Goal: Information Seeking & Learning: Learn about a topic

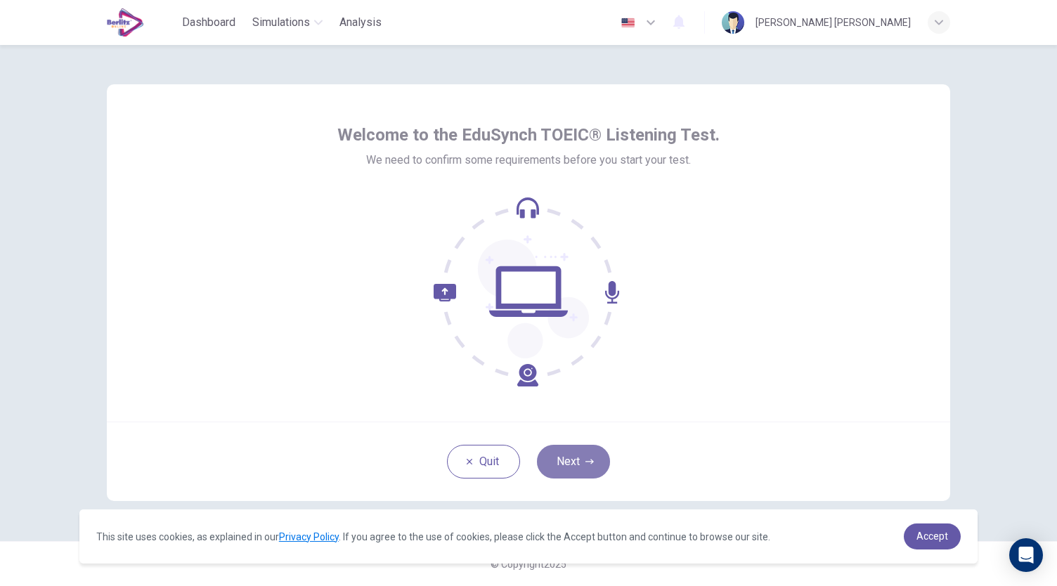
click at [583, 463] on button "Next" at bounding box center [573, 462] width 73 height 34
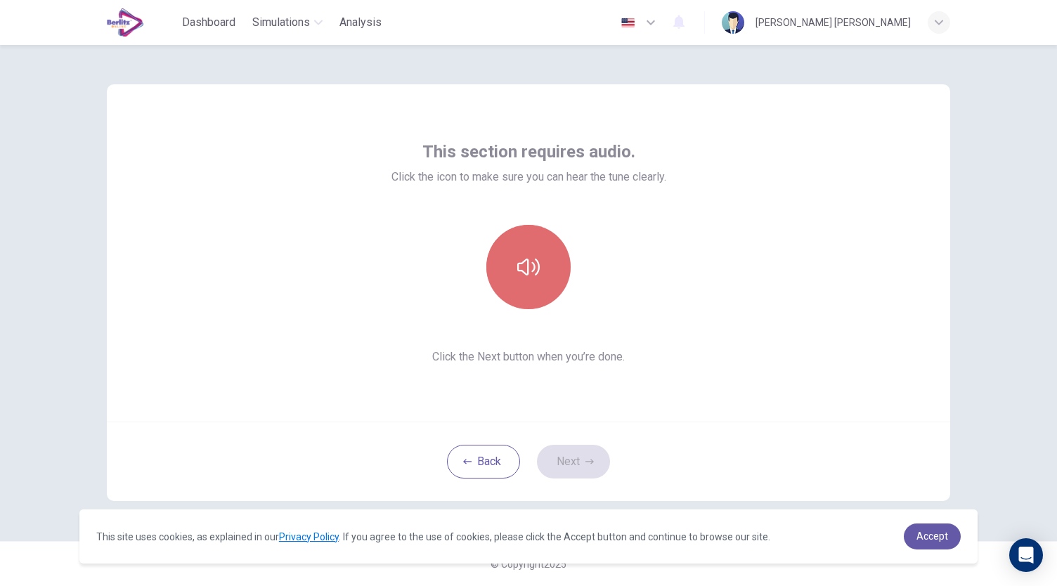
click at [526, 270] on icon "button" at bounding box center [528, 267] width 22 height 22
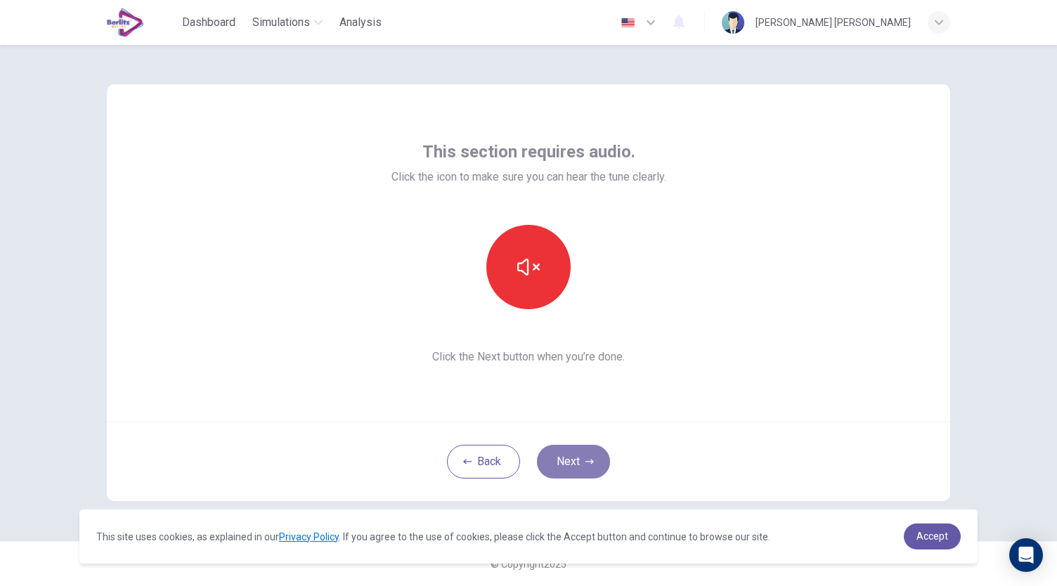
click at [571, 471] on button "Next" at bounding box center [573, 462] width 73 height 34
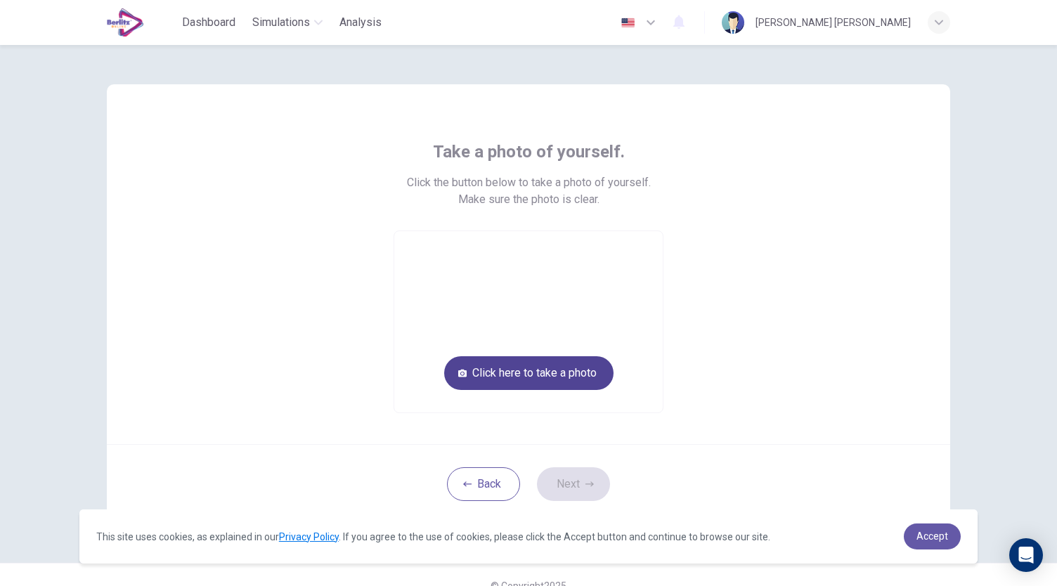
click at [533, 372] on button "Click here to take a photo" at bounding box center [528, 373] width 169 height 34
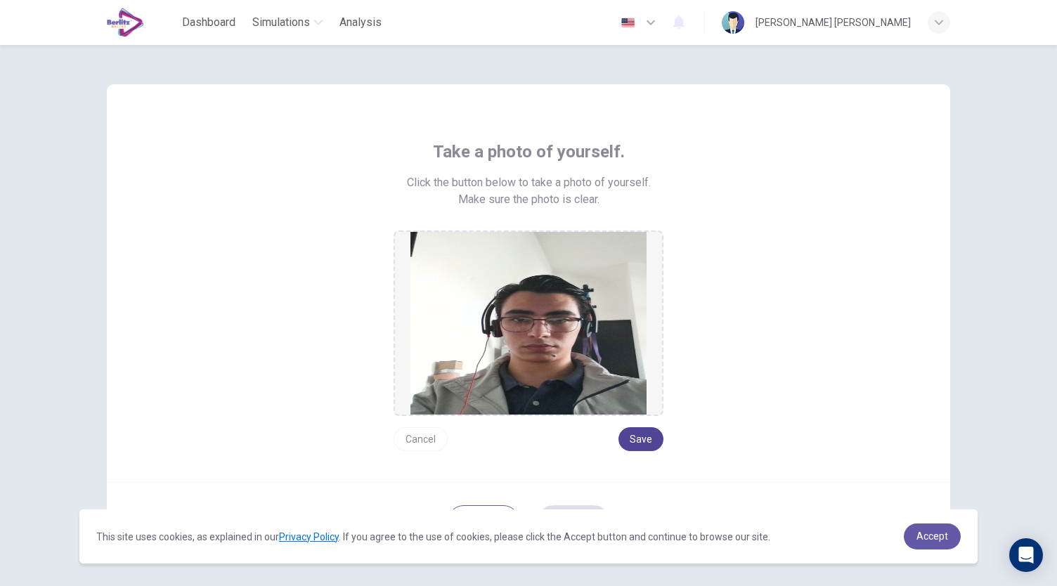
click at [641, 448] on button "Save" at bounding box center [640, 439] width 45 height 24
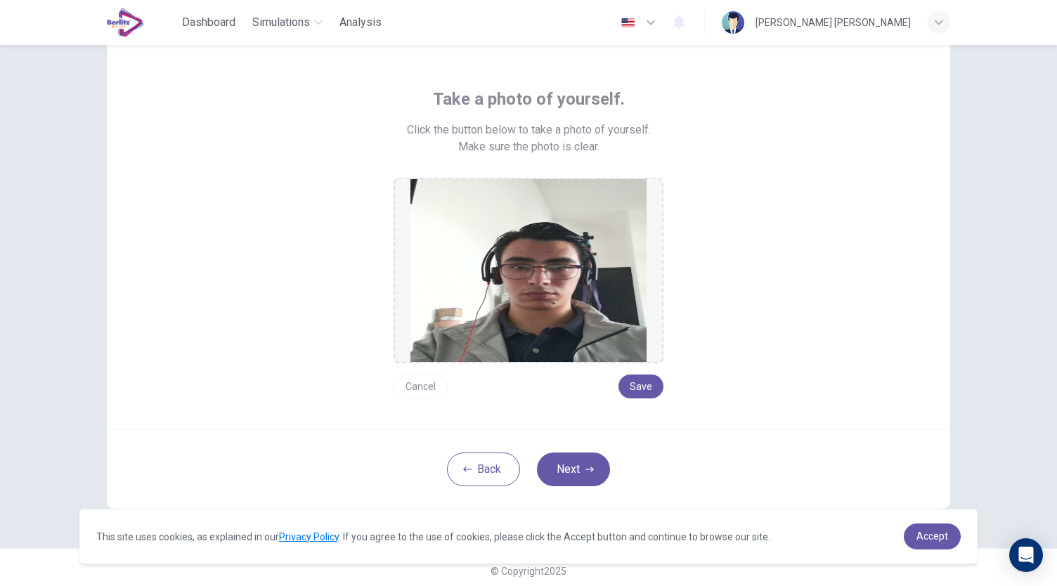
scroll to position [56, 0]
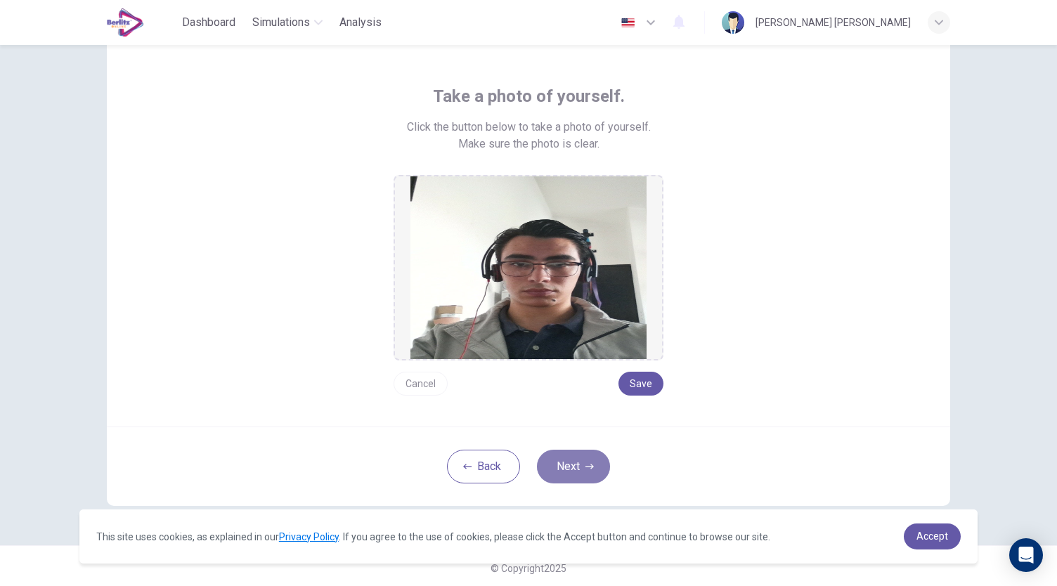
click at [575, 469] on button "Next" at bounding box center [573, 467] width 73 height 34
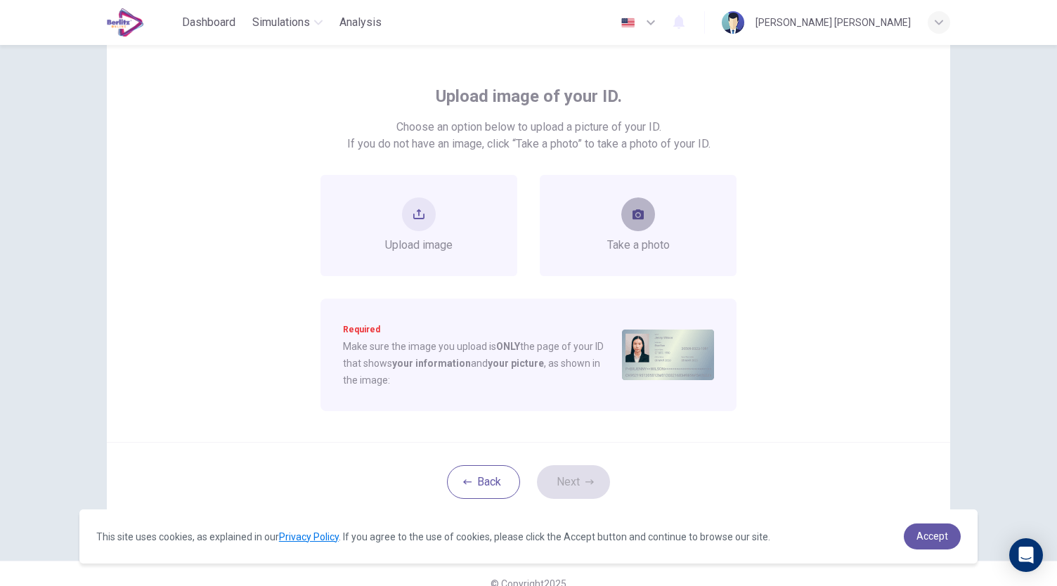
click at [624, 213] on button "take photo" at bounding box center [638, 214] width 34 height 34
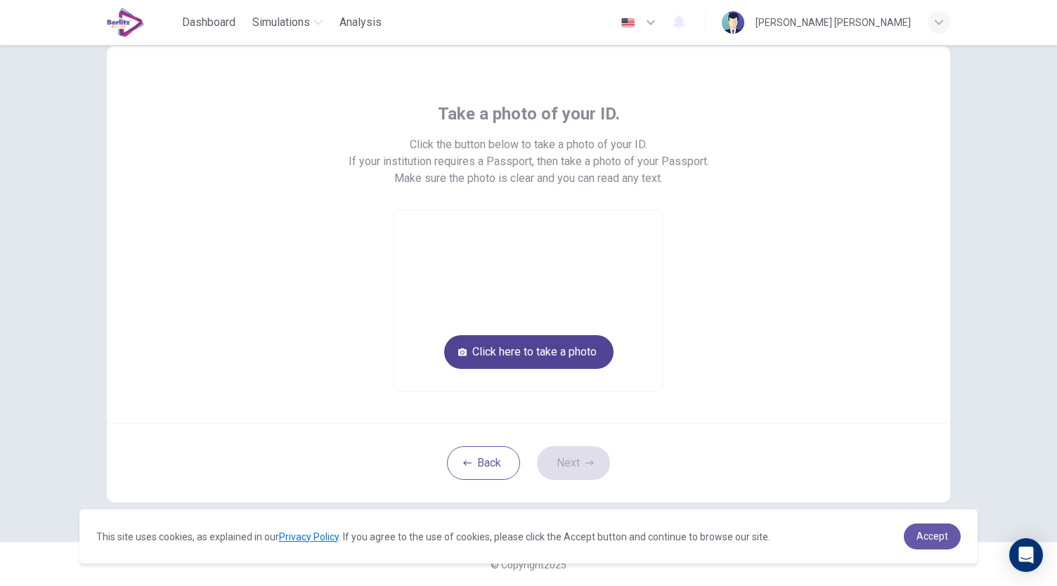
click at [542, 342] on button "Click here to take a photo" at bounding box center [528, 352] width 169 height 34
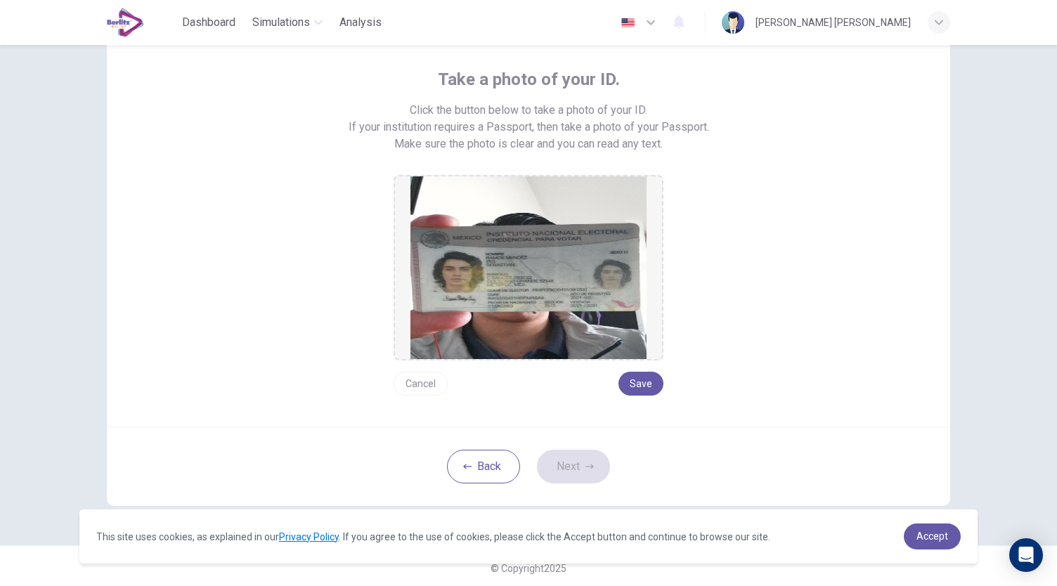
scroll to position [74, 0]
click at [416, 379] on button "Cancel" at bounding box center [420, 382] width 54 height 24
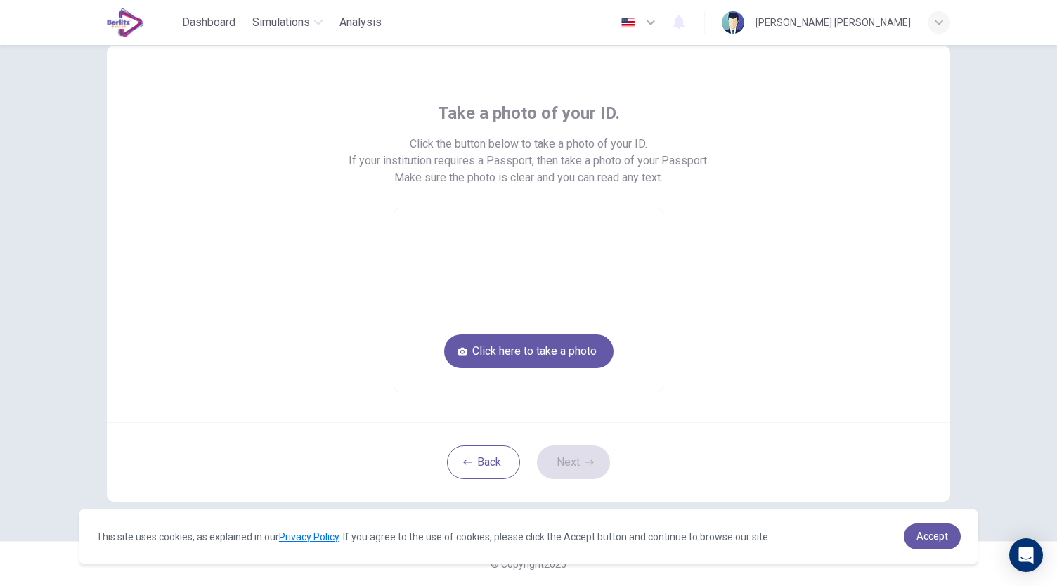
scroll to position [38, 0]
click at [487, 346] on button "Click here to take a photo" at bounding box center [528, 352] width 169 height 34
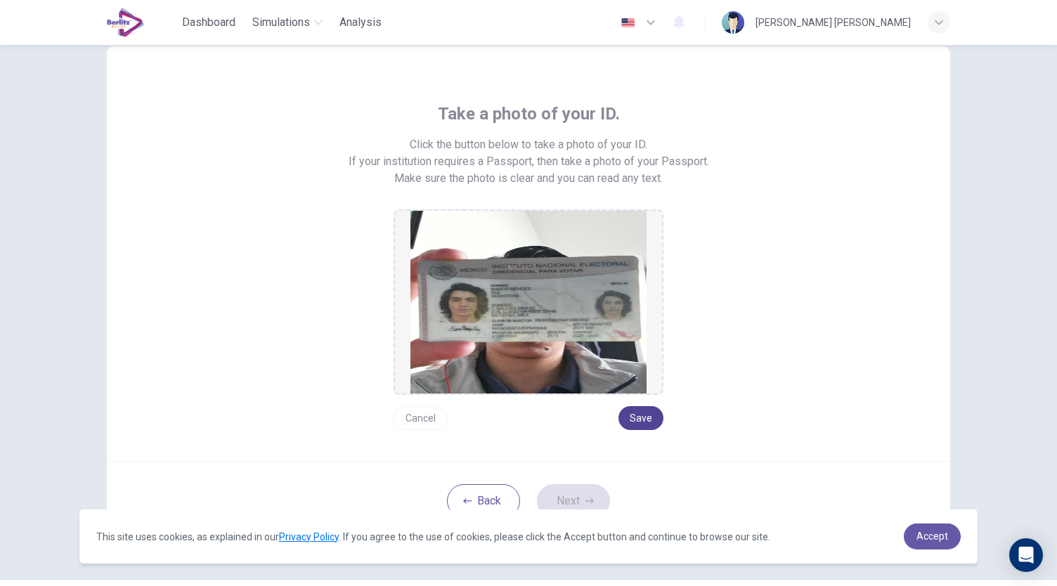
click at [637, 420] on button "Save" at bounding box center [640, 418] width 45 height 24
click at [593, 493] on button "Next" at bounding box center [573, 501] width 73 height 34
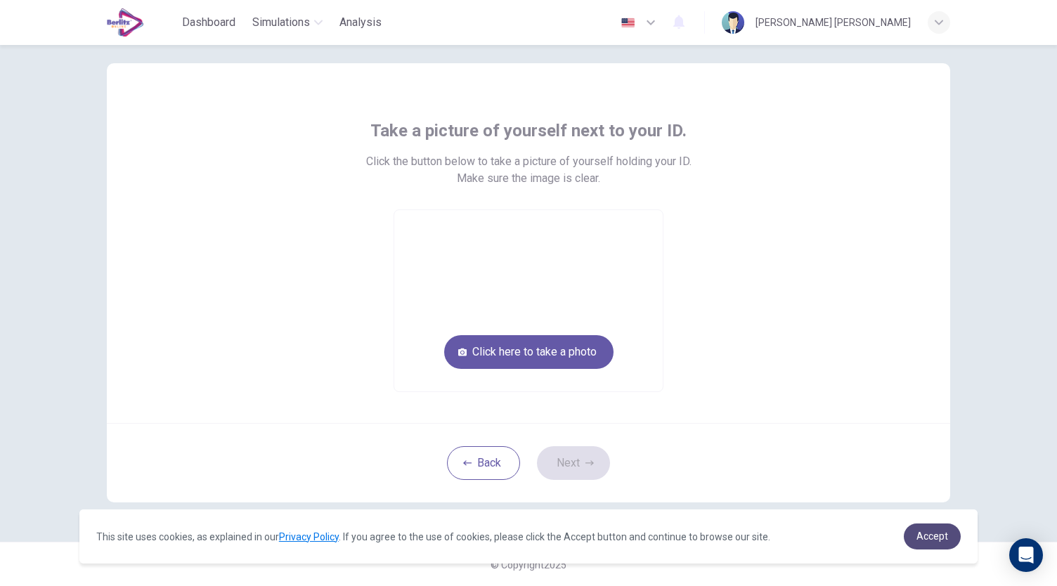
click at [929, 528] on link "Accept" at bounding box center [931, 536] width 57 height 26
click at [930, 532] on span "Accept" at bounding box center [932, 535] width 32 height 11
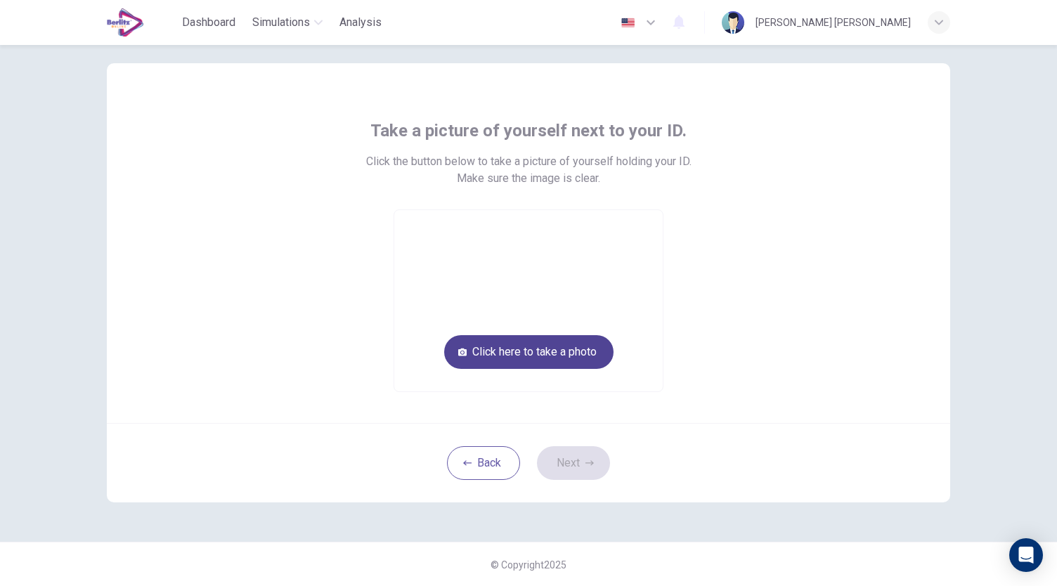
click at [585, 360] on button "Click here to take a photo" at bounding box center [528, 352] width 169 height 34
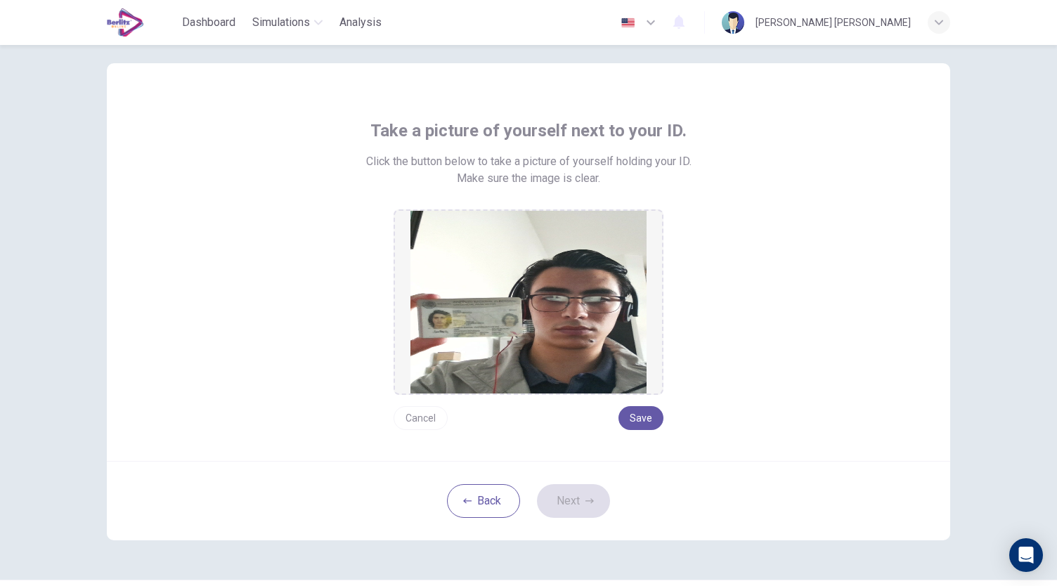
click at [417, 417] on button "Cancel" at bounding box center [420, 418] width 54 height 24
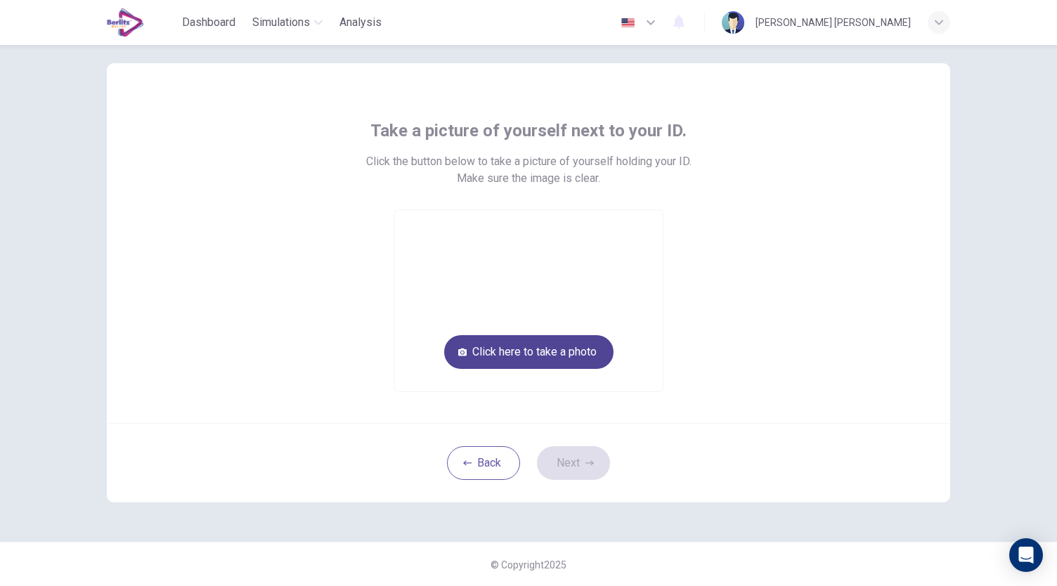
click at [454, 360] on button "Click here to take a photo" at bounding box center [528, 352] width 169 height 34
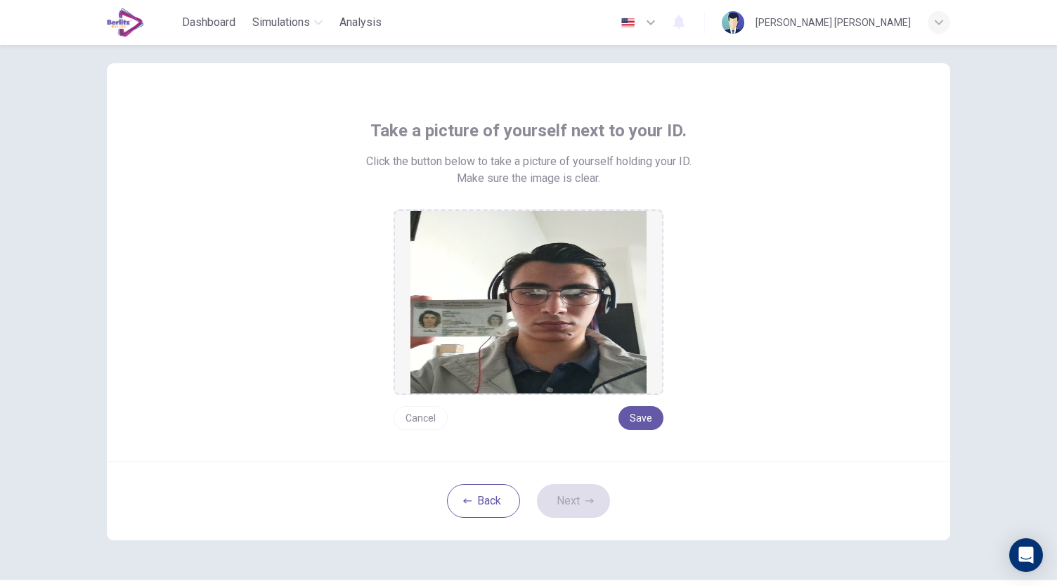
click at [400, 410] on button "Cancel" at bounding box center [420, 418] width 54 height 24
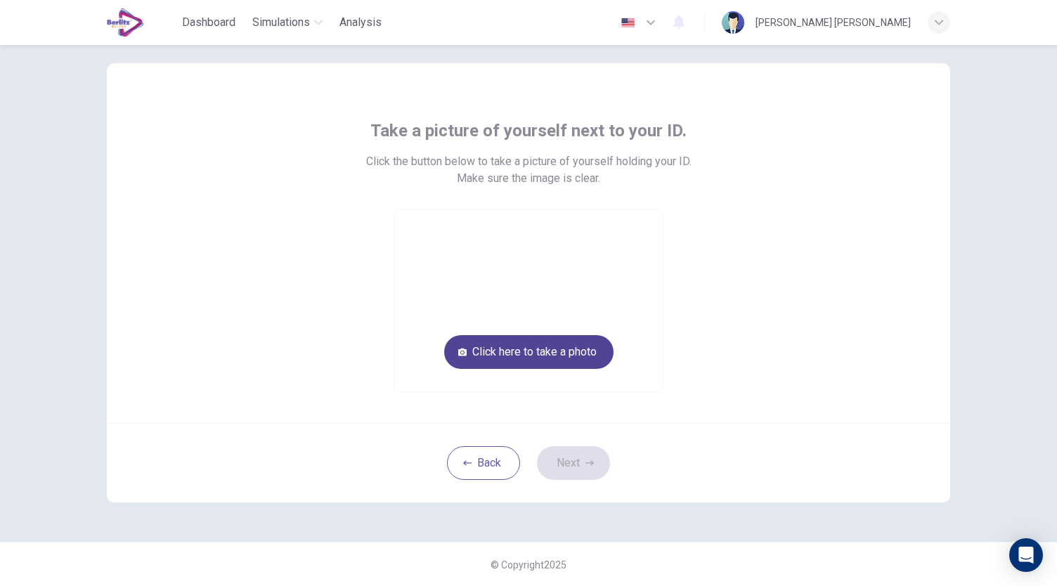
click at [483, 363] on button "Click here to take a photo" at bounding box center [528, 352] width 169 height 34
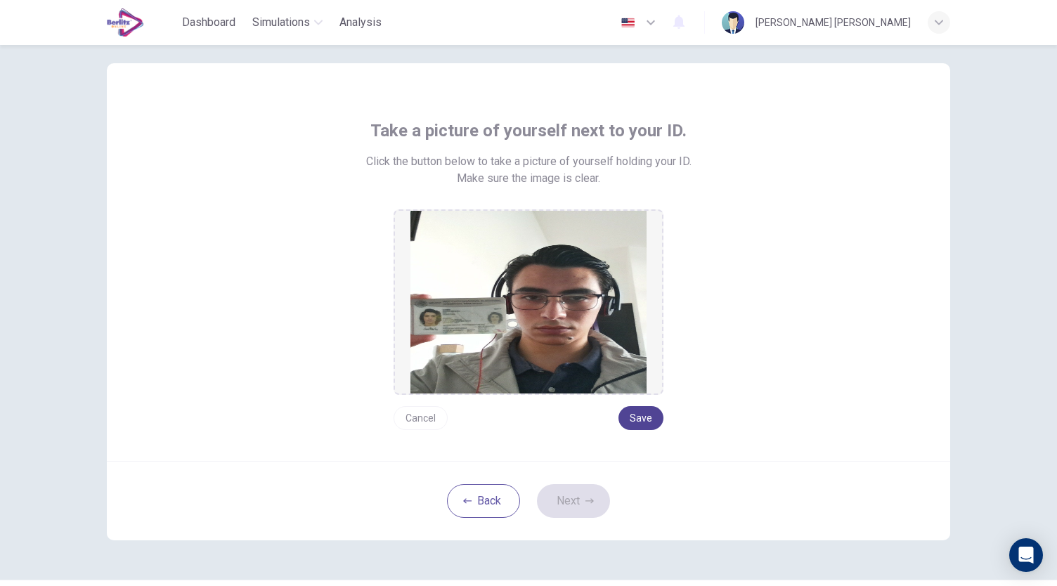
click at [639, 417] on button "Save" at bounding box center [640, 418] width 45 height 24
click at [577, 494] on button "Next" at bounding box center [573, 501] width 73 height 34
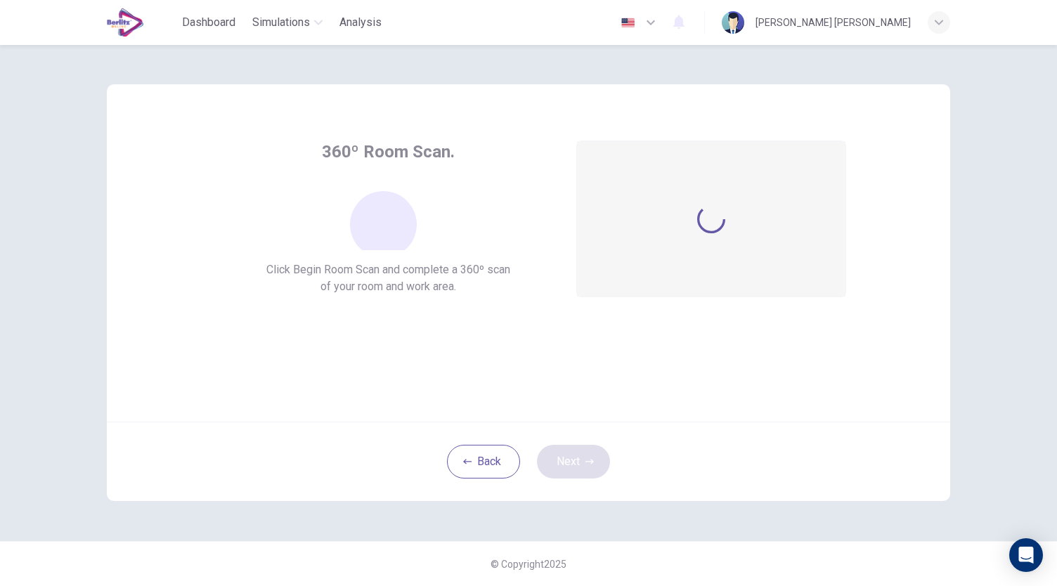
scroll to position [0, 0]
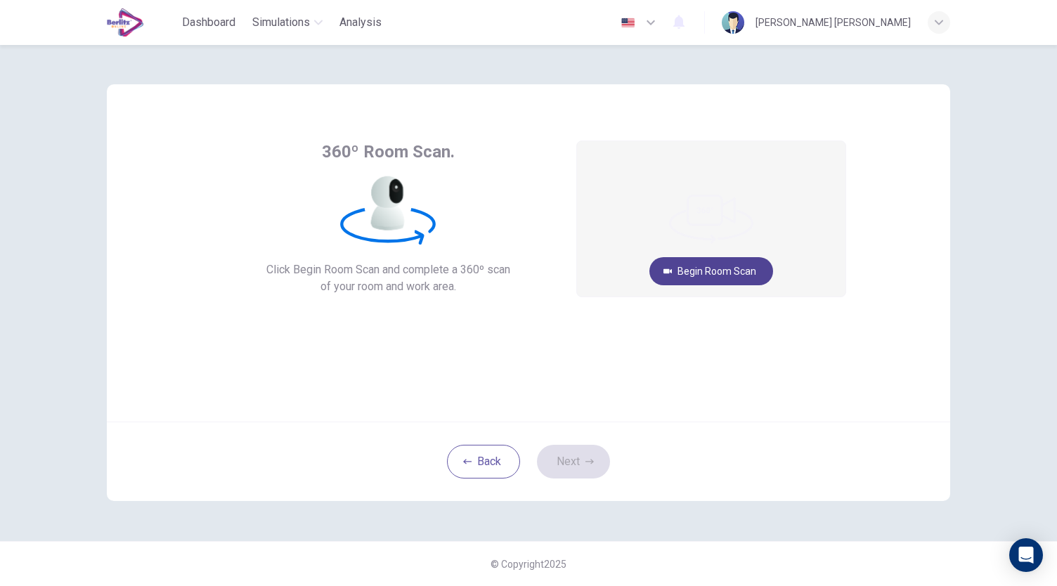
click at [691, 283] on button "Begin Room Scan" at bounding box center [711, 271] width 124 height 28
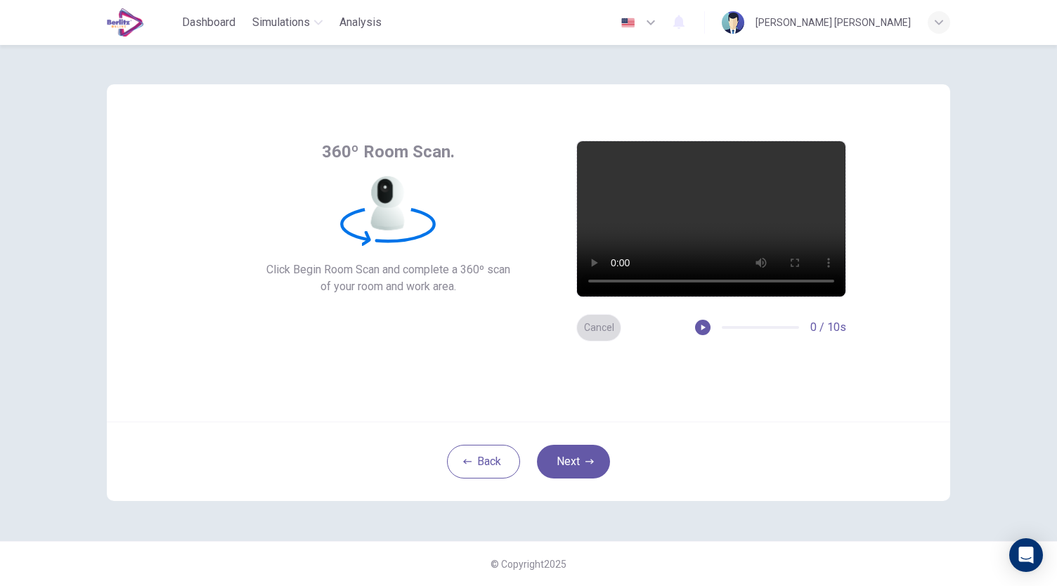
click at [585, 327] on button "Cancel" at bounding box center [598, 327] width 45 height 27
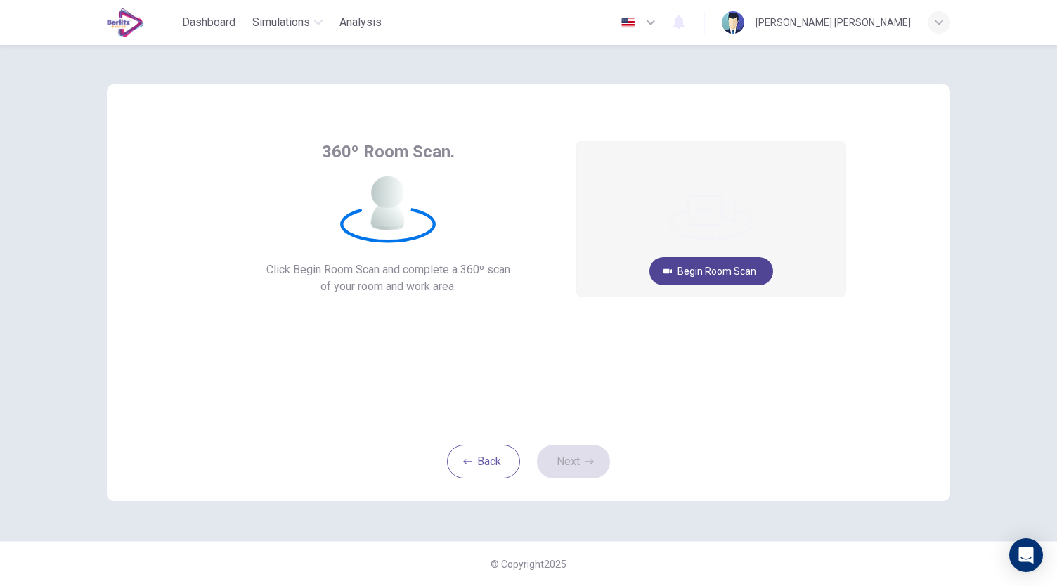
click at [719, 278] on button "Begin Room Scan" at bounding box center [711, 271] width 124 height 28
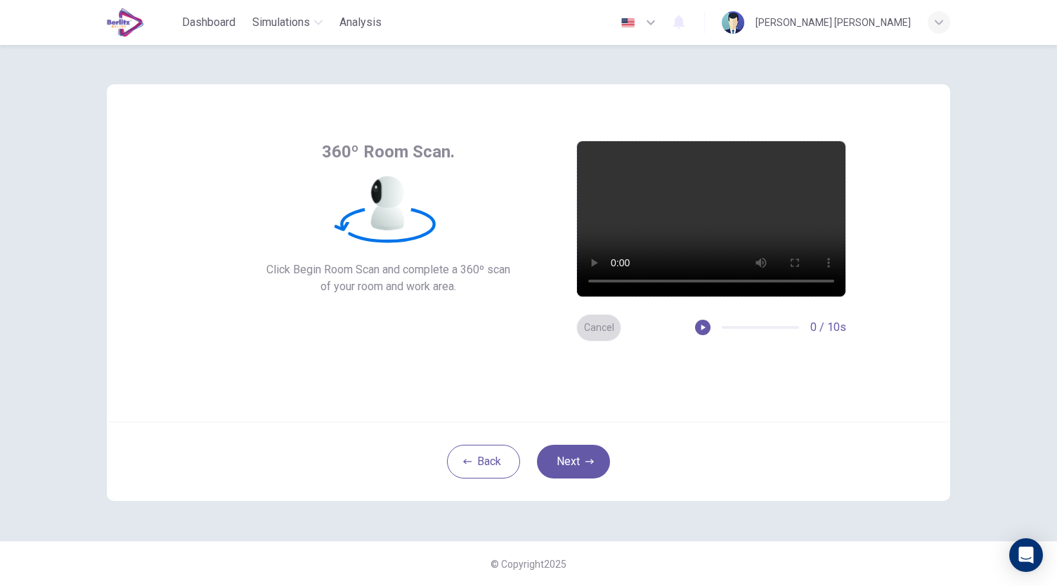
click at [598, 336] on button "Cancel" at bounding box center [598, 327] width 45 height 27
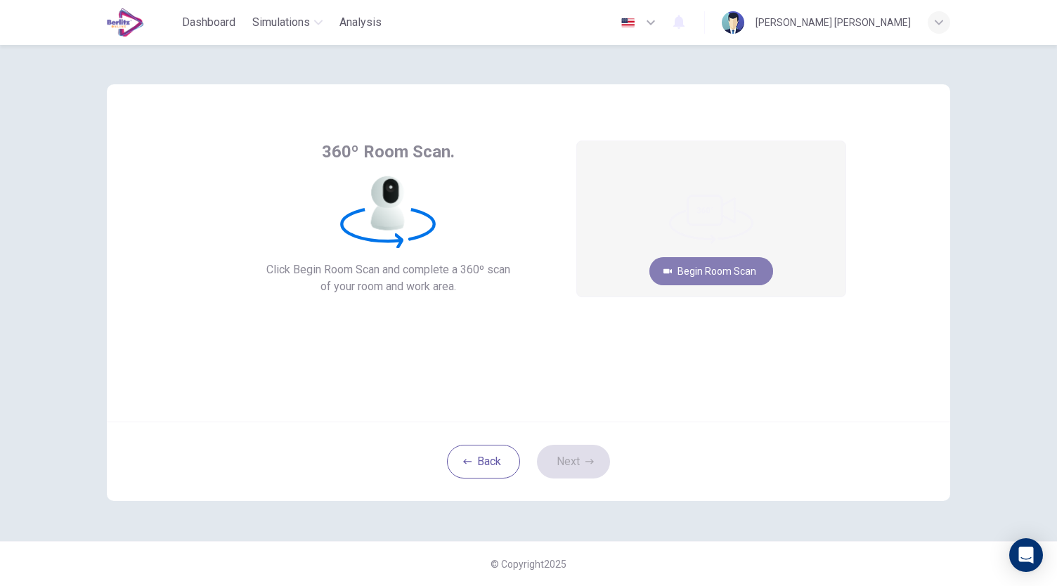
click at [697, 261] on button "Begin Room Scan" at bounding box center [711, 271] width 124 height 28
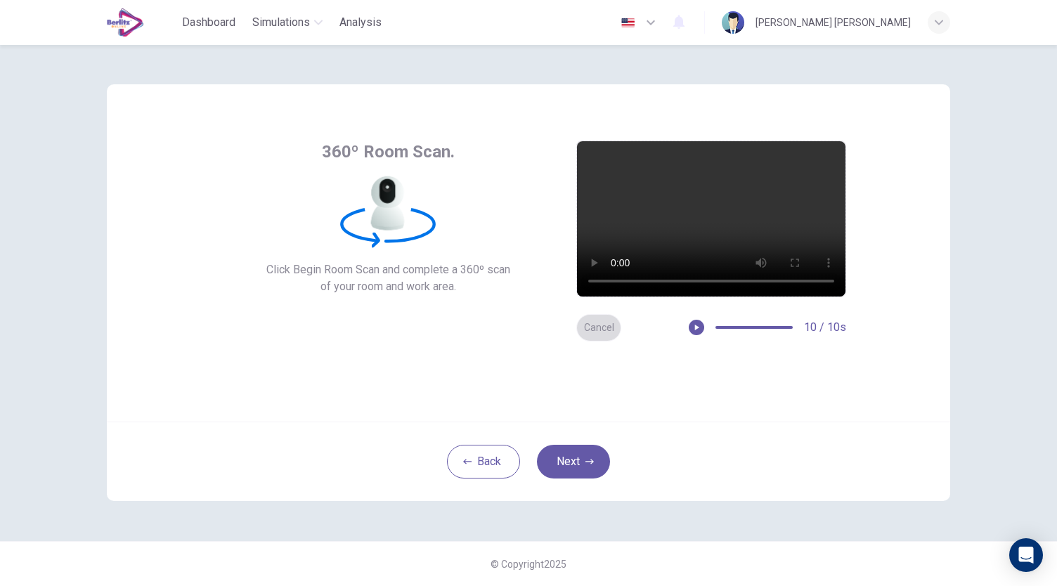
click at [600, 320] on button "Cancel" at bounding box center [598, 327] width 45 height 27
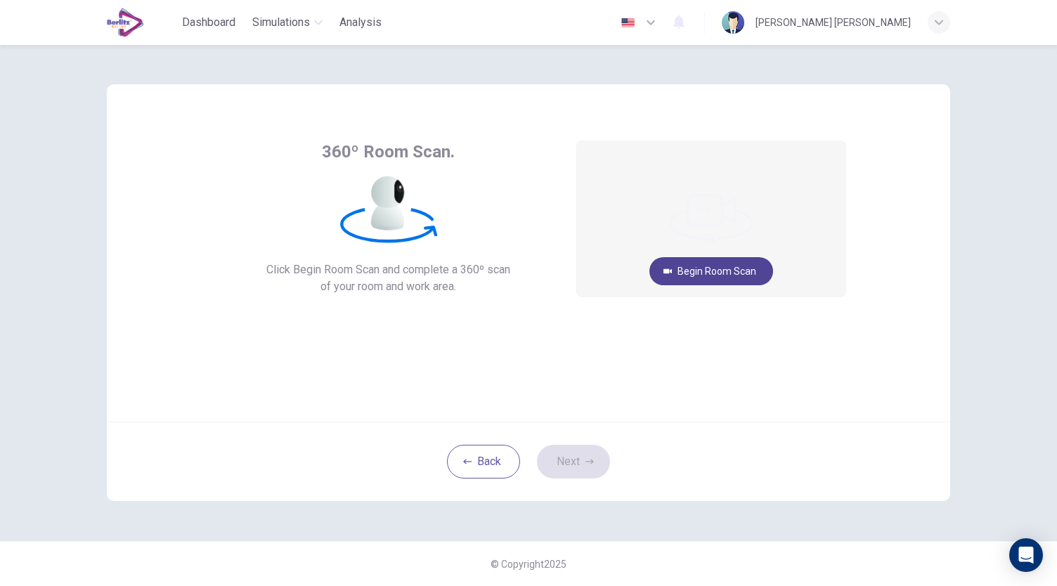
click at [695, 275] on button "Begin Room Scan" at bounding box center [711, 271] width 124 height 28
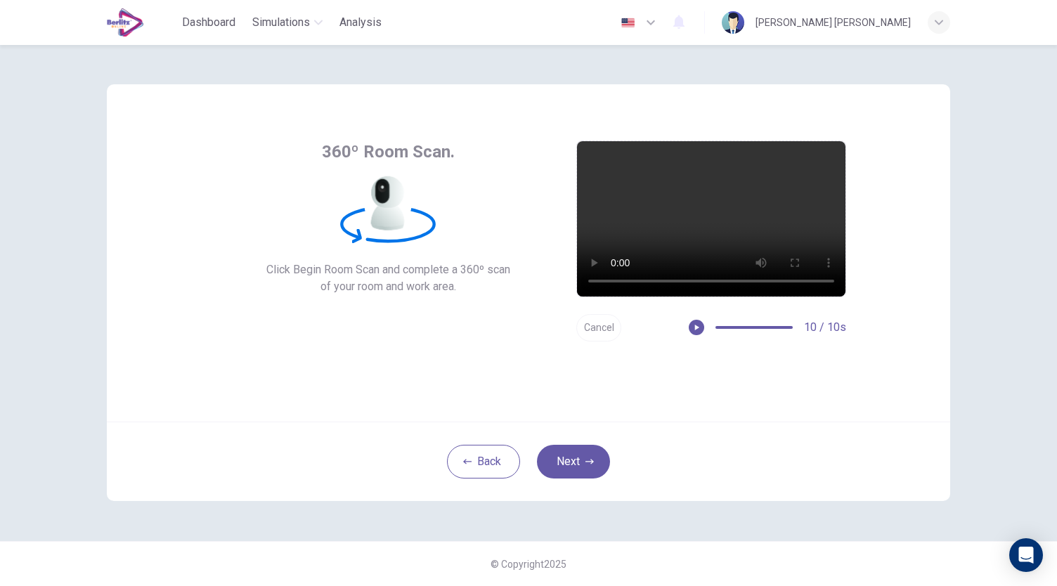
click at [599, 328] on button "Cancel" at bounding box center [598, 327] width 45 height 27
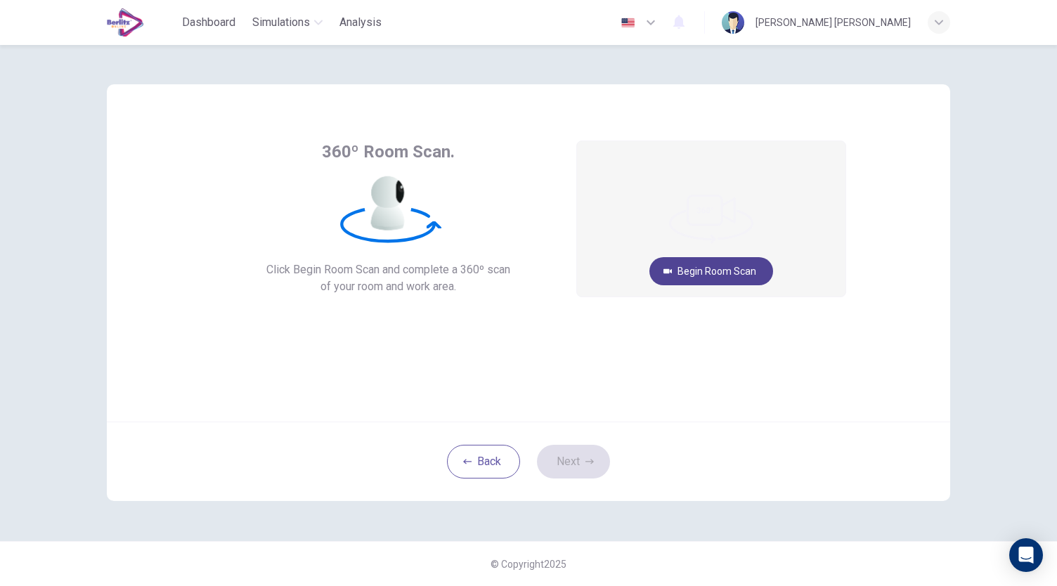
click at [699, 278] on button "Begin Room Scan" at bounding box center [711, 271] width 124 height 28
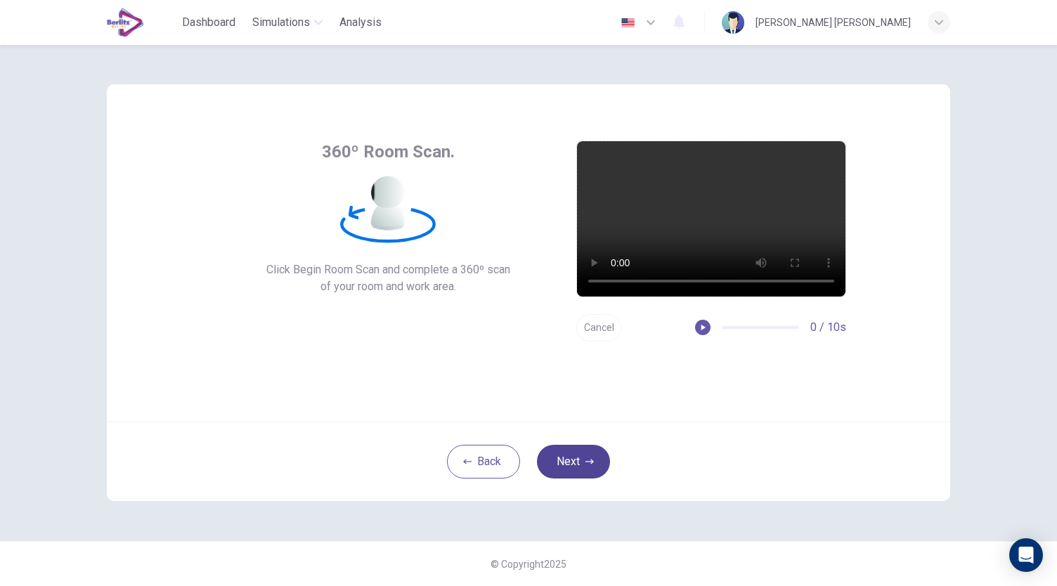
click at [573, 462] on button "Next" at bounding box center [573, 462] width 73 height 34
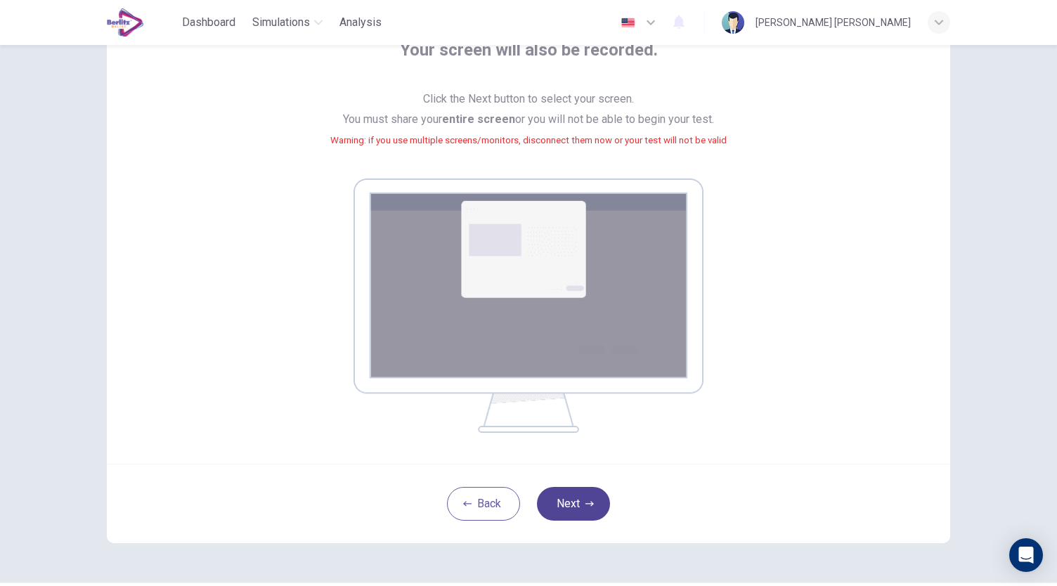
scroll to position [103, 0]
click at [571, 510] on button "Next" at bounding box center [573, 503] width 73 height 34
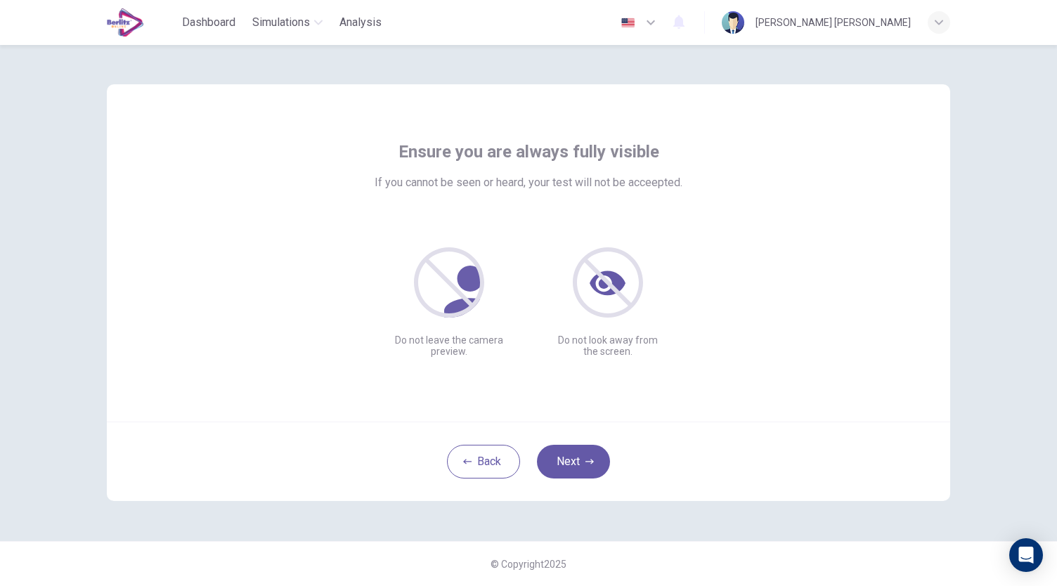
scroll to position [0, 0]
click at [592, 471] on button "Next" at bounding box center [573, 462] width 73 height 34
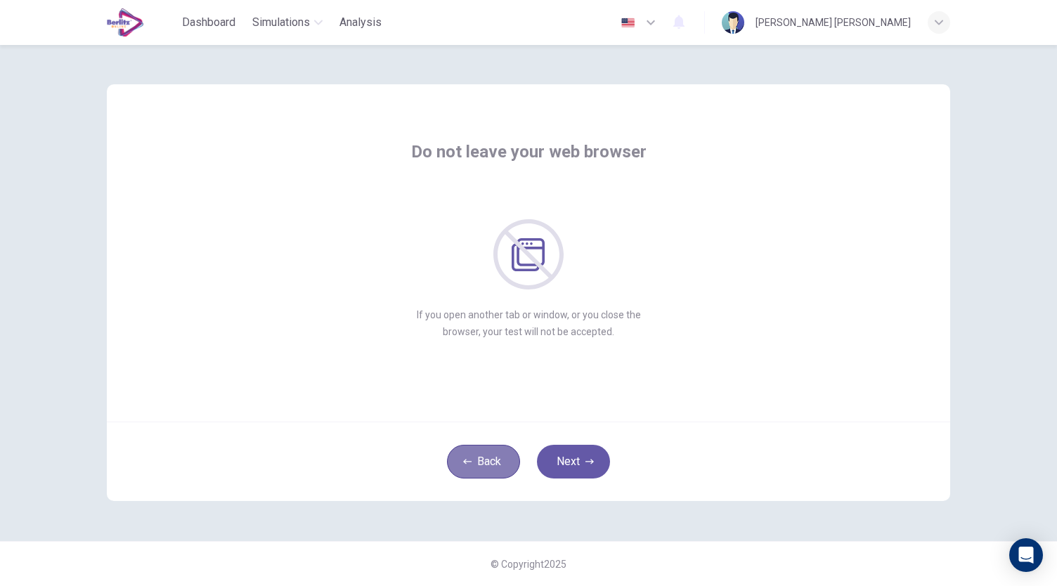
click at [499, 469] on button "Back" at bounding box center [483, 462] width 73 height 34
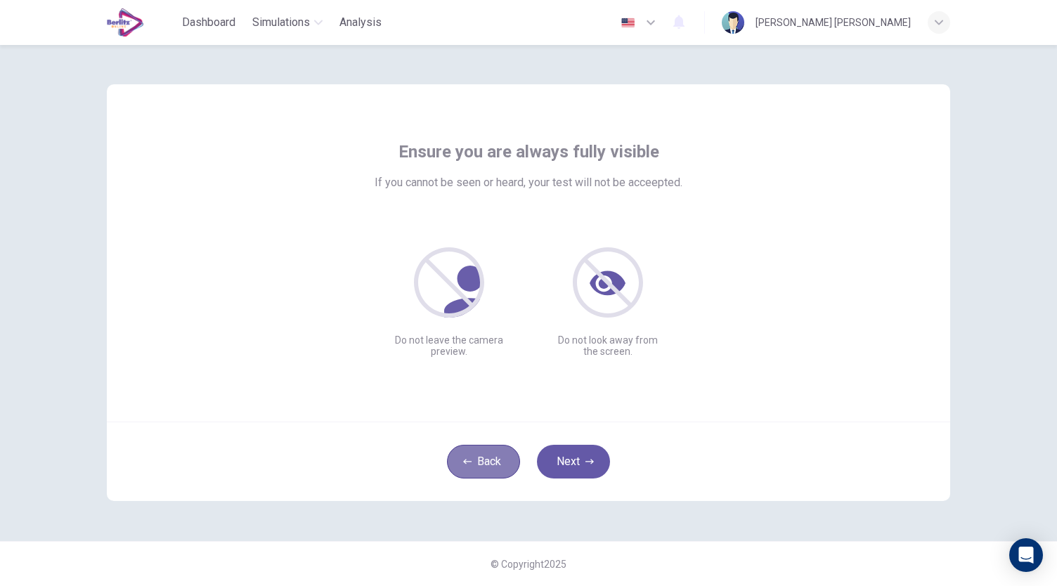
click at [499, 469] on button "Back" at bounding box center [483, 462] width 73 height 34
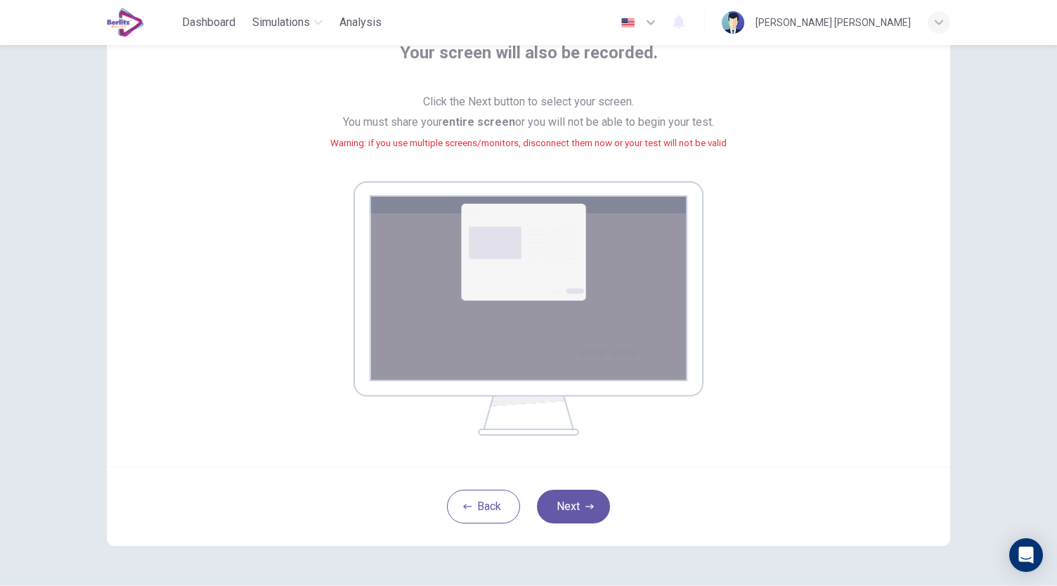
scroll to position [100, 0]
click at [573, 507] on button "Next" at bounding box center [573, 506] width 73 height 34
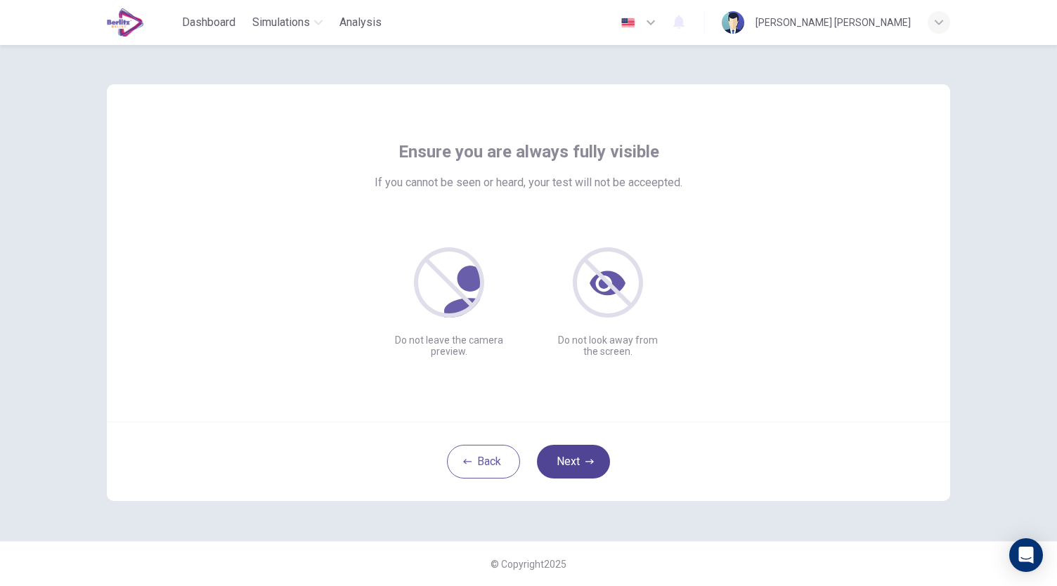
scroll to position [0, 0]
click at [566, 446] on button "Next" at bounding box center [573, 462] width 73 height 34
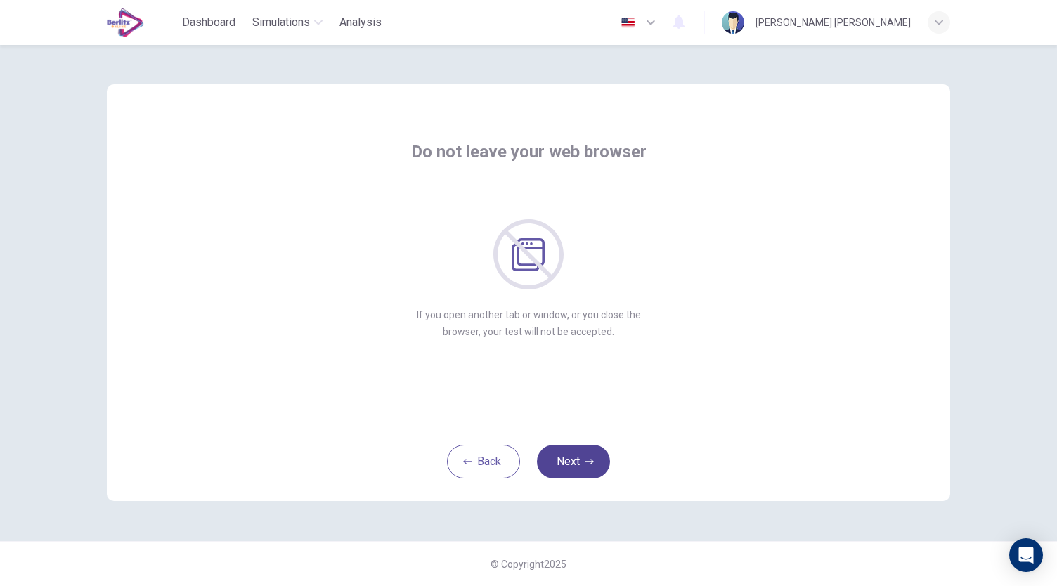
click at [566, 456] on button "Next" at bounding box center [573, 462] width 73 height 34
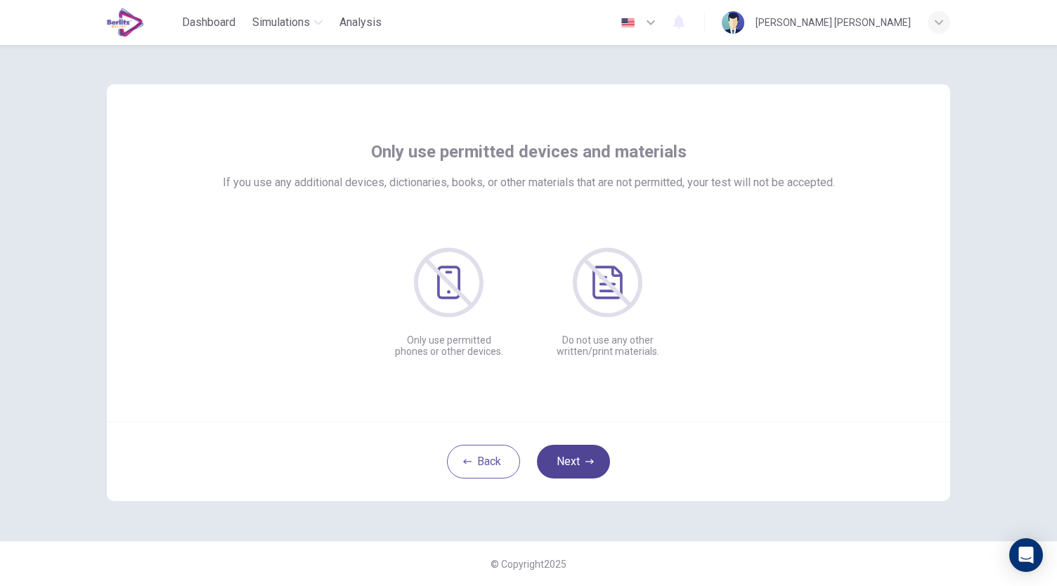
click at [566, 456] on button "Next" at bounding box center [573, 462] width 73 height 34
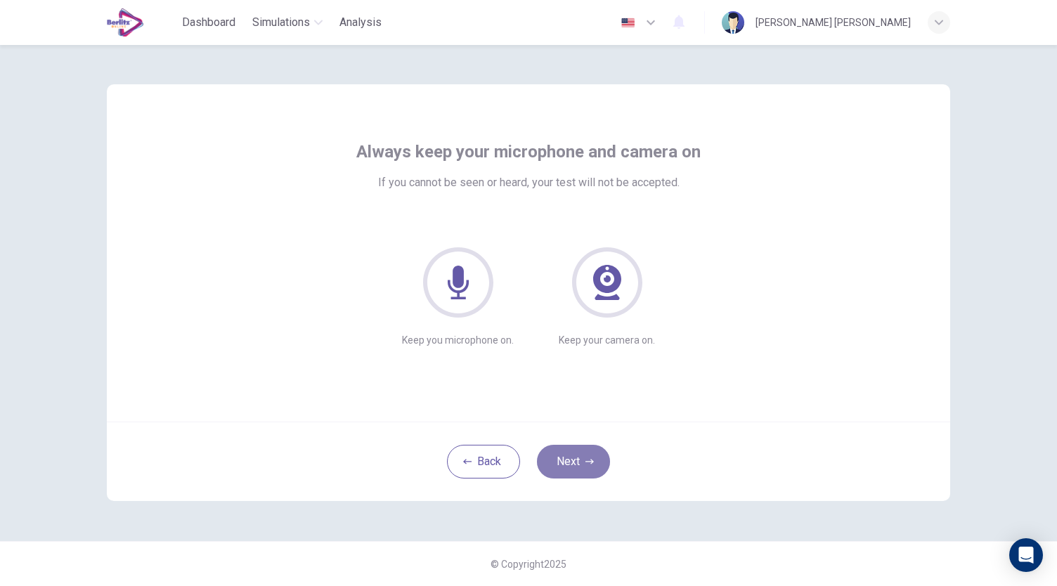
click at [566, 456] on button "Next" at bounding box center [573, 462] width 73 height 34
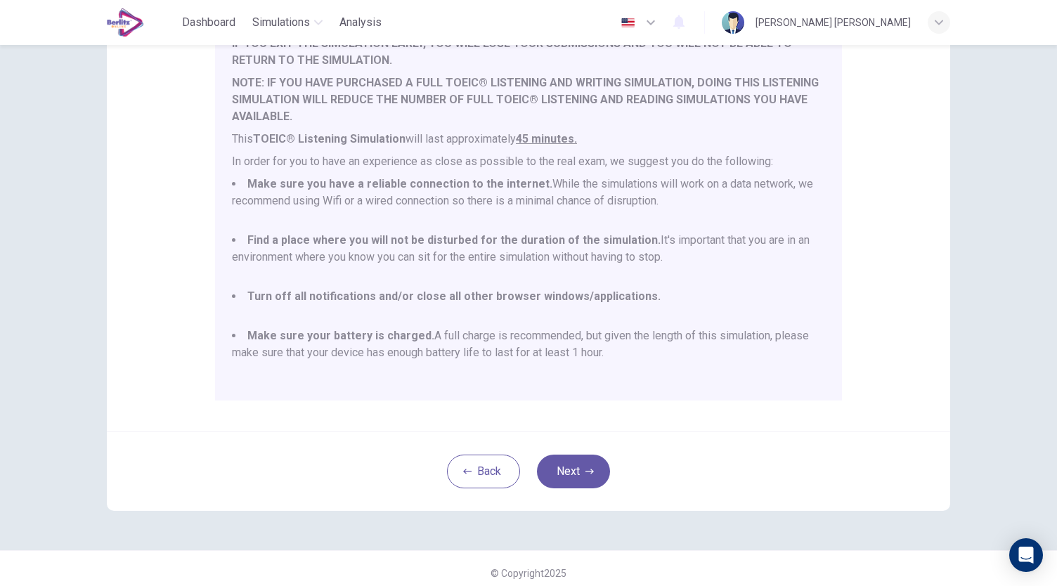
scroll to position [189, 0]
click at [563, 469] on button "Next" at bounding box center [573, 469] width 73 height 34
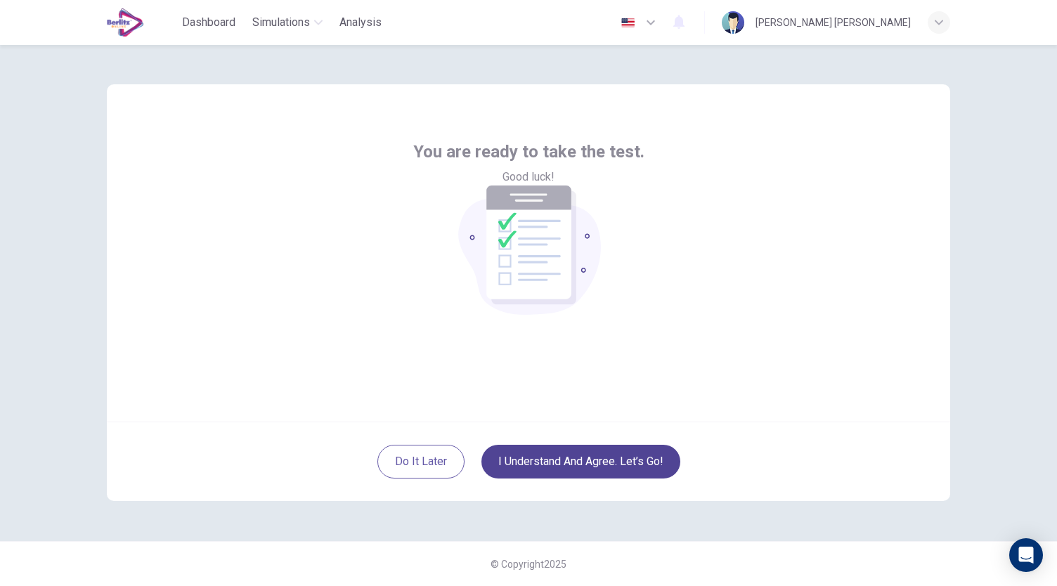
click at [615, 473] on button "I understand and agree. Let’s go!" at bounding box center [580, 462] width 199 height 34
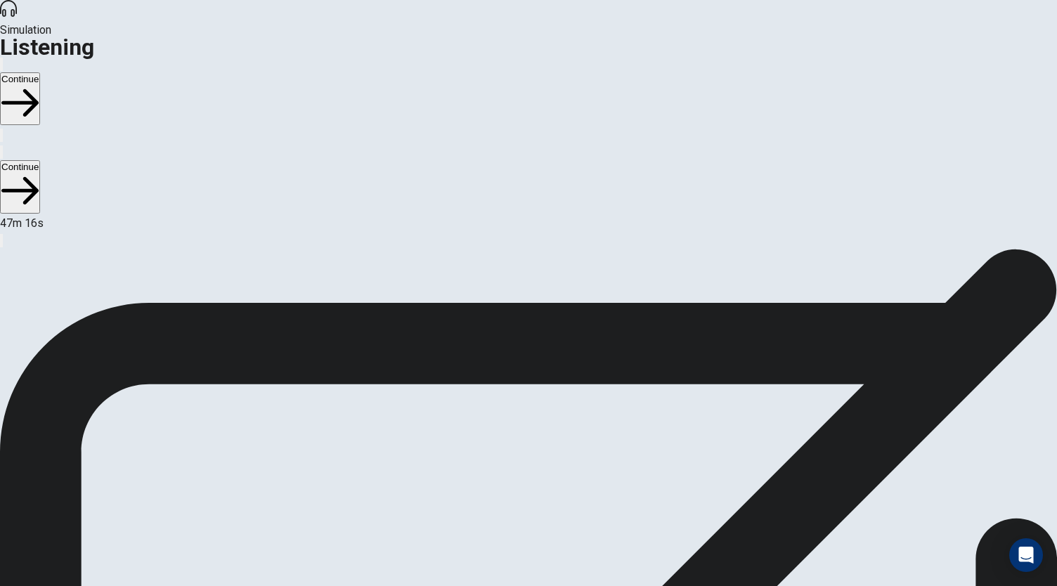
click at [40, 72] on button "Continue" at bounding box center [20, 98] width 40 height 53
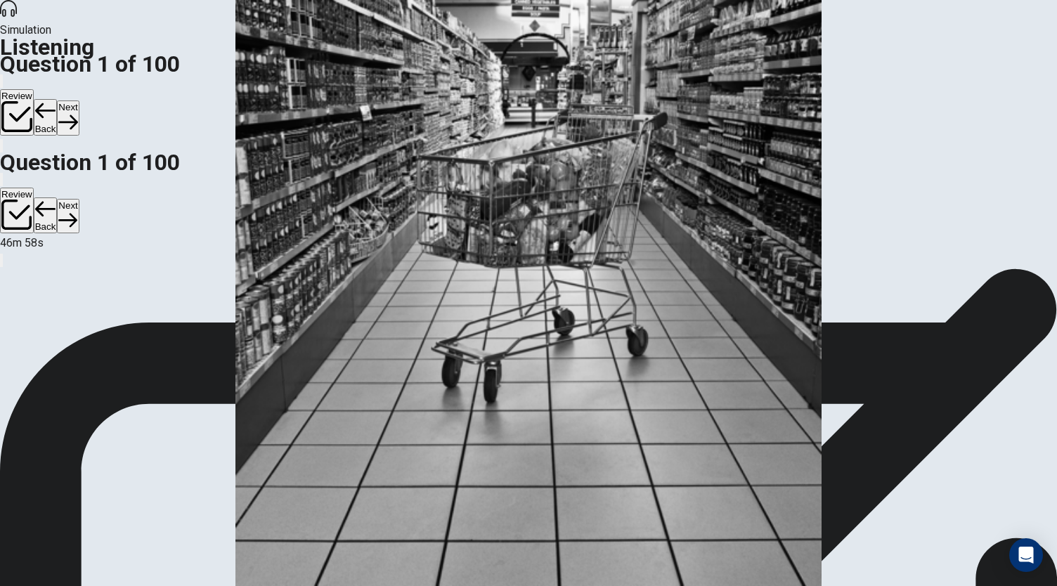
click at [58, 99] on button "Back" at bounding box center [46, 117] width 24 height 37
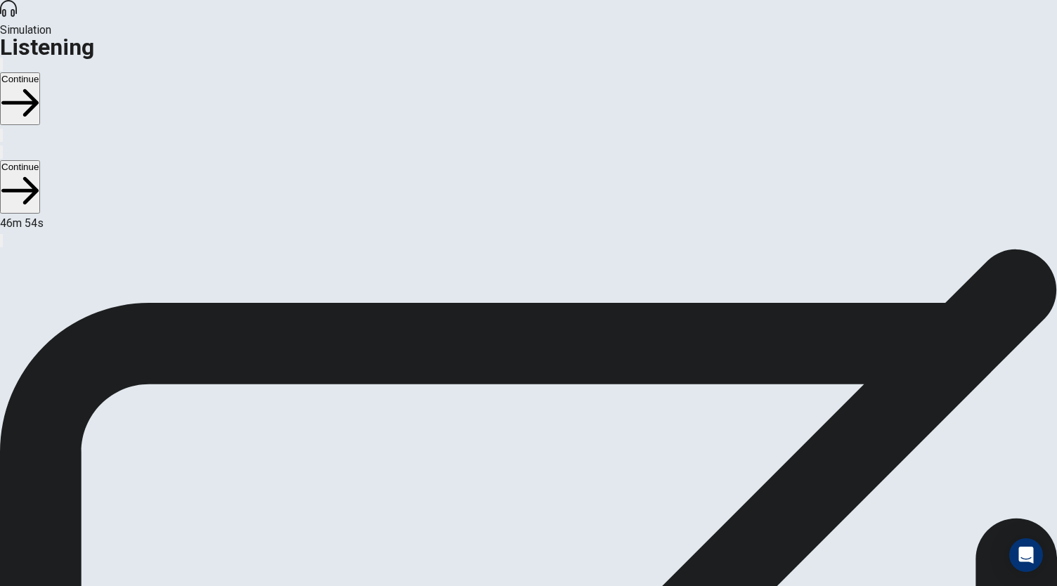
scroll to position [6, 0]
click at [40, 72] on button "Continue" at bounding box center [20, 98] width 40 height 53
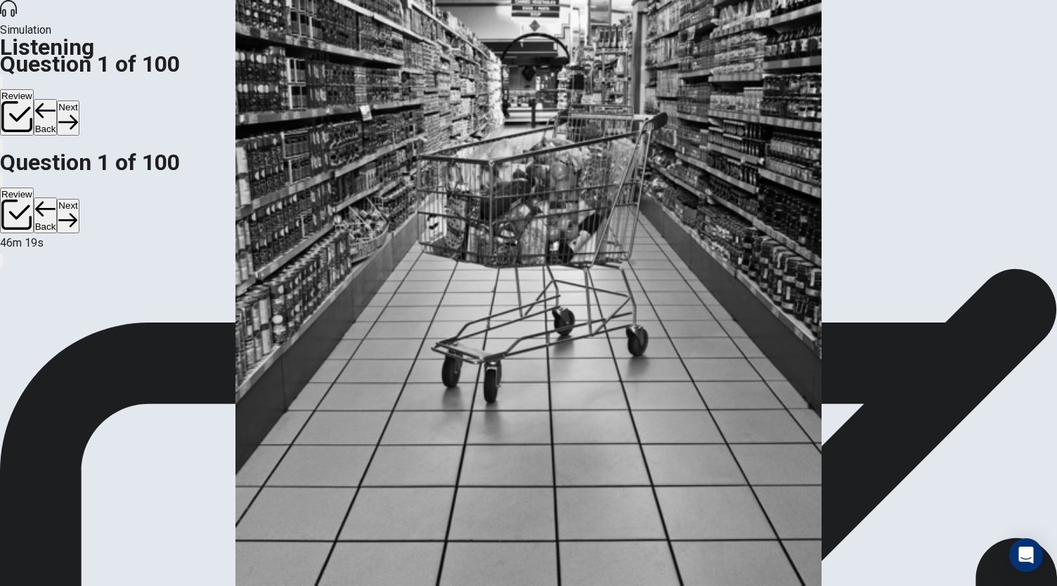
click at [79, 100] on button "Next" at bounding box center [68, 117] width 22 height 34
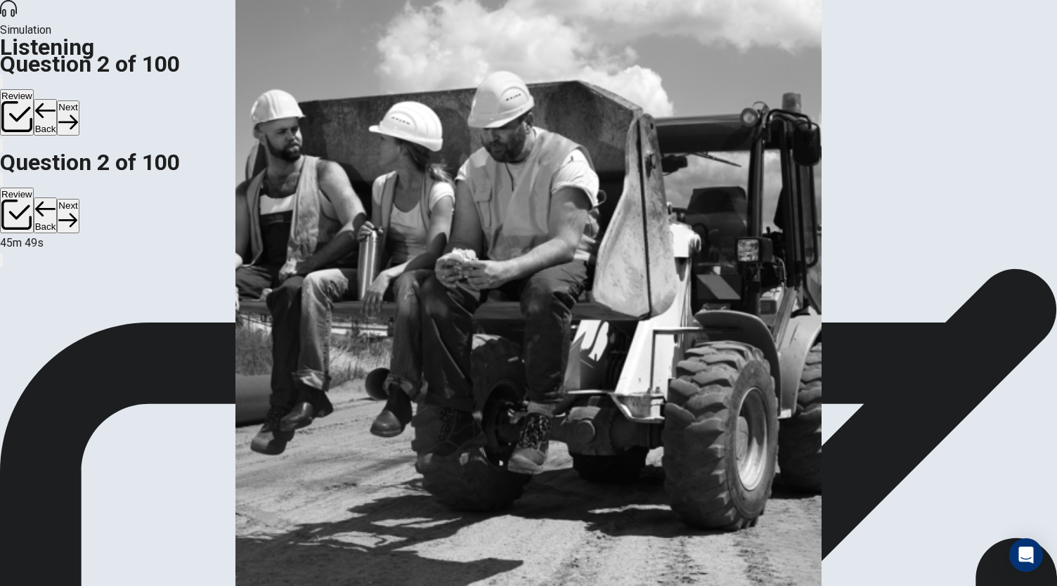
click at [79, 100] on button "Next" at bounding box center [68, 117] width 22 height 34
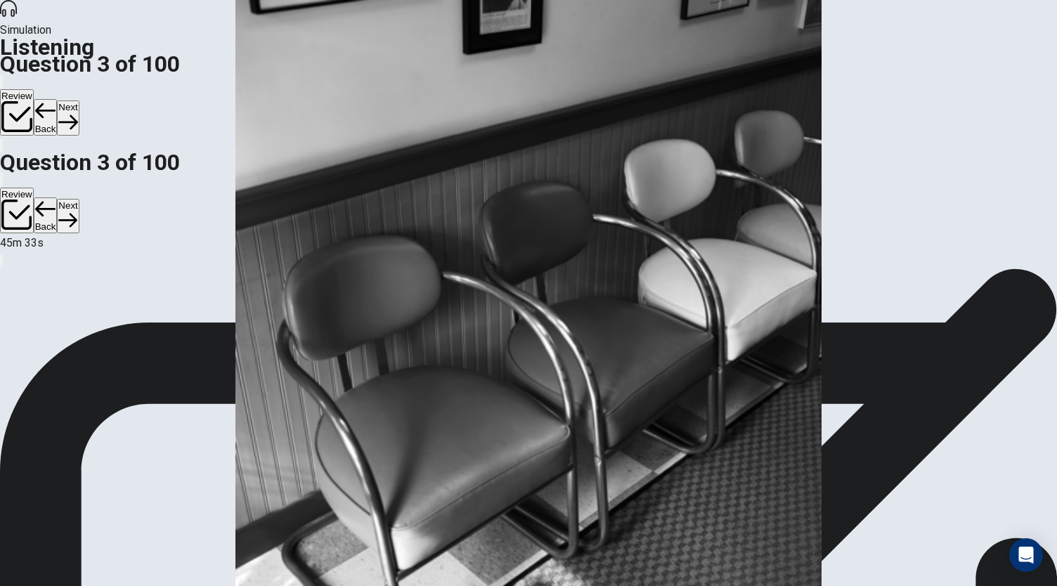
click at [79, 100] on button "Next" at bounding box center [68, 117] width 22 height 34
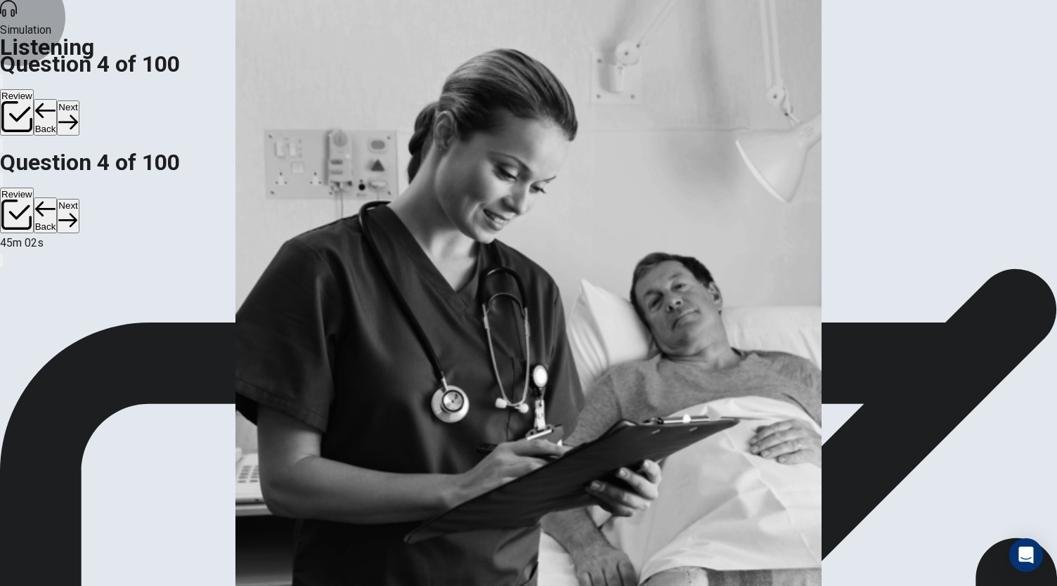
click at [79, 100] on button "Next" at bounding box center [68, 117] width 22 height 34
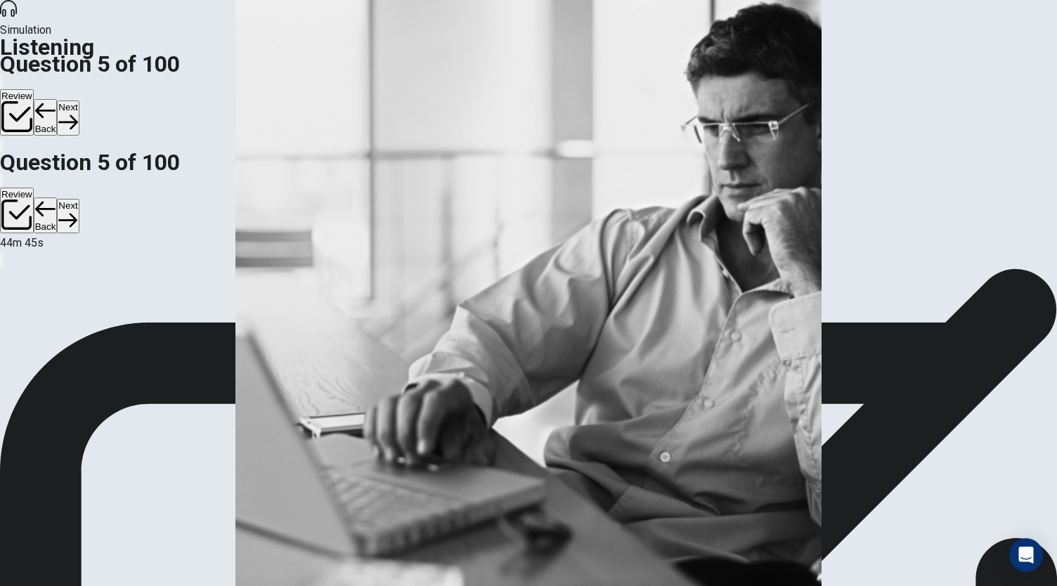
click at [79, 100] on button "Next" at bounding box center [68, 117] width 22 height 34
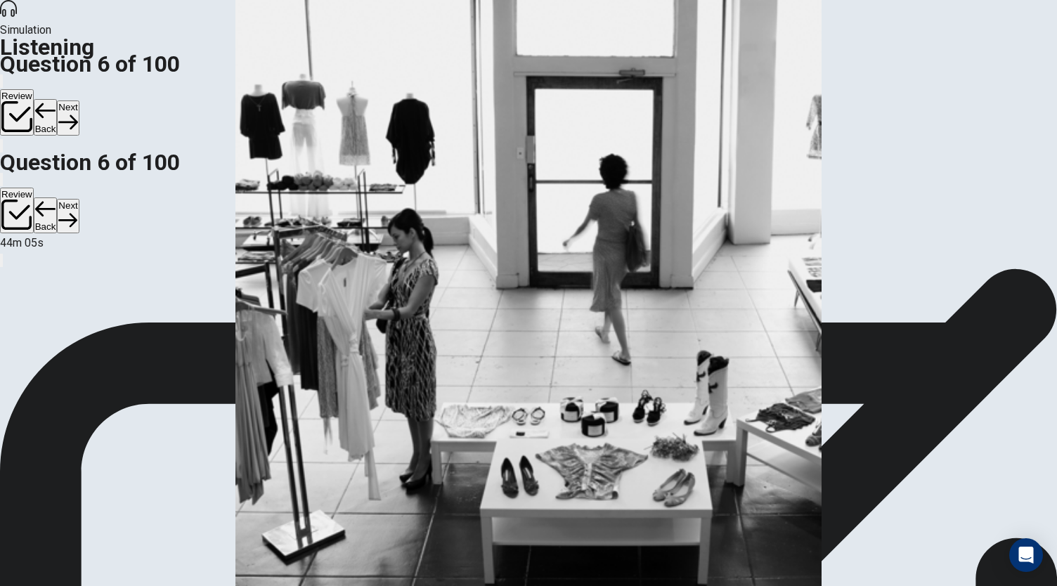
click at [79, 100] on button "Next" at bounding box center [68, 117] width 22 height 34
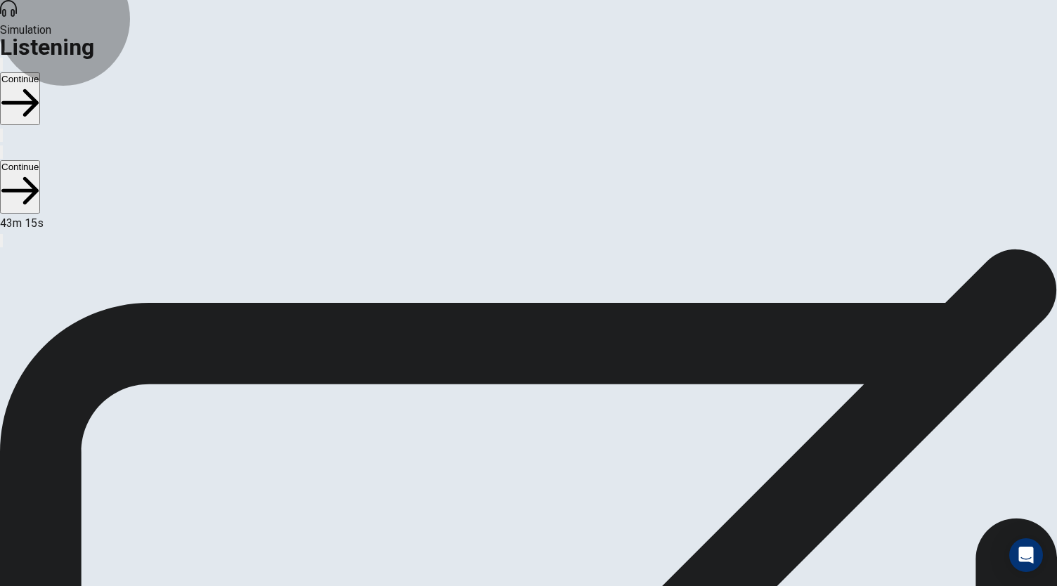
click at [40, 72] on button "Continue" at bounding box center [20, 98] width 40 height 53
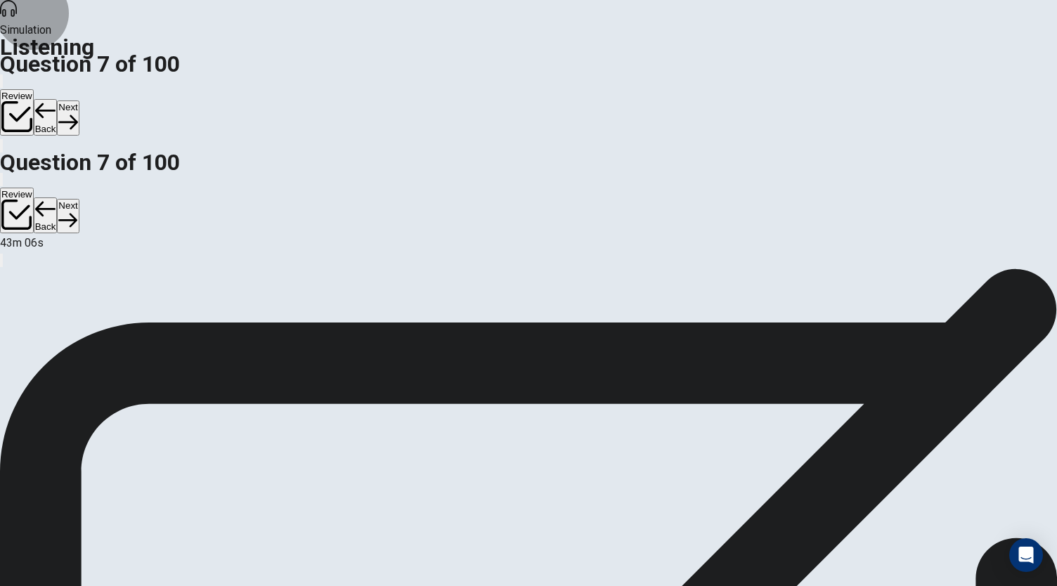
click at [79, 100] on button "Next" at bounding box center [68, 117] width 22 height 34
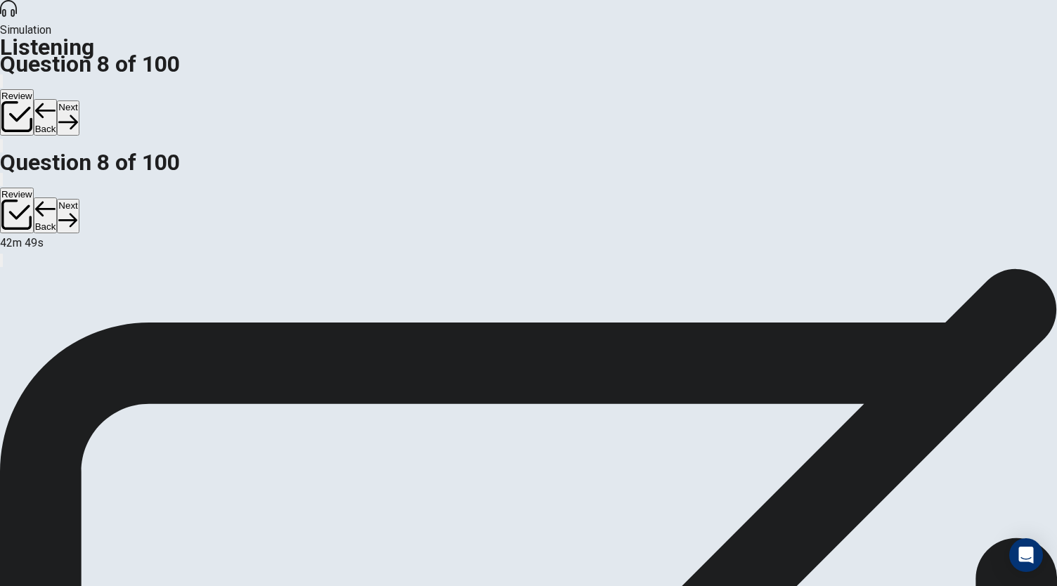
click at [79, 100] on button "Next" at bounding box center [68, 117] width 22 height 34
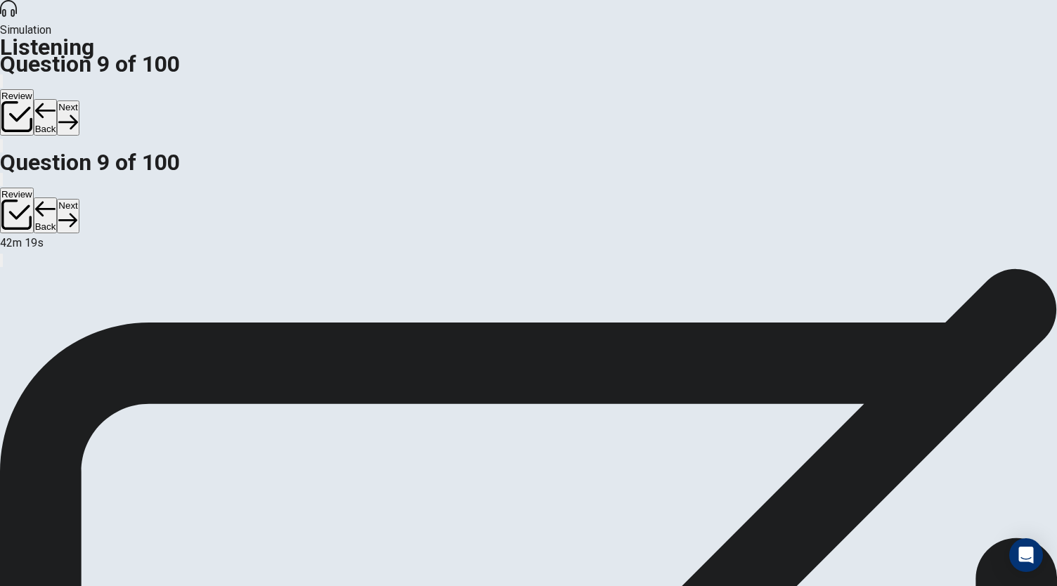
click at [79, 100] on button "Next" at bounding box center [68, 117] width 22 height 34
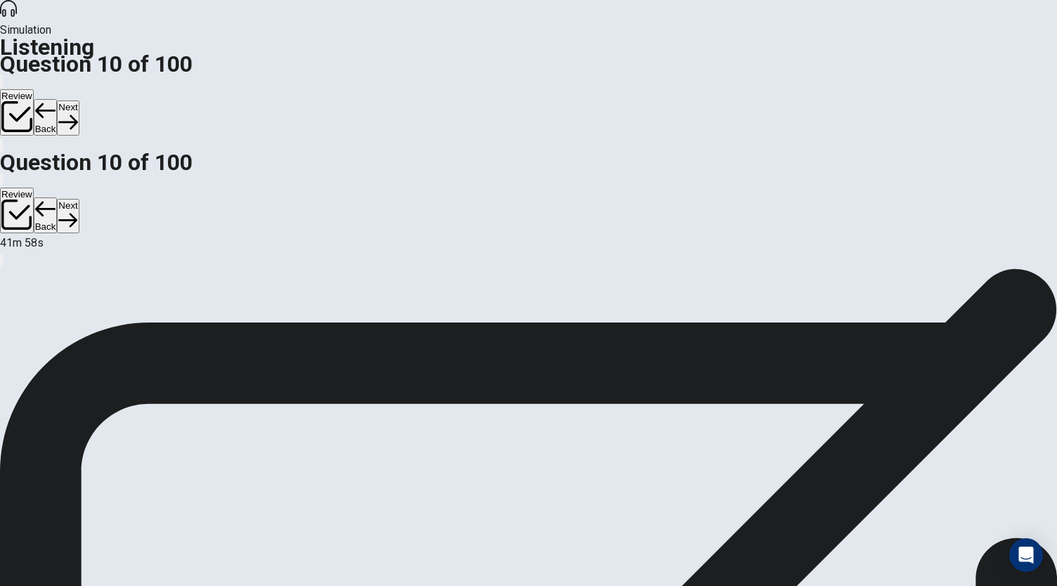
click at [79, 100] on button "Next" at bounding box center [68, 117] width 22 height 34
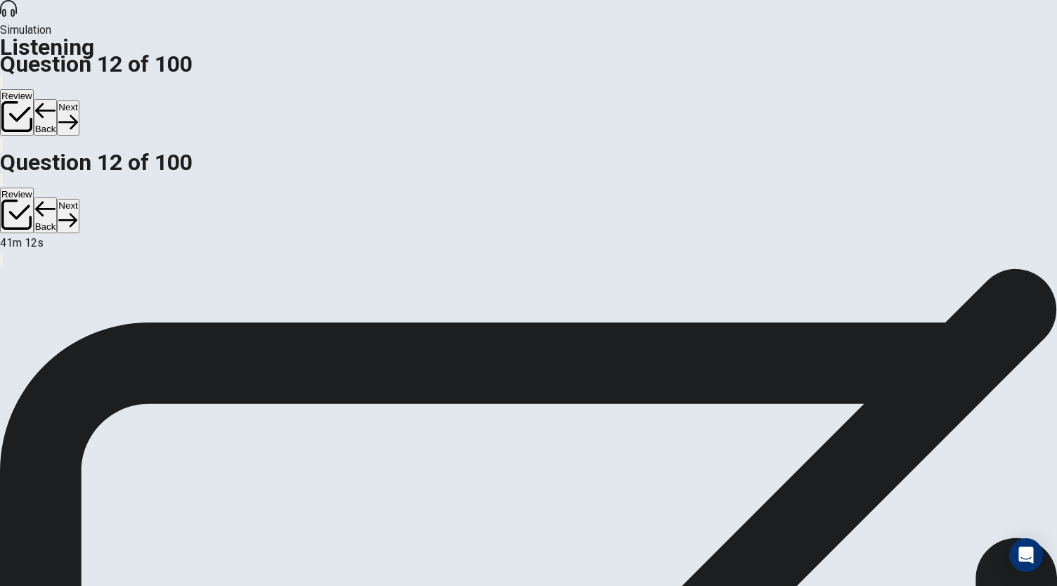
click at [79, 100] on button "Next" at bounding box center [68, 117] width 22 height 34
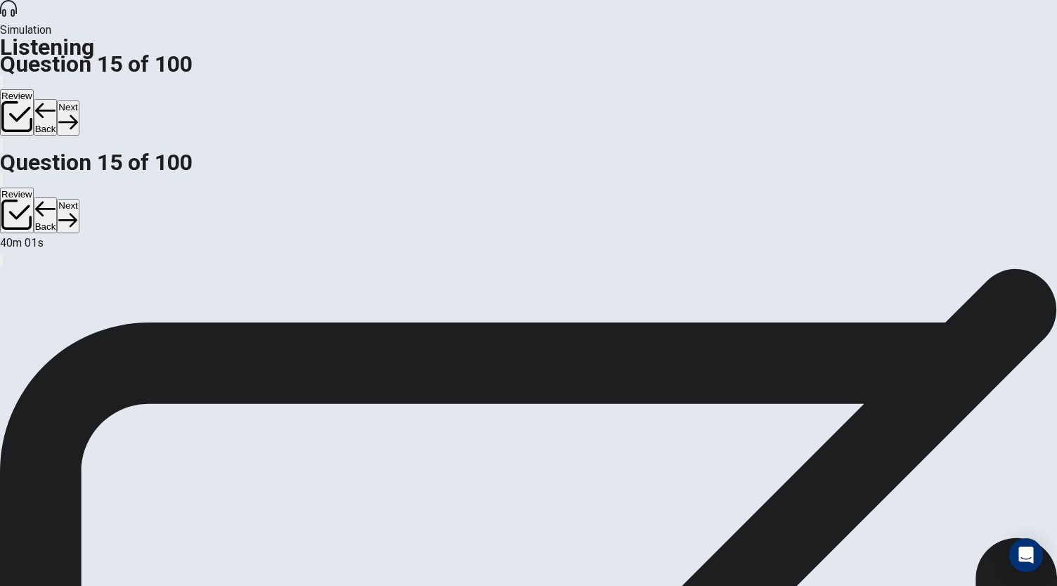
click at [79, 100] on button "Next" at bounding box center [68, 117] width 22 height 34
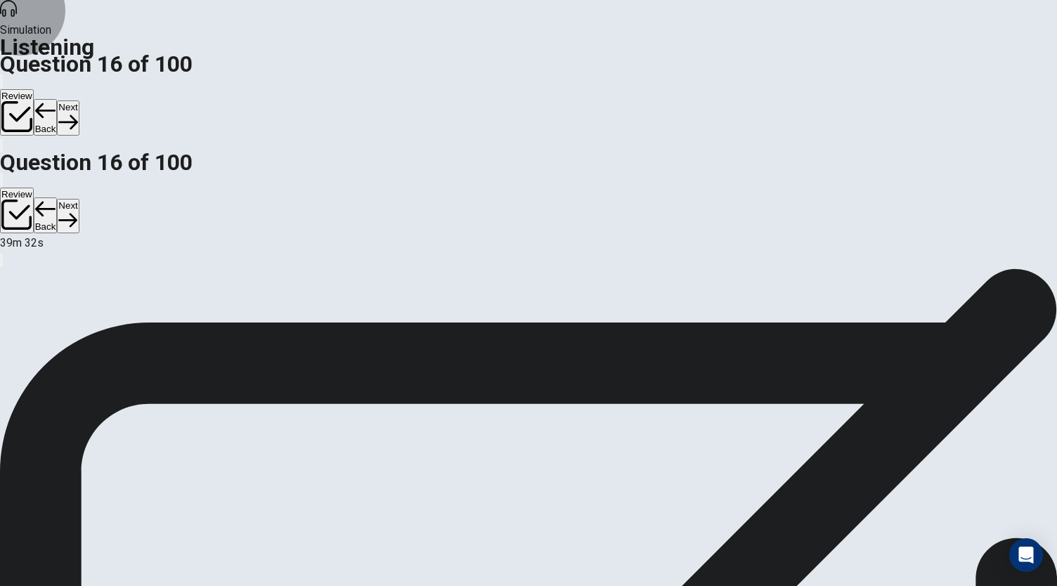
click at [79, 100] on button "Next" at bounding box center [68, 117] width 22 height 34
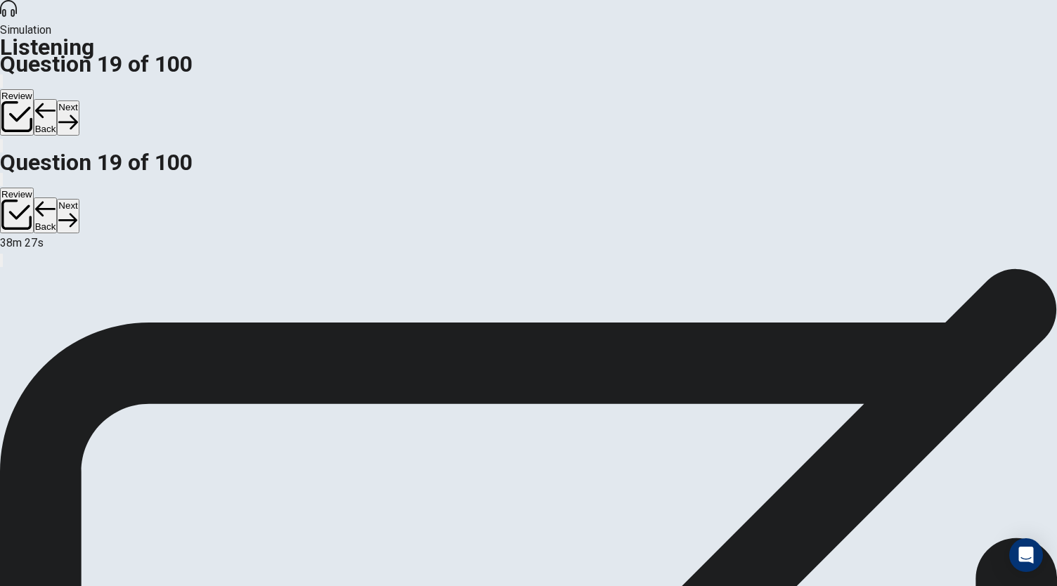
click at [79, 100] on button "Next" at bounding box center [68, 117] width 22 height 34
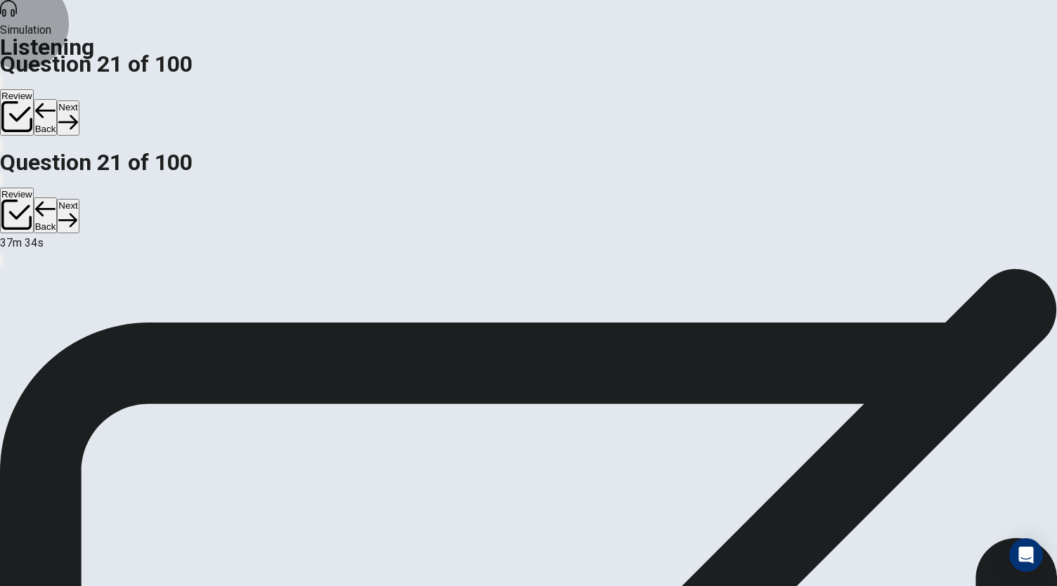
click at [79, 100] on button "Next" at bounding box center [68, 117] width 22 height 34
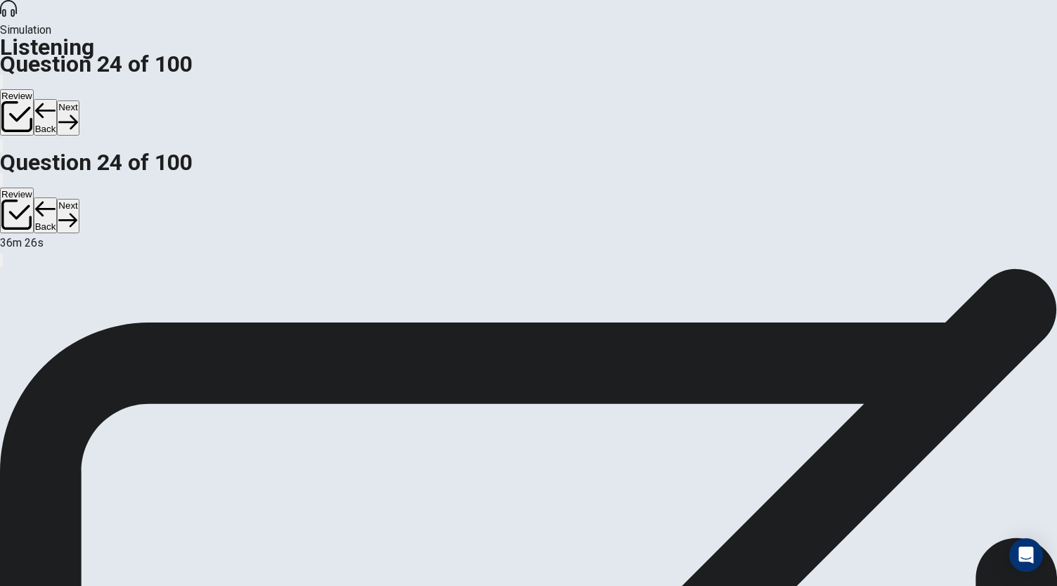
click at [79, 100] on button "Next" at bounding box center [68, 117] width 22 height 34
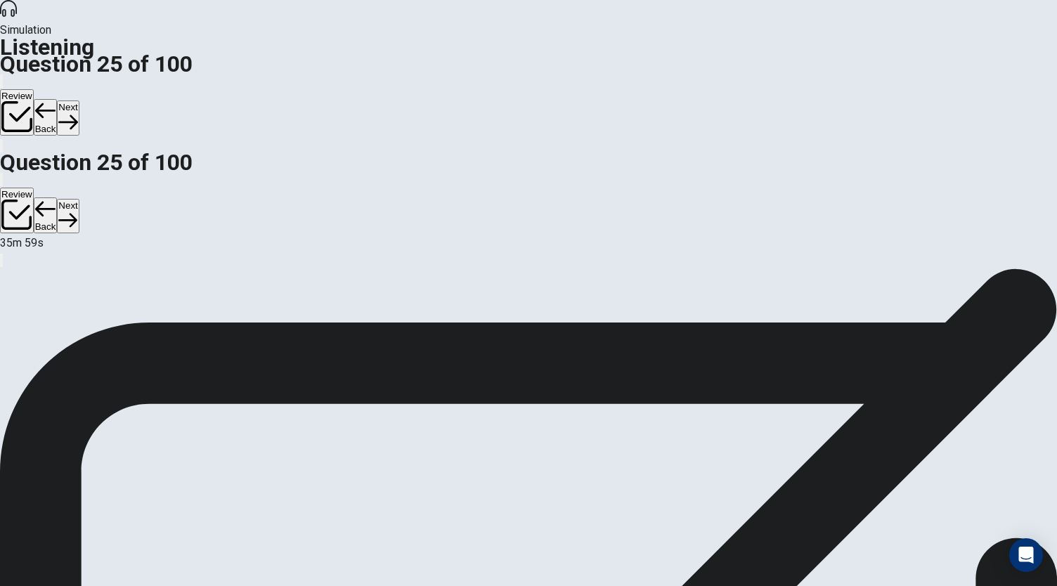
click at [79, 100] on button "Next" at bounding box center [68, 117] width 22 height 34
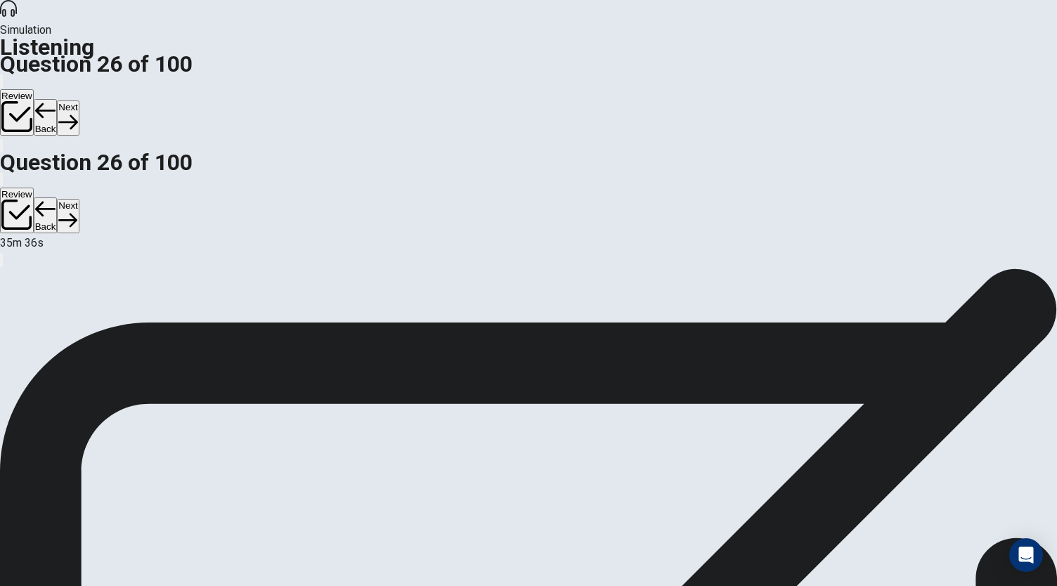
click at [79, 100] on button "Next" at bounding box center [68, 117] width 22 height 34
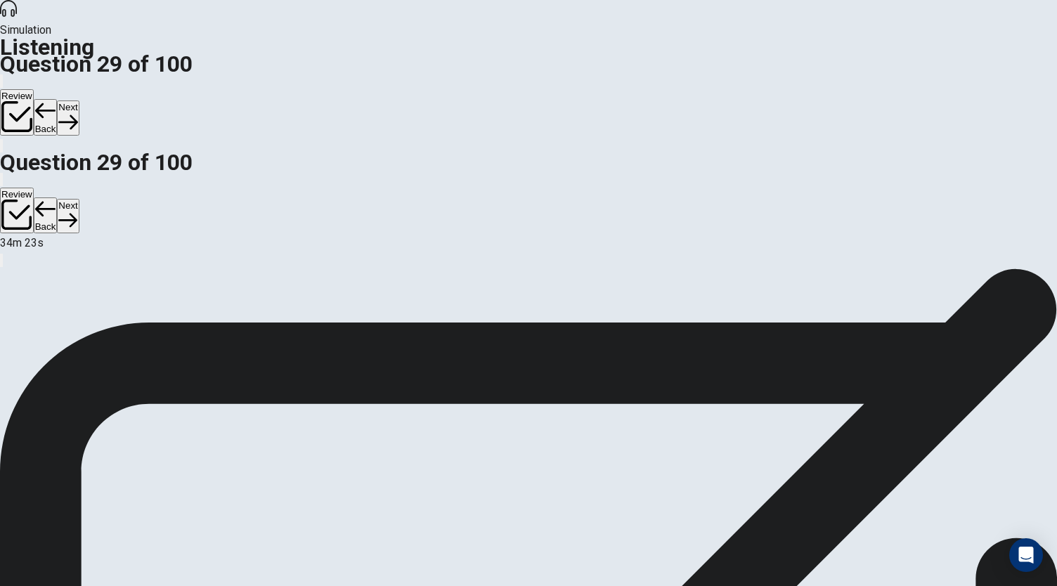
click at [79, 100] on button "Next" at bounding box center [68, 117] width 22 height 34
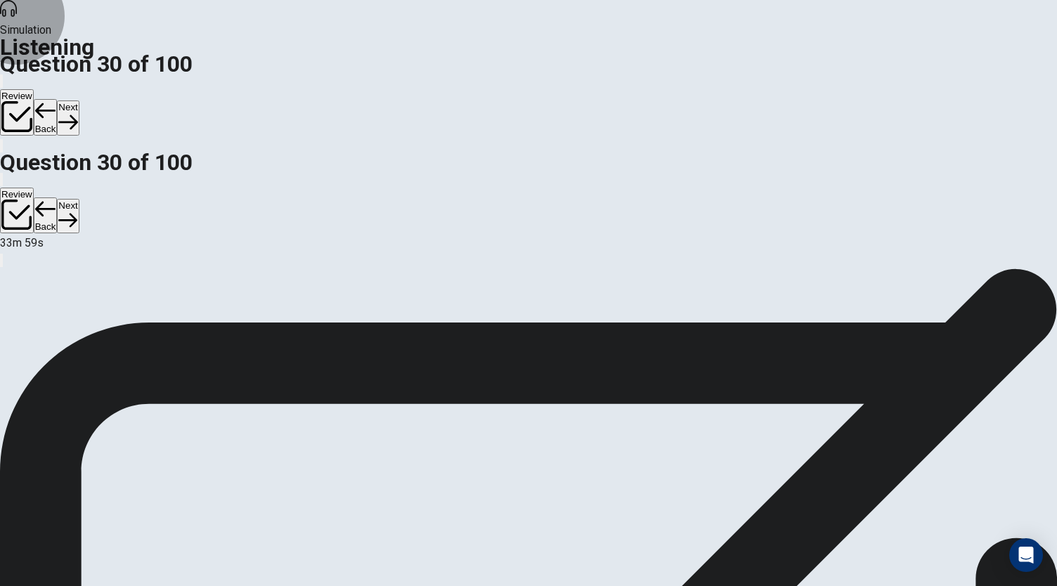
click at [79, 100] on button "Next" at bounding box center [68, 117] width 22 height 34
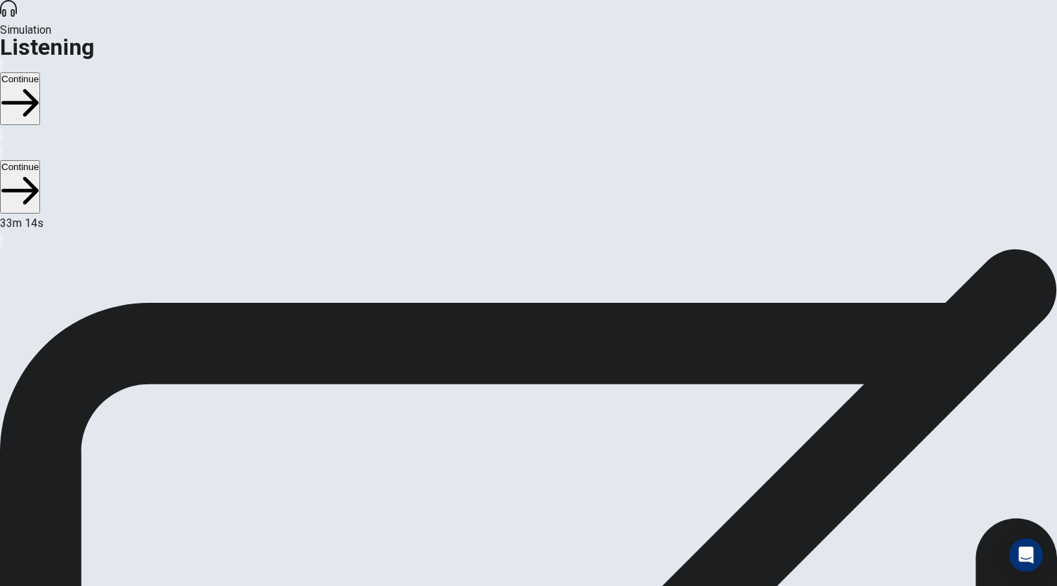
click at [40, 72] on button "Continue" at bounding box center [20, 98] width 40 height 53
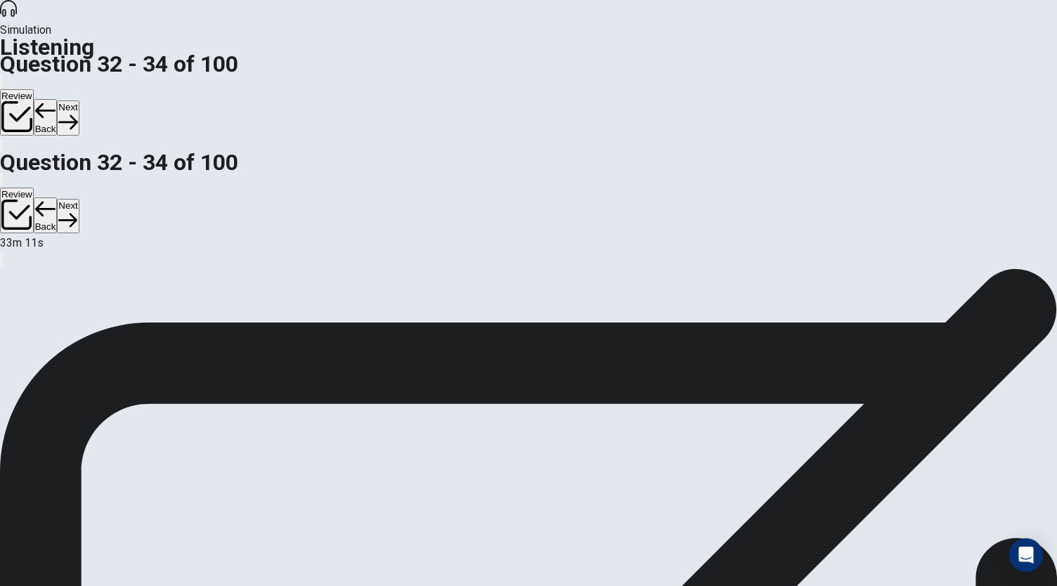
scroll to position [9, 0]
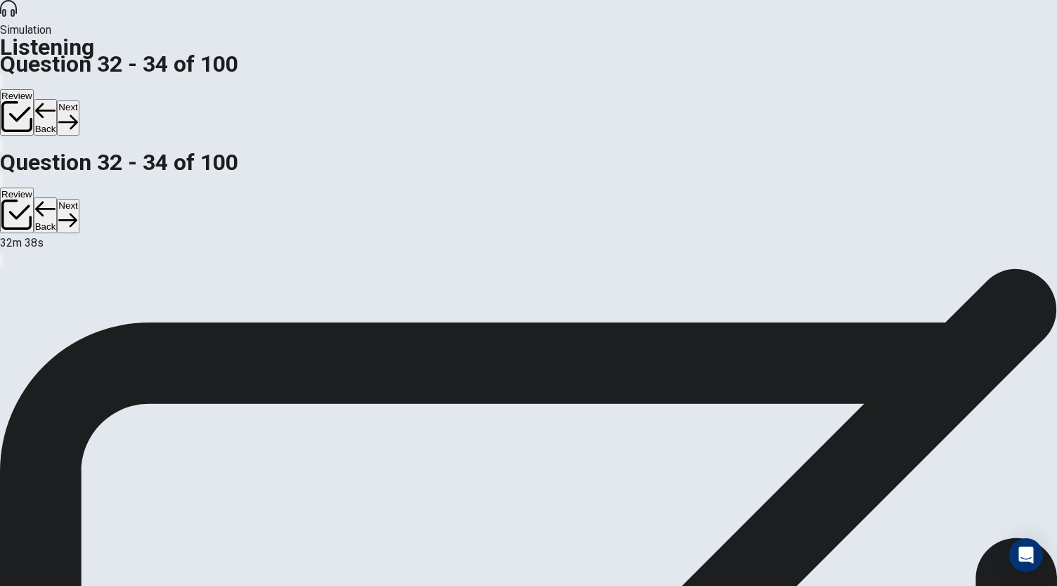
scroll to position [141, 0]
click at [79, 100] on button "Next" at bounding box center [68, 117] width 22 height 34
click at [58, 99] on button "Back" at bounding box center [46, 117] width 24 height 37
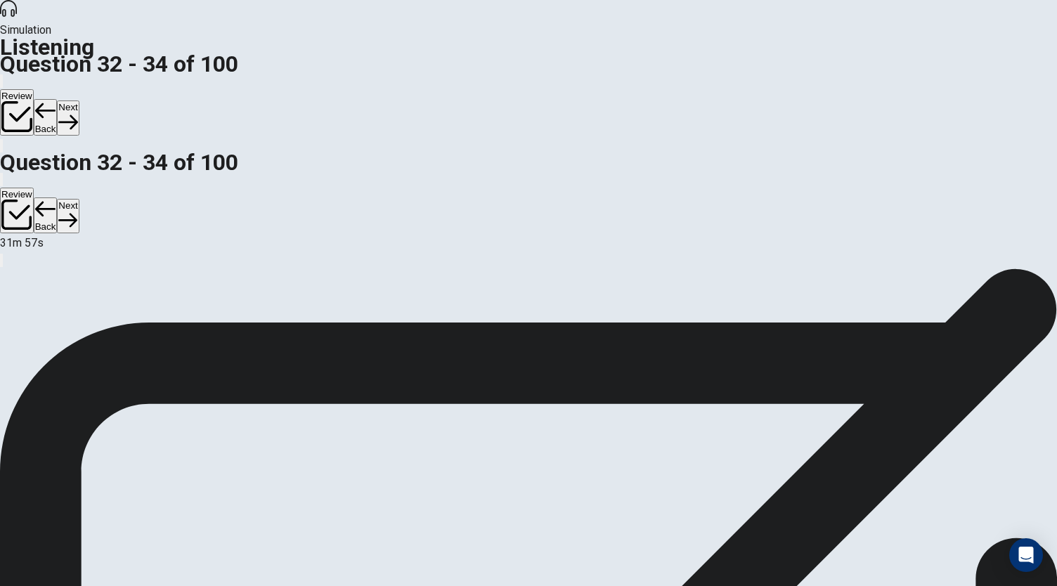
scroll to position [141, 0]
click at [79, 100] on button "Next" at bounding box center [68, 117] width 22 height 34
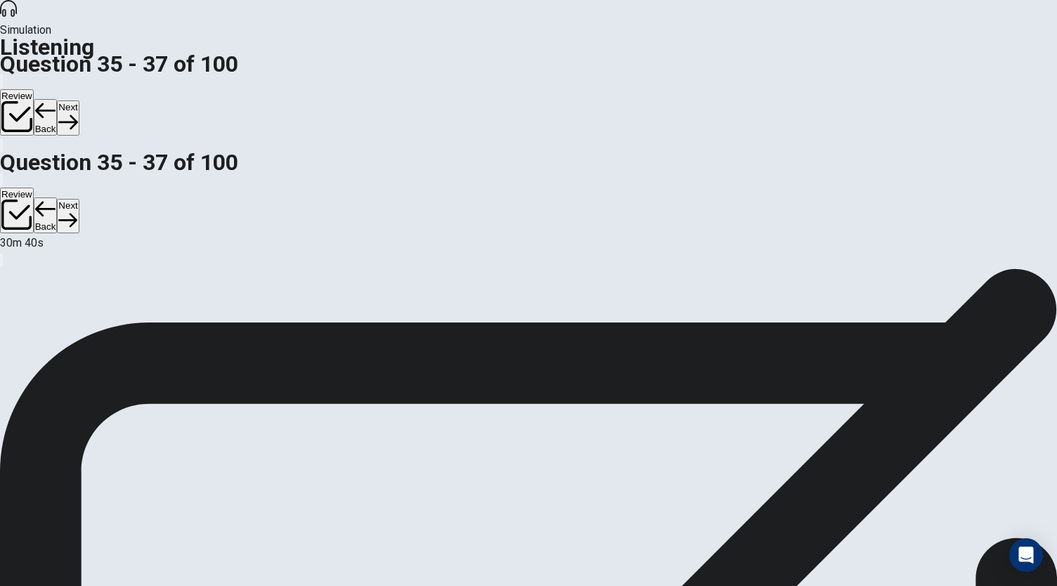
scroll to position [141, 0]
click at [79, 100] on button "Next" at bounding box center [68, 117] width 22 height 34
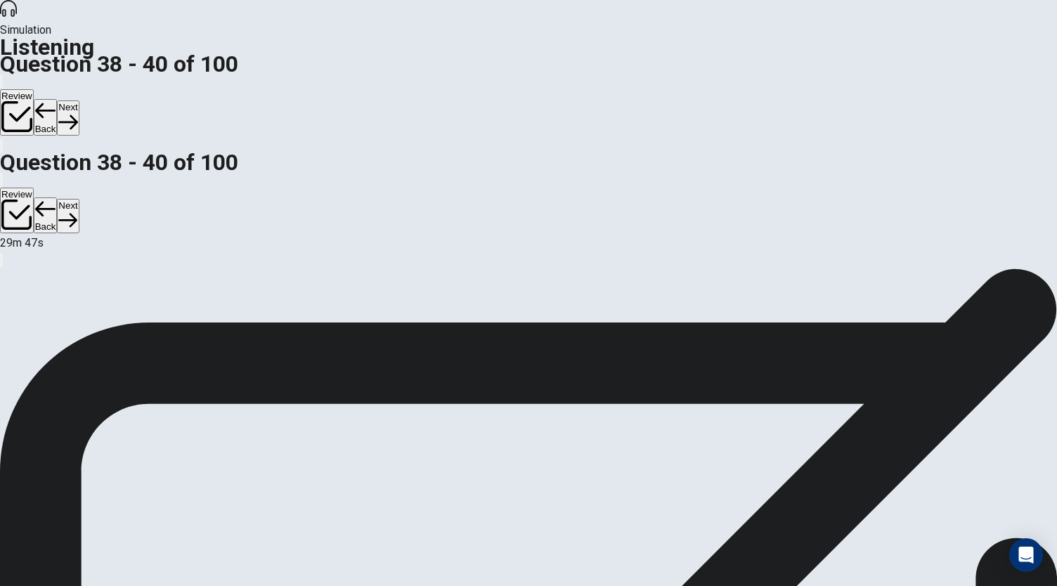
scroll to position [107, 0]
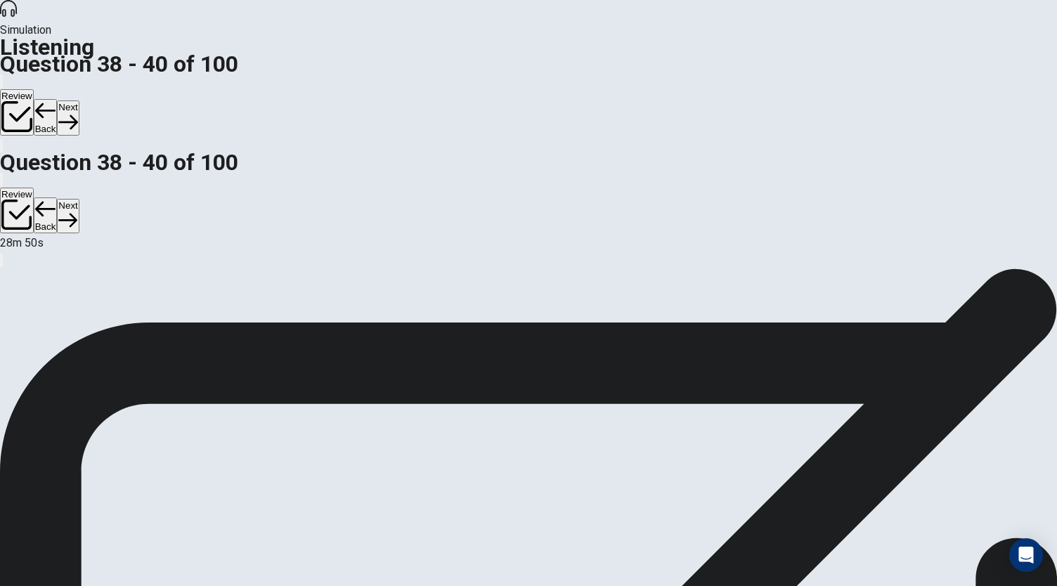
click at [79, 100] on button "Next" at bounding box center [68, 117] width 22 height 34
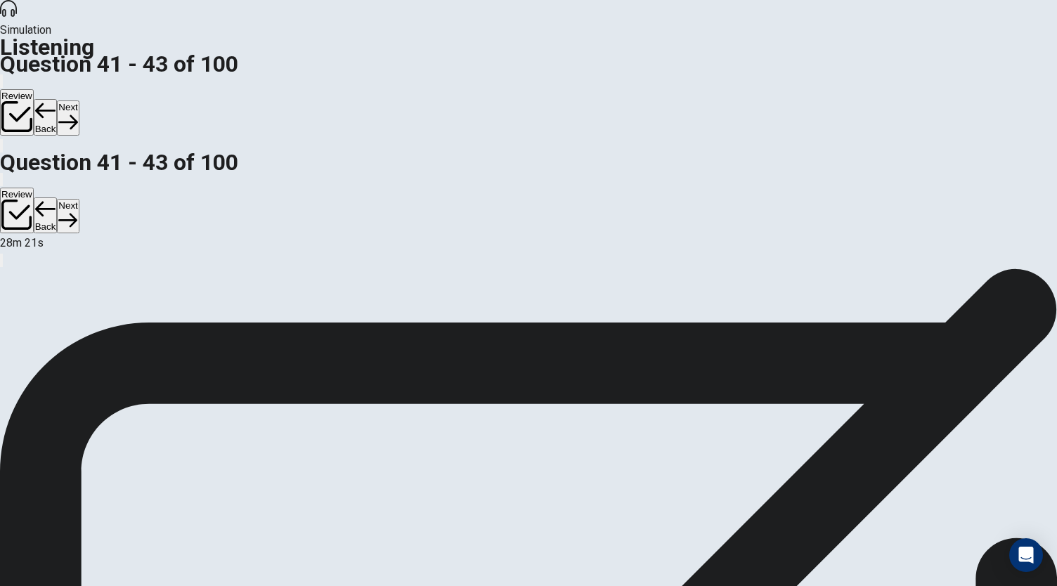
scroll to position [53, 0]
click at [79, 100] on button "Next" at bounding box center [68, 117] width 22 height 34
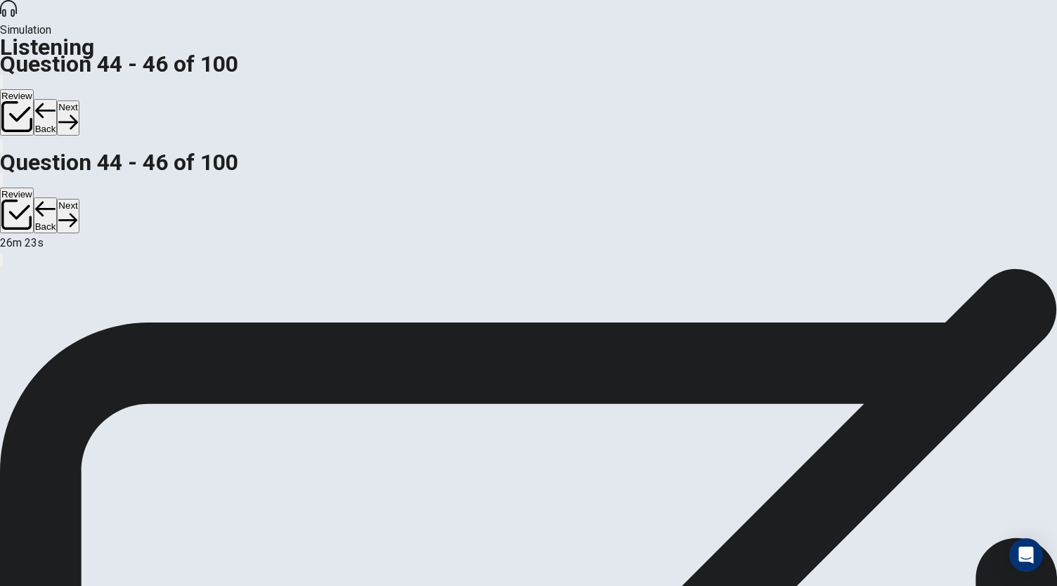
scroll to position [141, 0]
click at [79, 100] on button "Next" at bounding box center [68, 117] width 22 height 34
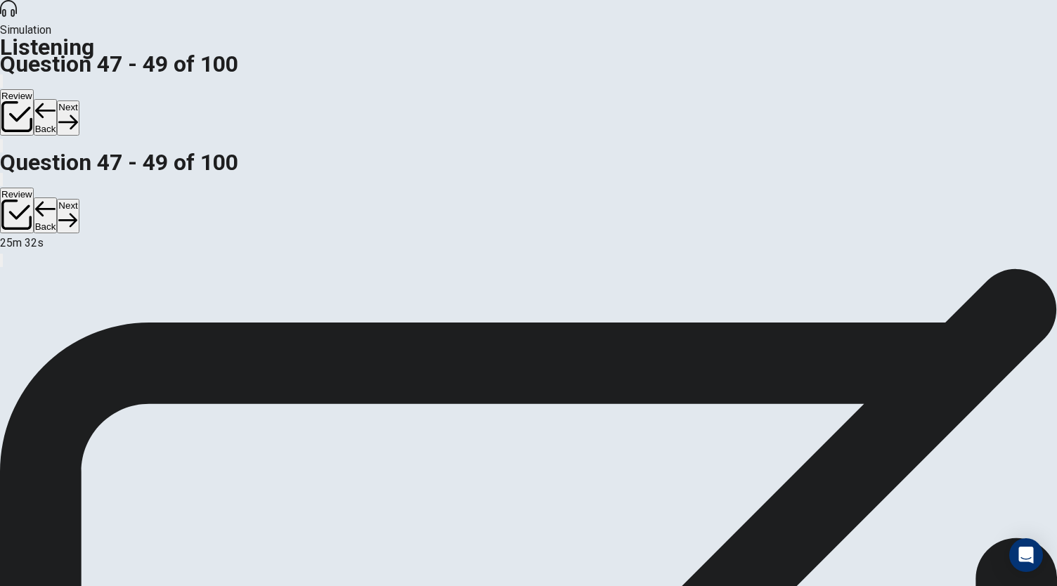
scroll to position [124, 0]
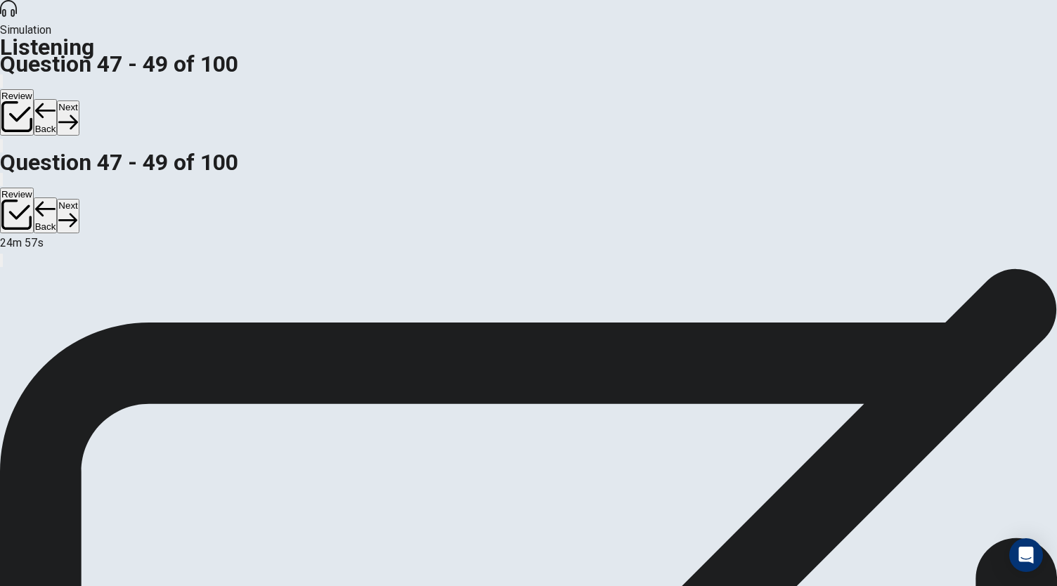
scroll to position [157, 0]
click at [79, 100] on button "Next" at bounding box center [68, 117] width 22 height 34
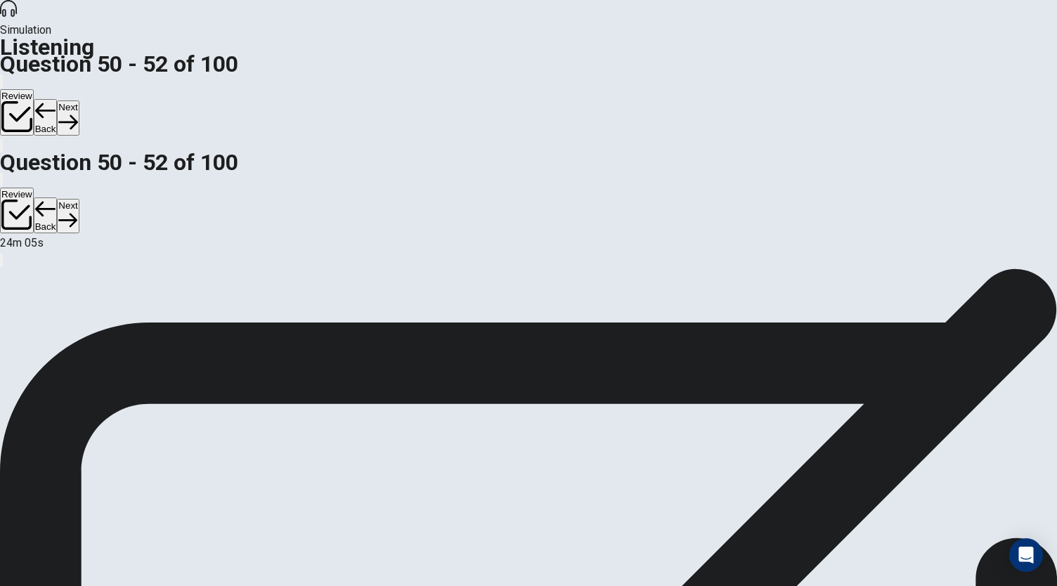
scroll to position [67, 0]
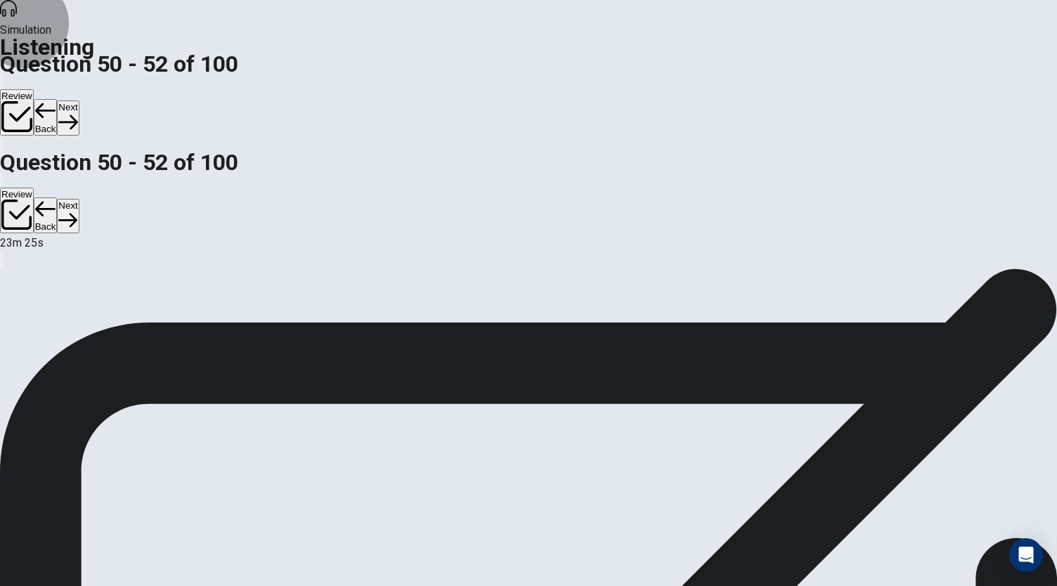
click at [79, 100] on button "Next" at bounding box center [68, 117] width 22 height 34
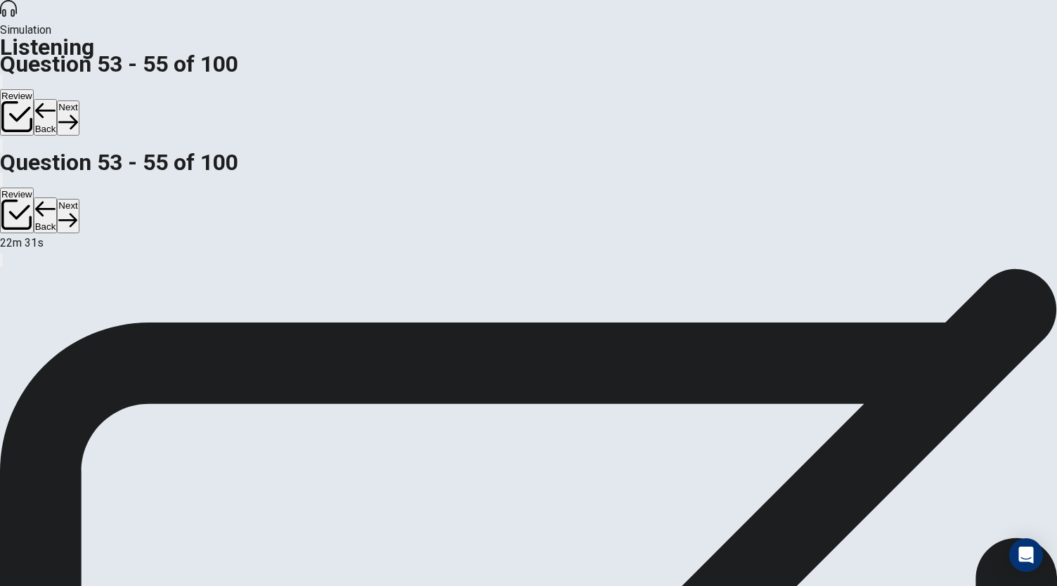
scroll to position [141, 0]
click at [79, 100] on button "Next" at bounding box center [68, 117] width 22 height 34
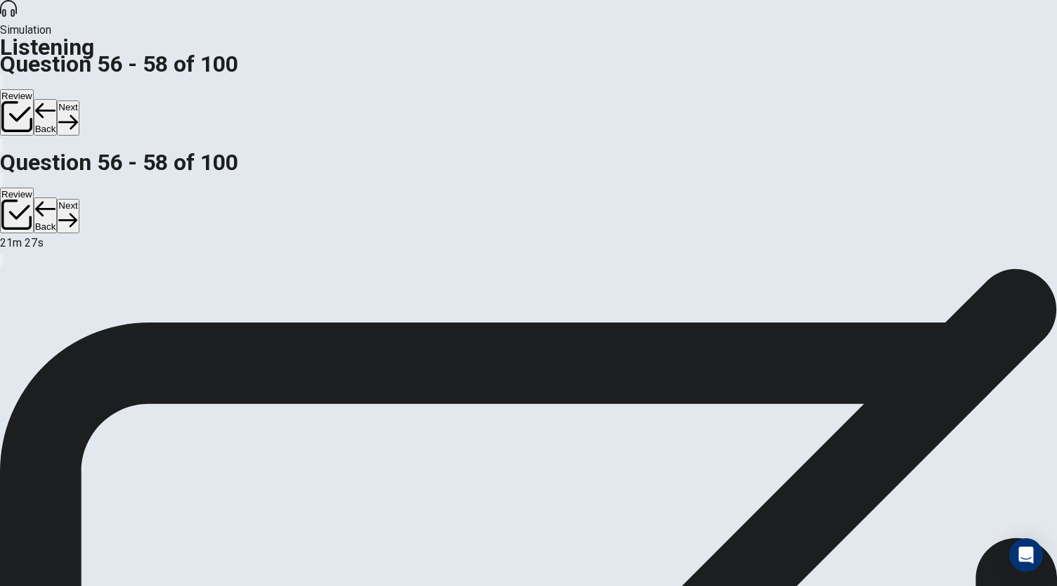
scroll to position [68, 0]
click at [79, 100] on button "Next" at bounding box center [68, 117] width 22 height 34
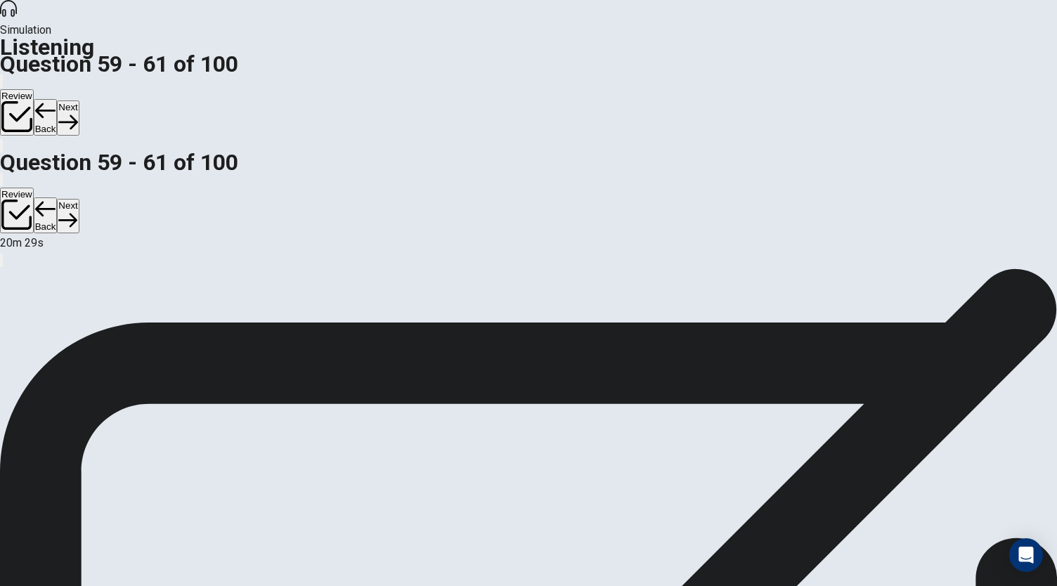
scroll to position [0, 0]
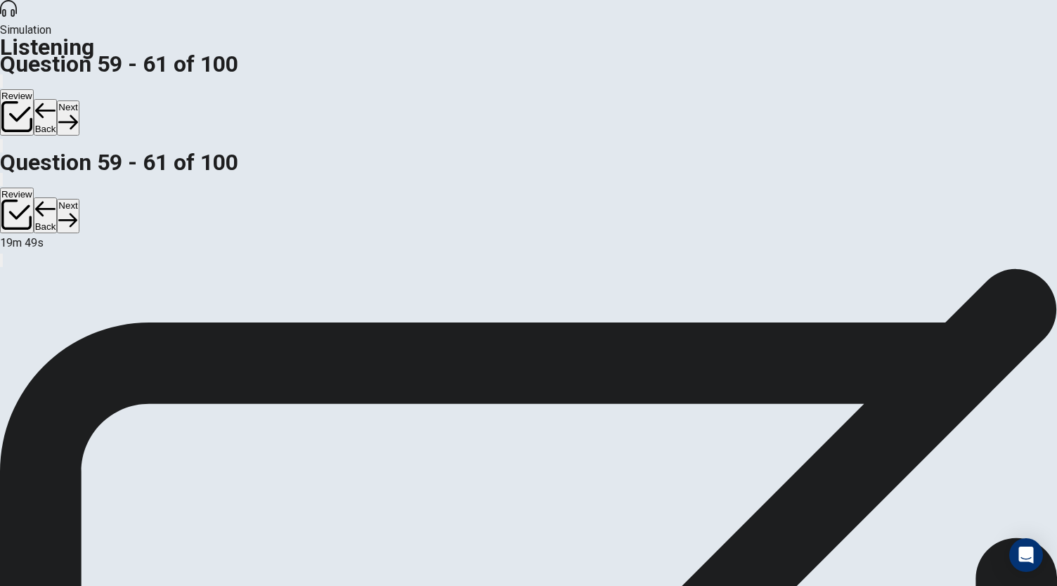
click at [79, 100] on button "Next" at bounding box center [68, 117] width 22 height 34
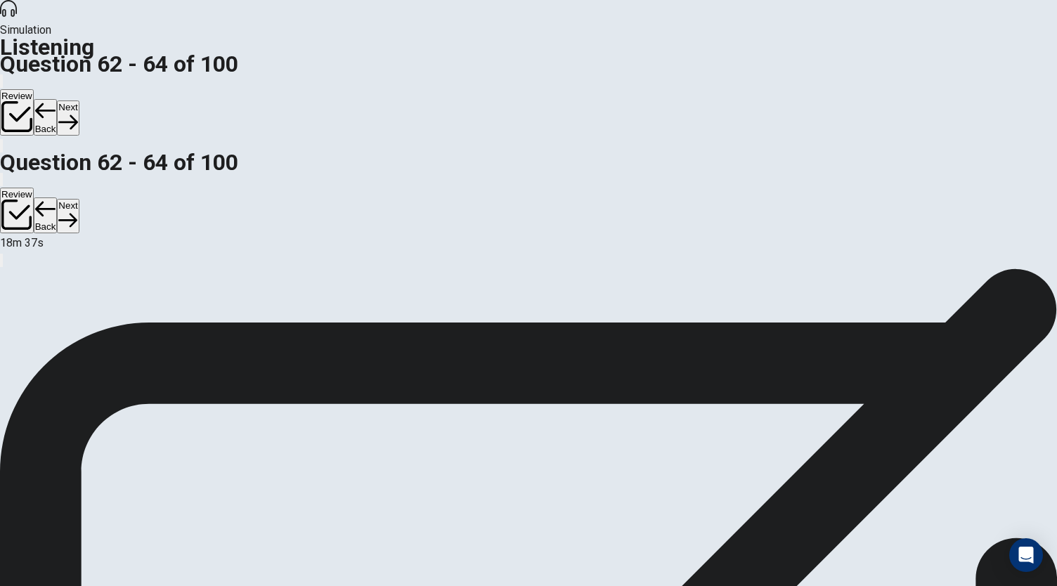
scroll to position [53, 0]
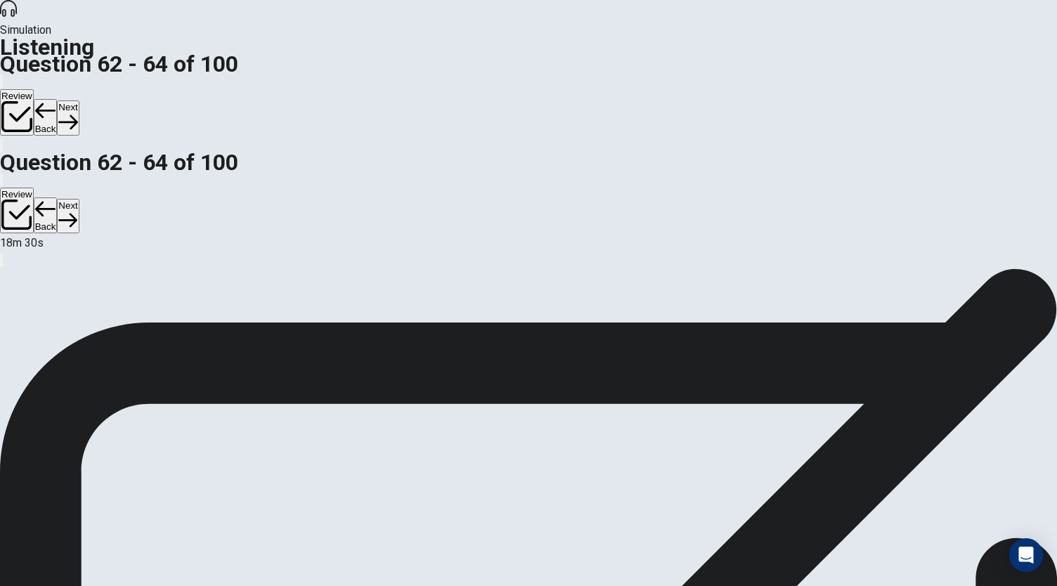
scroll to position [115, 0]
click at [79, 100] on button "Next" at bounding box center [68, 117] width 22 height 34
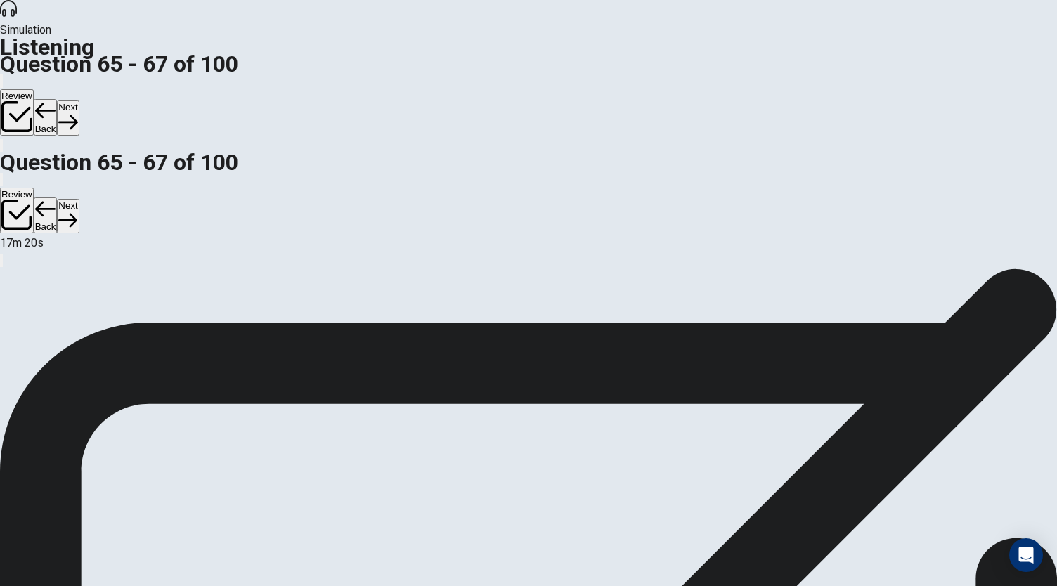
scroll to position [77, 0]
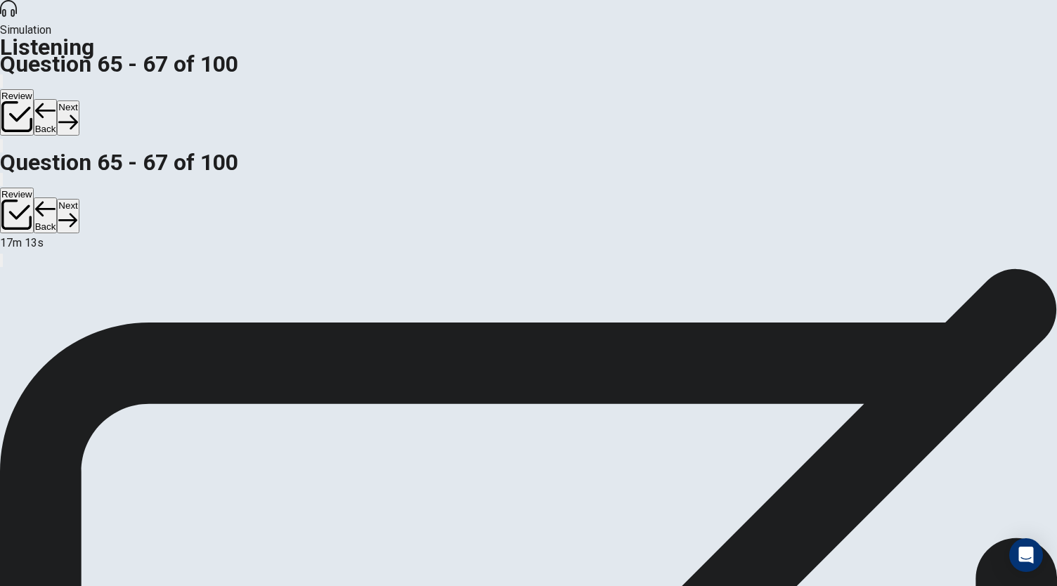
scroll to position [70, 0]
click at [79, 100] on button "Next" at bounding box center [68, 117] width 22 height 34
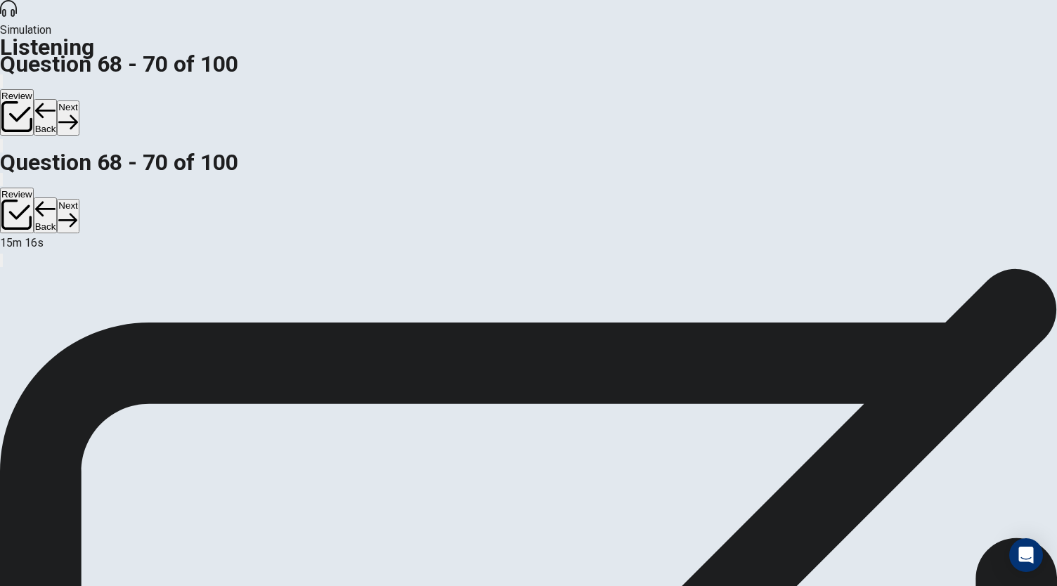
scroll to position [141, 0]
click at [79, 100] on button "Next" at bounding box center [68, 117] width 22 height 34
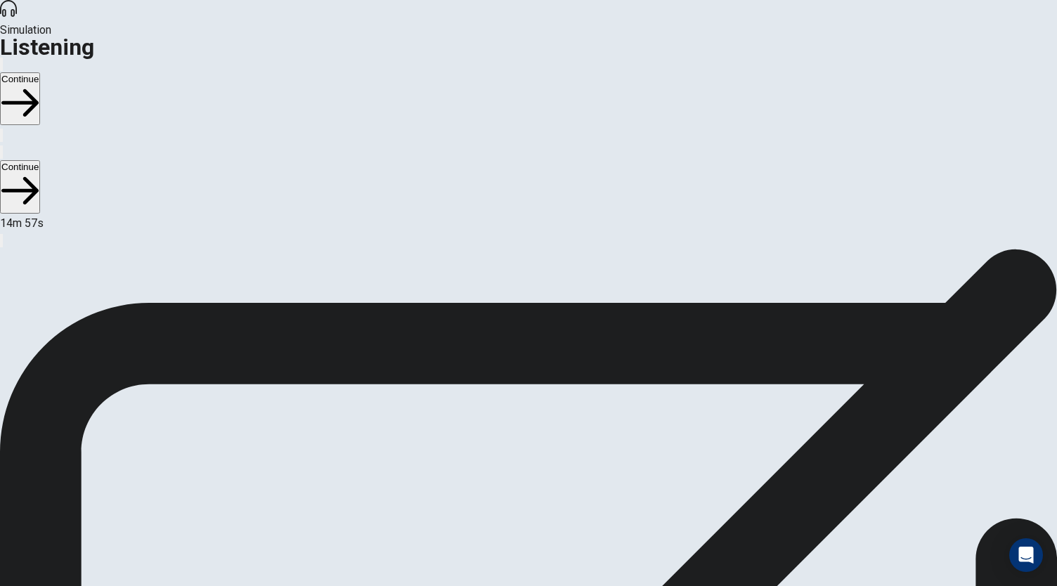
scroll to position [0, 0]
click at [40, 72] on button "Continue" at bounding box center [20, 98] width 40 height 53
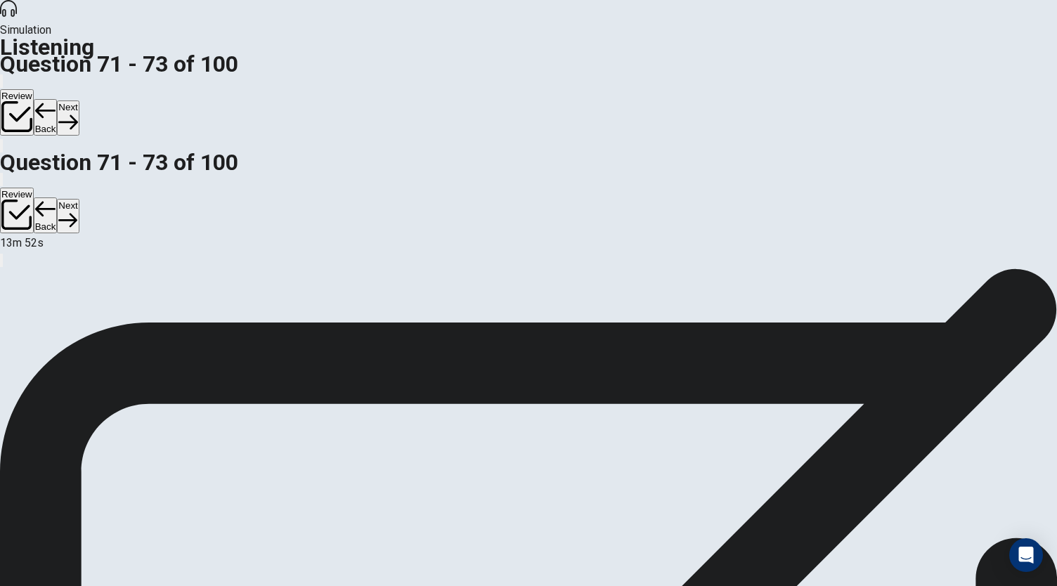
scroll to position [157, 0]
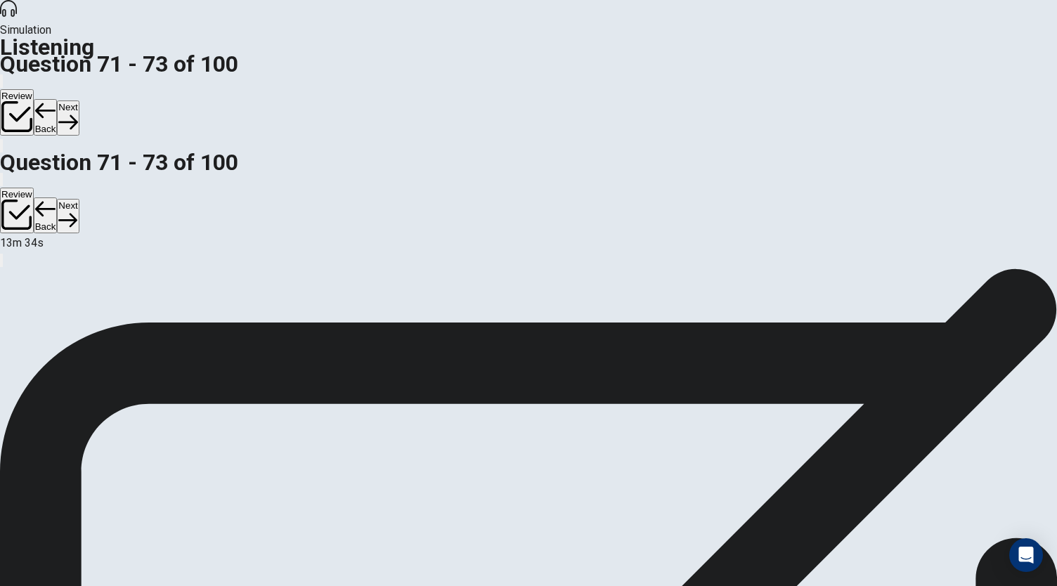
scroll to position [70, 0]
click at [79, 100] on button "Next" at bounding box center [68, 117] width 22 height 34
click at [58, 99] on button "Back" at bounding box center [46, 117] width 24 height 37
click at [79, 100] on button "Next" at bounding box center [68, 117] width 22 height 34
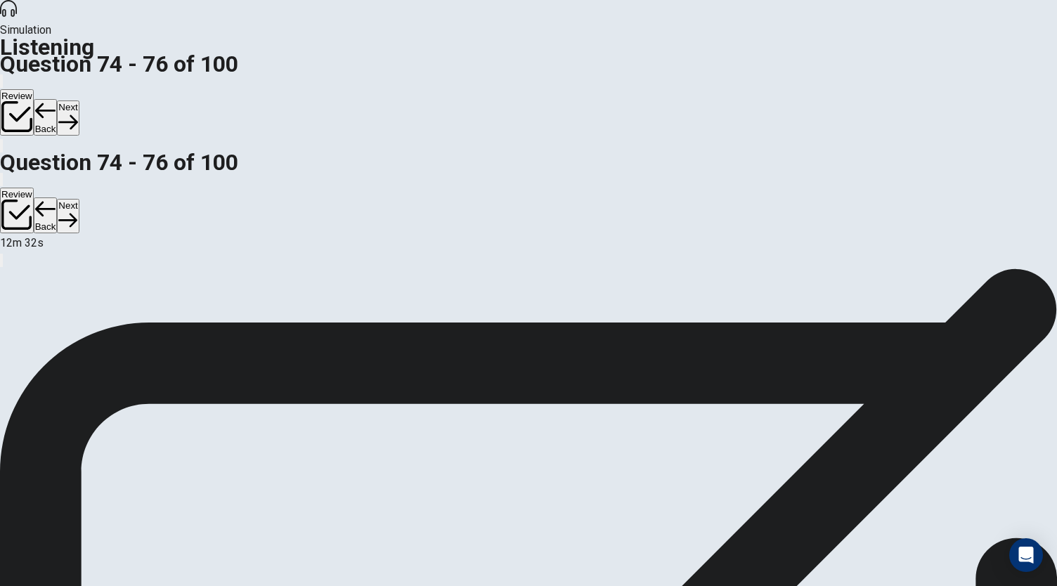
scroll to position [48, 0]
click at [79, 100] on button "Next" at bounding box center [68, 117] width 22 height 34
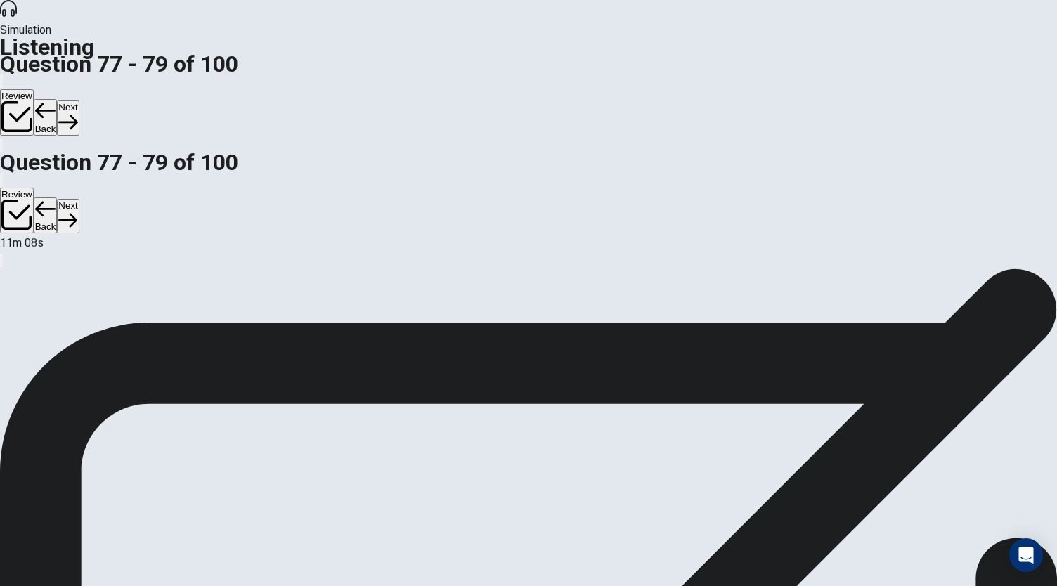
scroll to position [157, 0]
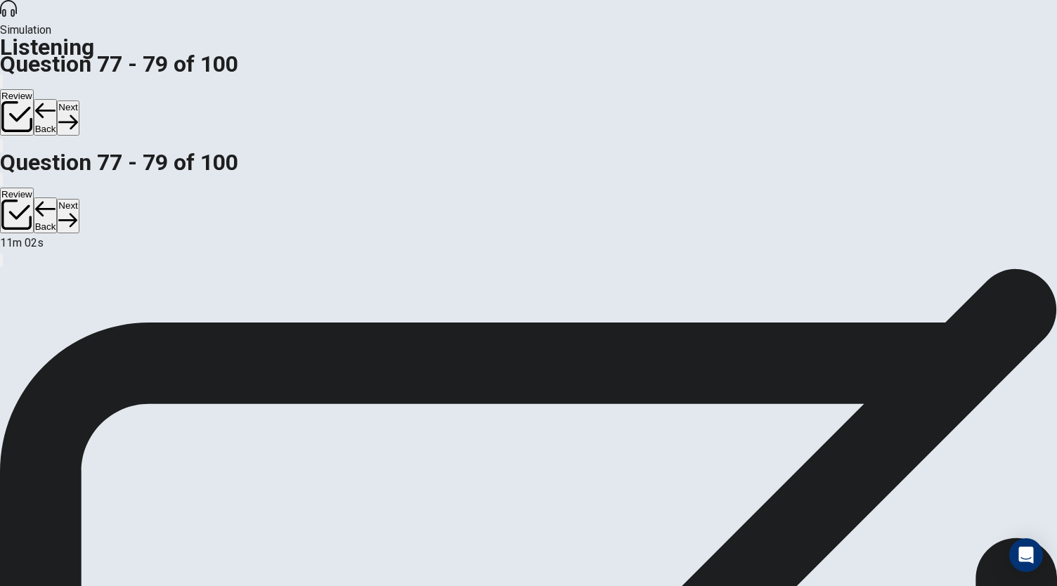
scroll to position [30, 0]
click at [79, 100] on button "Next" at bounding box center [68, 117] width 22 height 34
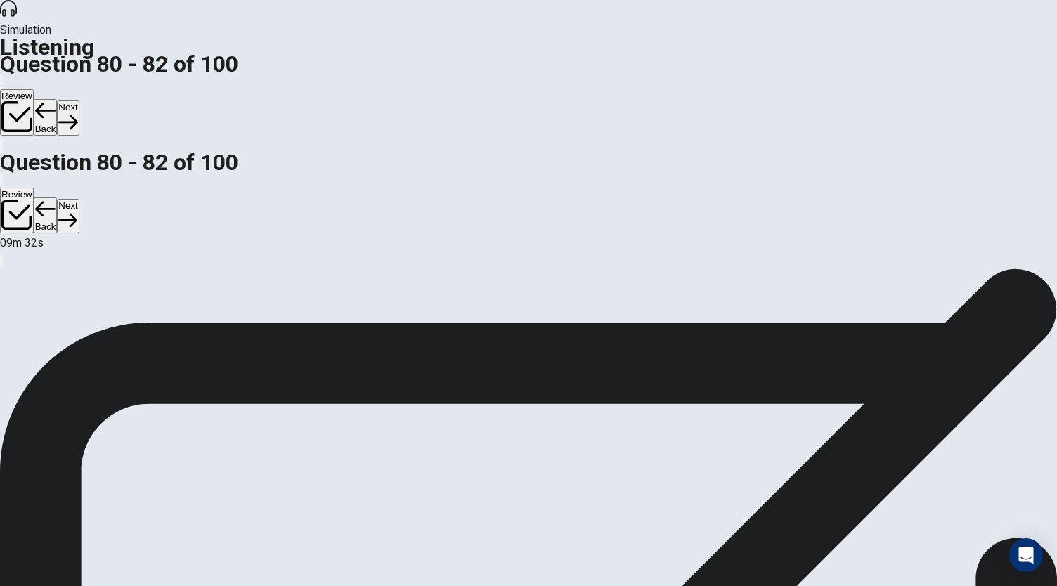
scroll to position [157, 0]
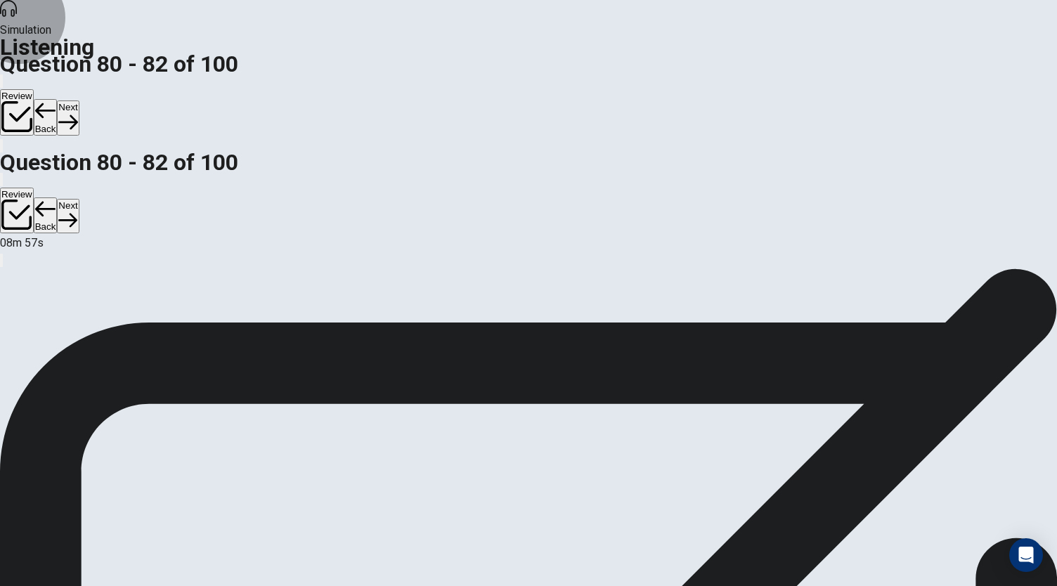
click at [79, 100] on button "Next" at bounding box center [68, 117] width 22 height 34
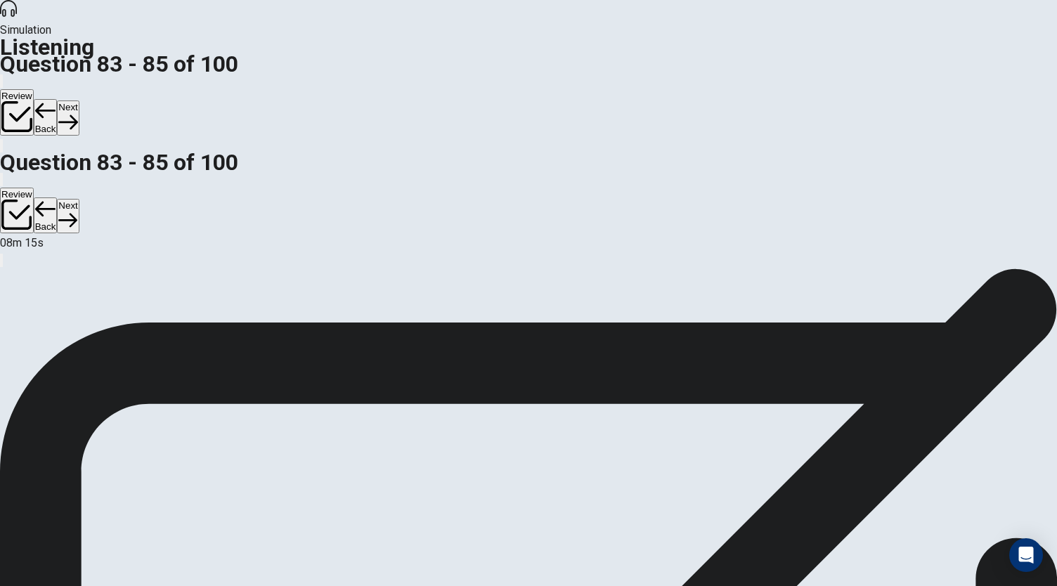
scroll to position [157, 0]
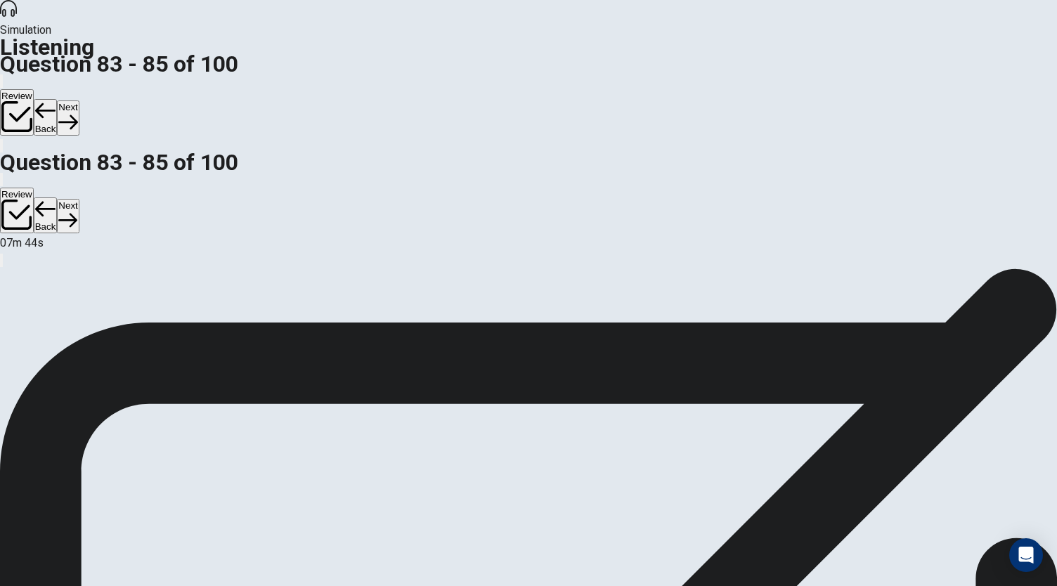
scroll to position [41, 0]
click at [79, 100] on button "Next" at bounding box center [68, 117] width 22 height 34
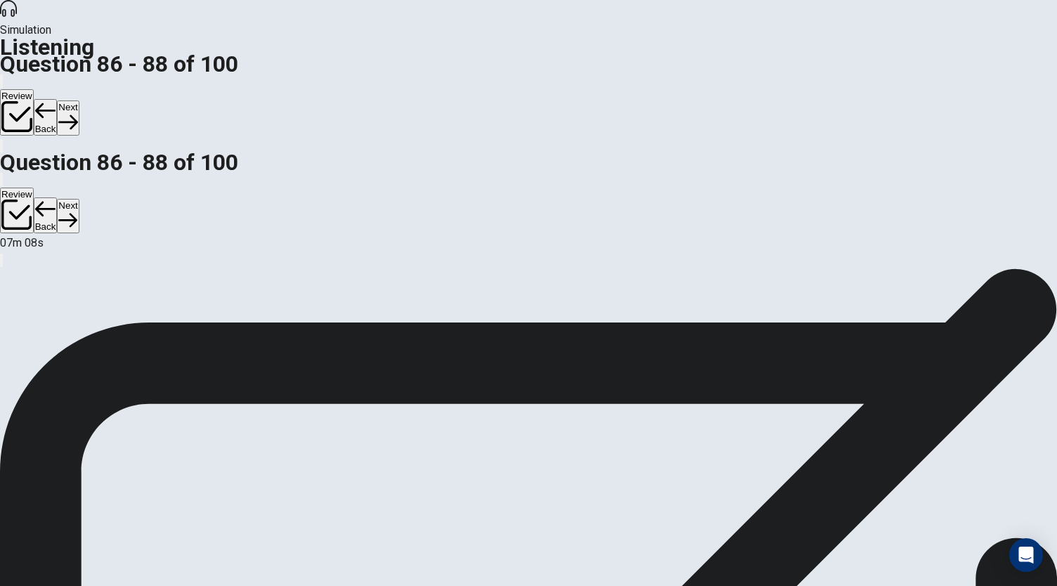
scroll to position [41, 0]
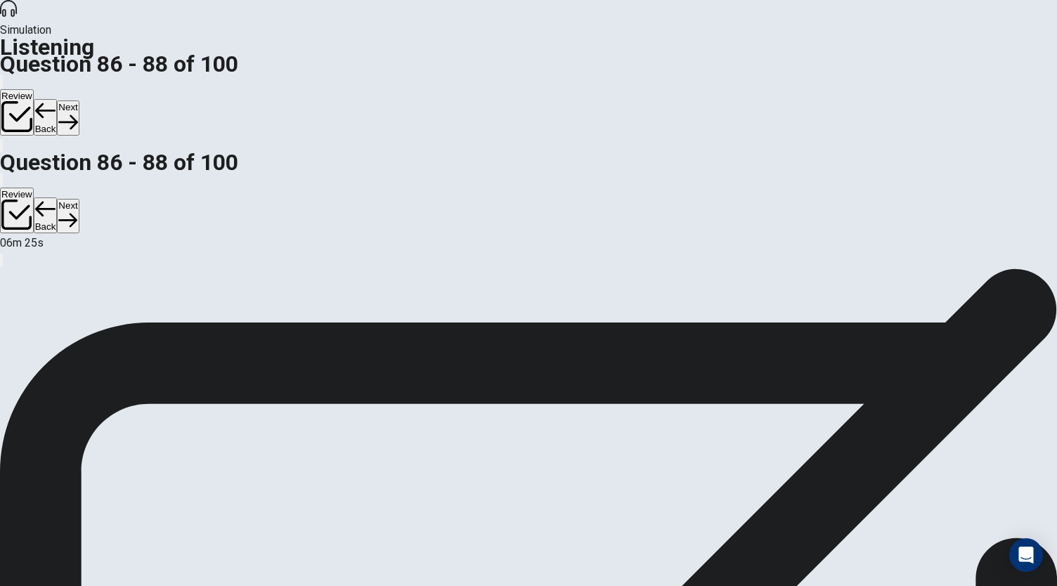
scroll to position [0, 0]
click at [79, 100] on button "Next" at bounding box center [68, 117] width 22 height 34
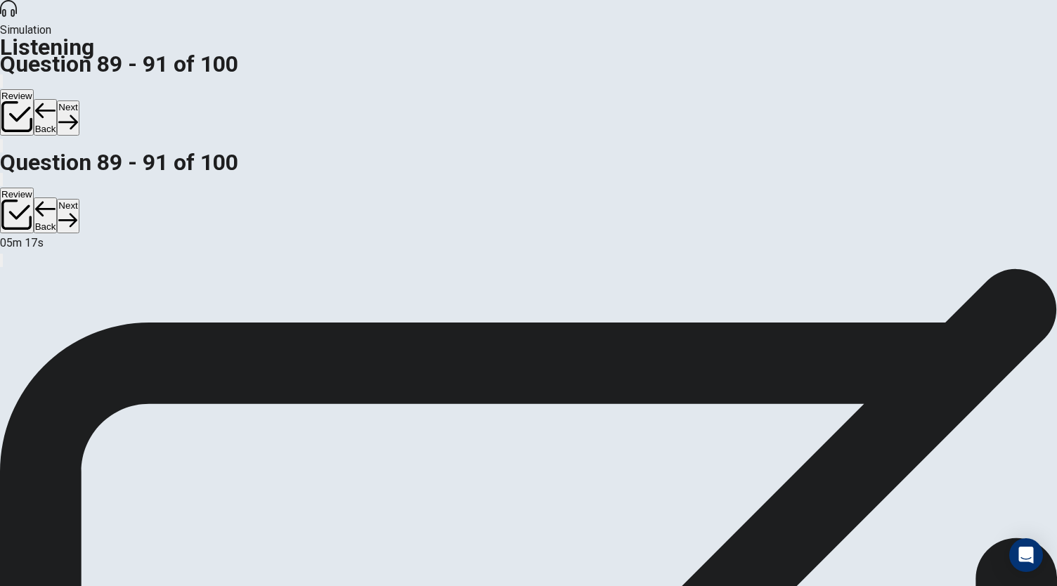
scroll to position [46, 0]
click at [79, 100] on button "Next" at bounding box center [68, 117] width 22 height 34
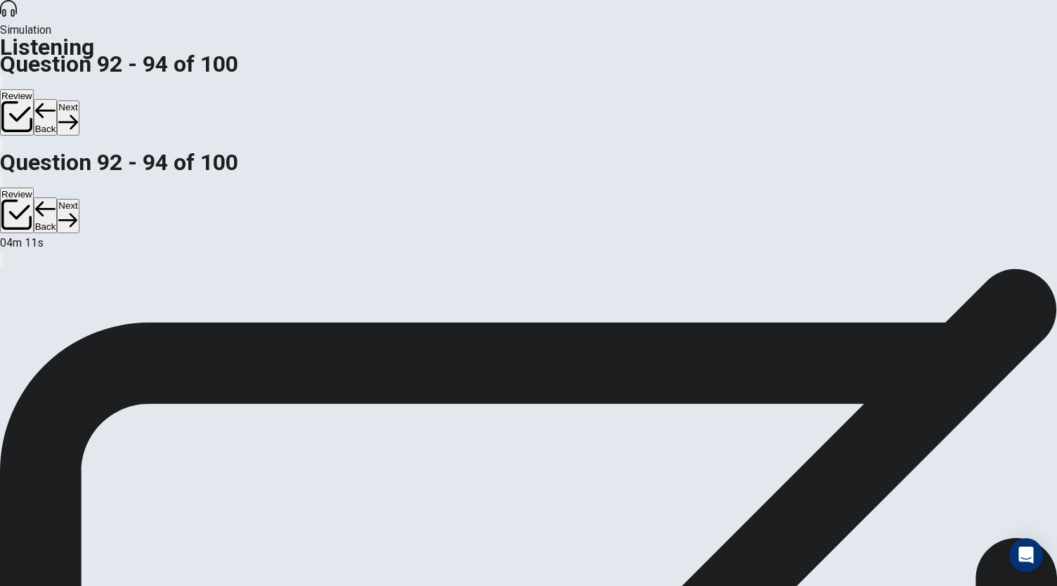
scroll to position [91, 0]
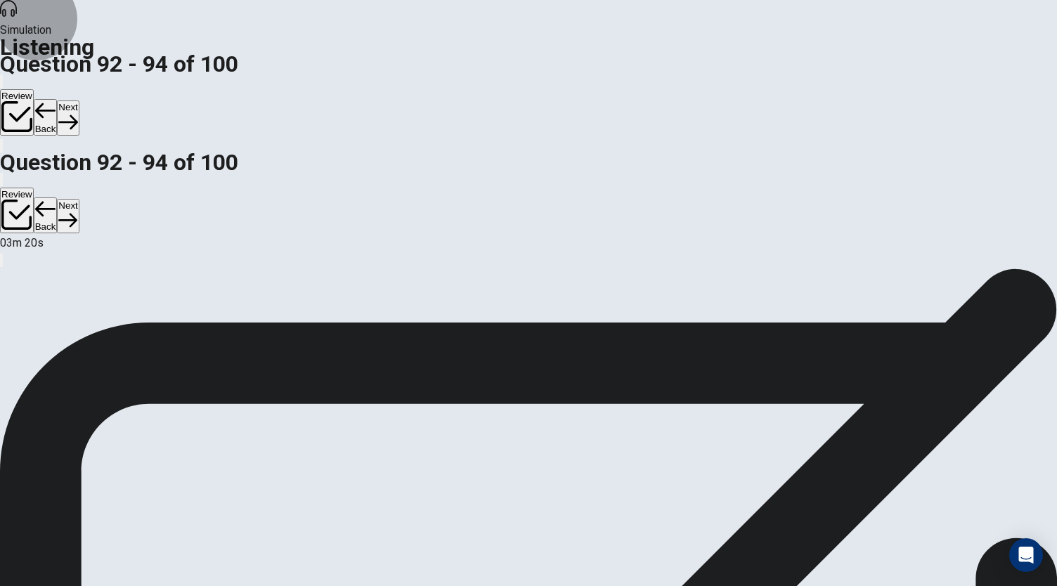
click at [79, 100] on button "Next" at bounding box center [68, 117] width 22 height 34
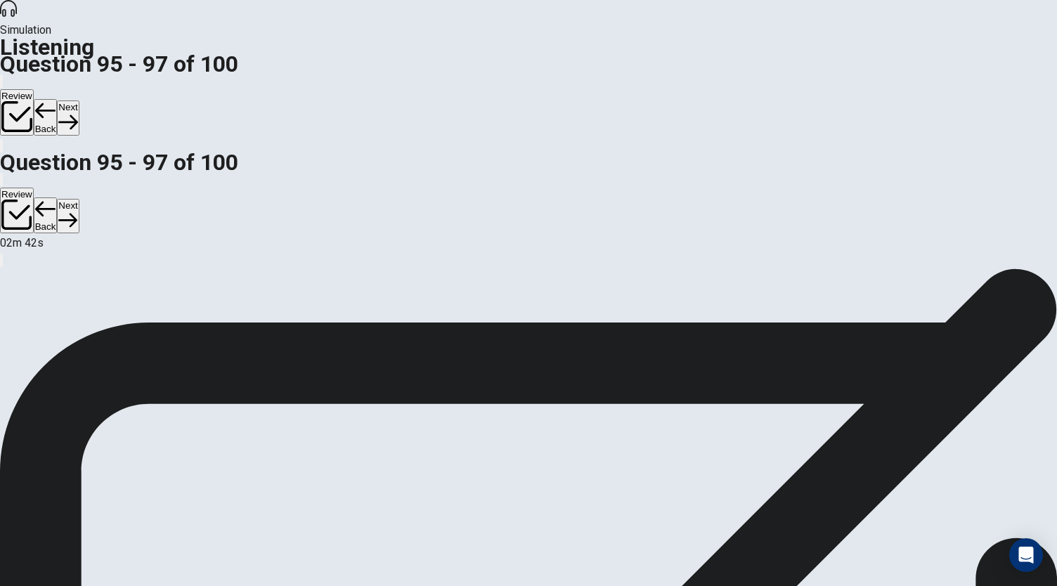
click at [79, 100] on button "Next" at bounding box center [68, 117] width 22 height 34
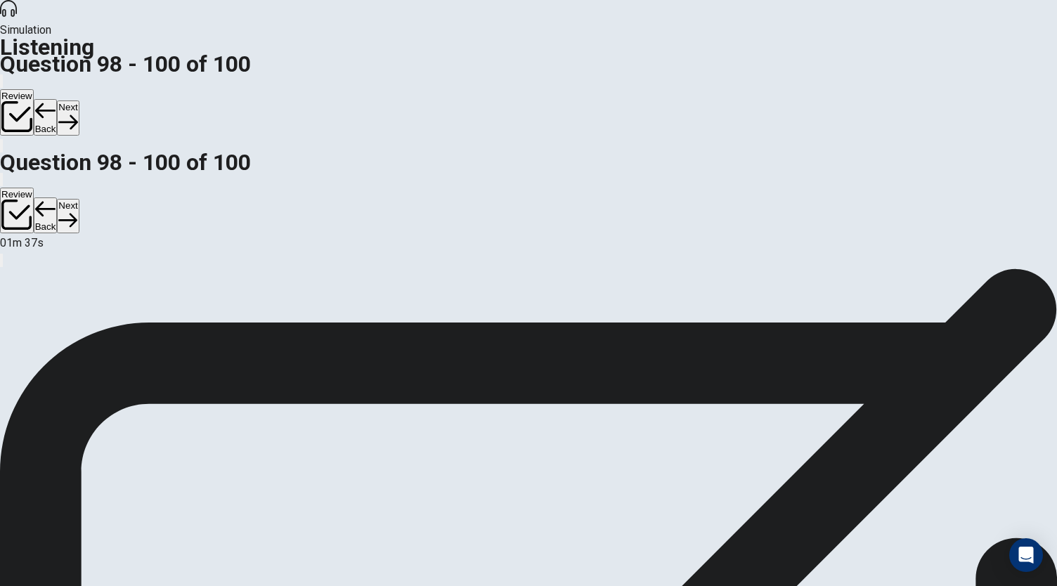
scroll to position [0, 0]
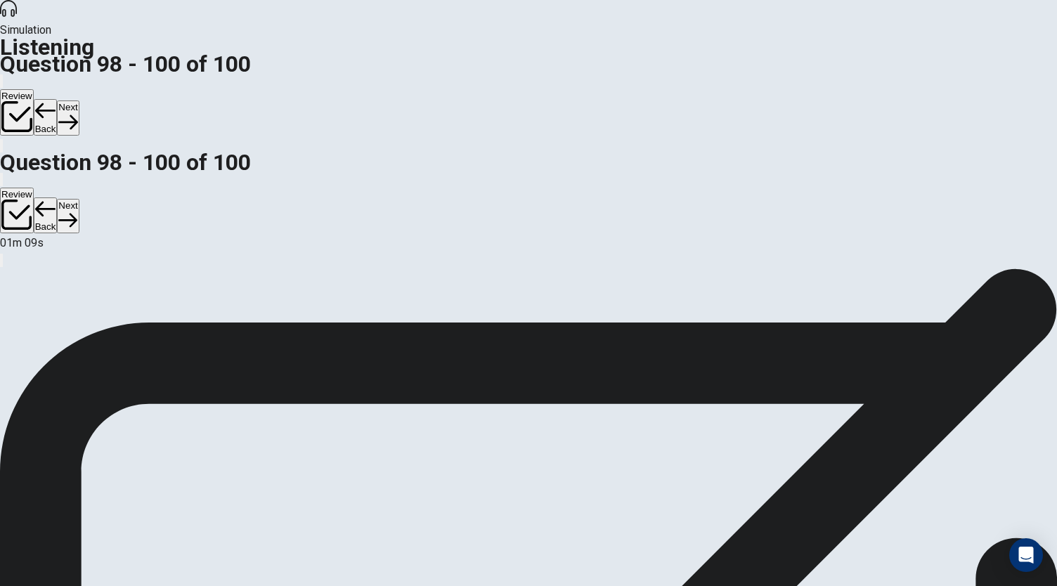
click at [79, 100] on button "Next" at bounding box center [68, 117] width 22 height 34
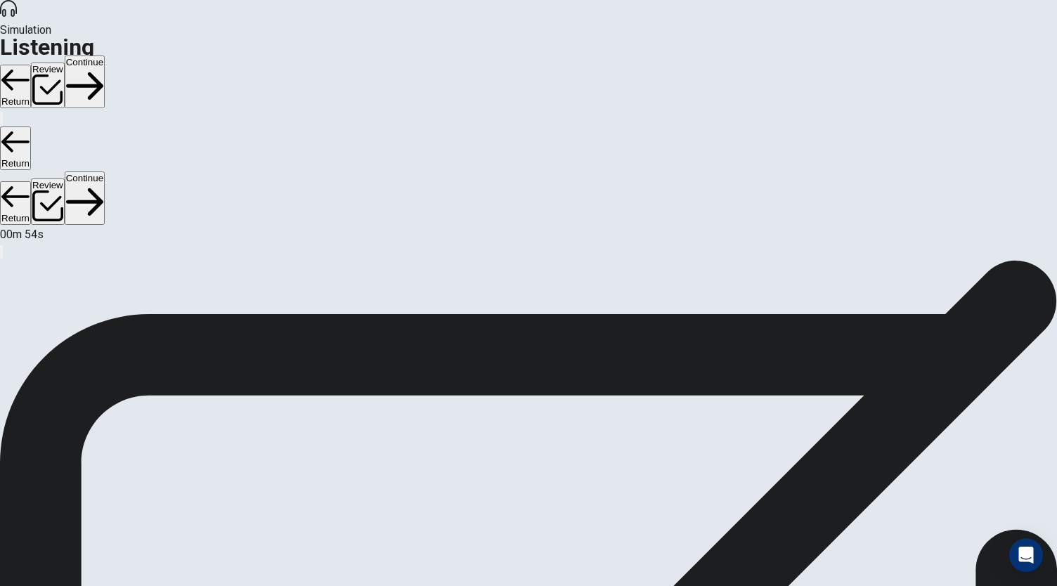
scroll to position [45, 0]
click at [105, 56] on button "Continue" at bounding box center [85, 82] width 40 height 53
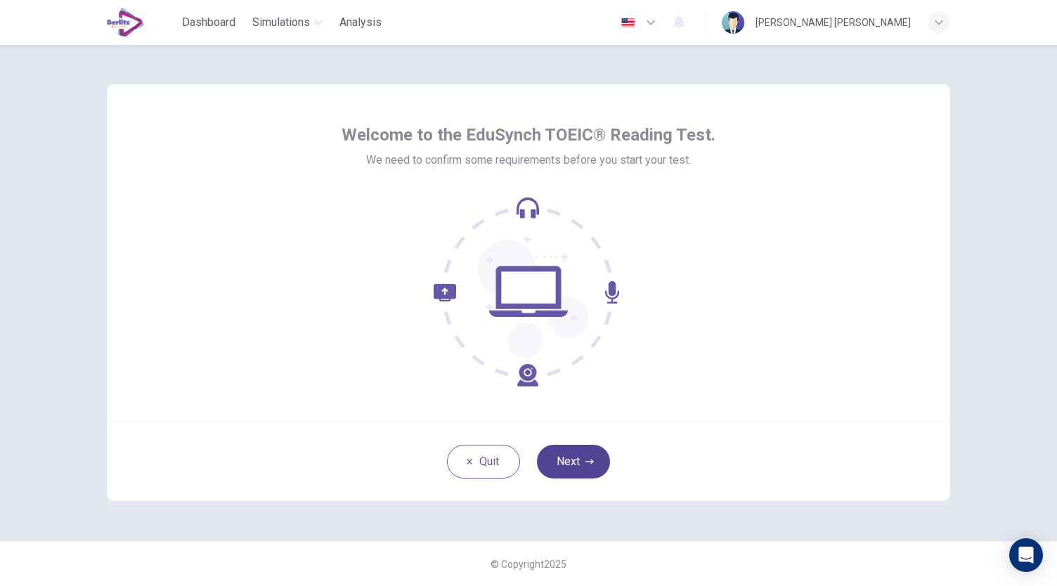
click at [572, 466] on button "Next" at bounding box center [573, 462] width 73 height 34
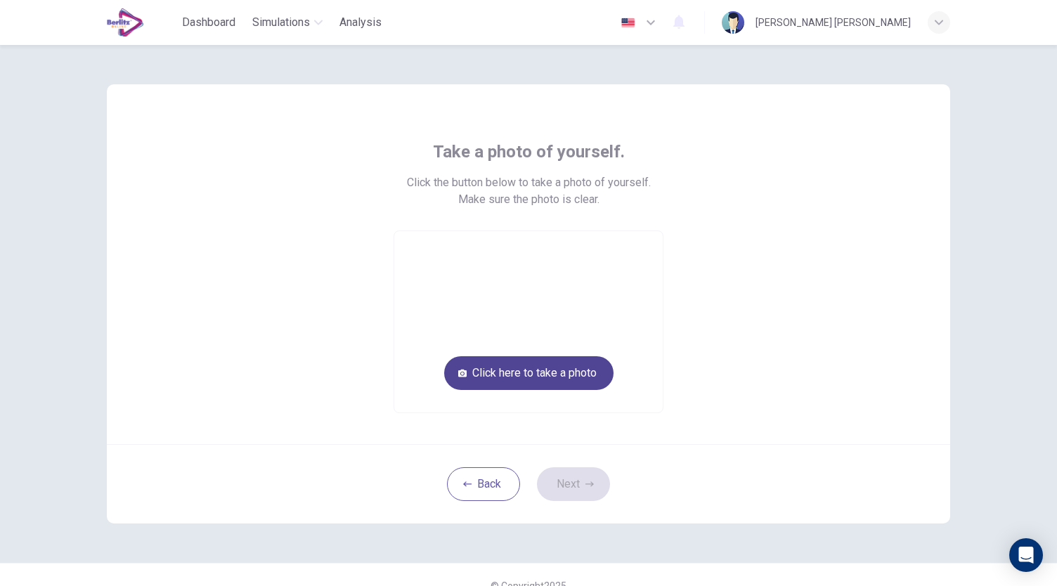
click at [513, 383] on button "Click here to take a photo" at bounding box center [528, 373] width 169 height 34
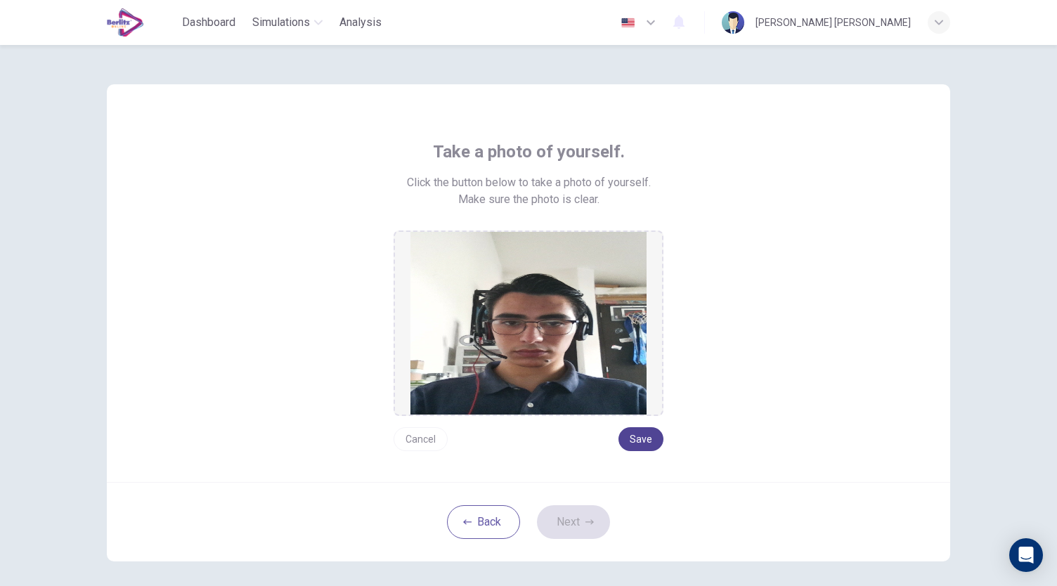
click at [641, 442] on button "Save" at bounding box center [640, 439] width 45 height 24
click at [578, 505] on button "Next" at bounding box center [573, 522] width 73 height 34
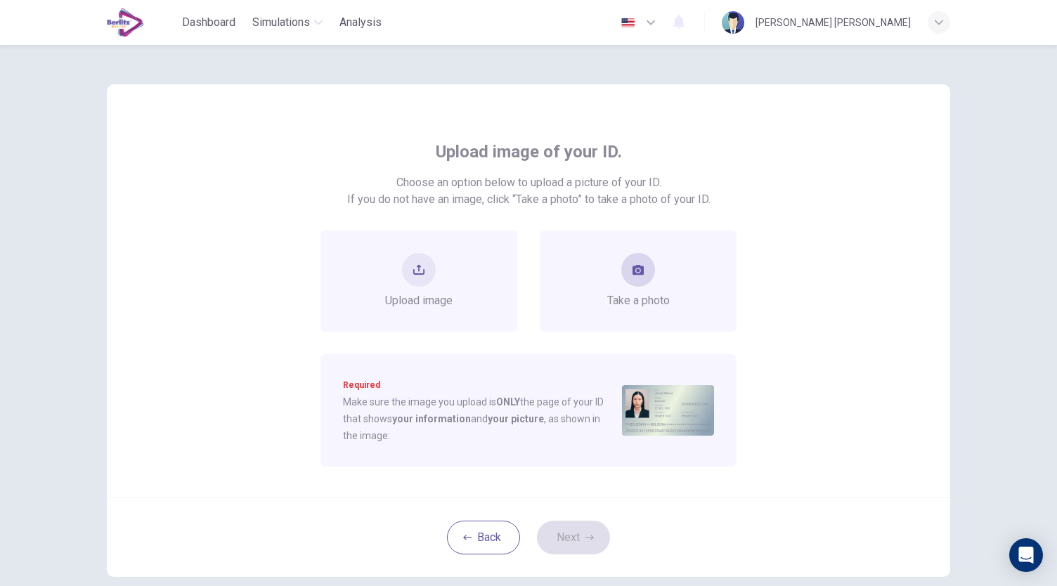
click at [629, 303] on span "Take a photo" at bounding box center [638, 300] width 63 height 17
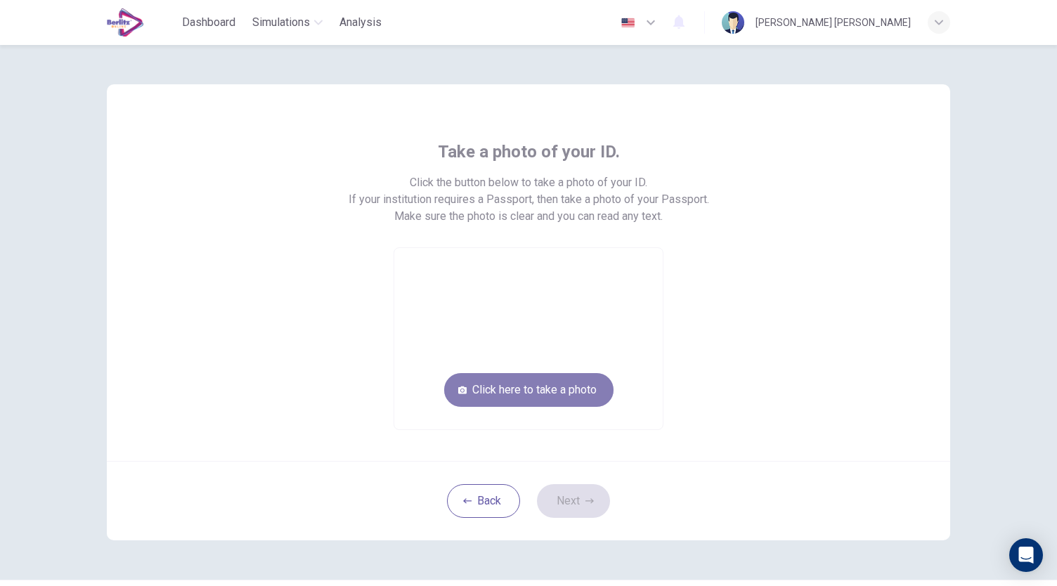
click at [561, 380] on button "Click here to take a photo" at bounding box center [528, 390] width 169 height 34
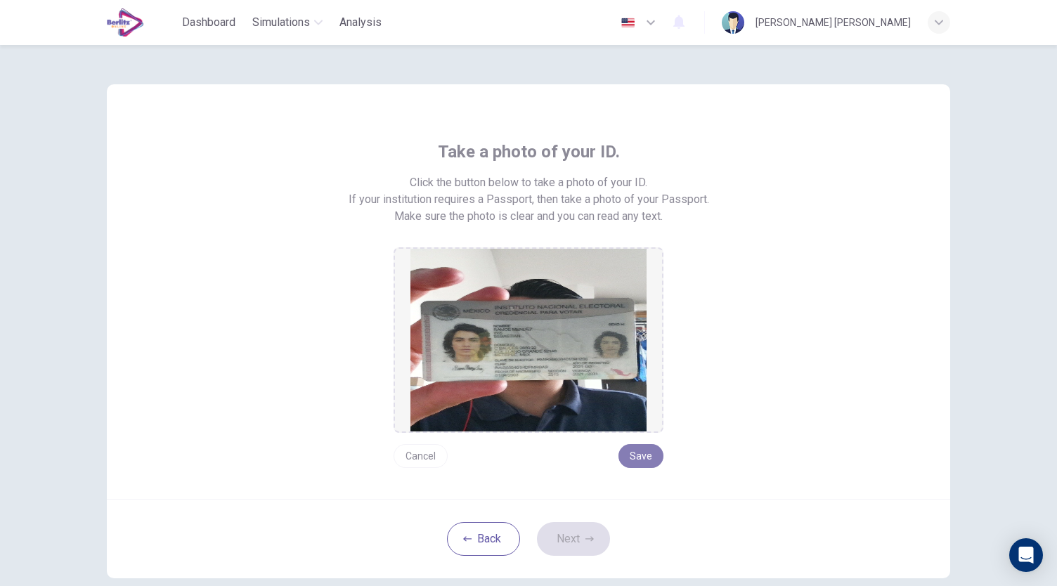
click at [641, 450] on button "Save" at bounding box center [640, 456] width 45 height 24
click at [525, 346] on img at bounding box center [528, 340] width 236 height 183
click at [415, 456] on button "Cancel" at bounding box center [420, 456] width 54 height 24
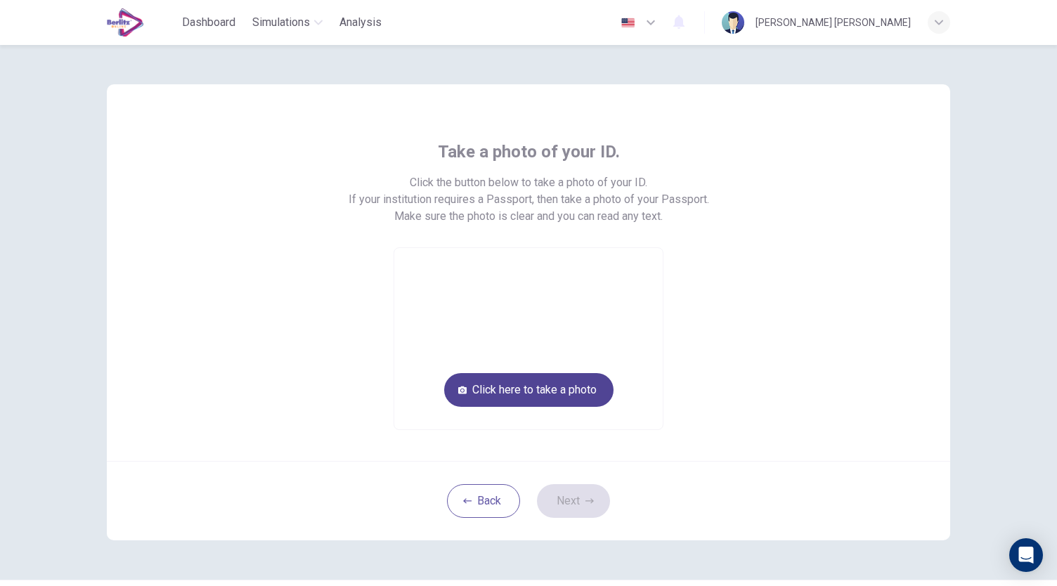
click at [488, 406] on button "Click here to take a photo" at bounding box center [528, 390] width 169 height 34
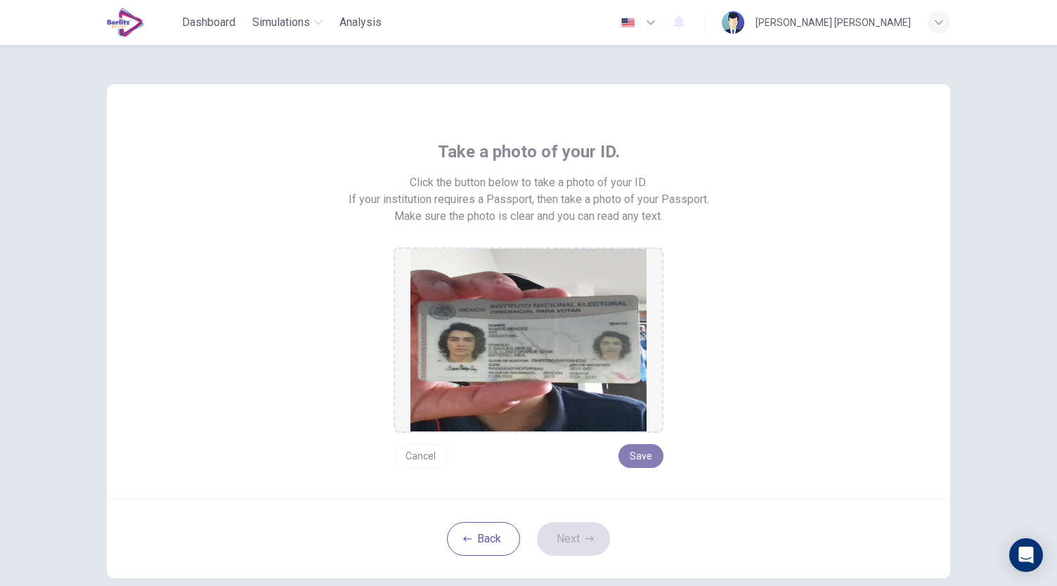
click at [635, 451] on button "Save" at bounding box center [640, 456] width 45 height 24
click at [591, 537] on button "Next" at bounding box center [573, 539] width 73 height 34
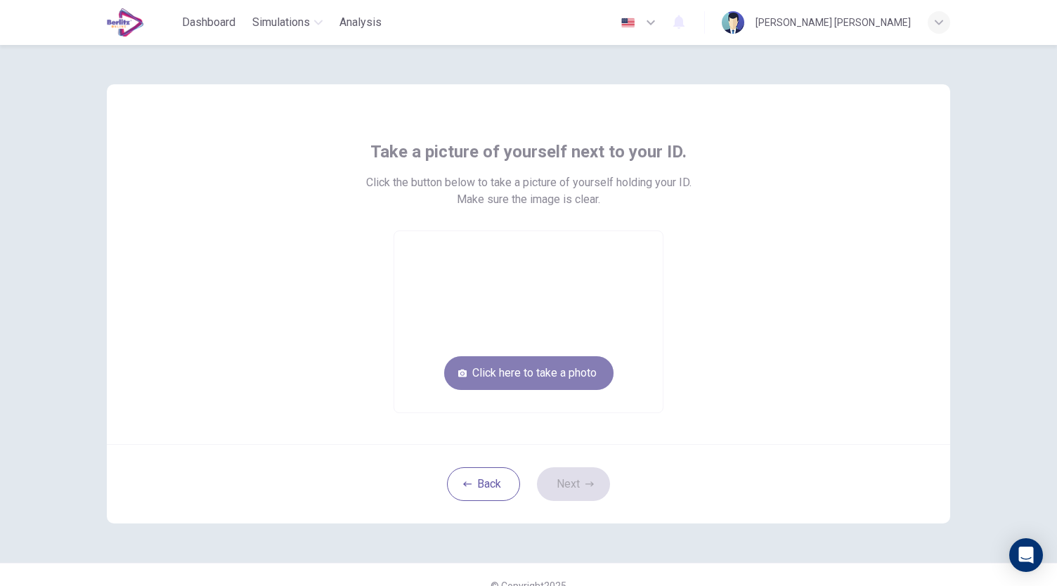
click at [540, 383] on button "Click here to take a photo" at bounding box center [528, 373] width 169 height 34
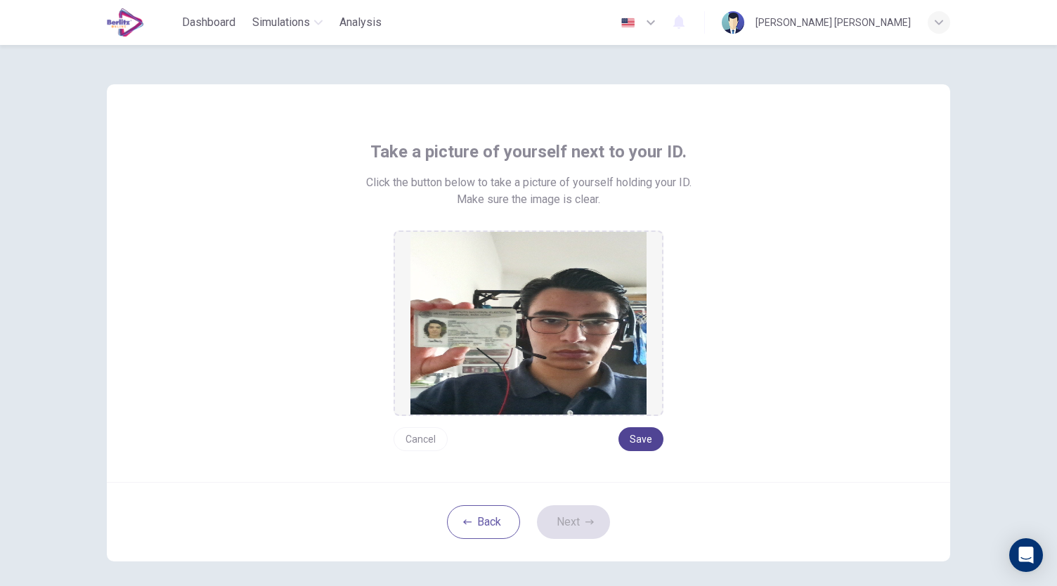
click at [640, 441] on button "Save" at bounding box center [640, 439] width 45 height 24
click at [594, 521] on button "Next" at bounding box center [573, 522] width 73 height 34
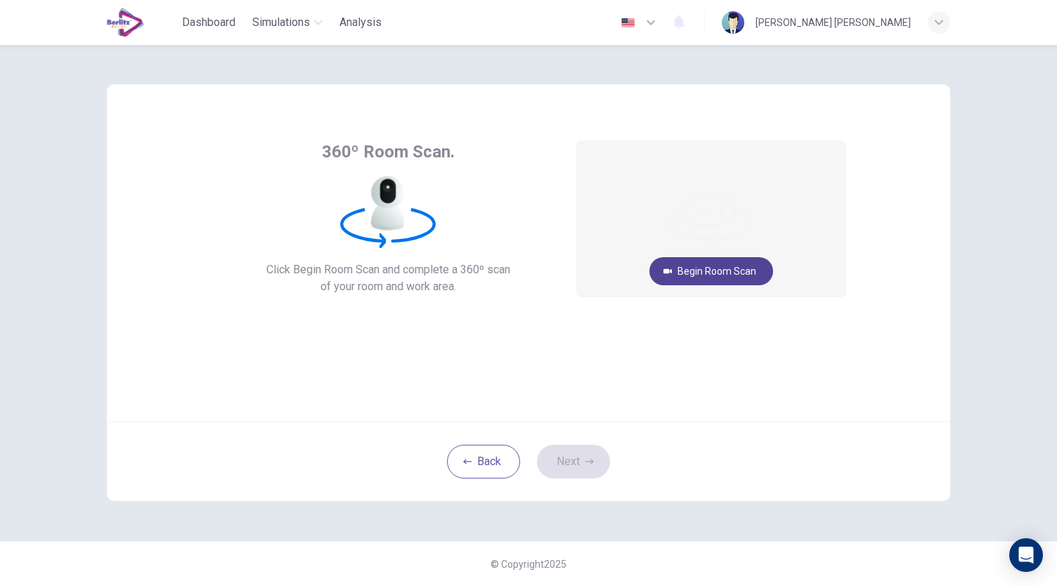
click at [711, 276] on button "Begin Room Scan" at bounding box center [711, 271] width 124 height 28
click at [717, 327] on button "Cancel" at bounding box center [711, 327] width 45 height 27
click at [700, 272] on button "Begin Room Scan" at bounding box center [711, 271] width 124 height 28
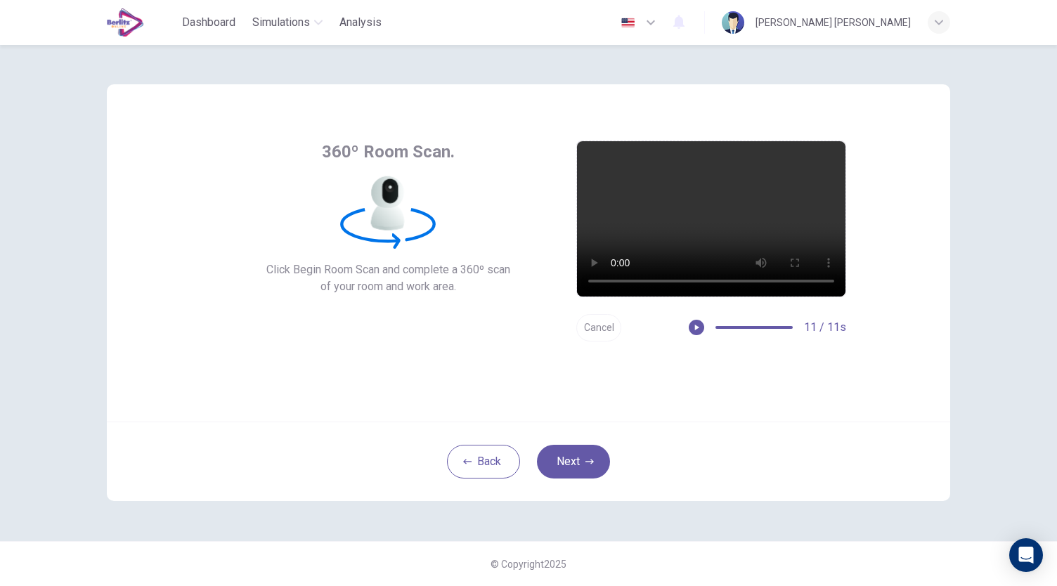
click at [583, 324] on button "Cancel" at bounding box center [598, 327] width 45 height 27
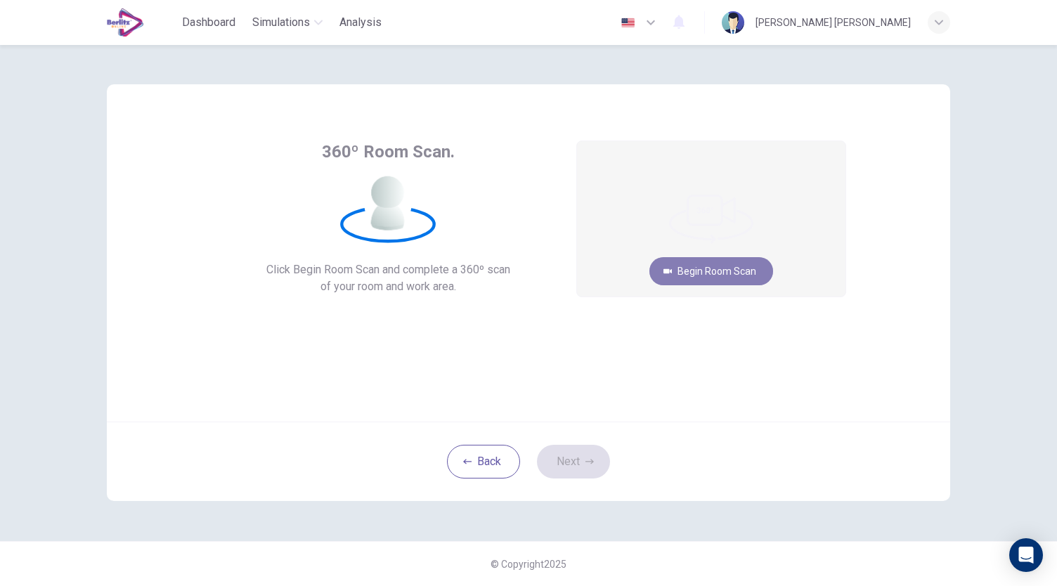
click at [740, 268] on button "Begin Room Scan" at bounding box center [711, 271] width 124 height 28
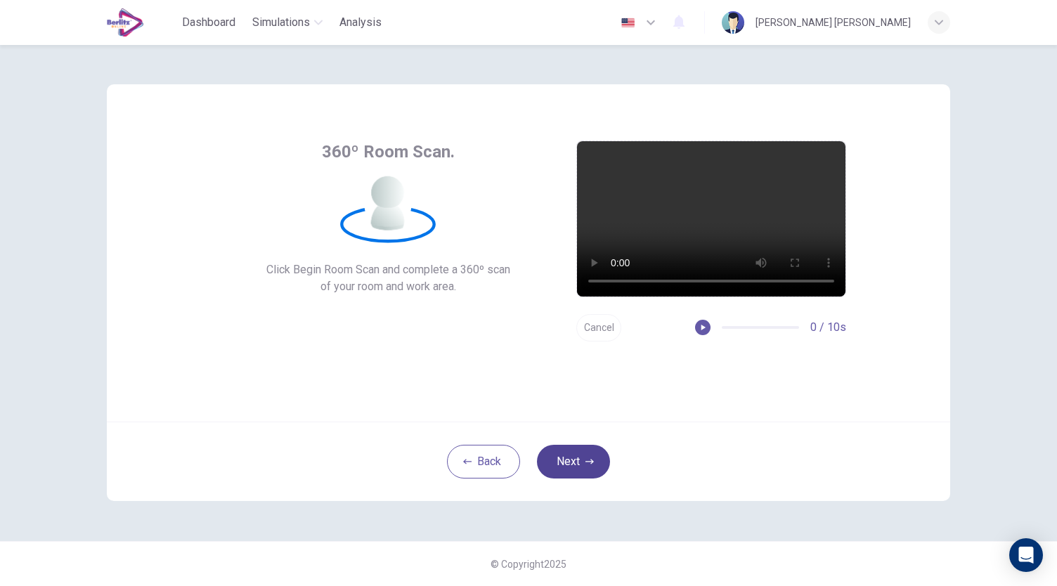
click at [574, 470] on button "Next" at bounding box center [573, 462] width 73 height 34
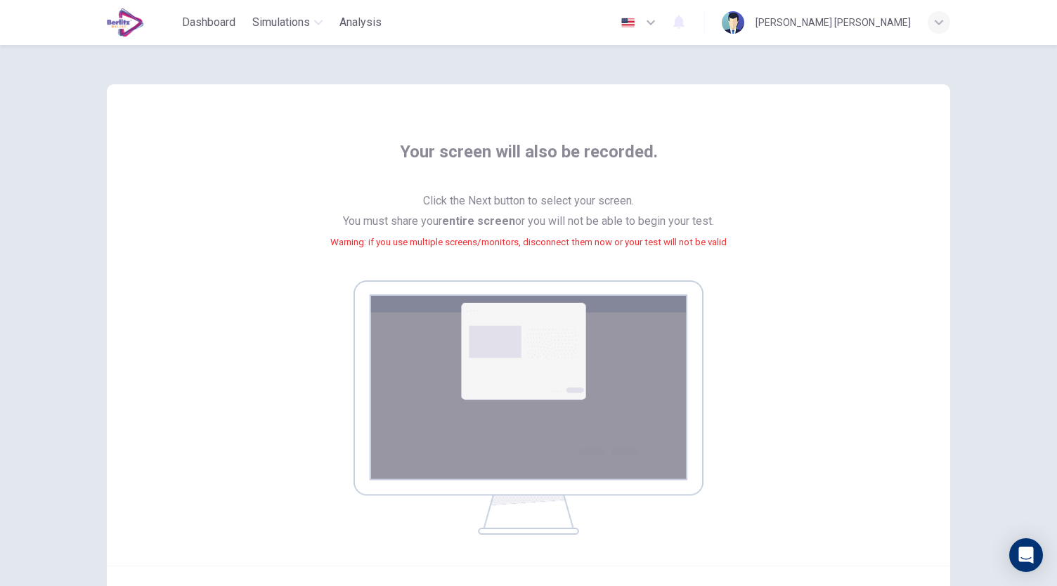
scroll to position [143, 0]
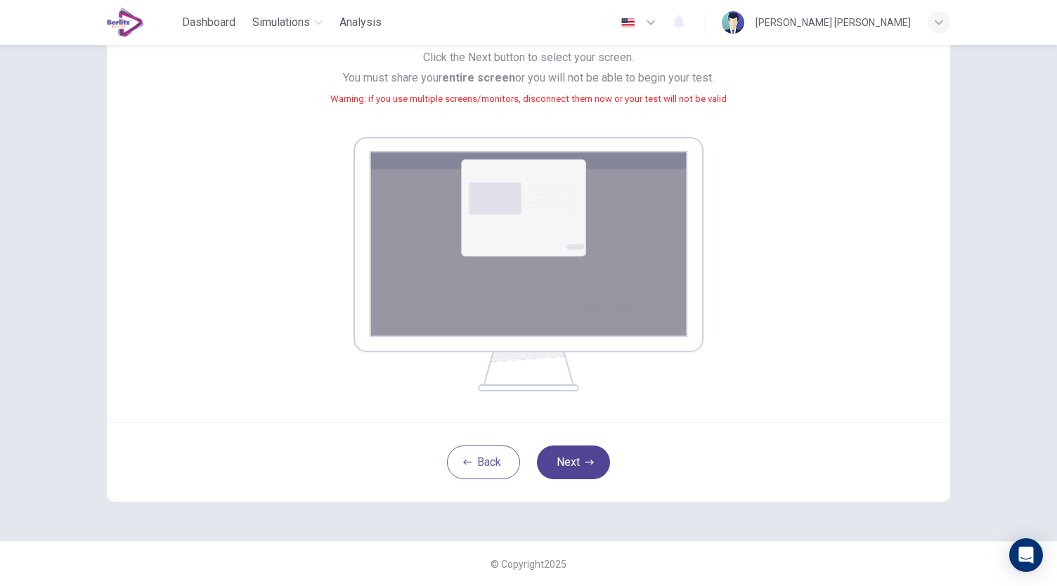
click at [574, 464] on button "Next" at bounding box center [573, 462] width 73 height 34
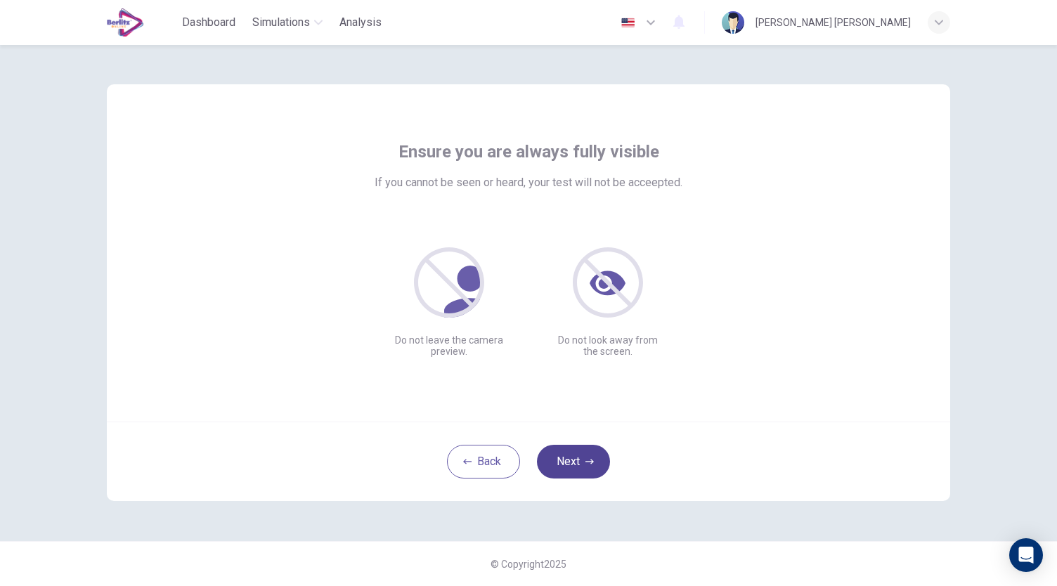
click at [580, 450] on button "Next" at bounding box center [573, 462] width 73 height 34
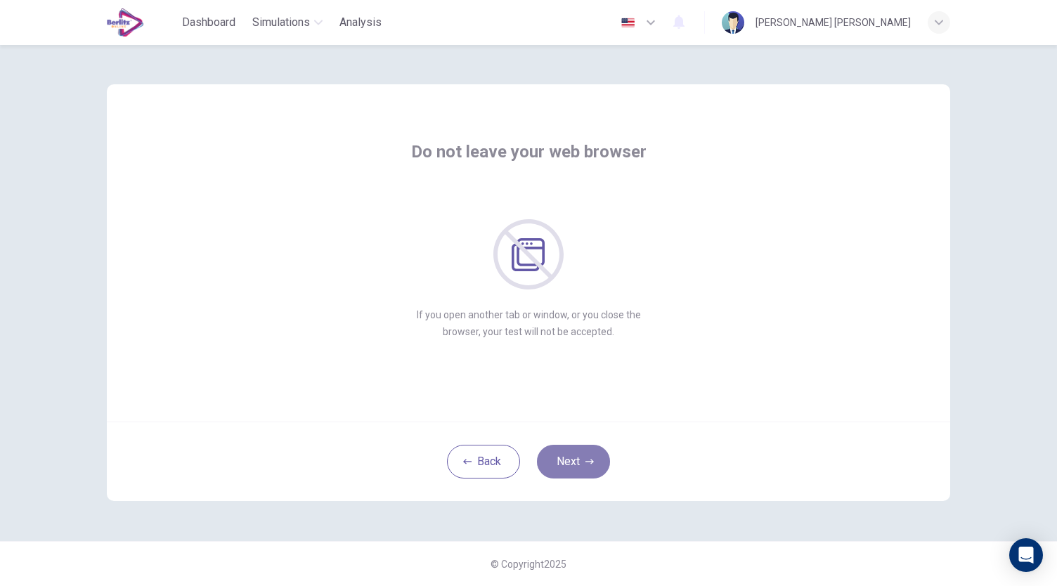
click at [582, 459] on button "Next" at bounding box center [573, 462] width 73 height 34
drag, startPoint x: 582, startPoint y: 459, endPoint x: 565, endPoint y: 457, distance: 16.9
click at [565, 457] on button "Next" at bounding box center [573, 462] width 73 height 34
click at [571, 461] on button "Next" at bounding box center [573, 462] width 73 height 34
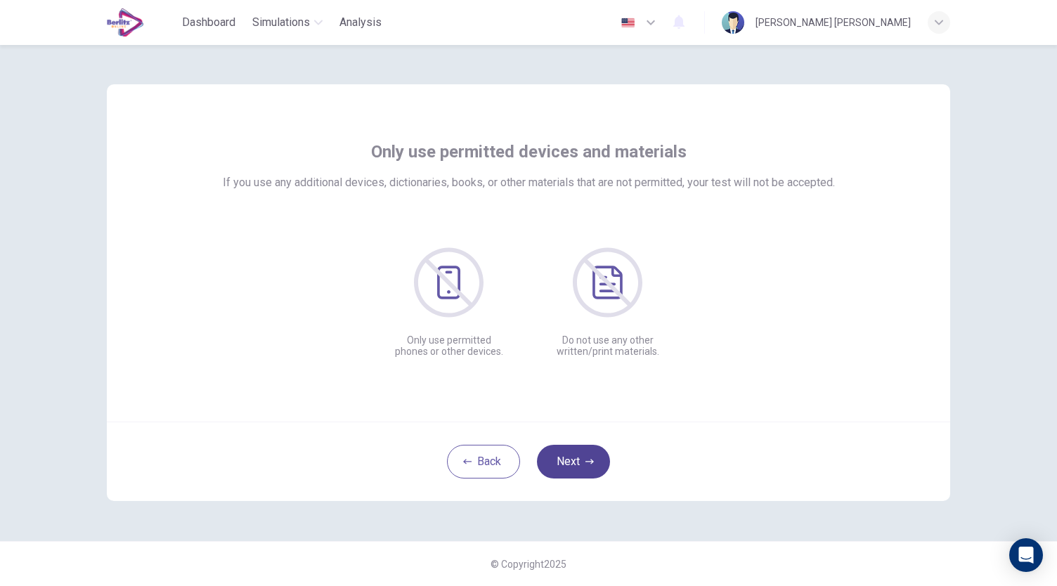
click at [571, 461] on button "Next" at bounding box center [573, 462] width 73 height 34
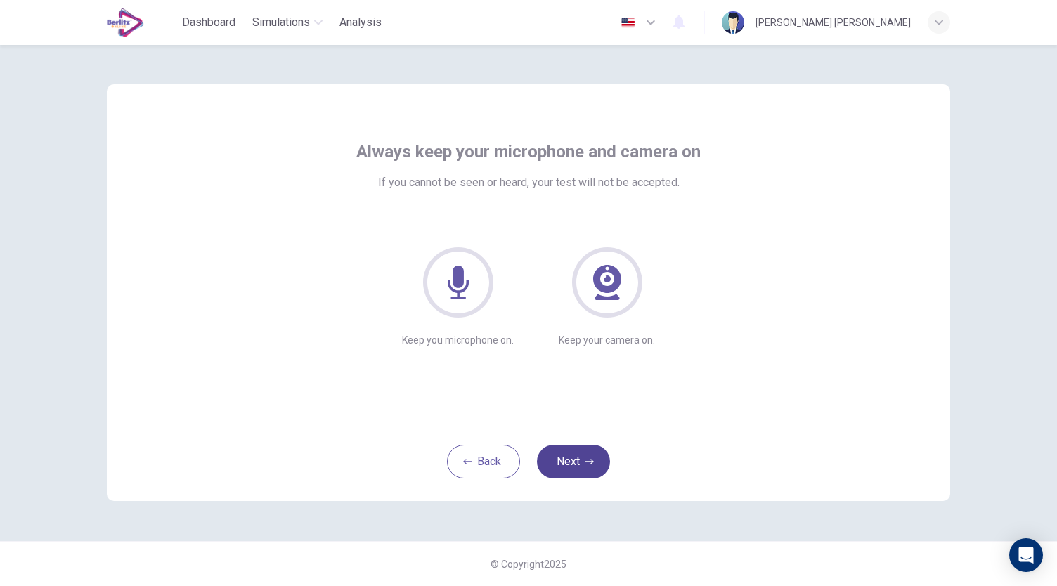
click at [571, 461] on button "Next" at bounding box center [573, 462] width 73 height 34
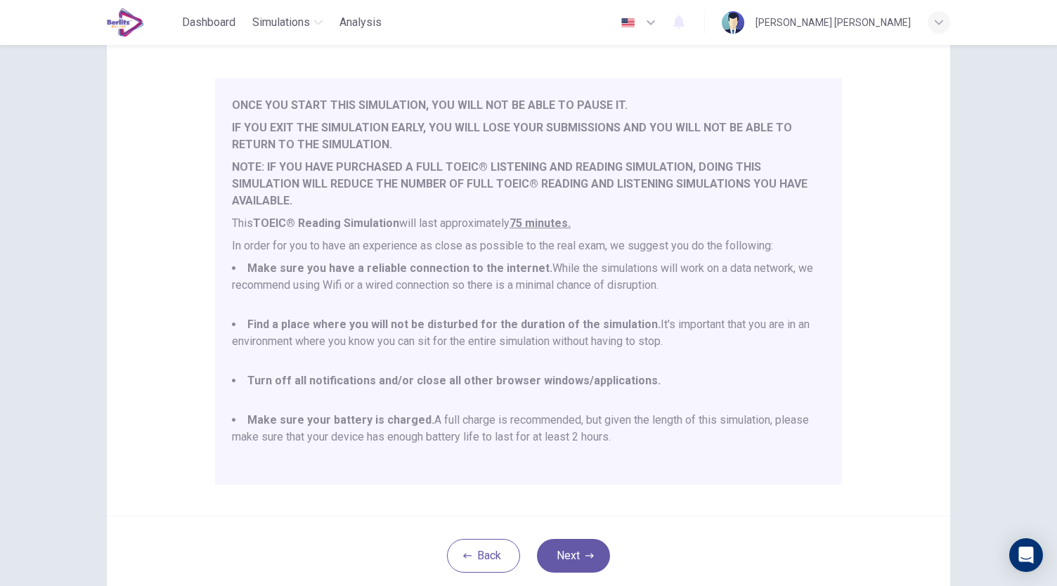
scroll to position [110, 0]
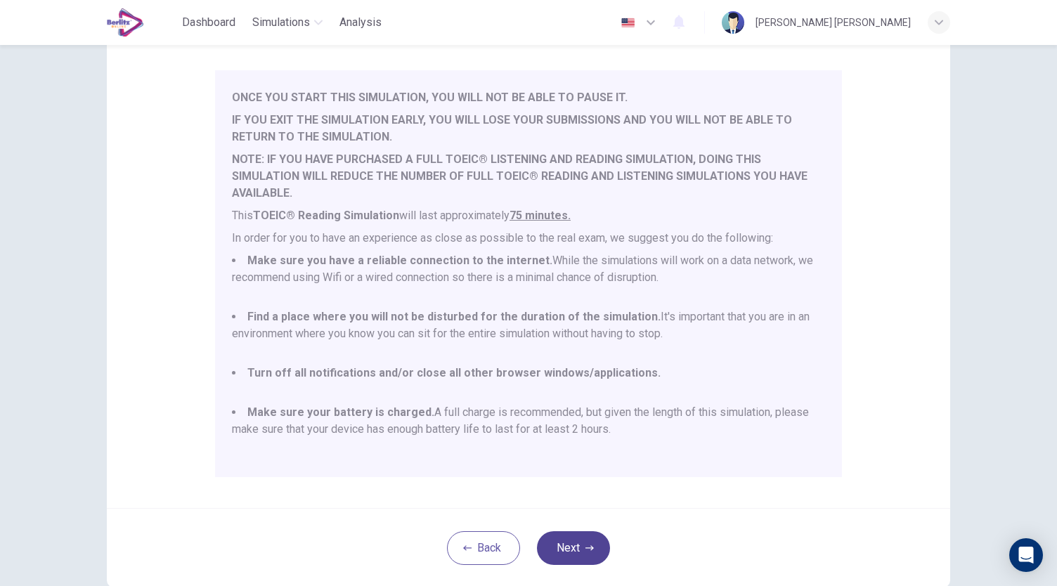
click at [572, 547] on button "Next" at bounding box center [573, 548] width 73 height 34
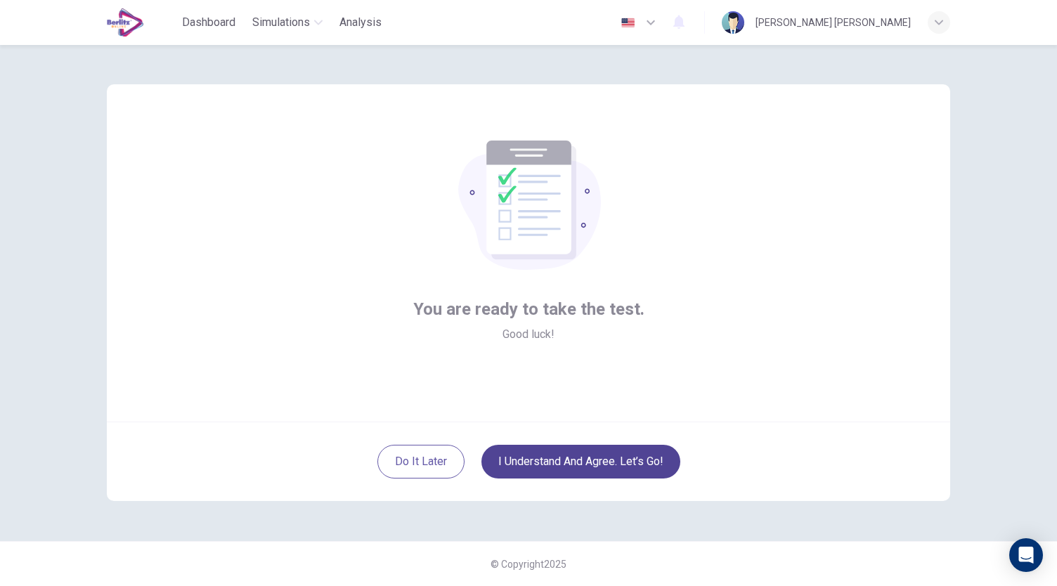
click at [583, 464] on button "I understand and agree. Let’s go!" at bounding box center [580, 462] width 199 height 34
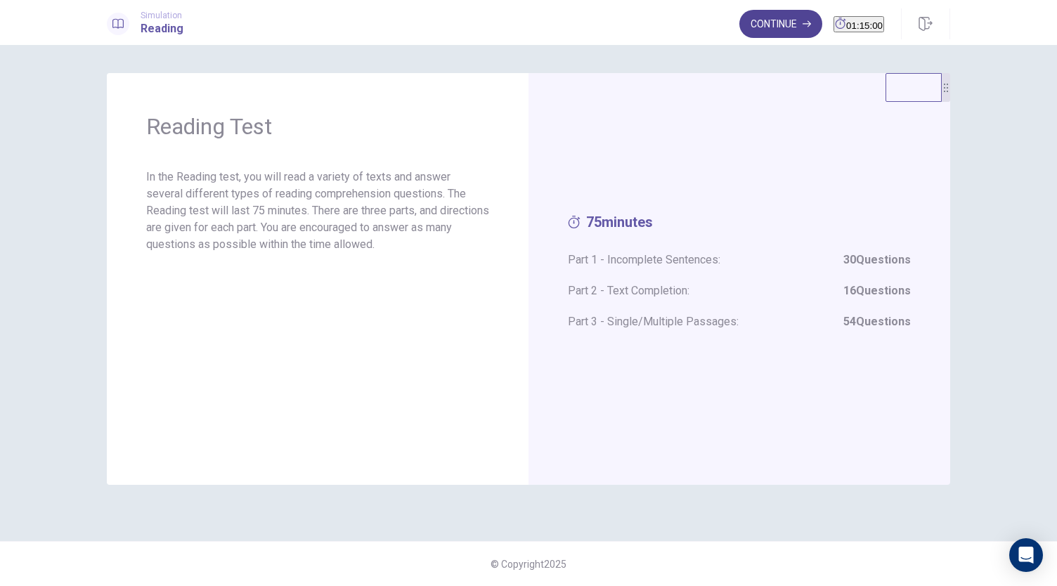
click at [759, 25] on button "Continue" at bounding box center [780, 24] width 83 height 28
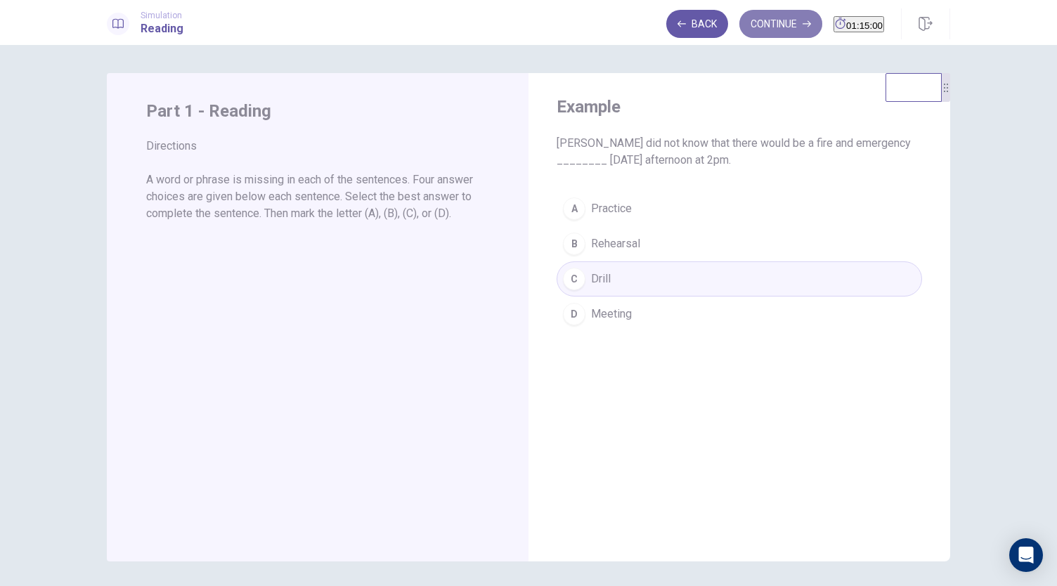
click at [755, 23] on button "Continue" at bounding box center [780, 24] width 83 height 28
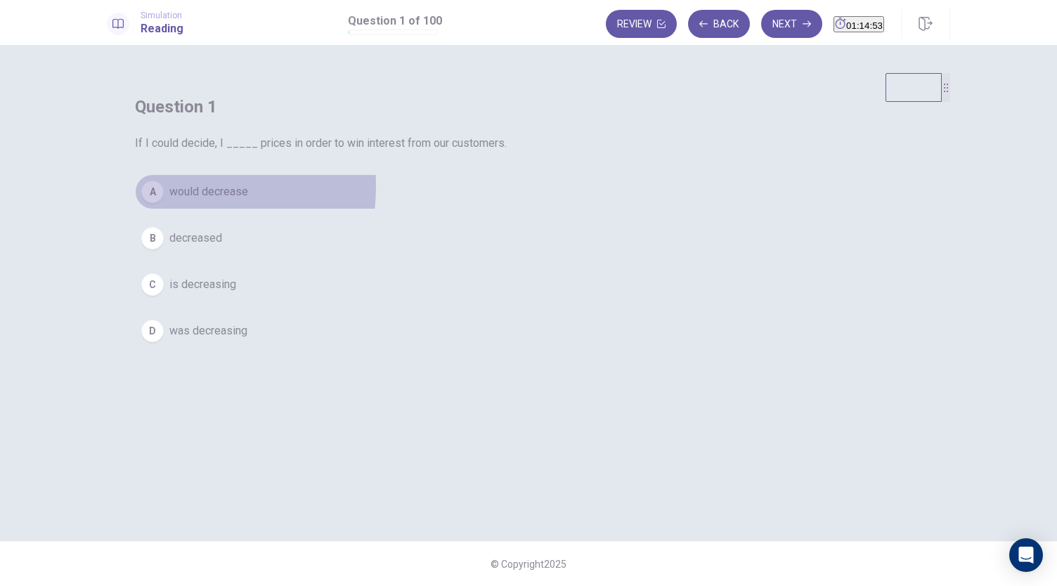
click at [164, 203] on div "A" at bounding box center [152, 192] width 22 height 22
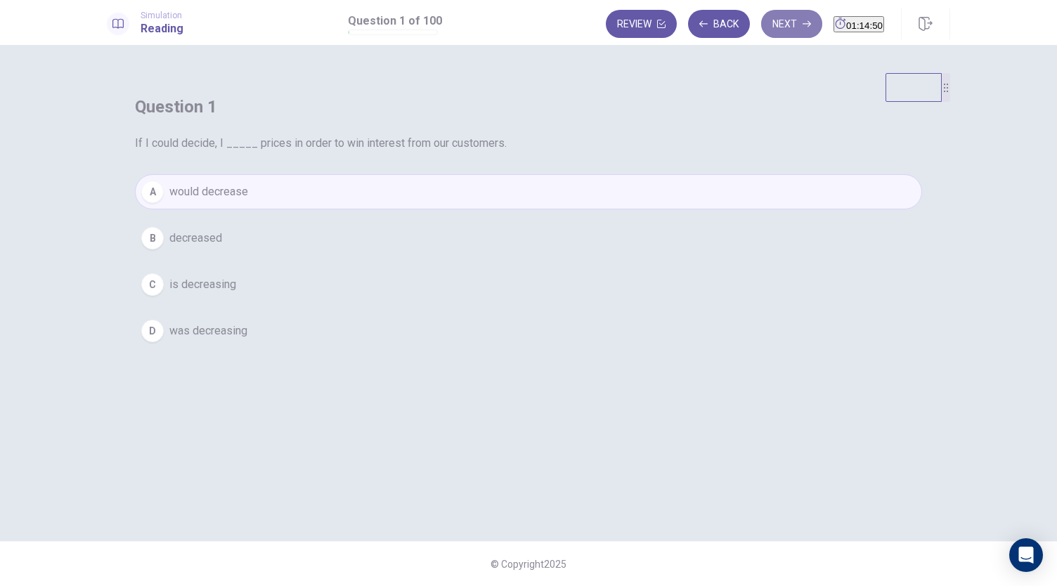
click at [771, 23] on button "Next" at bounding box center [791, 24] width 61 height 28
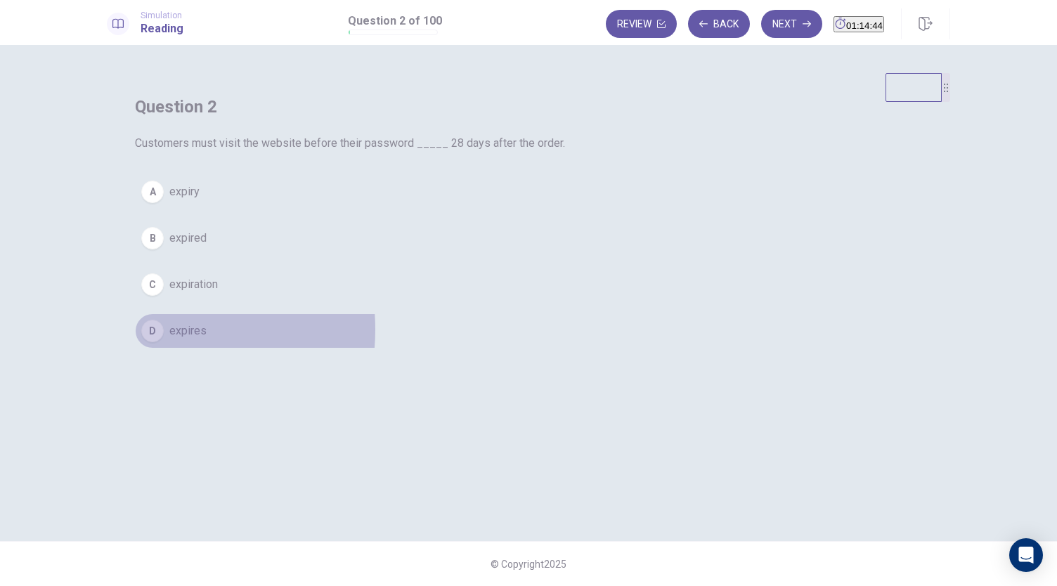
click at [164, 342] on div "D" at bounding box center [152, 331] width 22 height 22
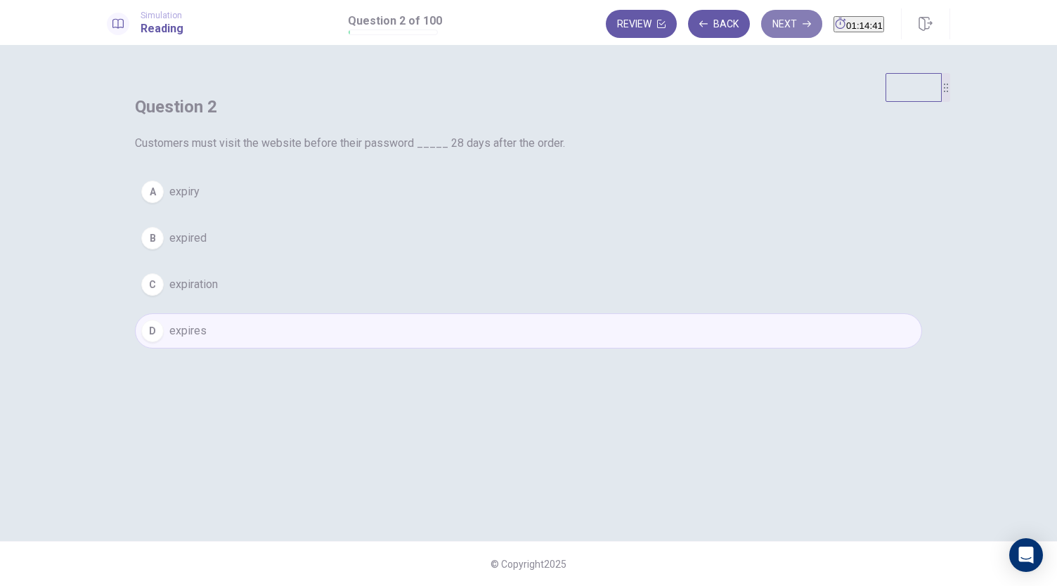
click at [764, 31] on button "Next" at bounding box center [791, 24] width 61 height 28
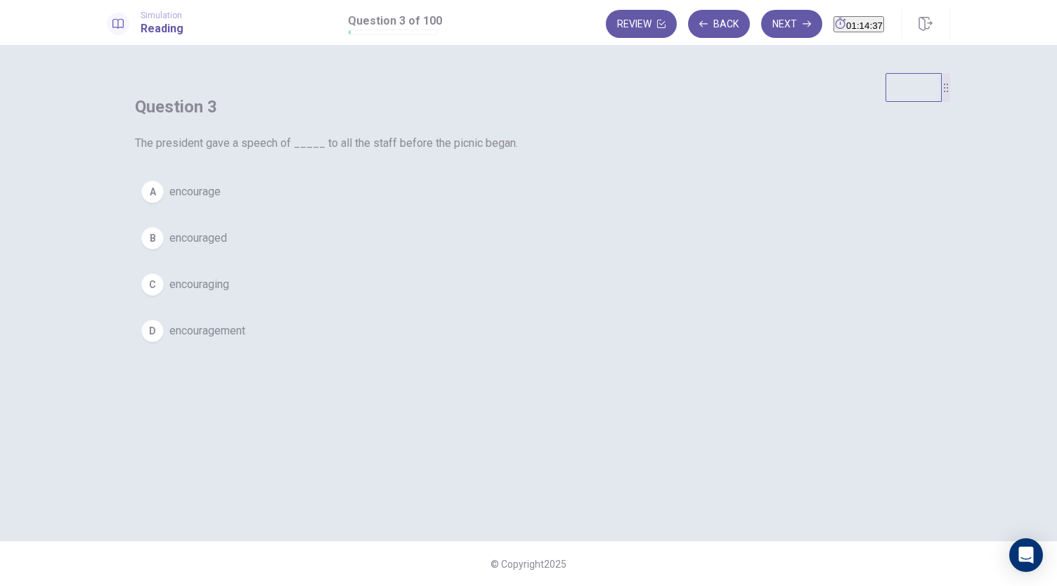
click at [164, 342] on div "D" at bounding box center [152, 331] width 22 height 22
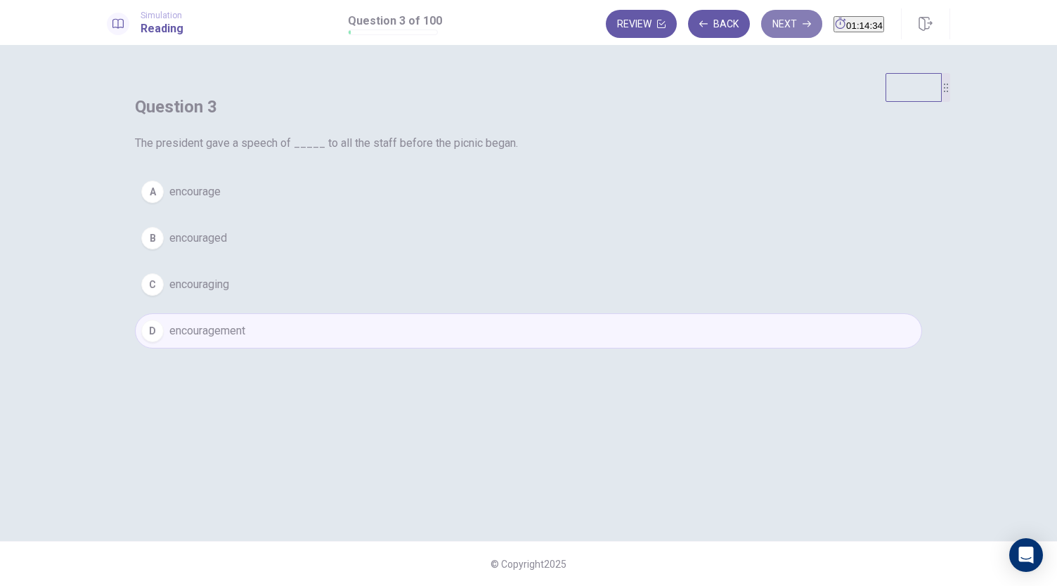
click at [761, 20] on button "Next" at bounding box center [791, 24] width 61 height 28
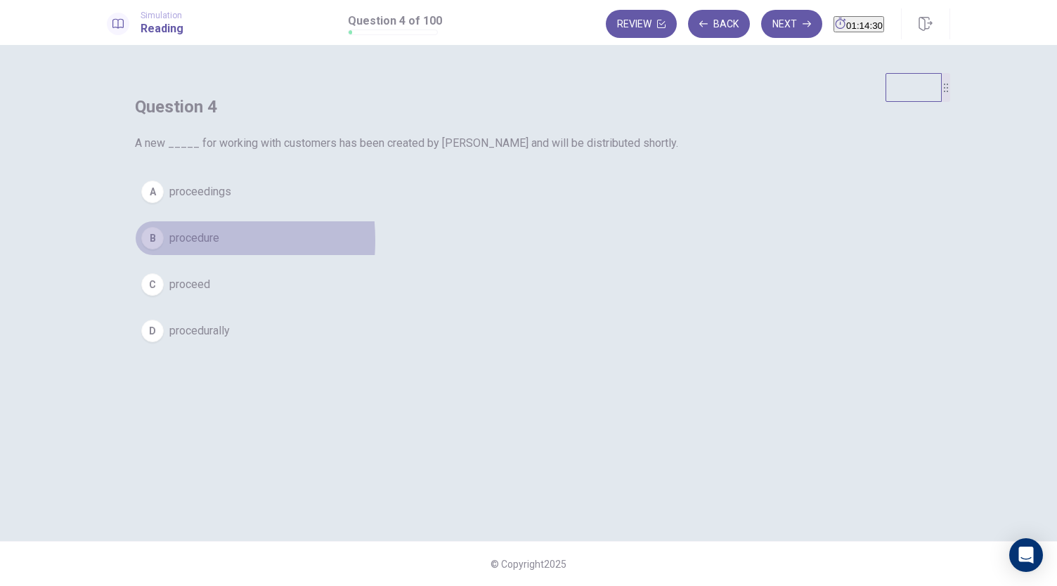
click at [164, 249] on div "B" at bounding box center [152, 238] width 22 height 22
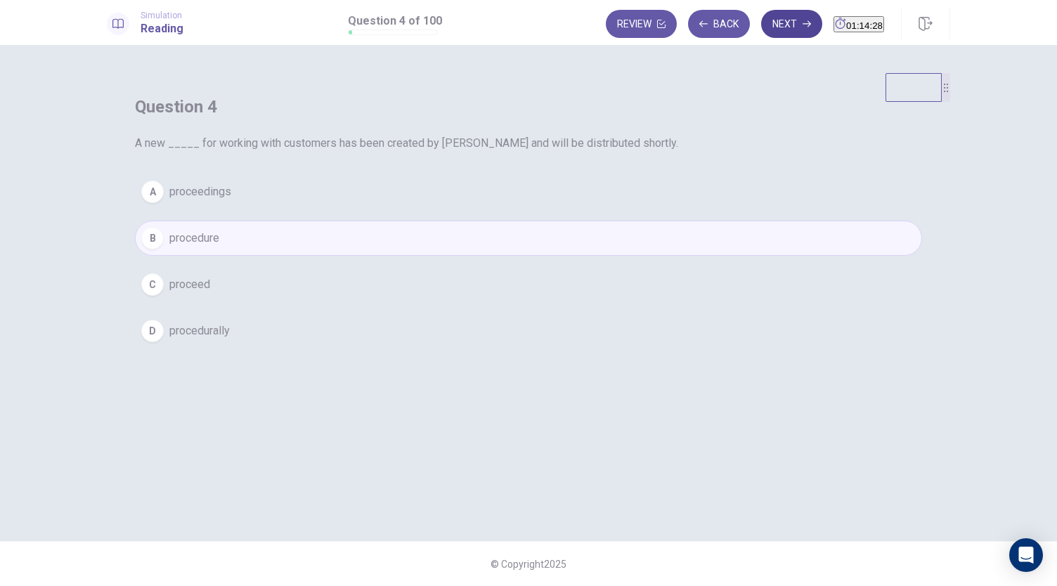
click at [761, 34] on button "Next" at bounding box center [791, 24] width 61 height 28
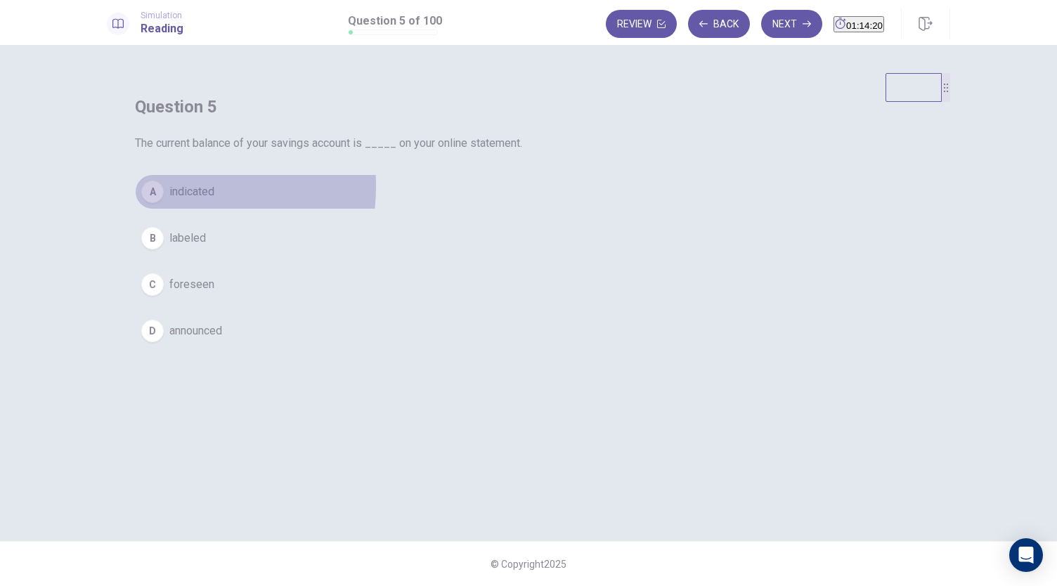
click at [164, 203] on div "A" at bounding box center [152, 192] width 22 height 22
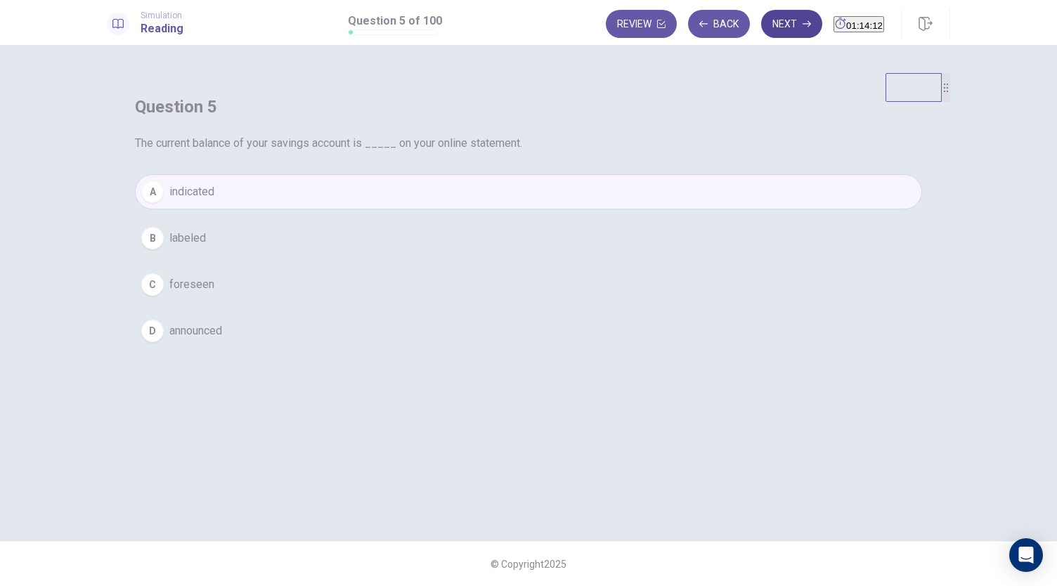
click at [774, 35] on button "Next" at bounding box center [791, 24] width 61 height 28
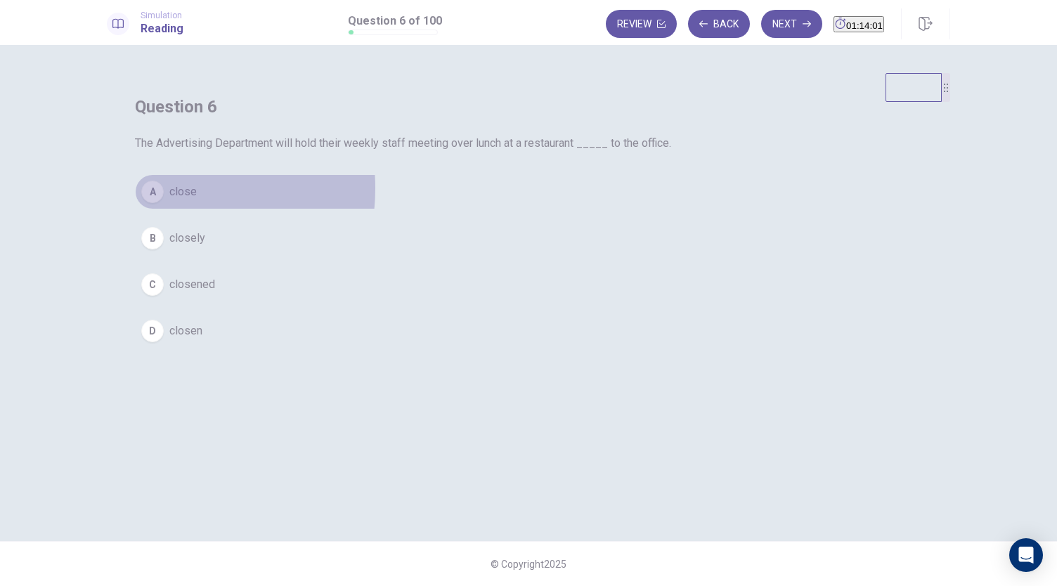
click at [164, 203] on div "A" at bounding box center [152, 192] width 22 height 22
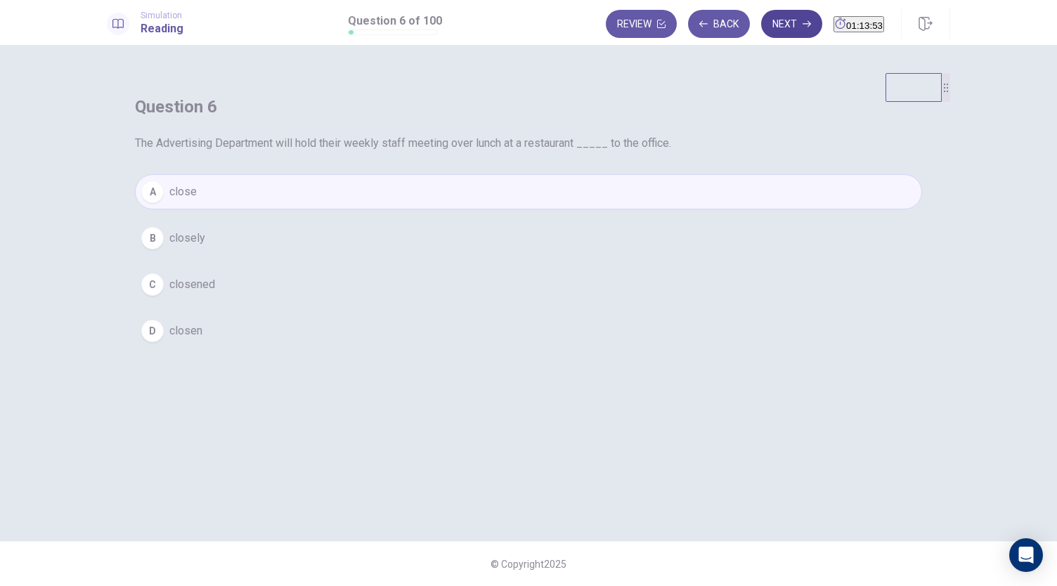
click at [761, 25] on button "Next" at bounding box center [791, 24] width 61 height 28
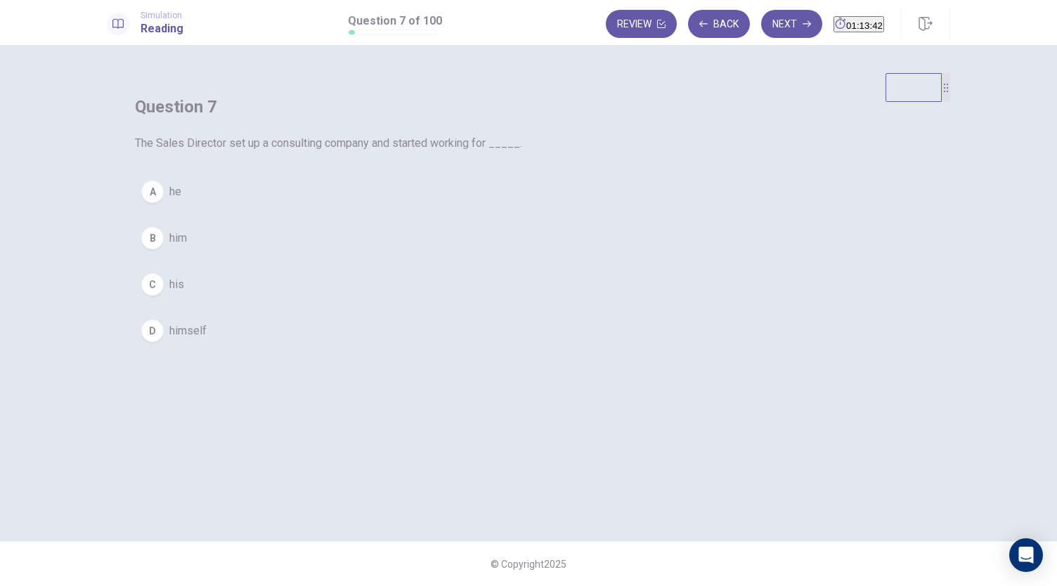
click at [164, 342] on div "D" at bounding box center [152, 331] width 22 height 22
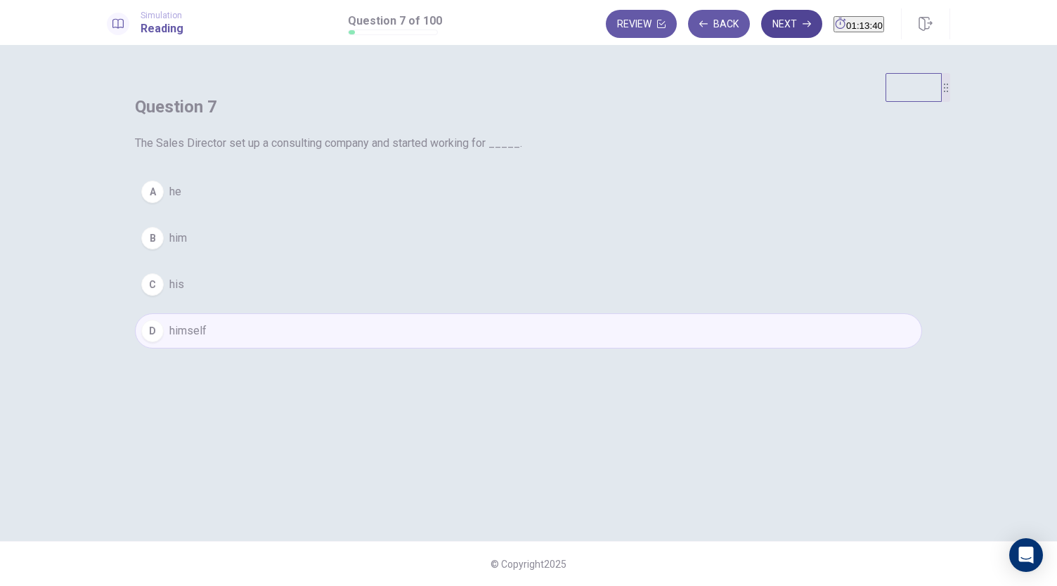
click at [767, 32] on button "Next" at bounding box center [791, 24] width 61 height 28
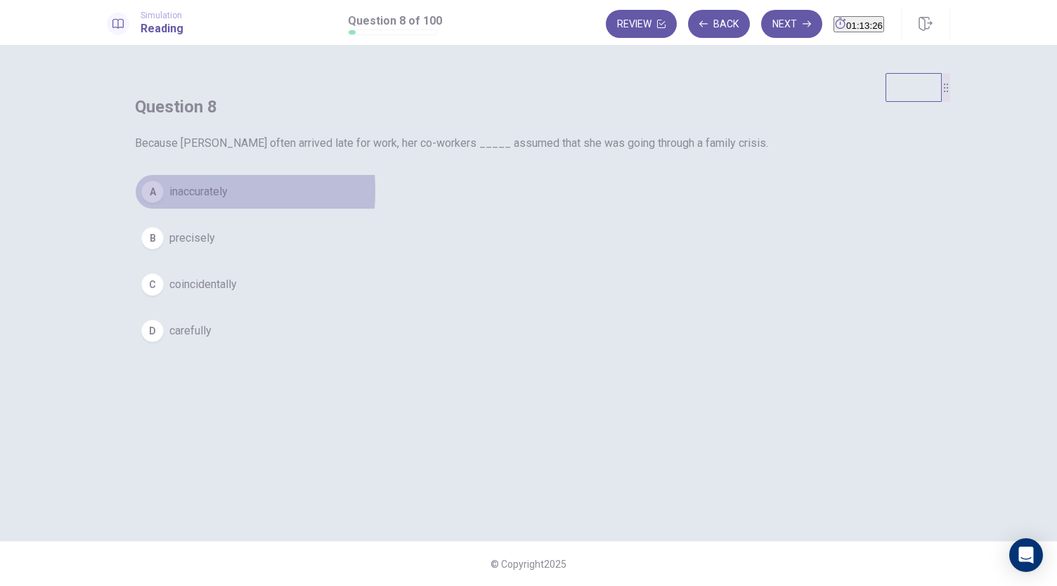
click at [164, 203] on div "A" at bounding box center [152, 192] width 22 height 22
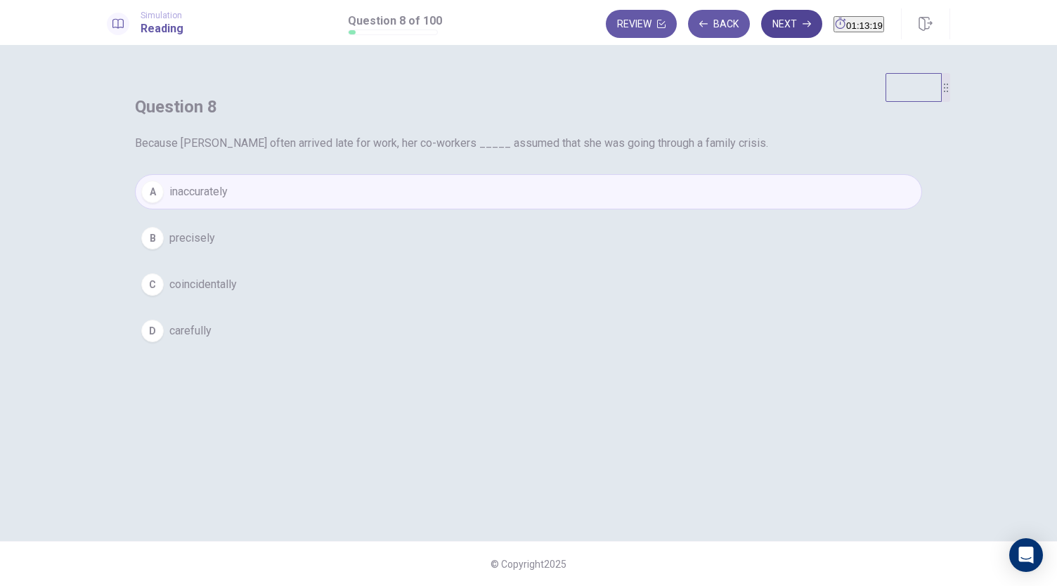
click at [761, 25] on button "Next" at bounding box center [791, 24] width 61 height 28
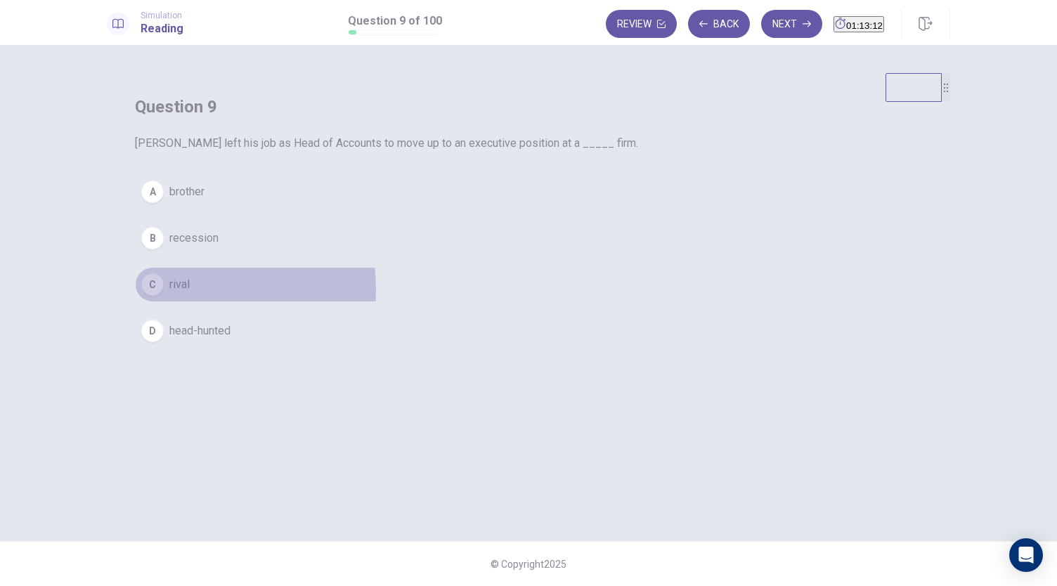
click at [164, 296] on div "C" at bounding box center [152, 284] width 22 height 22
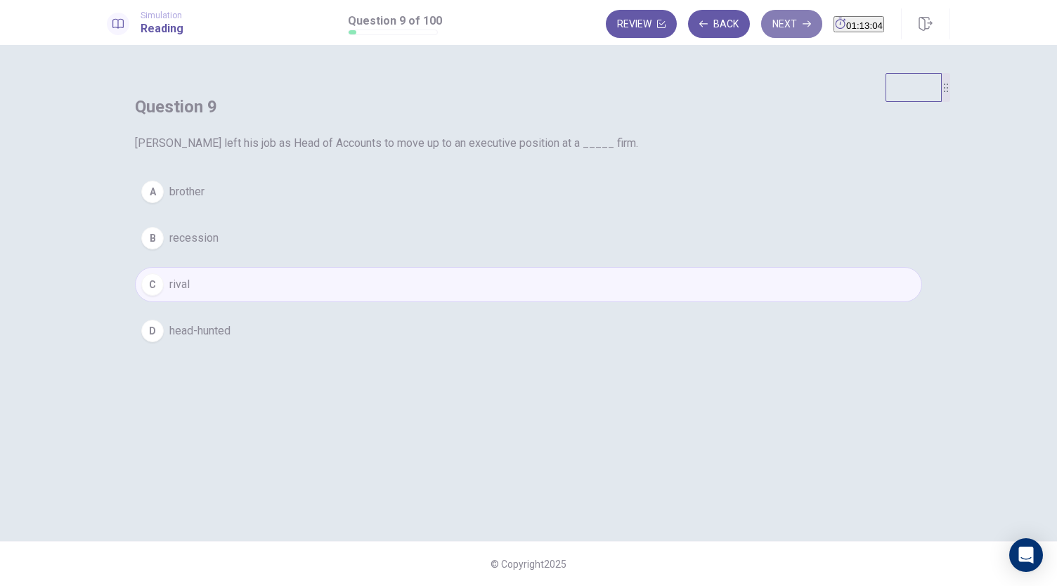
click at [762, 20] on button "Next" at bounding box center [791, 24] width 61 height 28
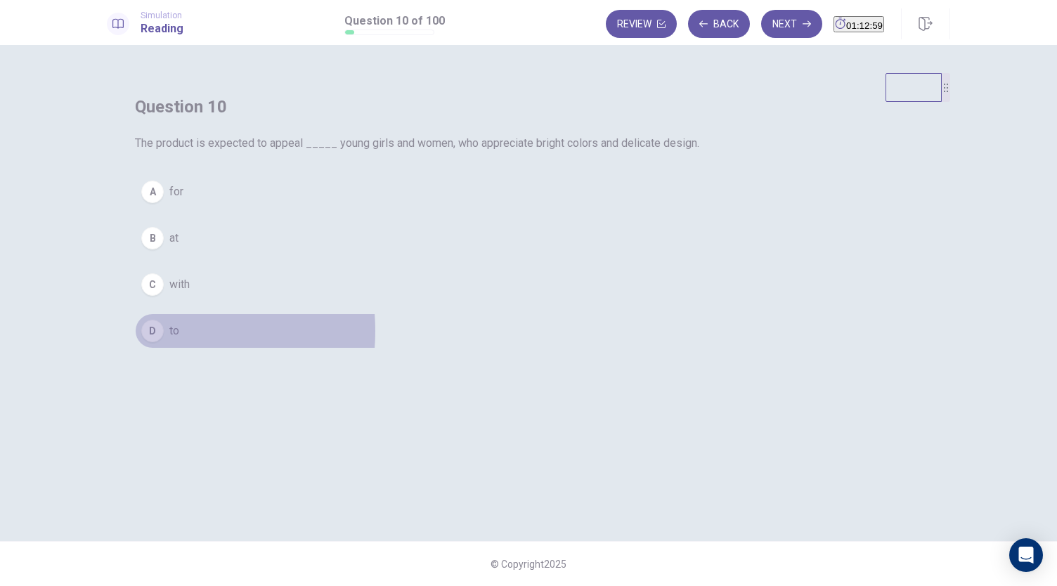
click at [164, 342] on div "D" at bounding box center [152, 331] width 22 height 22
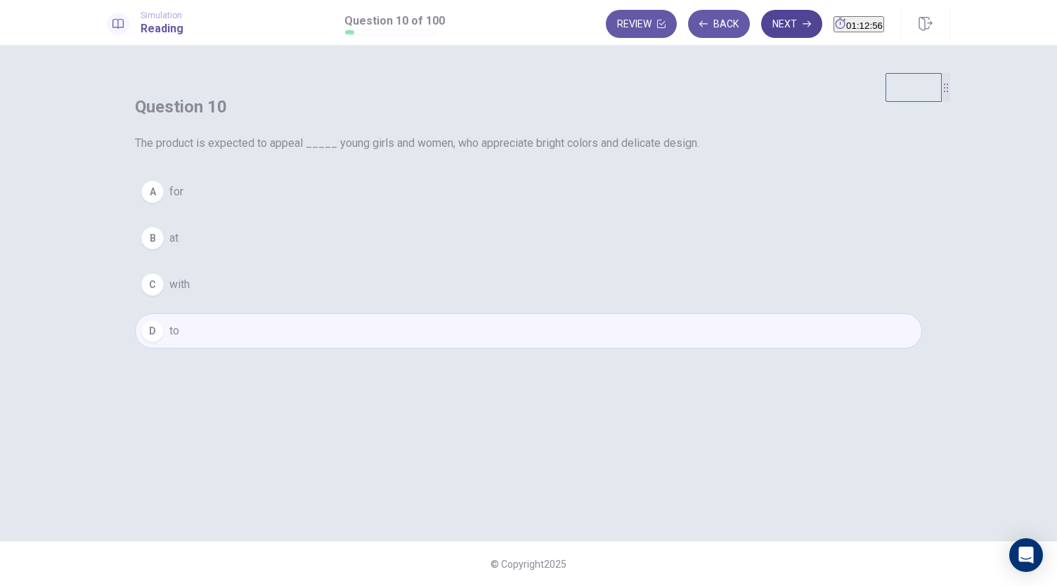
click at [761, 27] on button "Next" at bounding box center [791, 24] width 61 height 28
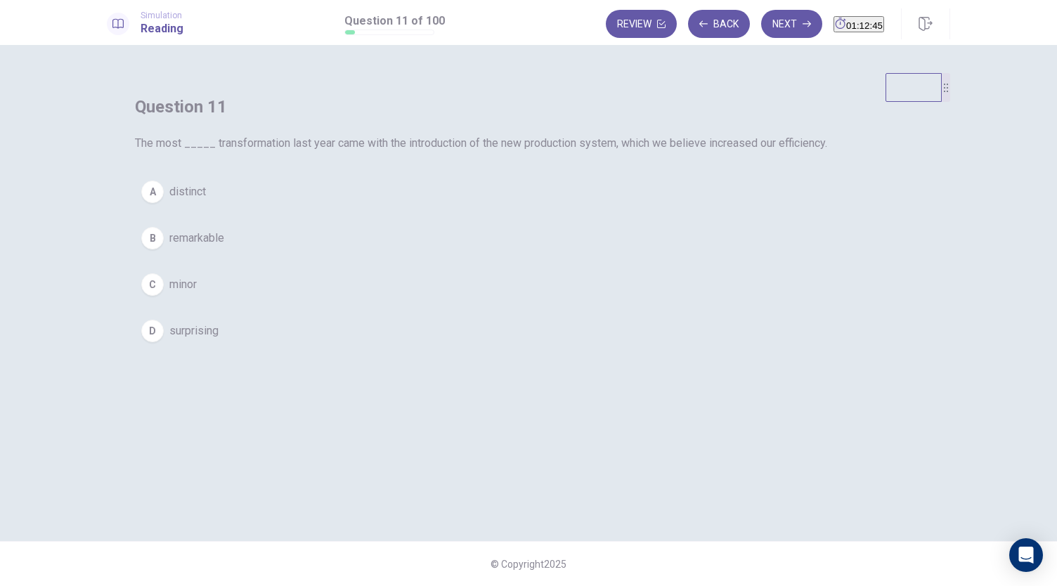
click at [164, 249] on div "B" at bounding box center [152, 238] width 22 height 22
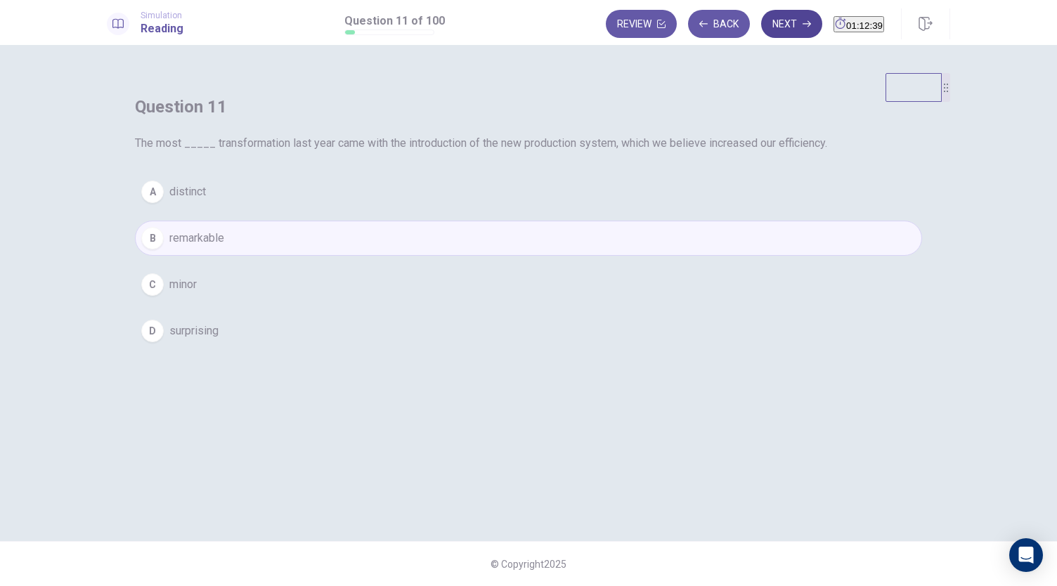
click at [767, 29] on button "Next" at bounding box center [791, 24] width 61 height 28
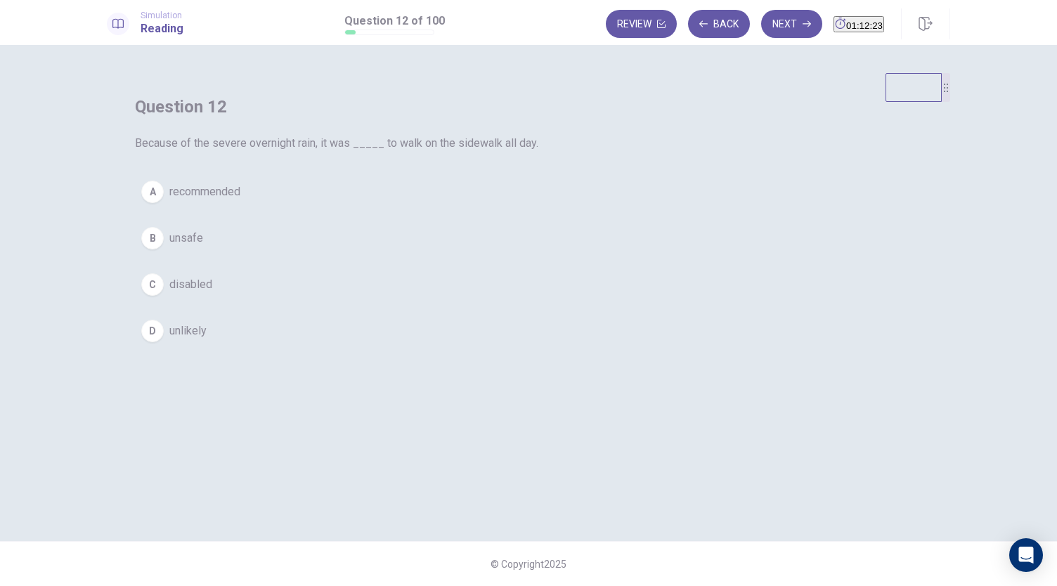
click at [164, 249] on div "B" at bounding box center [152, 238] width 22 height 22
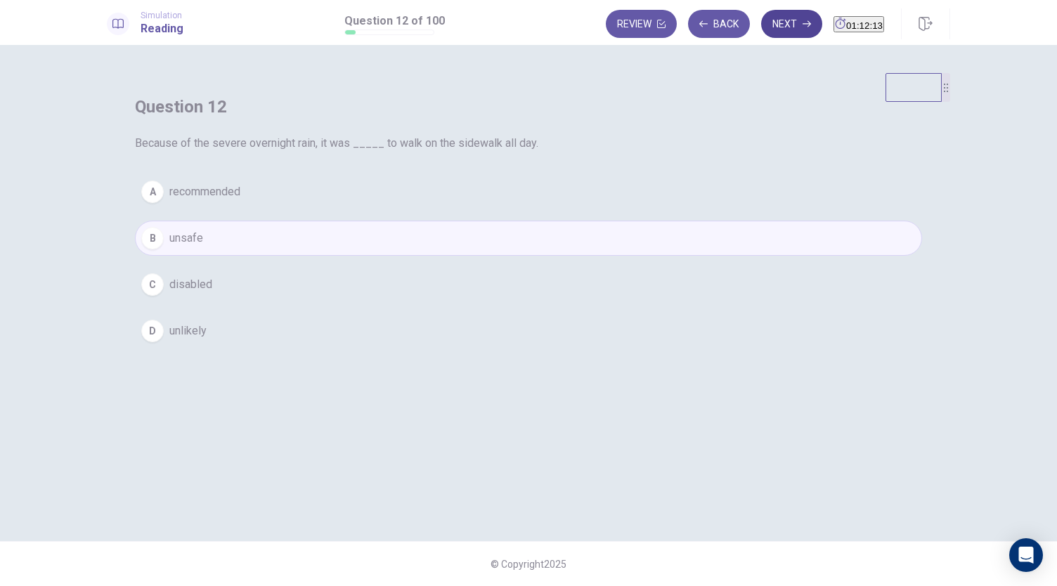
click at [761, 26] on button "Next" at bounding box center [791, 24] width 61 height 28
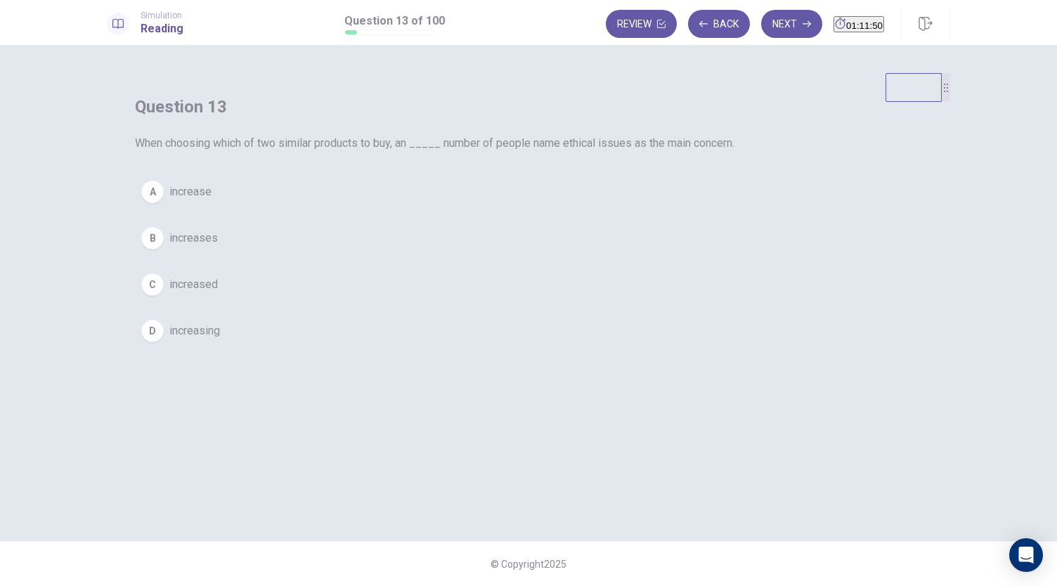
click at [164, 342] on div "D" at bounding box center [152, 331] width 22 height 22
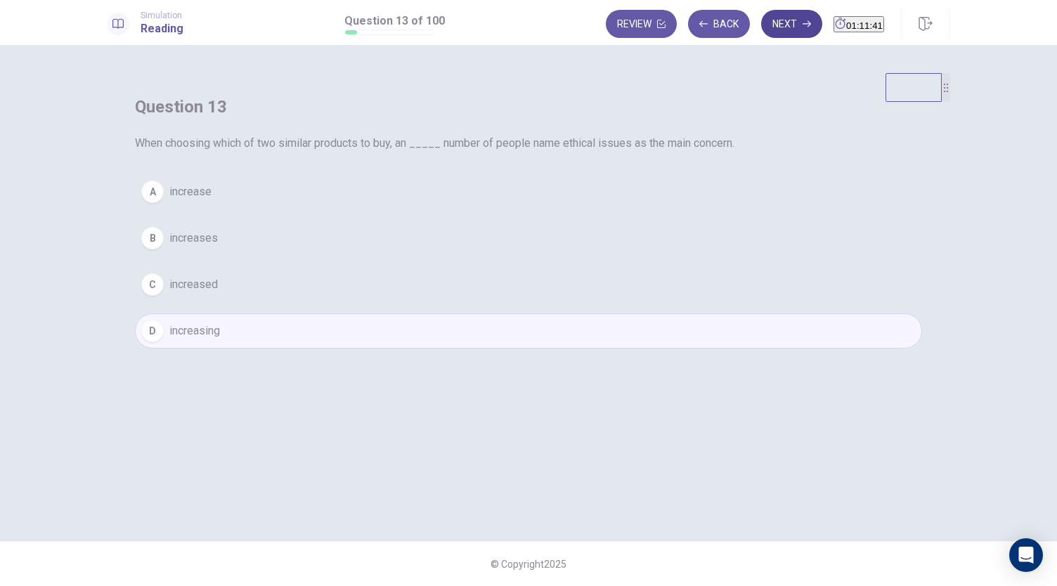
click at [764, 29] on button "Next" at bounding box center [791, 24] width 61 height 28
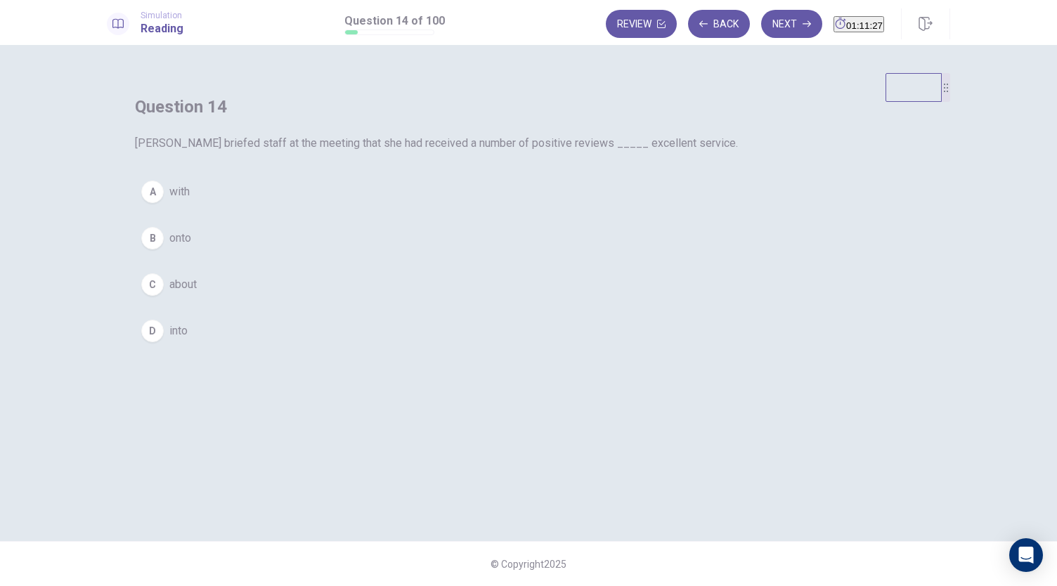
click at [164, 296] on div "C" at bounding box center [152, 284] width 22 height 22
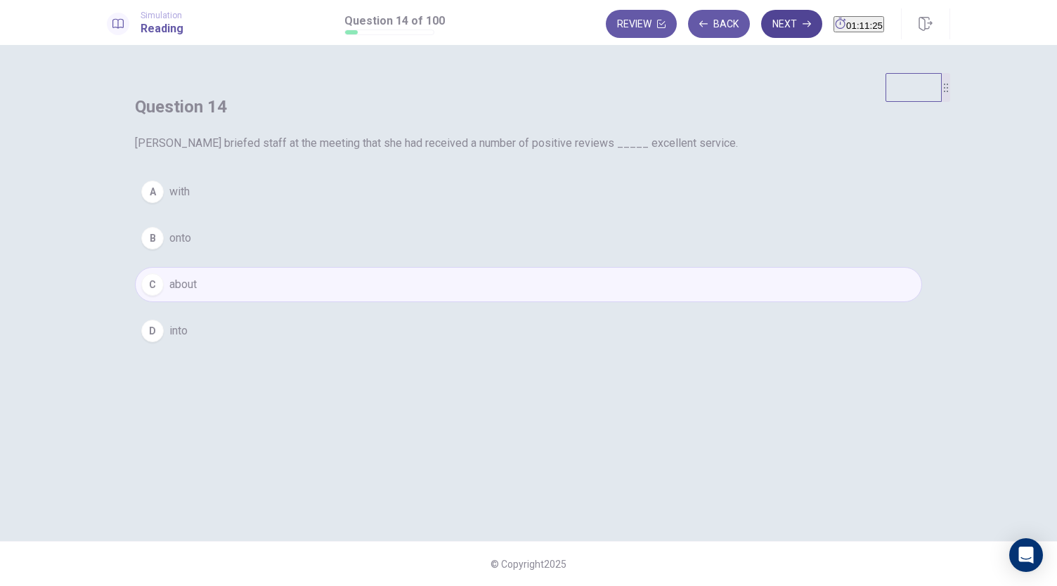
click at [761, 32] on button "Next" at bounding box center [791, 24] width 61 height 28
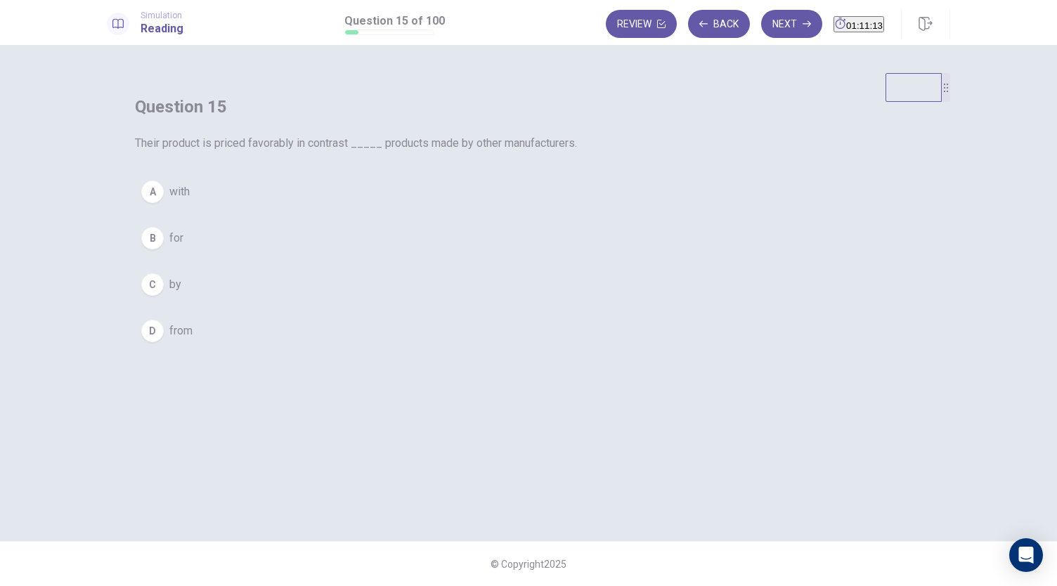
click at [164, 203] on div "A" at bounding box center [152, 192] width 22 height 22
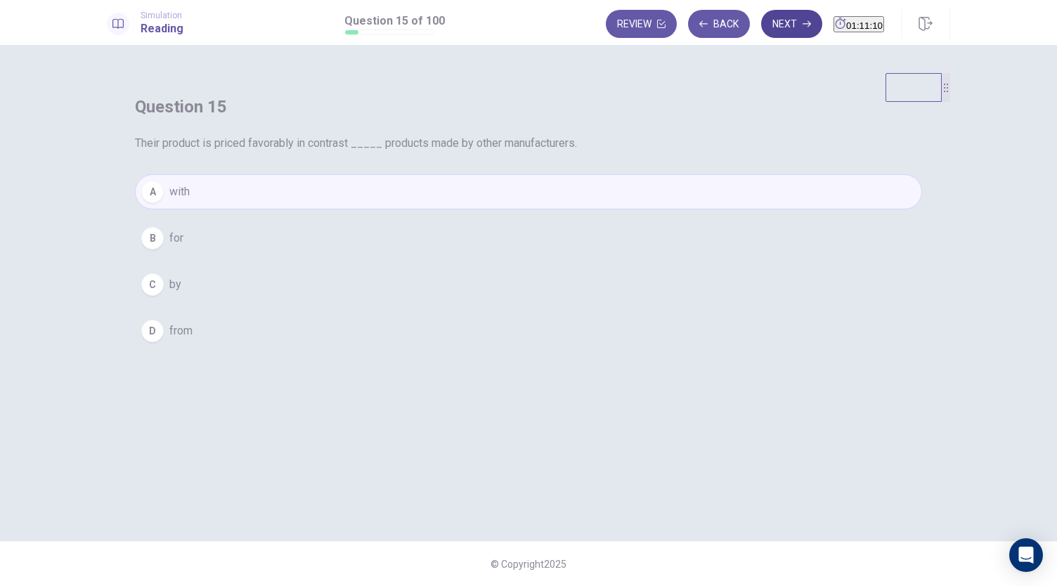
click at [761, 29] on button "Next" at bounding box center [791, 24] width 61 height 28
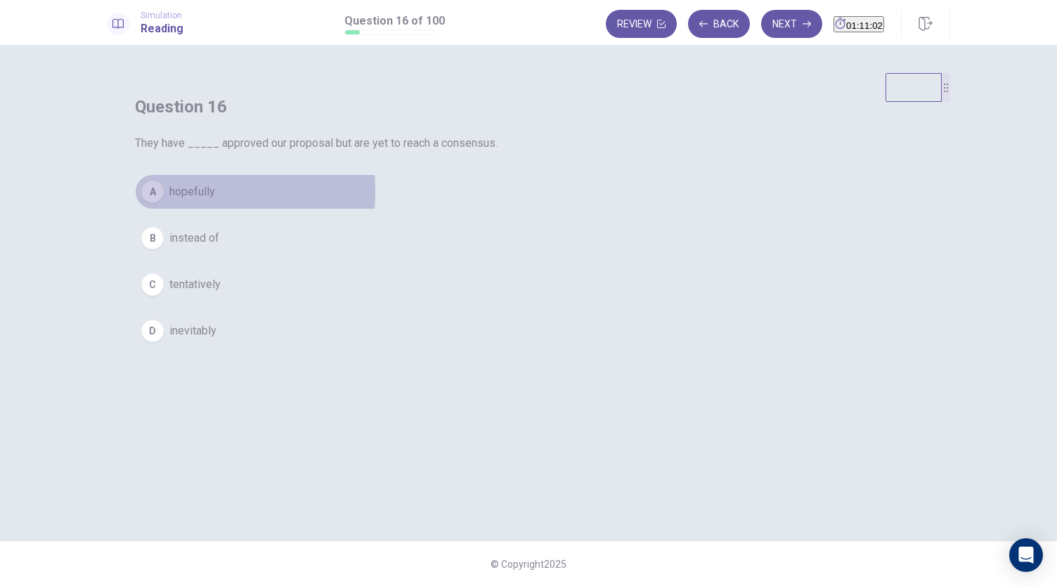
click at [164, 203] on div "A" at bounding box center [152, 192] width 22 height 22
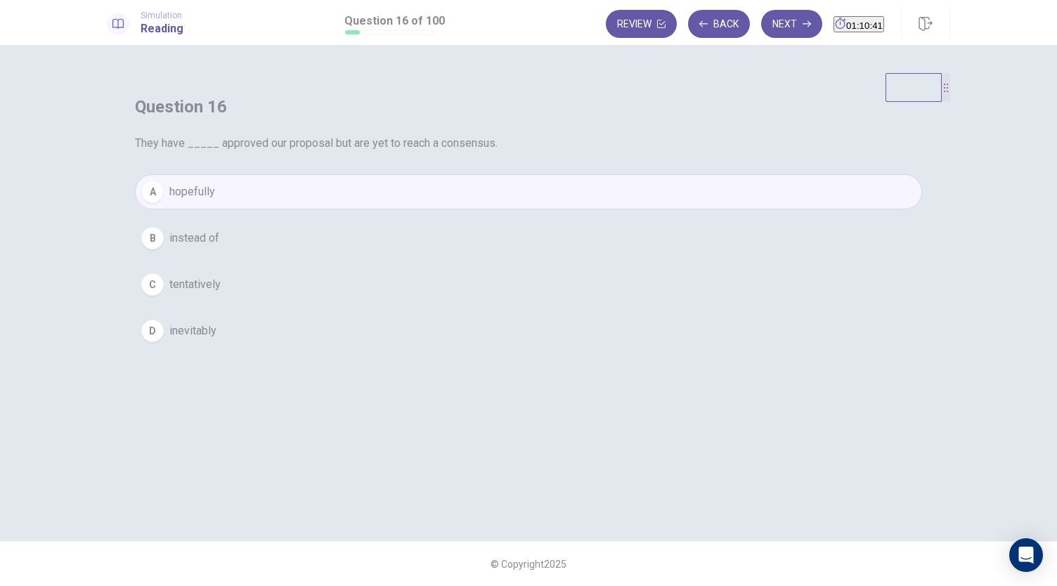
click at [164, 296] on div "C" at bounding box center [152, 284] width 22 height 22
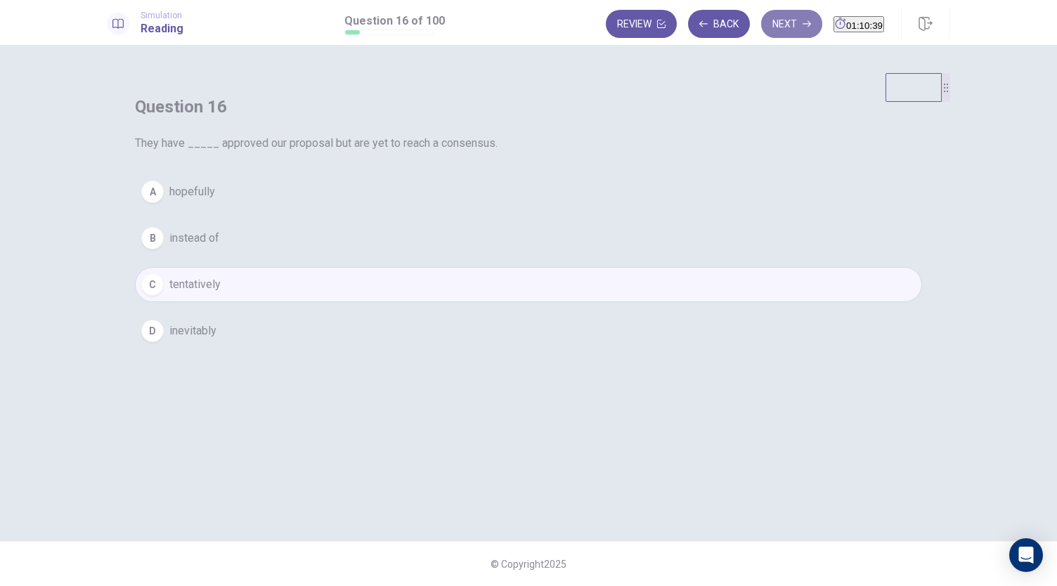
click at [761, 23] on button "Next" at bounding box center [791, 24] width 61 height 28
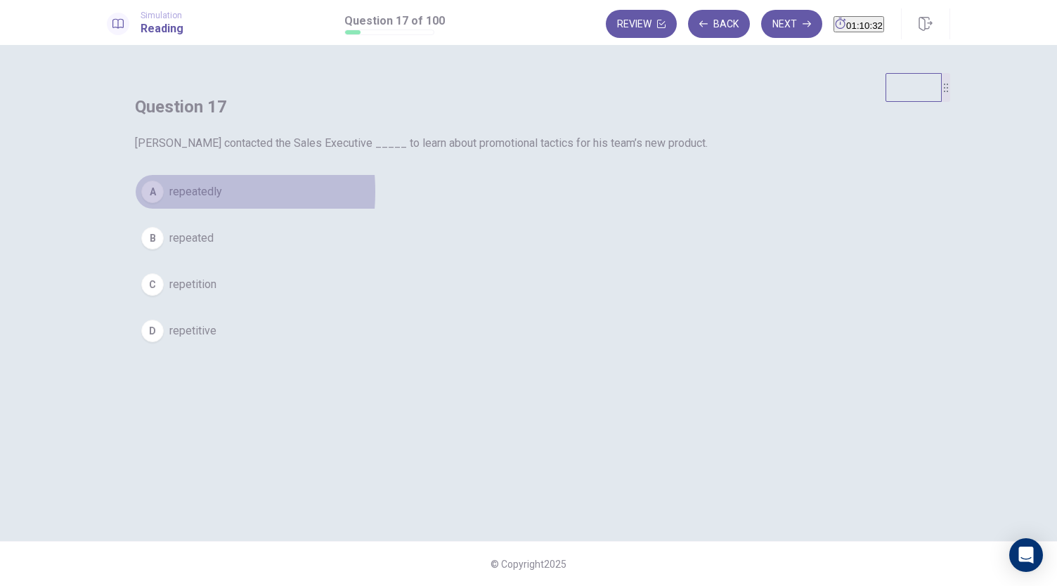
click at [164, 203] on div "A" at bounding box center [152, 192] width 22 height 22
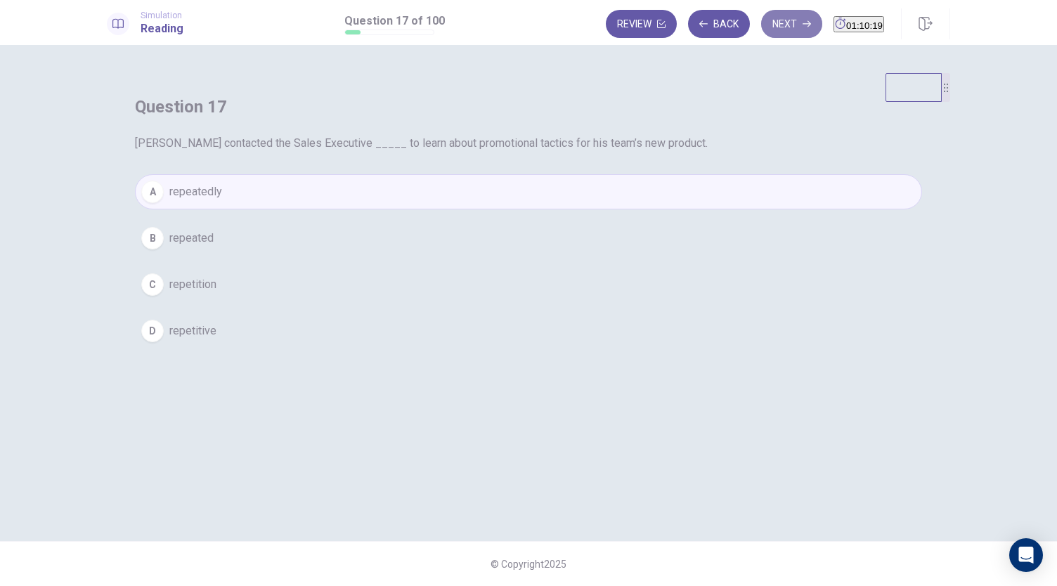
click at [766, 30] on button "Next" at bounding box center [791, 24] width 61 height 28
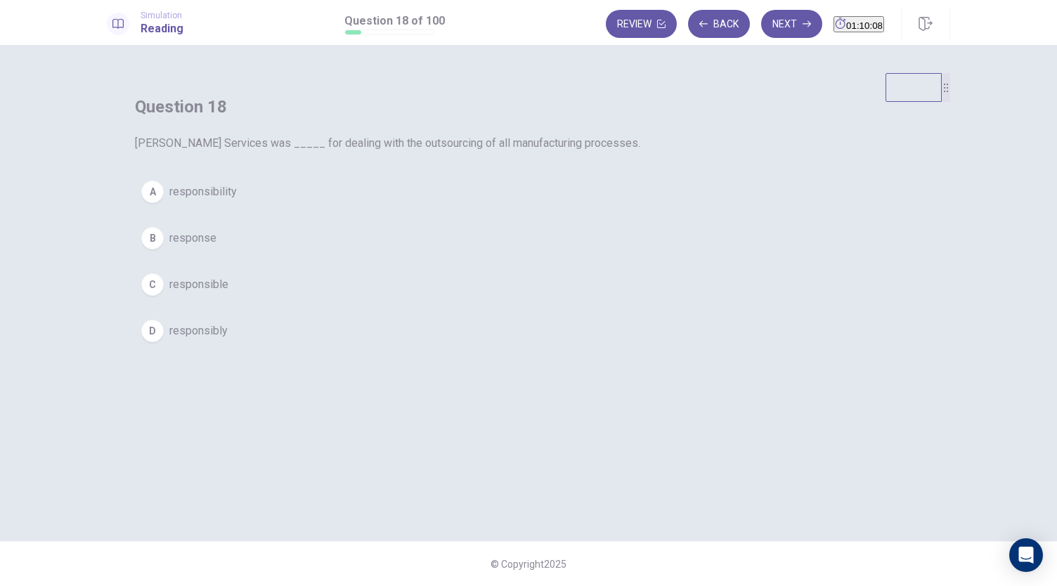
click at [164, 296] on div "C" at bounding box center [152, 284] width 22 height 22
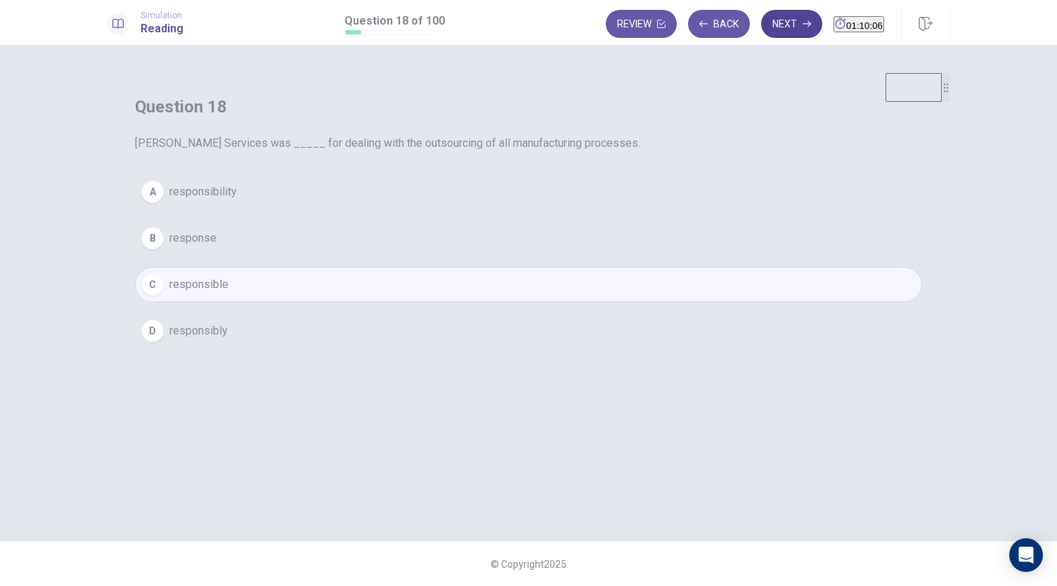
click at [761, 33] on button "Next" at bounding box center [791, 24] width 61 height 28
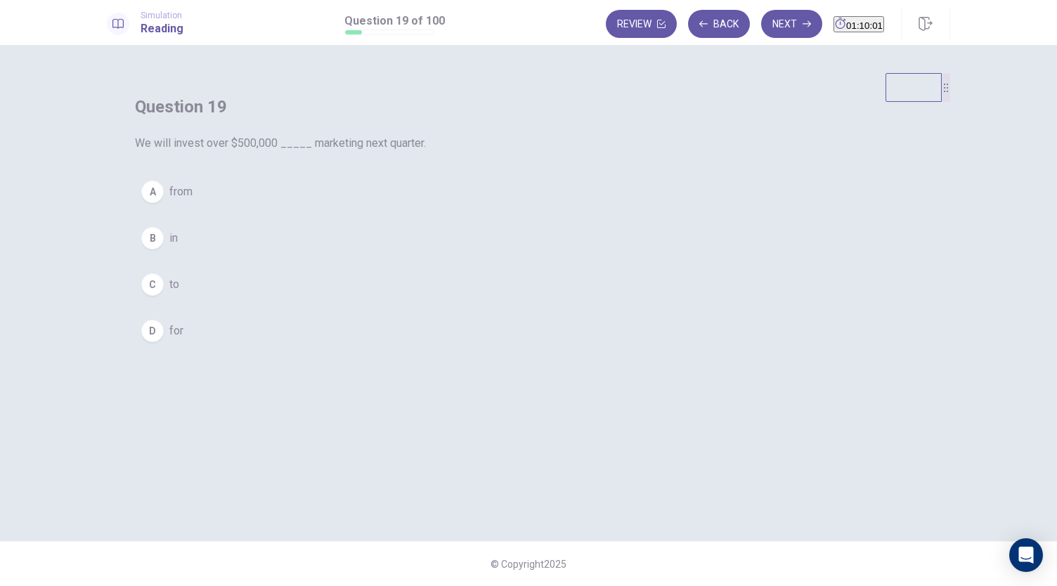
click at [164, 249] on div "B" at bounding box center [152, 238] width 22 height 22
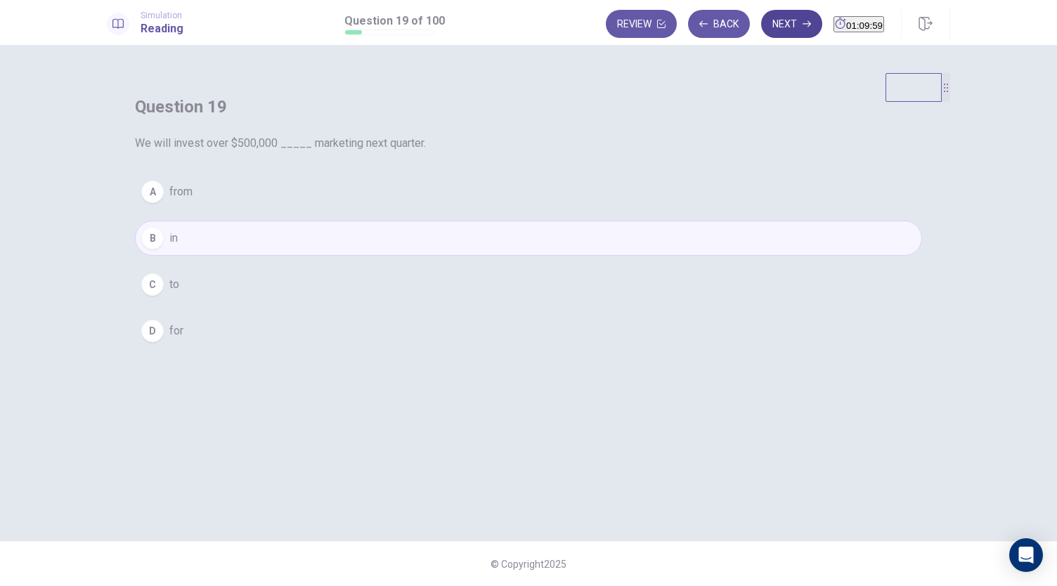
click at [761, 31] on button "Next" at bounding box center [791, 24] width 61 height 28
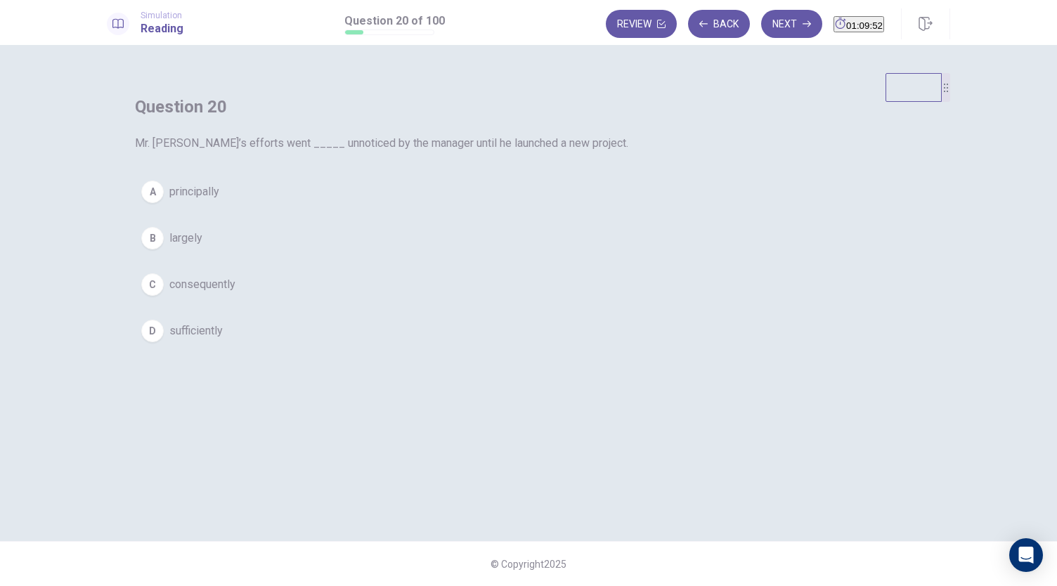
click at [164, 249] on div "B" at bounding box center [152, 238] width 22 height 22
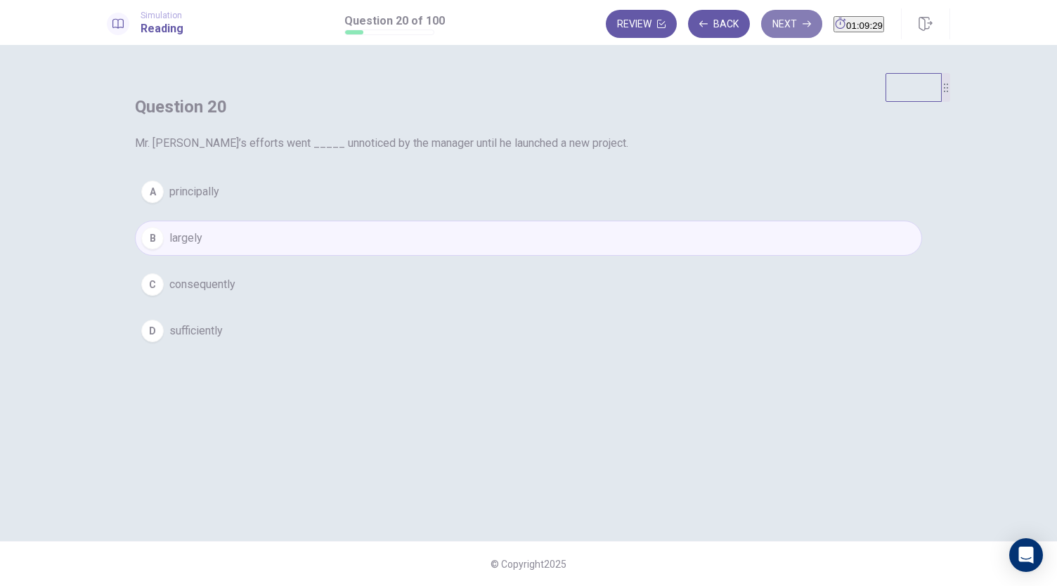
click at [761, 30] on button "Next" at bounding box center [791, 24] width 61 height 28
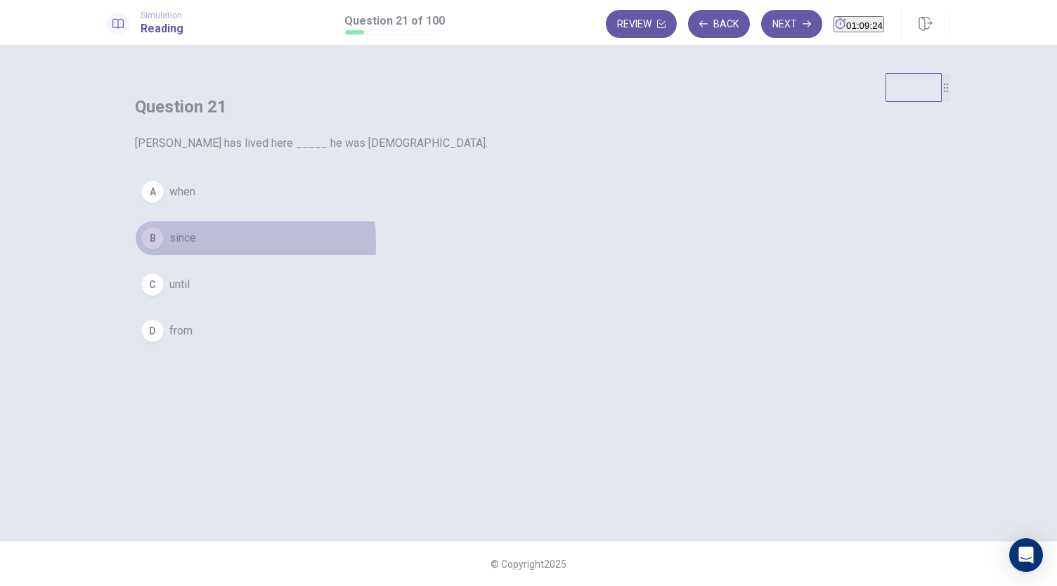
click at [164, 249] on div "B" at bounding box center [152, 238] width 22 height 22
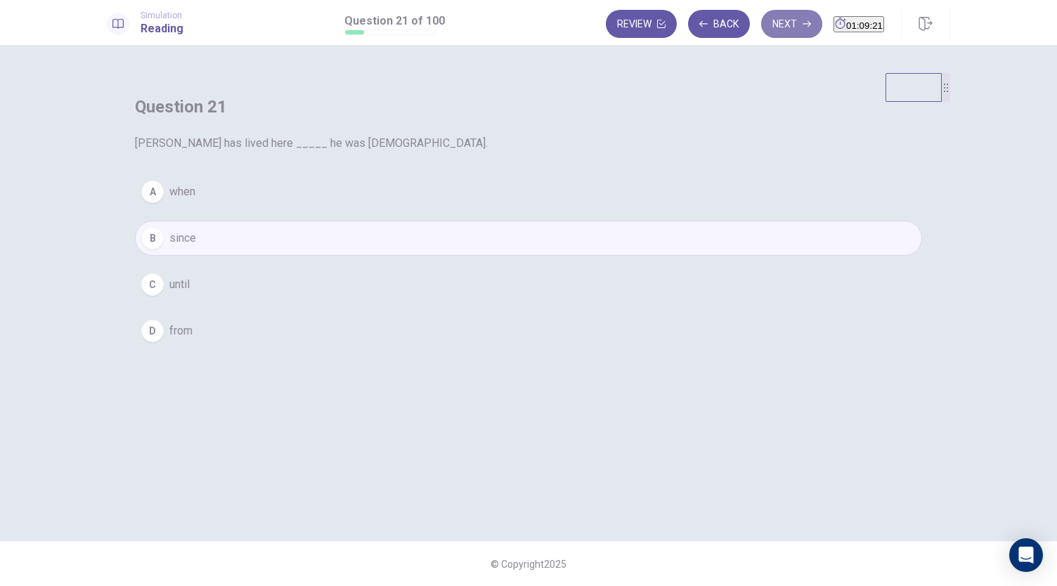
click at [761, 29] on button "Next" at bounding box center [791, 24] width 61 height 28
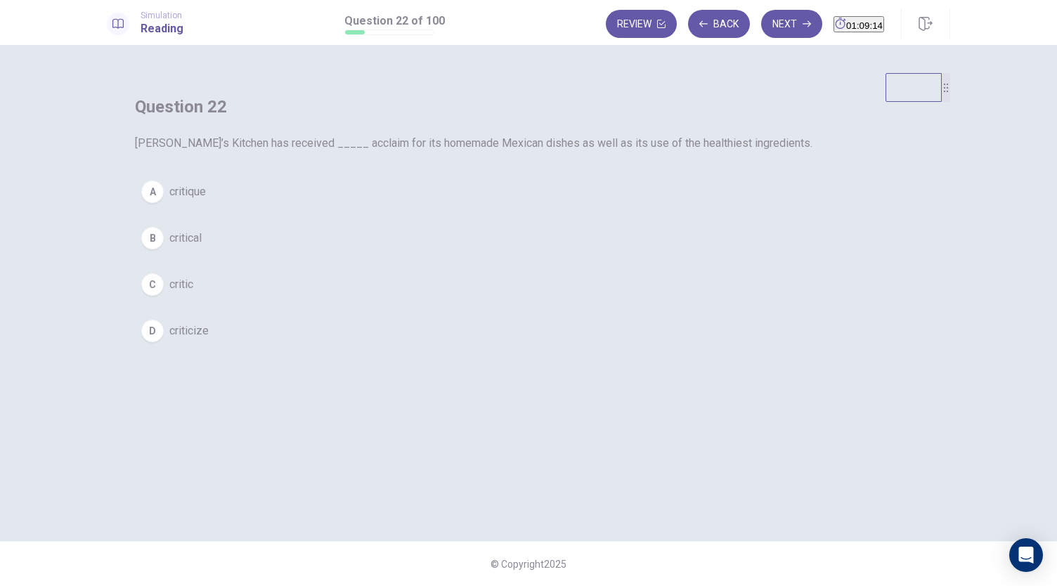
click at [164, 296] on div "C" at bounding box center [152, 284] width 22 height 22
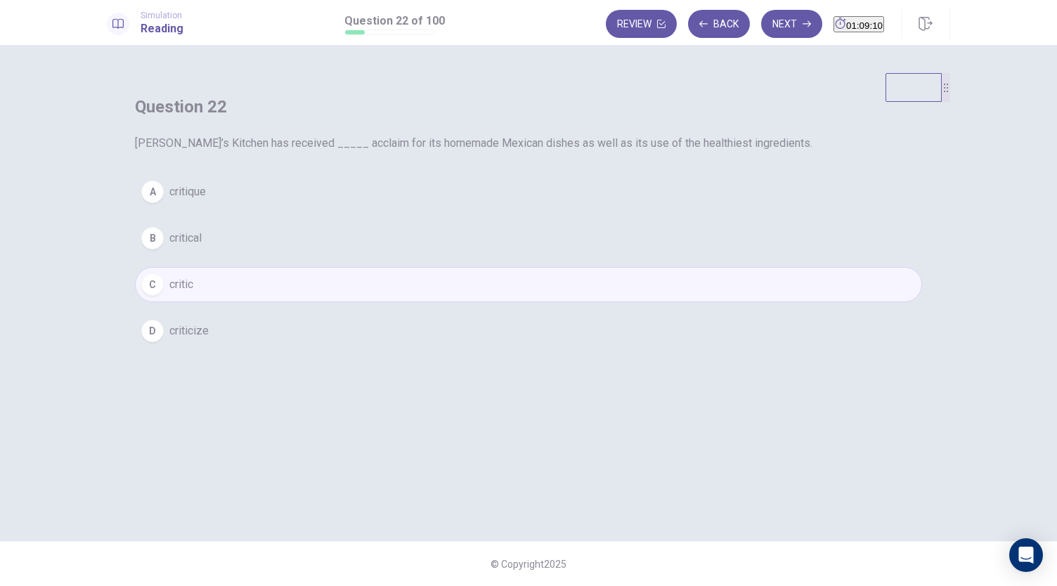
click at [164, 203] on div "A" at bounding box center [152, 192] width 22 height 22
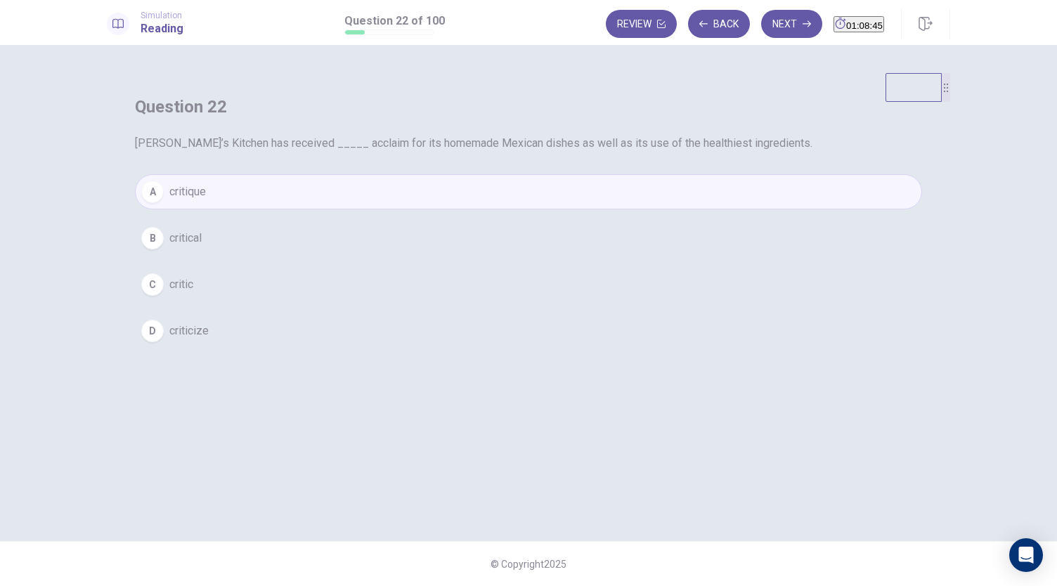
click at [457, 302] on button "C critic" at bounding box center [528, 284] width 787 height 35
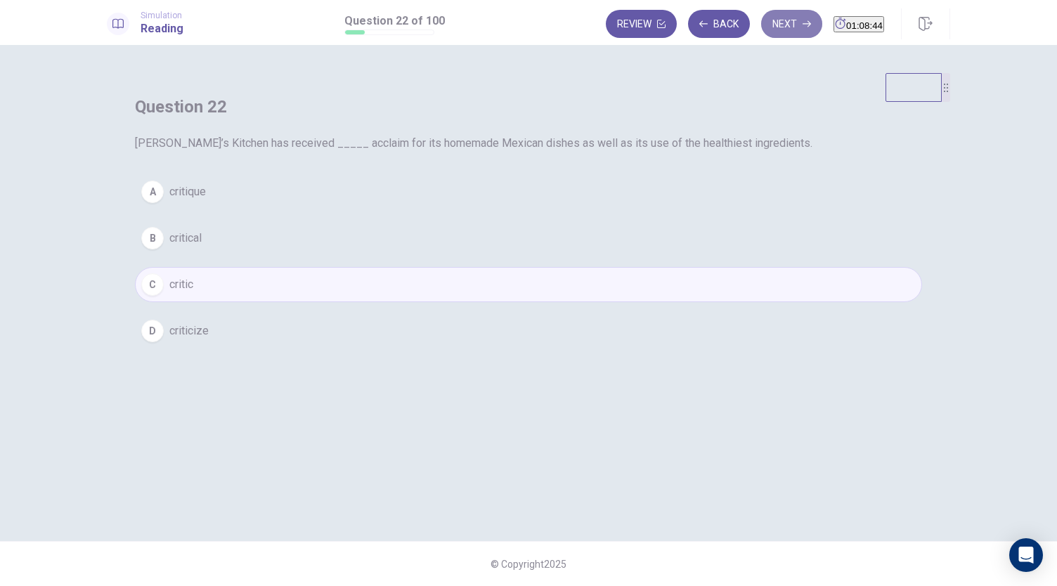
click at [766, 20] on button "Next" at bounding box center [791, 24] width 61 height 28
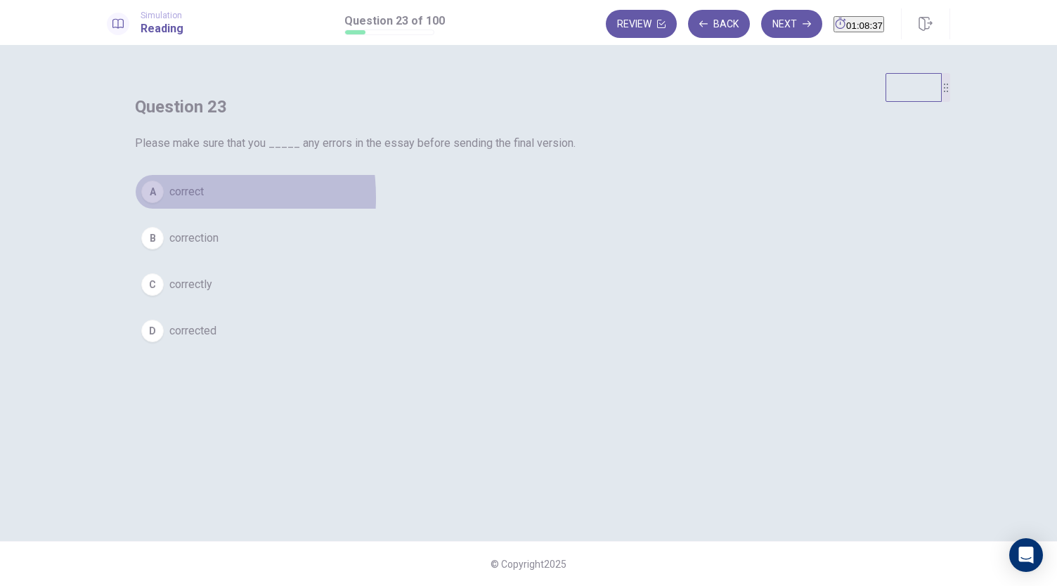
click at [436, 209] on button "A correct" at bounding box center [528, 191] width 787 height 35
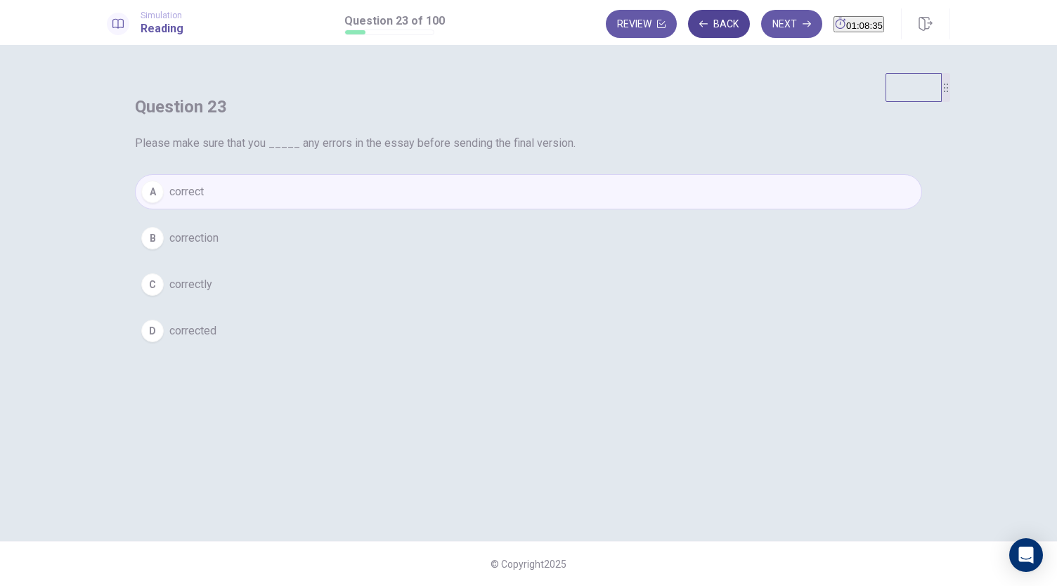
click at [698, 37] on button "Back" at bounding box center [719, 24] width 62 height 28
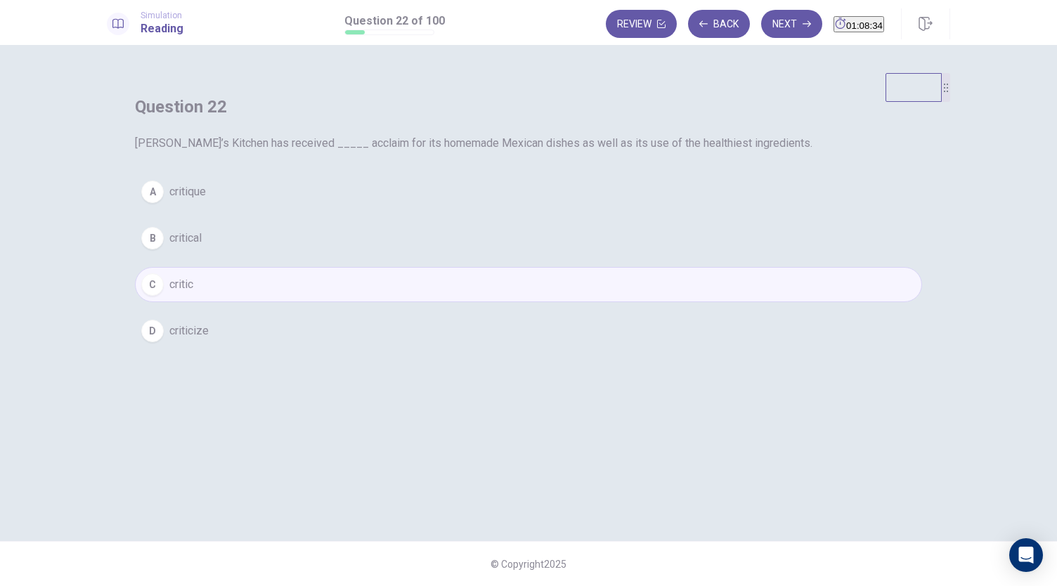
click at [164, 203] on div "A" at bounding box center [152, 192] width 22 height 22
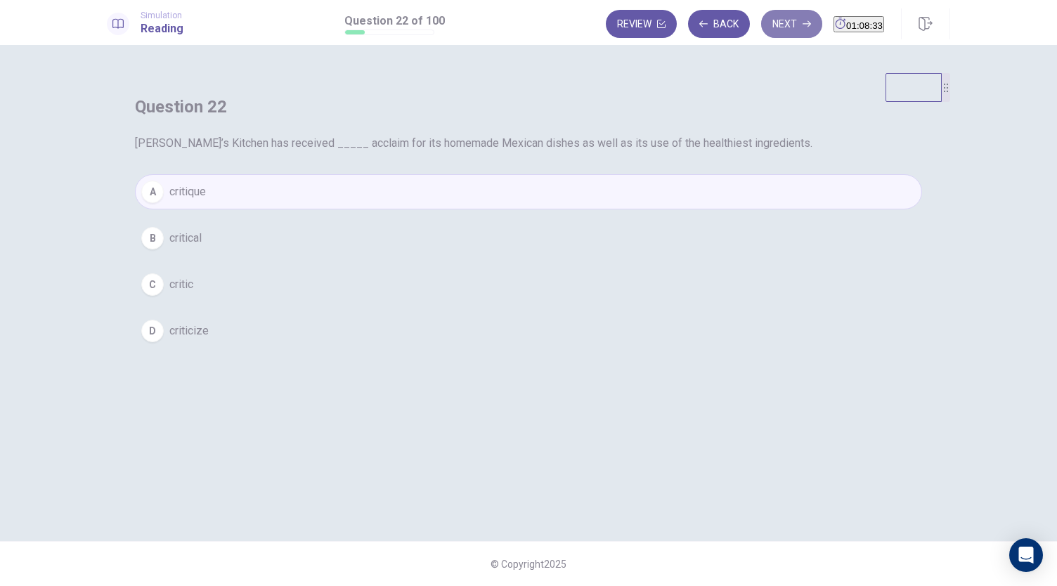
click at [761, 18] on button "Next" at bounding box center [791, 24] width 61 height 28
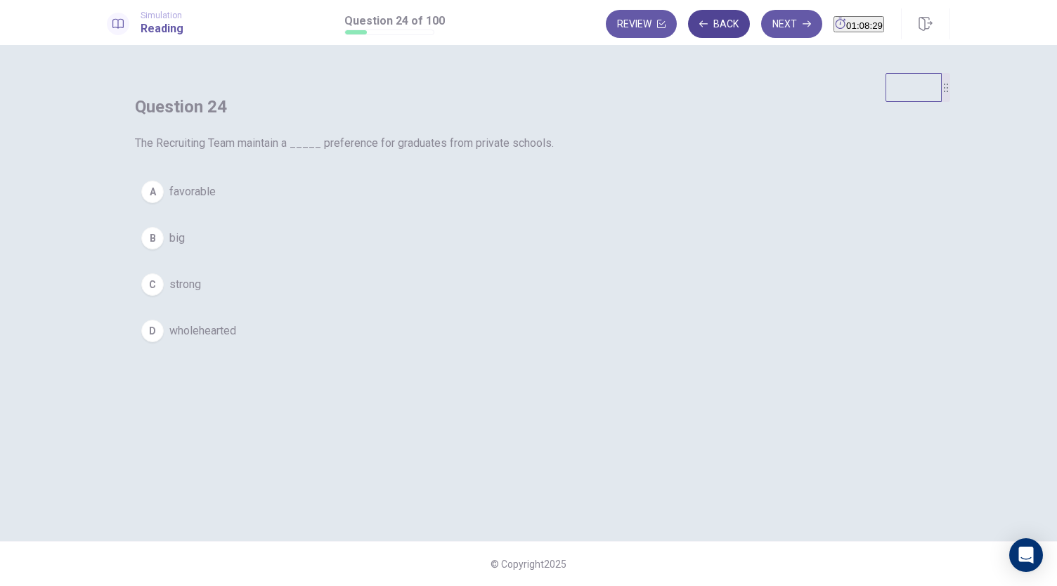
click at [707, 27] on button "Back" at bounding box center [719, 24] width 62 height 28
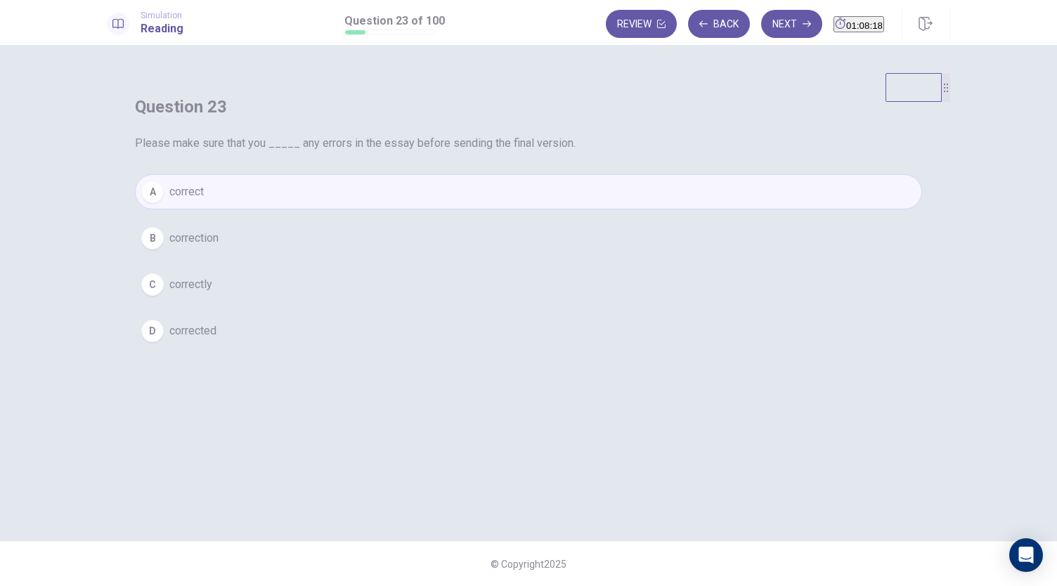
click at [164, 342] on div "D" at bounding box center [152, 331] width 22 height 22
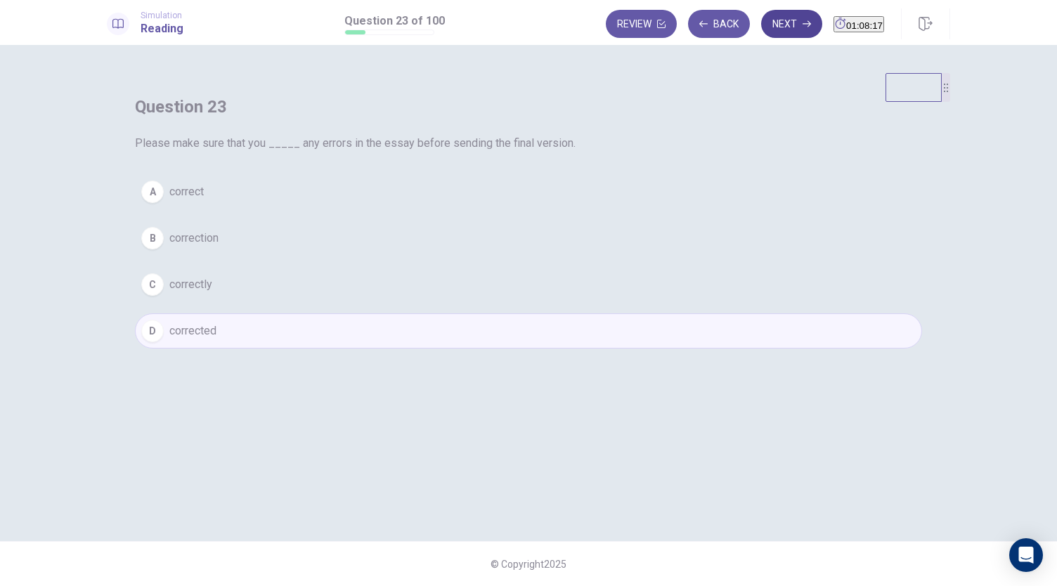
click at [761, 21] on button "Next" at bounding box center [791, 24] width 61 height 28
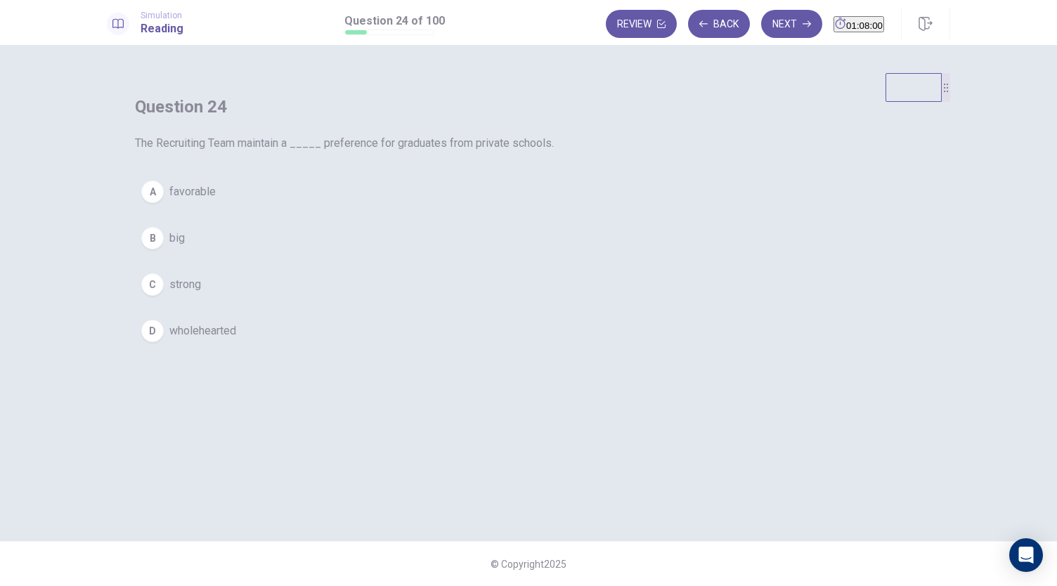
click at [164, 296] on div "C" at bounding box center [152, 284] width 22 height 22
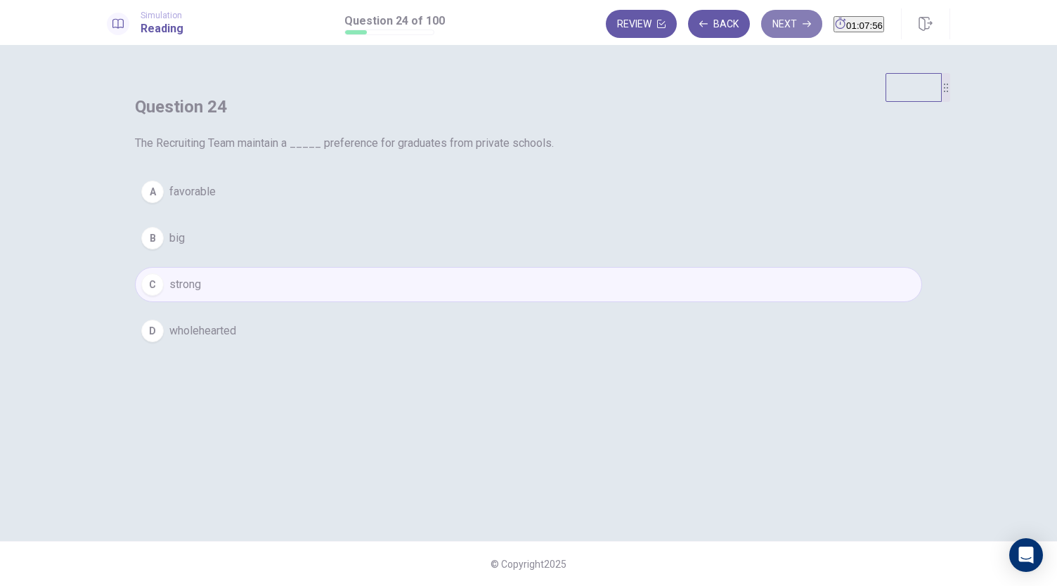
click at [761, 34] on button "Next" at bounding box center [791, 24] width 61 height 28
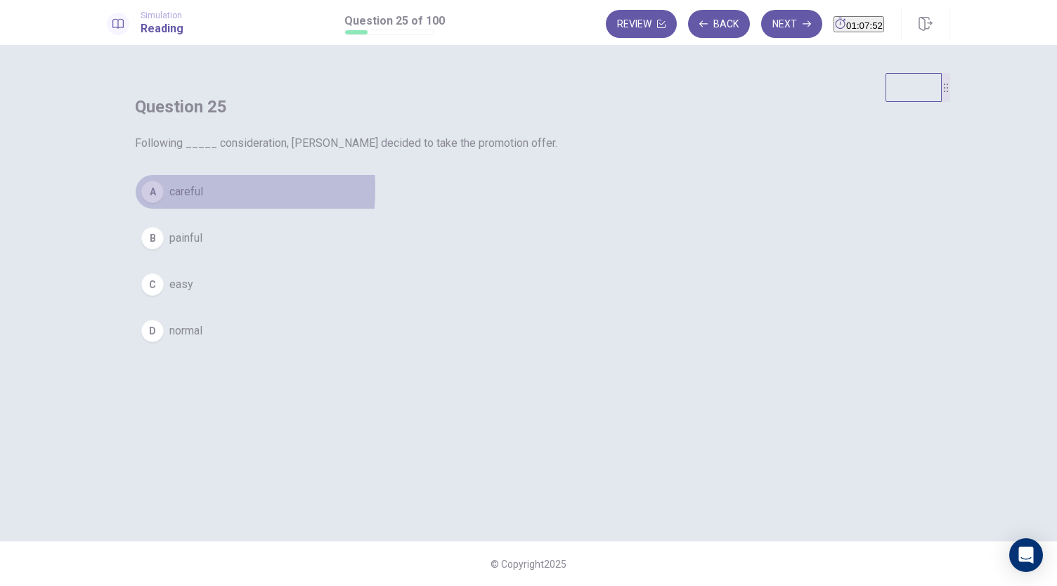
click at [164, 203] on div "A" at bounding box center [152, 192] width 22 height 22
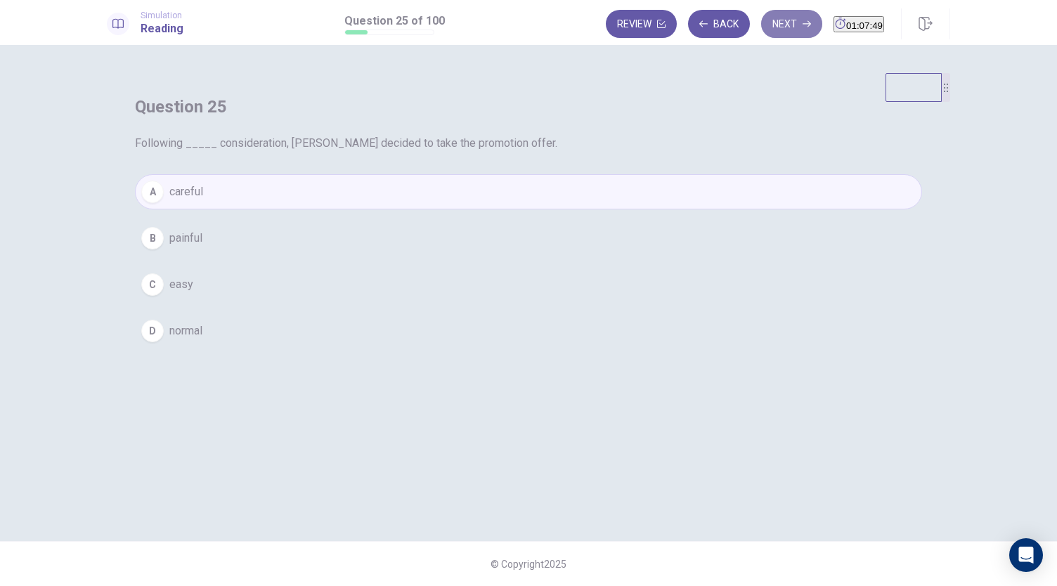
click at [761, 16] on button "Next" at bounding box center [791, 24] width 61 height 28
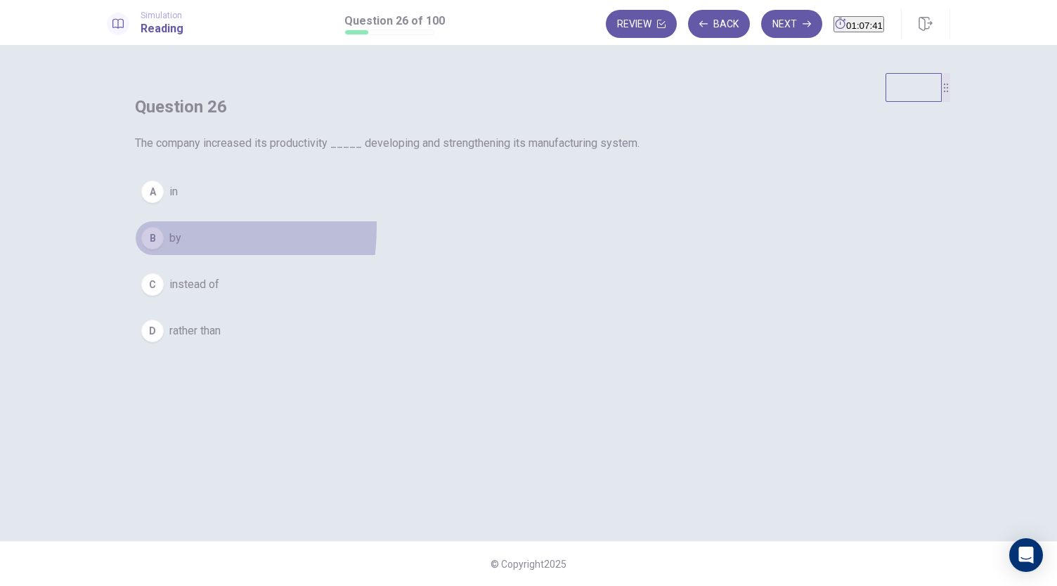
click at [164, 249] on div "B" at bounding box center [152, 238] width 22 height 22
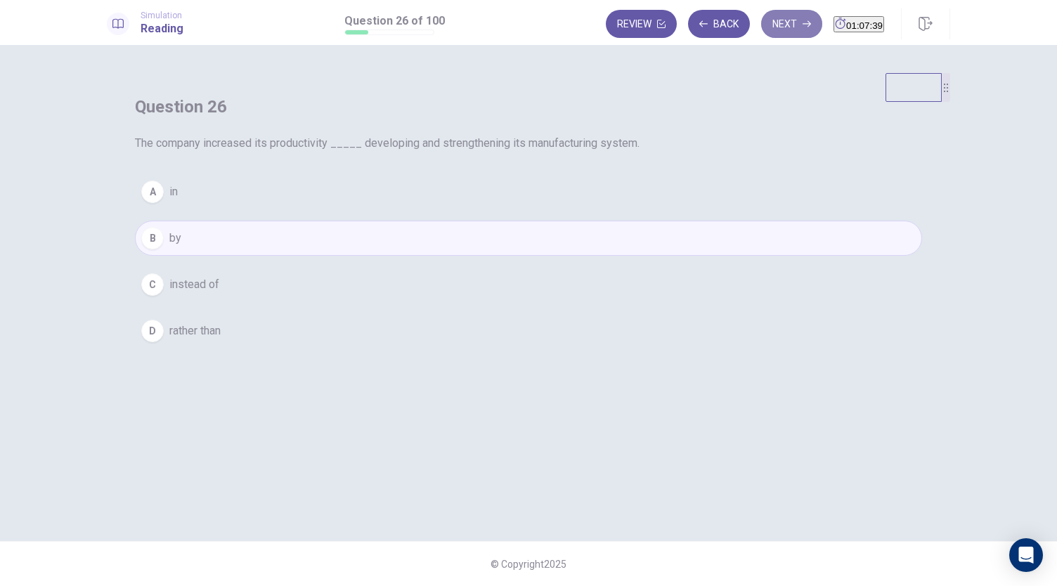
click at [761, 32] on button "Next" at bounding box center [791, 24] width 61 height 28
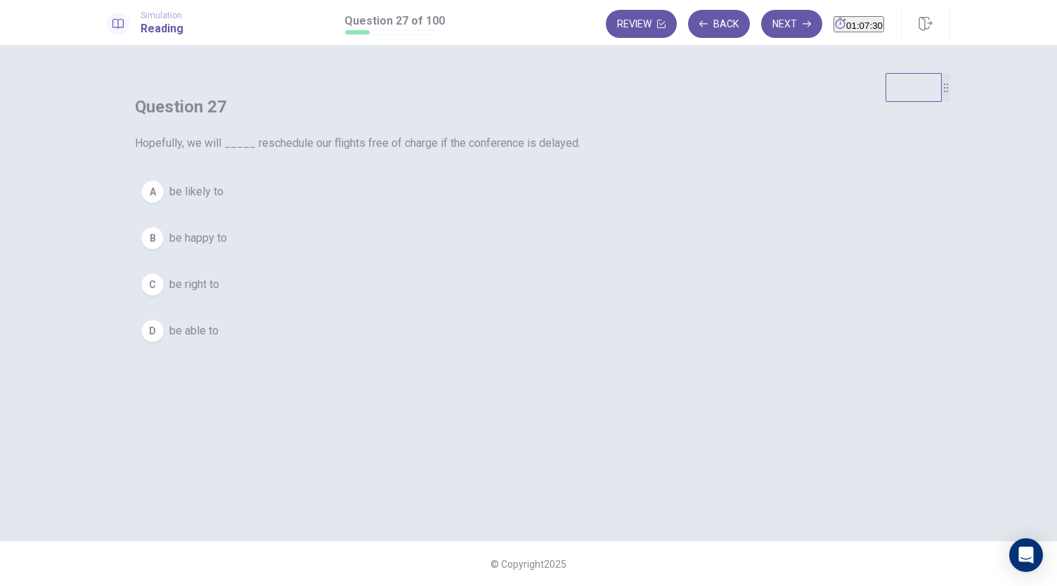
click at [164, 342] on div "D" at bounding box center [152, 331] width 22 height 22
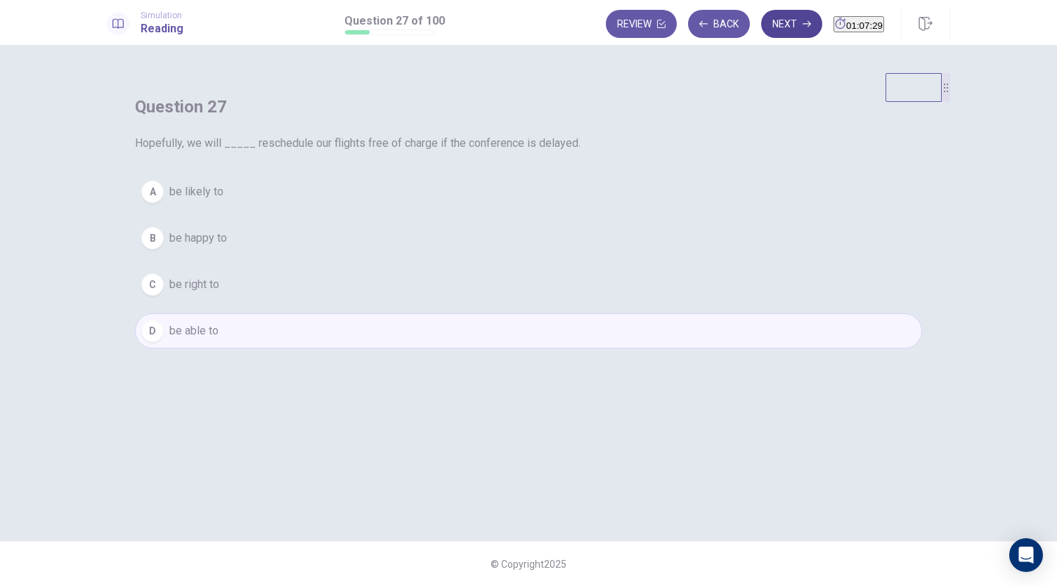
click at [761, 20] on button "Next" at bounding box center [791, 24] width 61 height 28
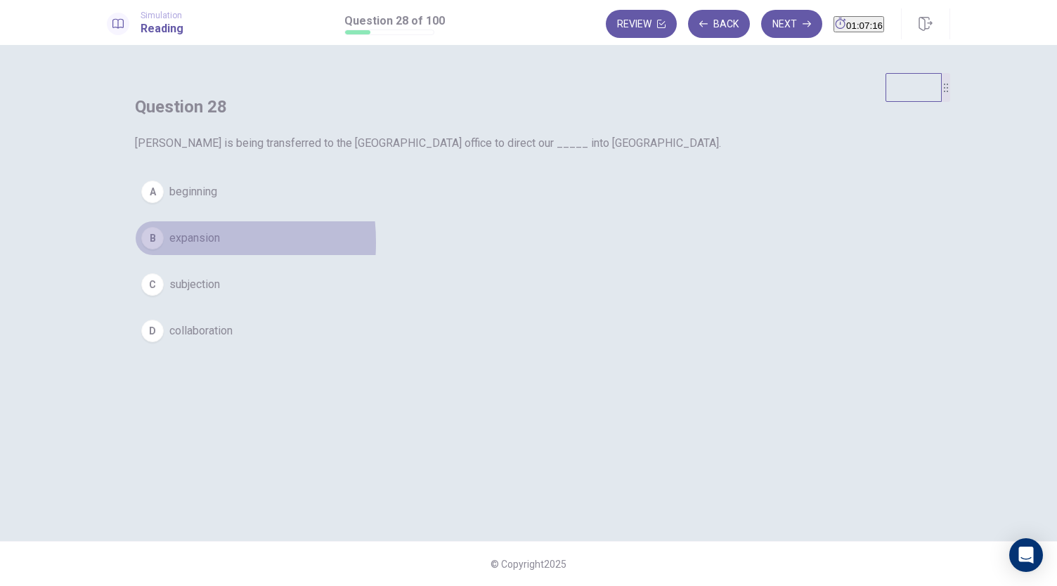
click at [164, 249] on div "B" at bounding box center [152, 238] width 22 height 22
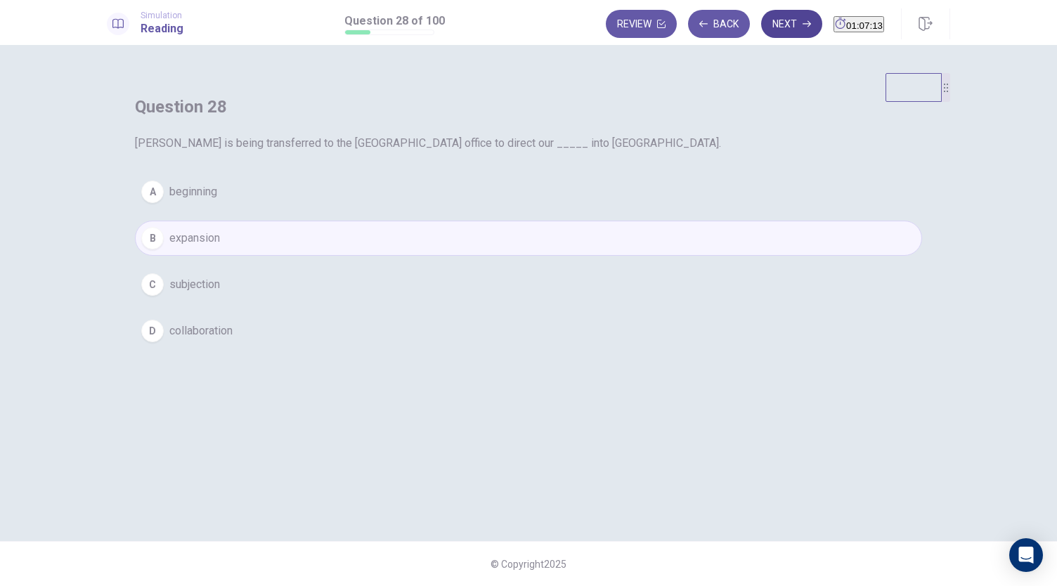
click at [761, 27] on button "Next" at bounding box center [791, 24] width 61 height 28
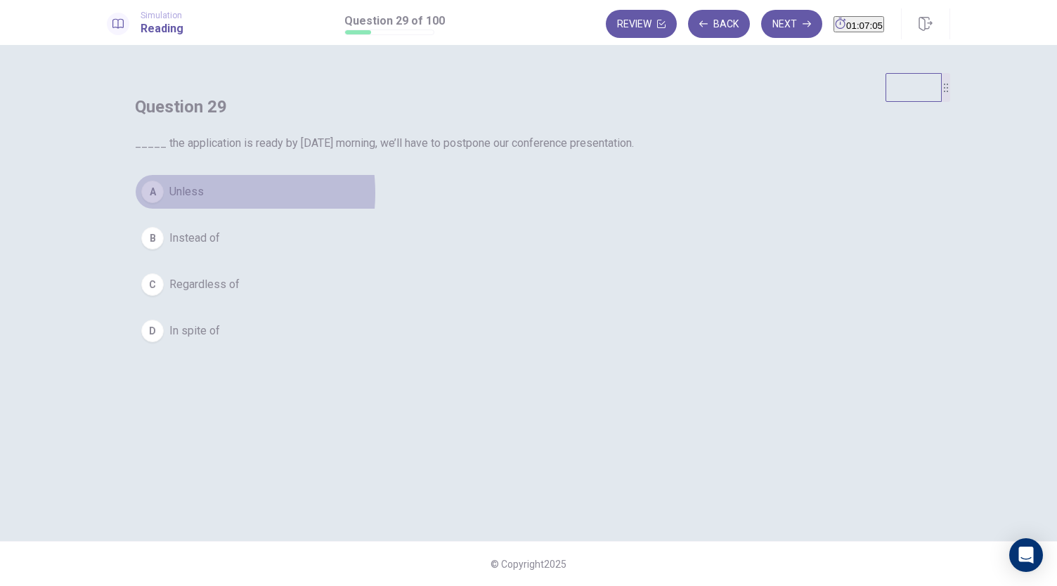
click at [204, 200] on span "Unless" at bounding box center [186, 191] width 34 height 17
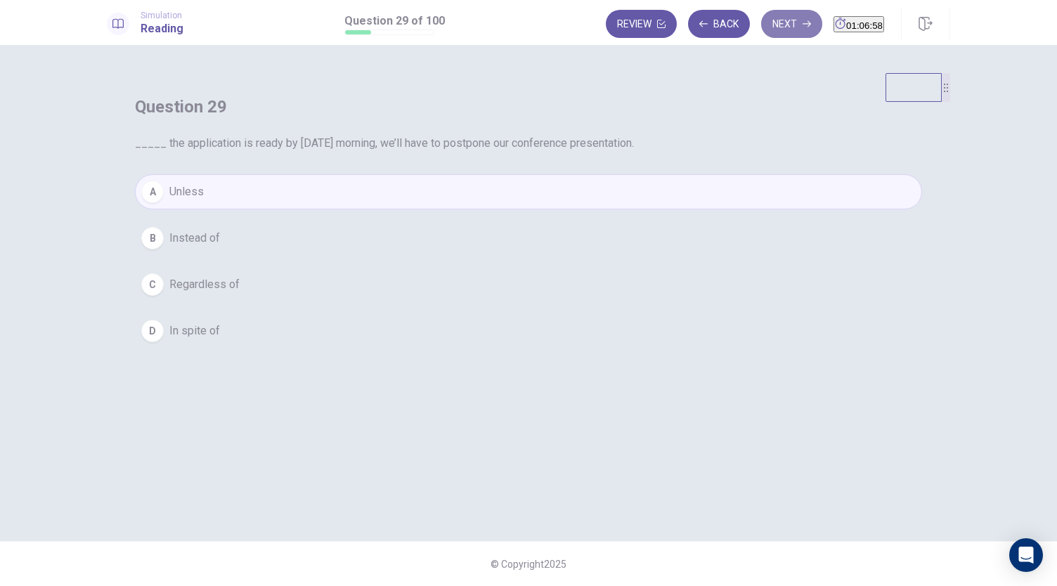
click at [762, 23] on button "Next" at bounding box center [791, 24] width 61 height 28
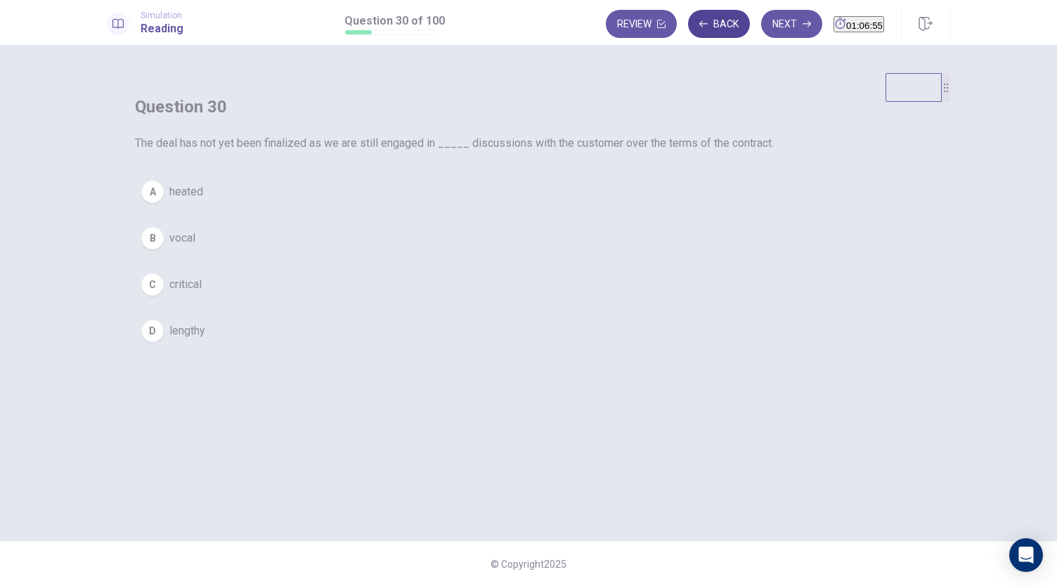
click at [693, 27] on button "Back" at bounding box center [719, 24] width 62 height 28
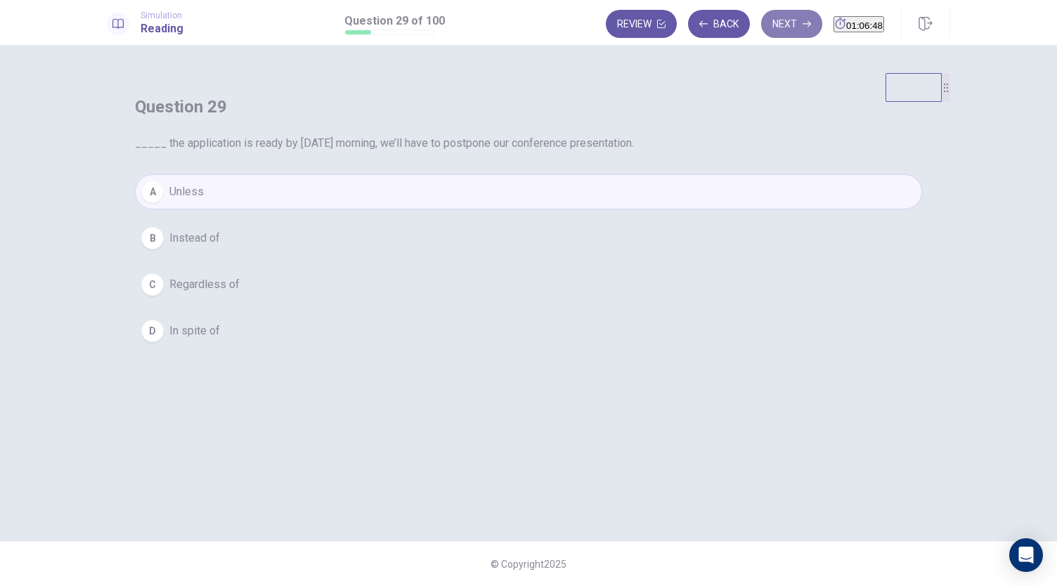
click at [802, 22] on icon "button" at bounding box center [806, 24] width 8 height 8
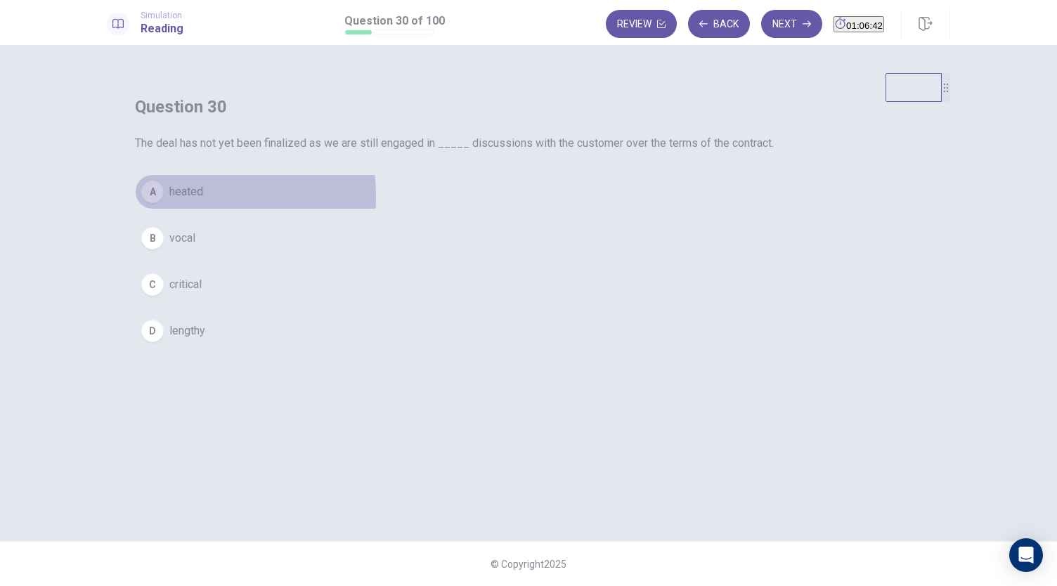
click at [164, 203] on div "A" at bounding box center [152, 192] width 22 height 22
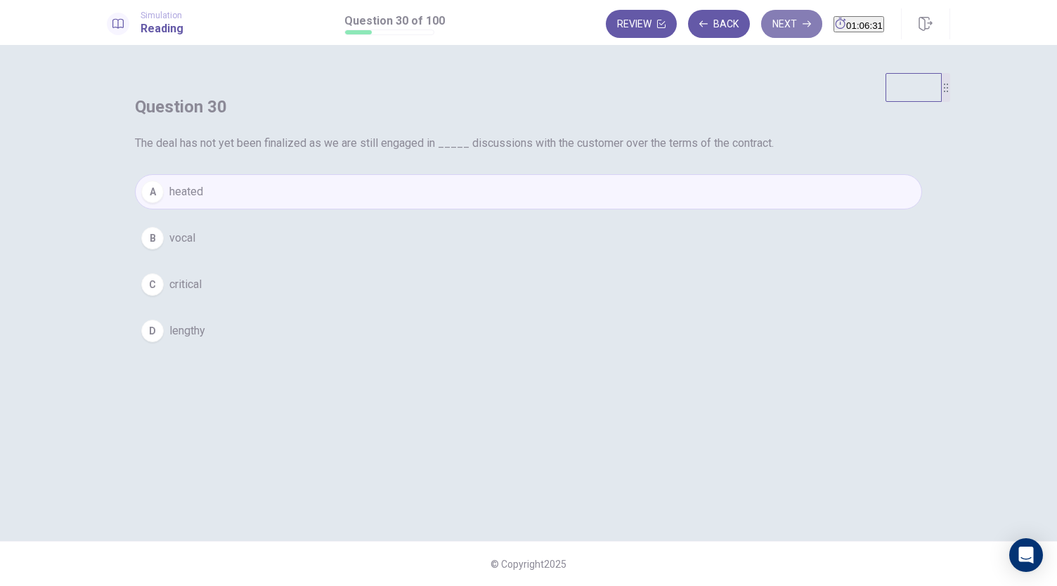
click at [764, 25] on button "Next" at bounding box center [791, 24] width 61 height 28
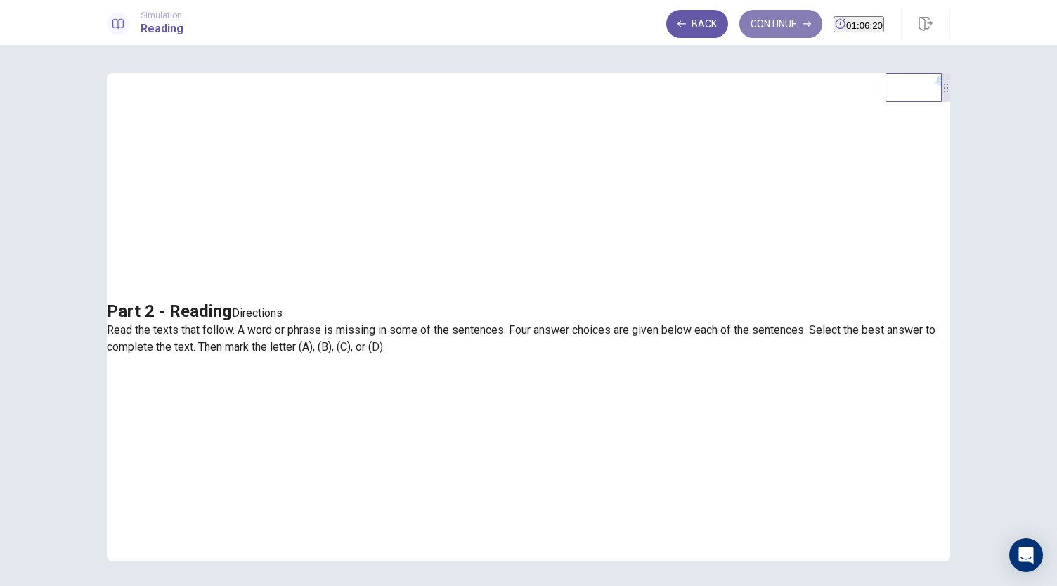
click at [753, 29] on button "Continue" at bounding box center [780, 24] width 83 height 28
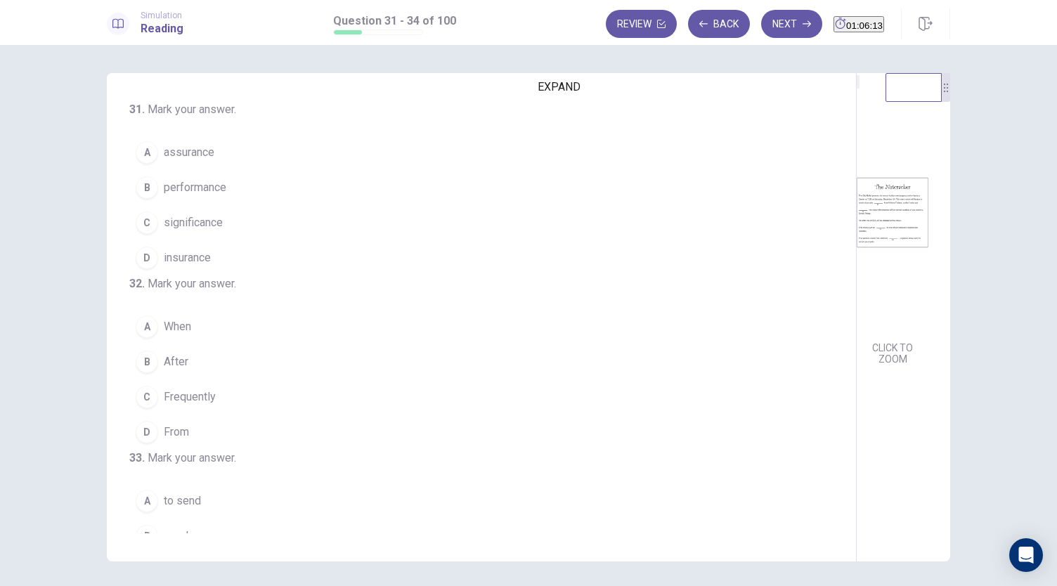
click at [858, 102] on icon "EXPAND" at bounding box center [866, 93] width 17 height 17
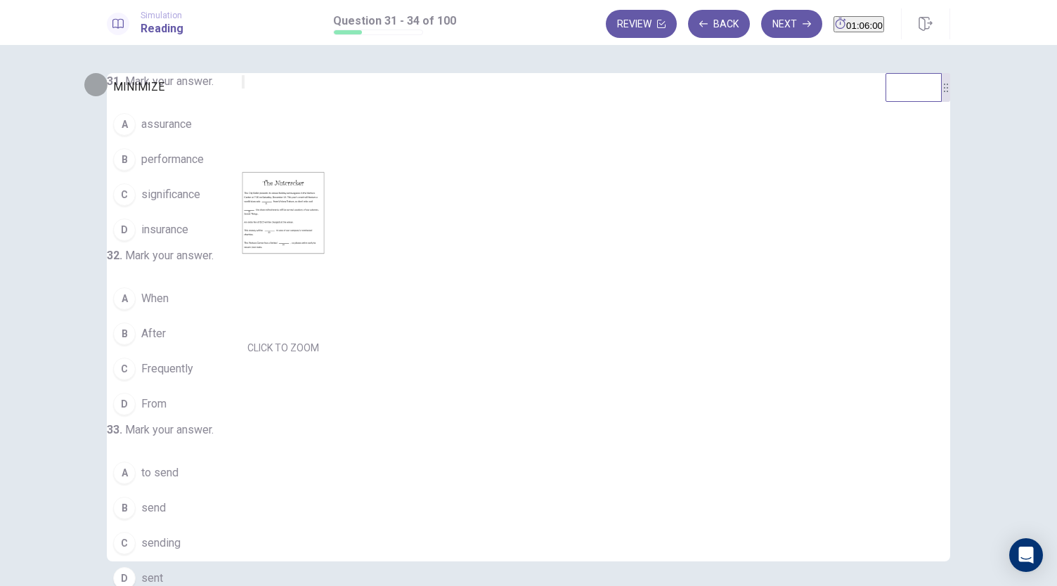
click at [243, 85] on icon "MINIMIZE" at bounding box center [243, 85] width 0 height 0
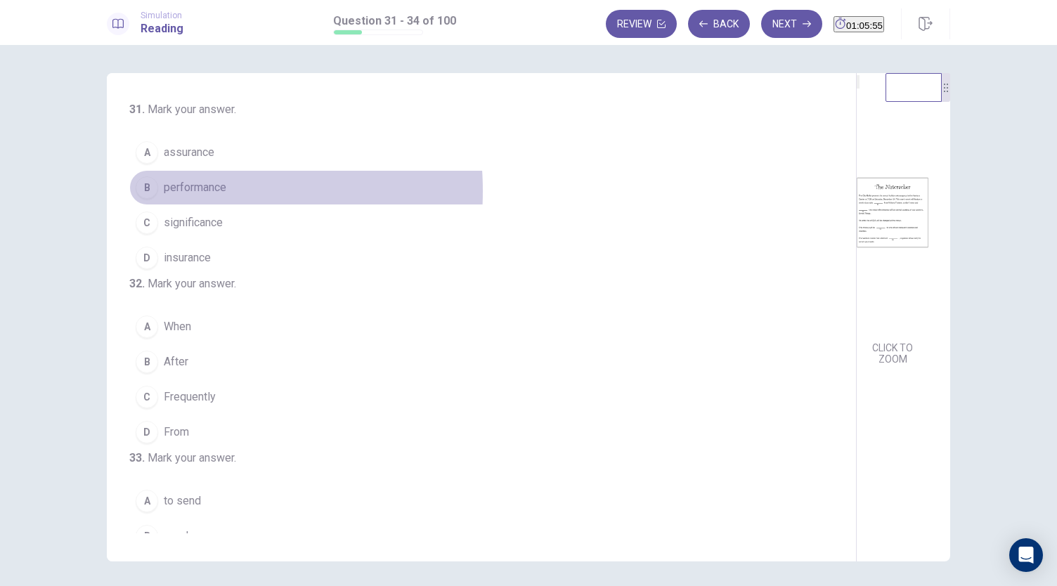
click at [150, 190] on div "B" at bounding box center [147, 187] width 22 height 22
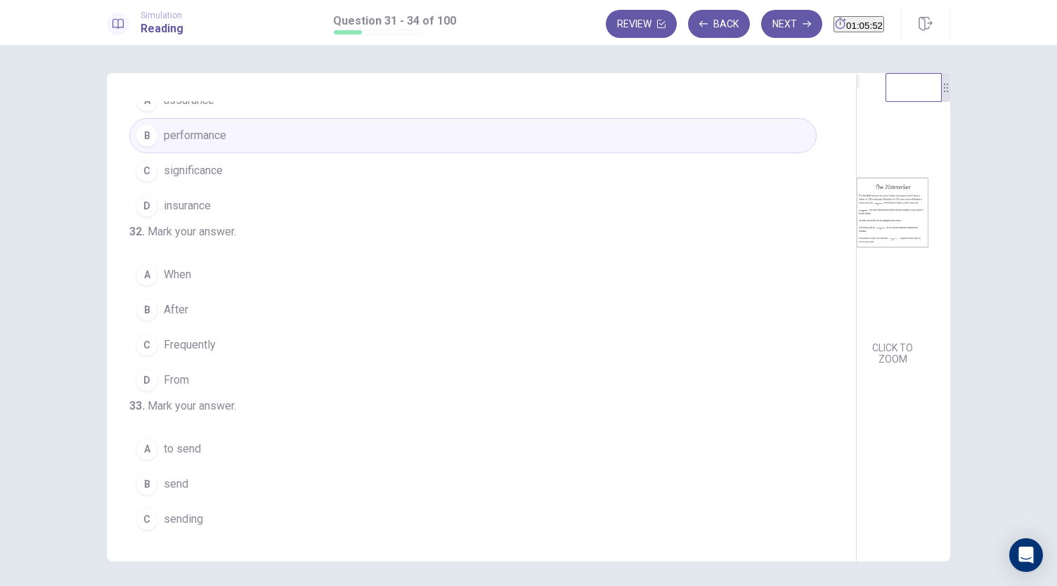
scroll to position [54, 0]
click at [155, 360] on button "C Frequently" at bounding box center [472, 342] width 687 height 35
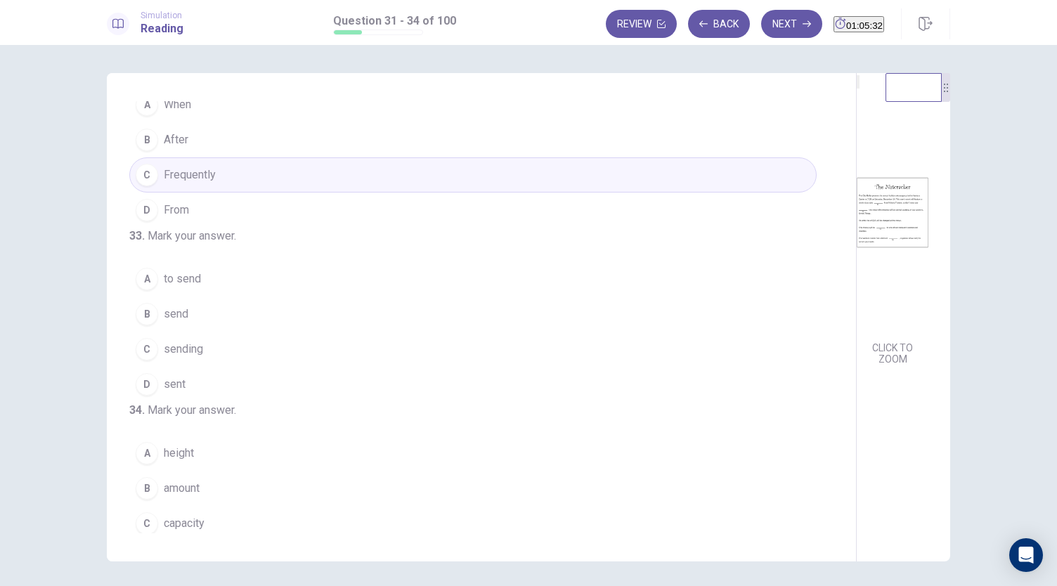
scroll to position [223, 0]
click at [156, 400] on button "D sent" at bounding box center [472, 382] width 687 height 35
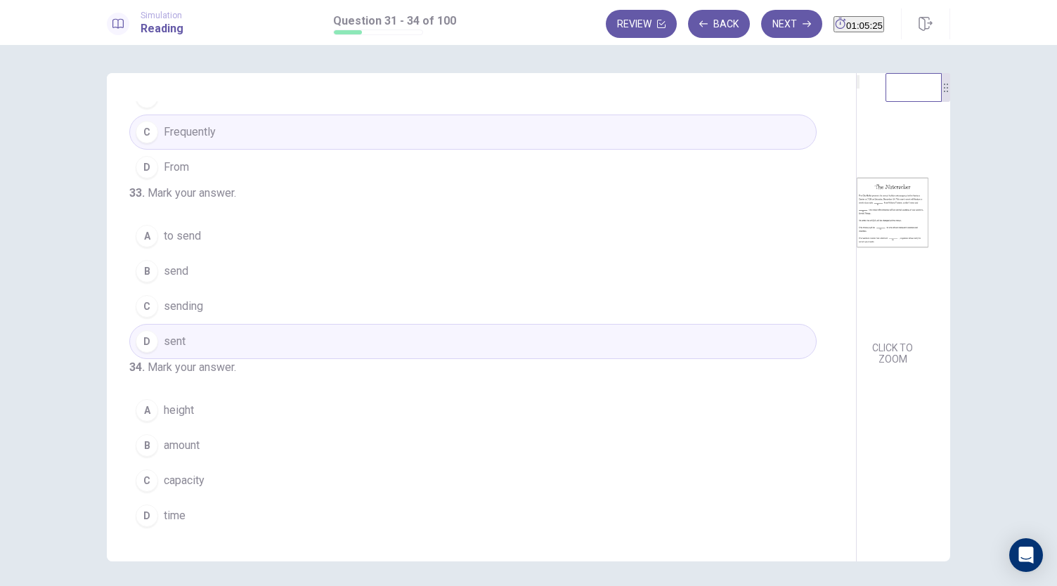
scroll to position [341, 0]
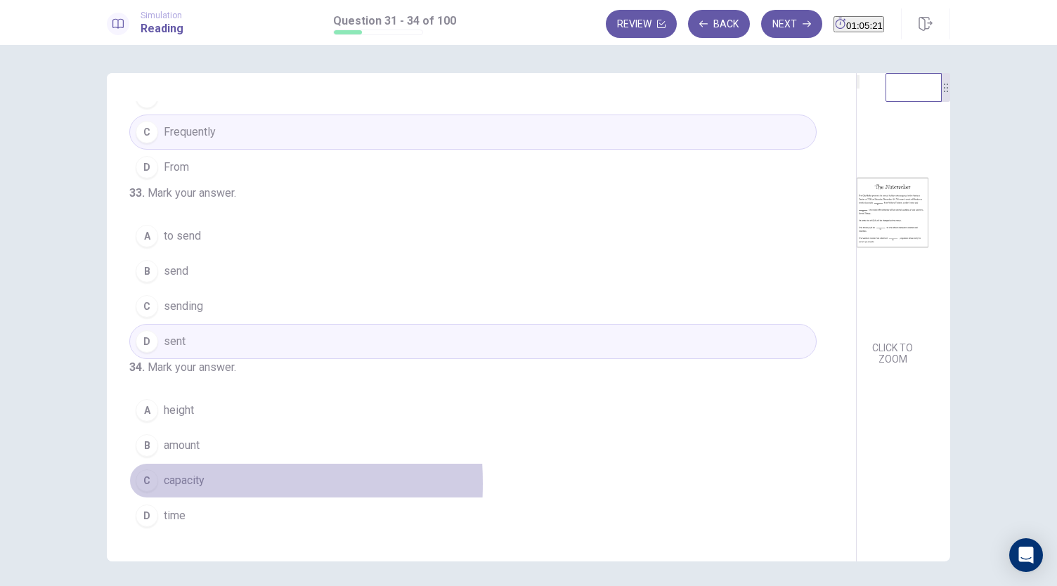
click at [147, 484] on div "C" at bounding box center [147, 480] width 22 height 22
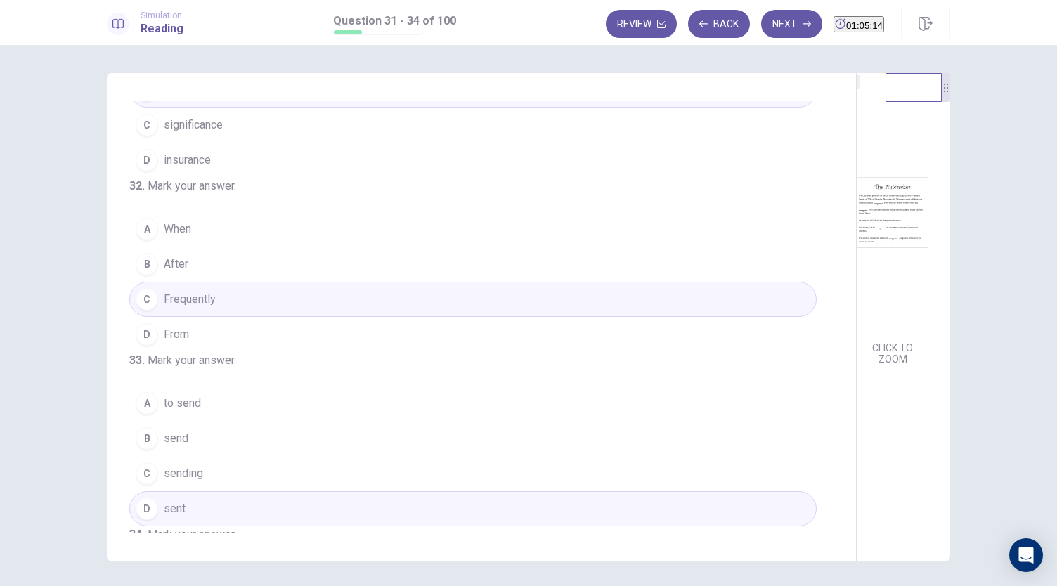
scroll to position [0, 0]
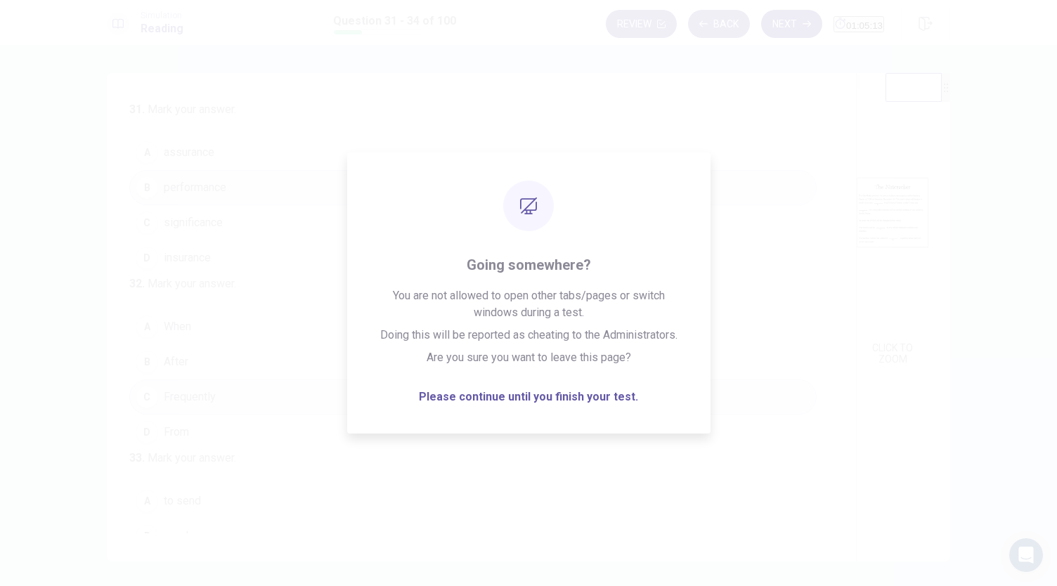
click at [761, 20] on button "Next" at bounding box center [791, 24] width 61 height 28
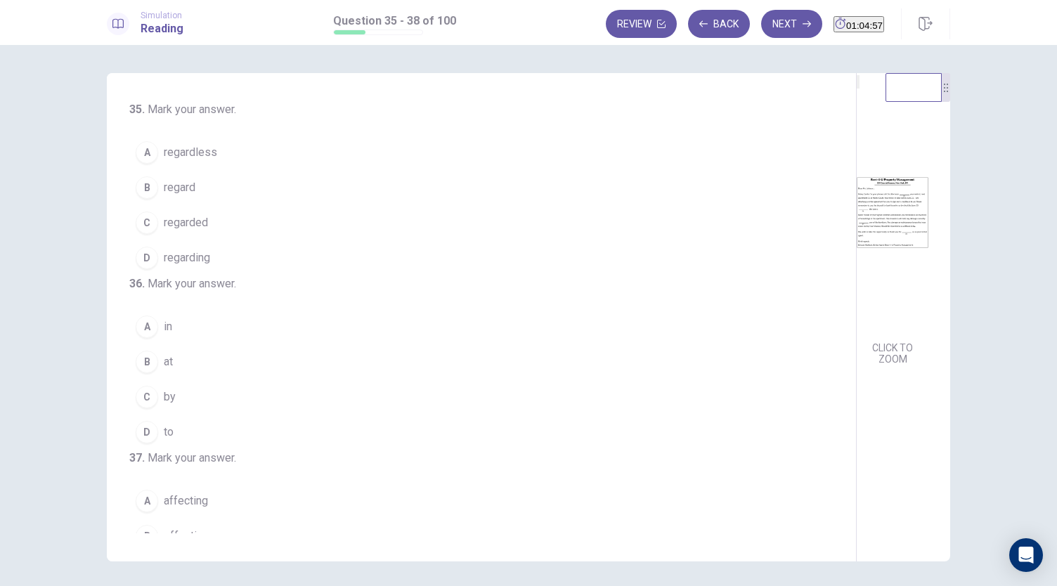
click at [182, 258] on span "regarding" at bounding box center [187, 257] width 46 height 17
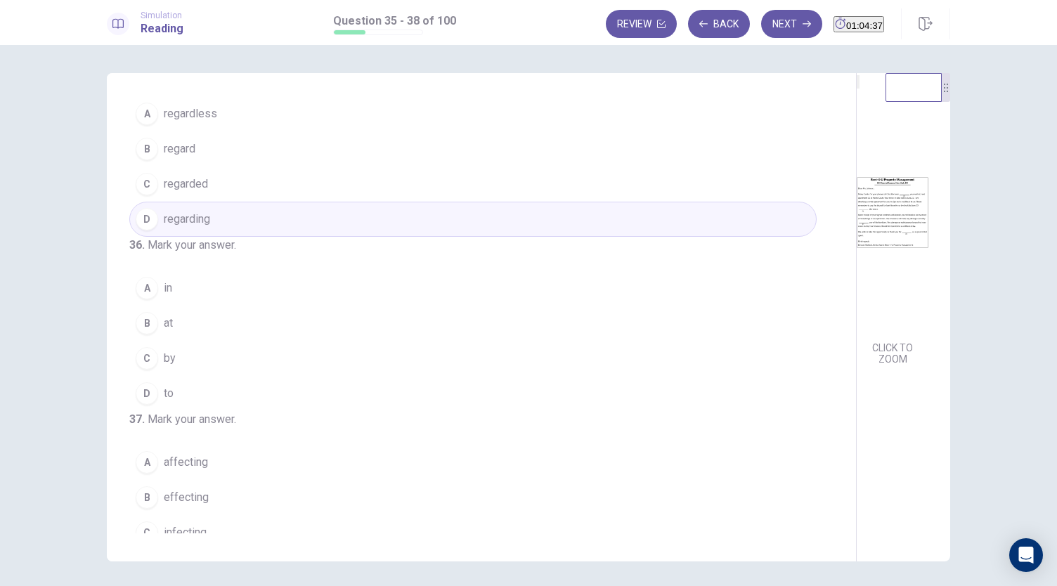
scroll to position [39, 0]
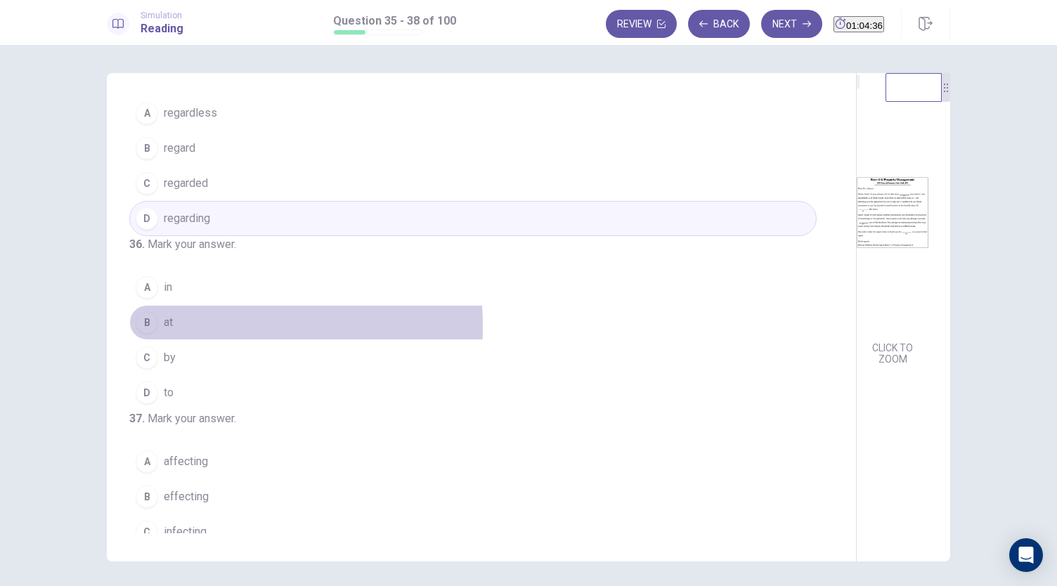
click at [148, 334] on div "B" at bounding box center [147, 322] width 22 height 22
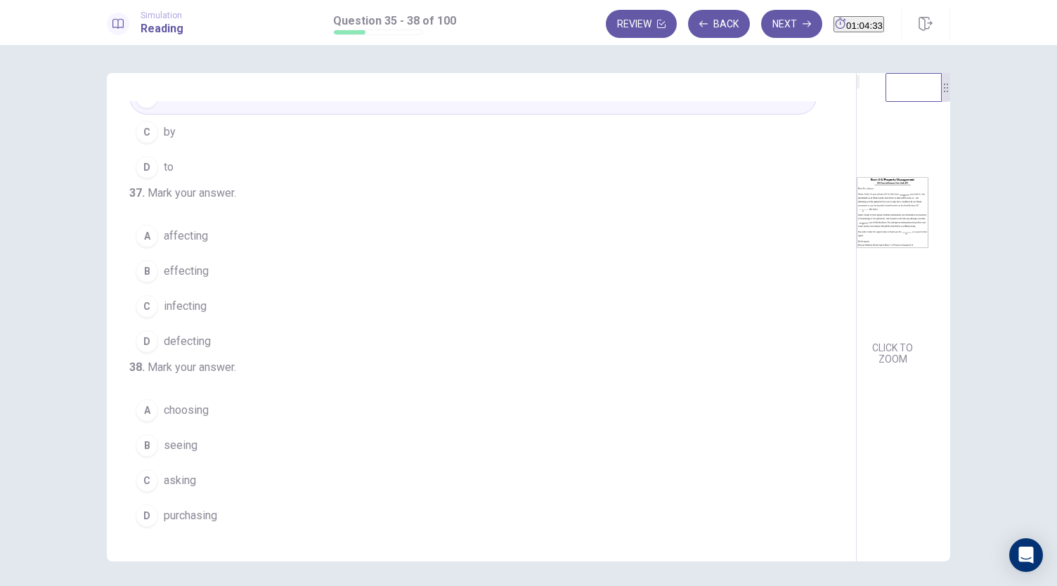
scroll to position [282, 0]
click at [147, 282] on div "B" at bounding box center [147, 271] width 22 height 22
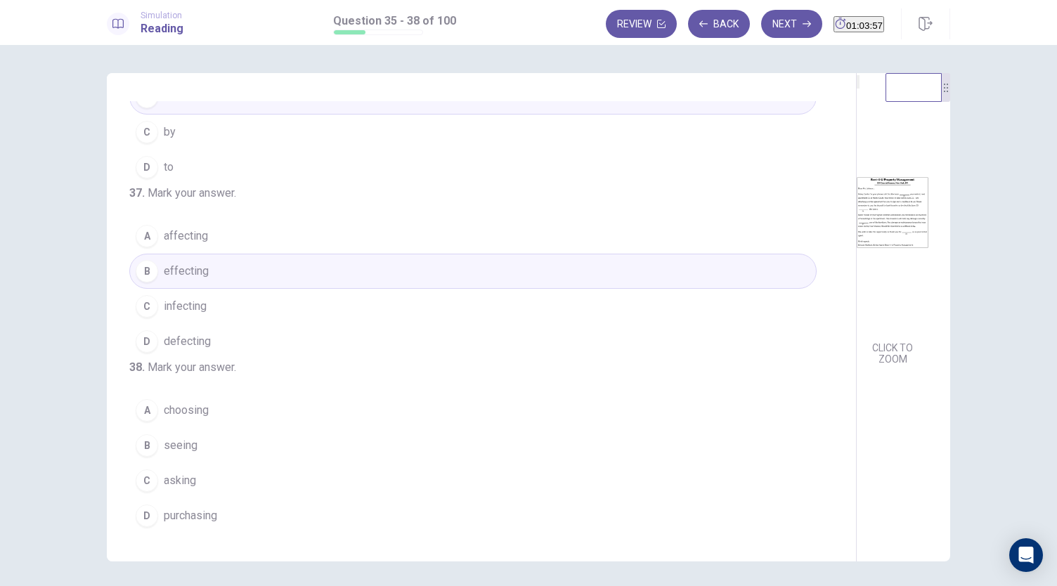
scroll to position [341, 0]
click at [157, 415] on button "A choosing" at bounding box center [472, 410] width 687 height 35
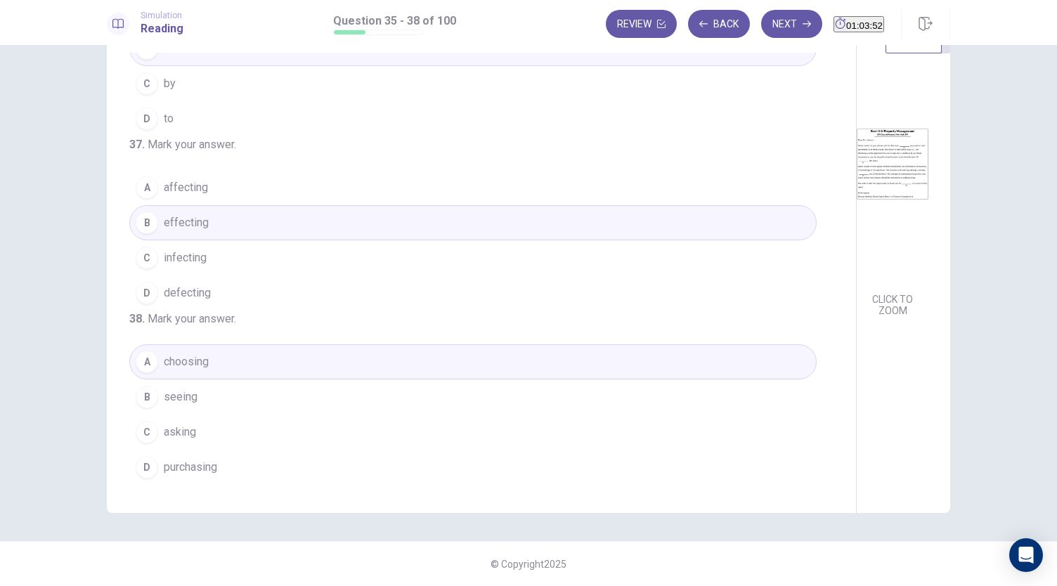
scroll to position [0, 0]
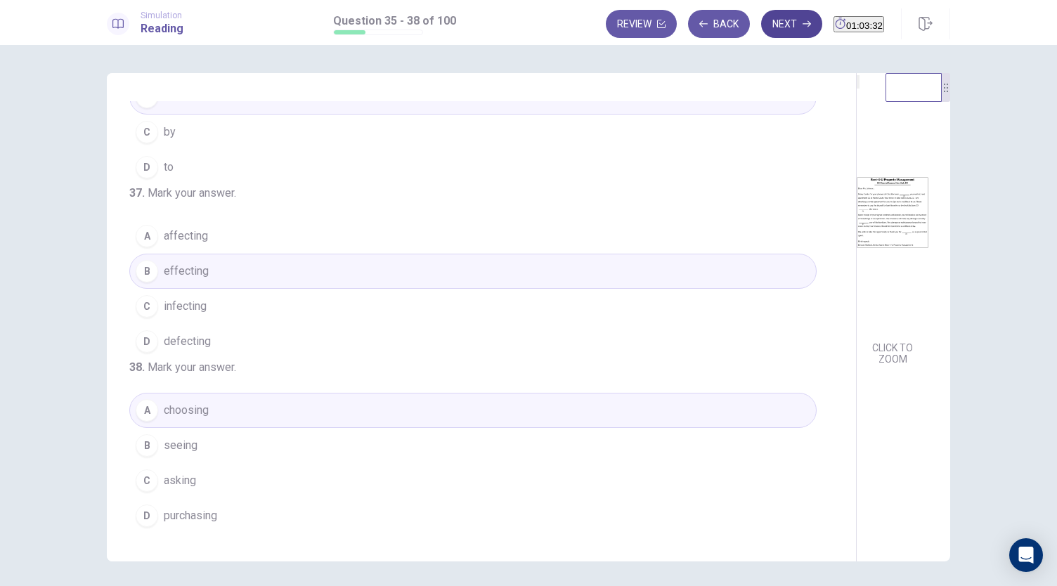
click at [802, 26] on icon "button" at bounding box center [806, 24] width 8 height 8
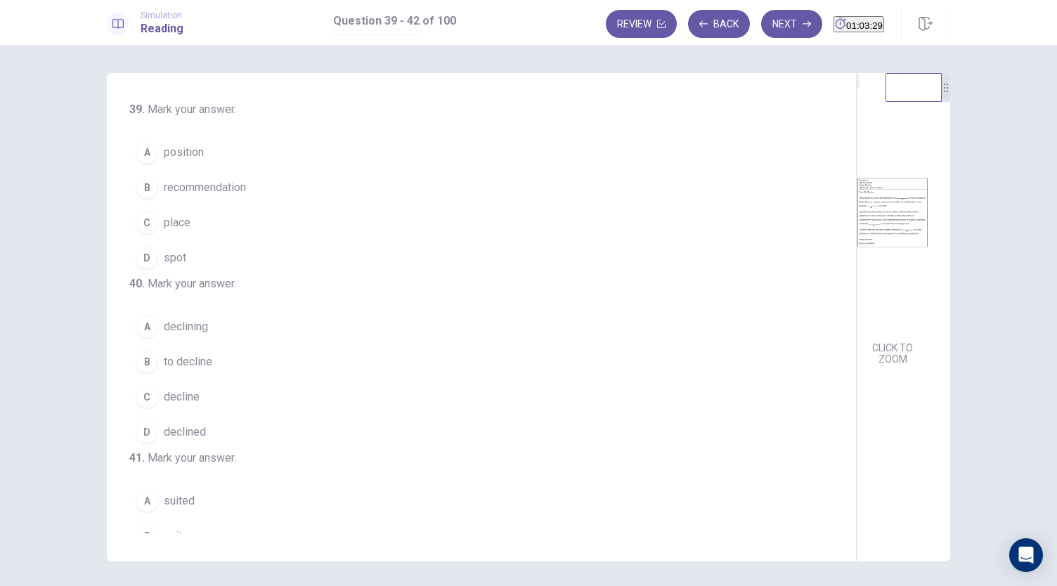
scroll to position [1, 0]
click at [195, 154] on span "position" at bounding box center [184, 151] width 40 height 17
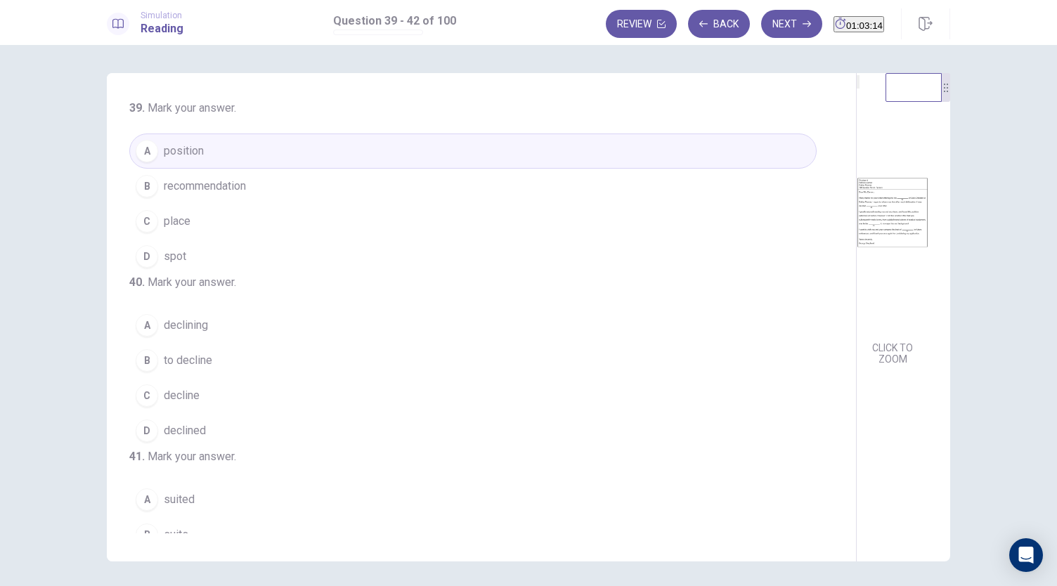
click at [196, 369] on span "to decline" at bounding box center [188, 360] width 48 height 17
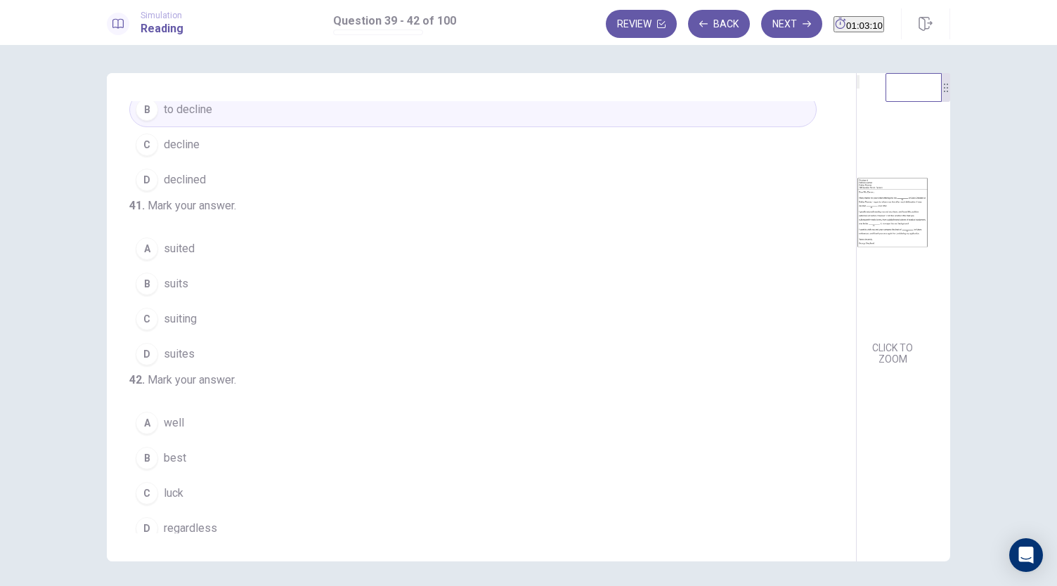
scroll to position [253, 0]
click at [148, 259] on div "A" at bounding box center [147, 248] width 22 height 22
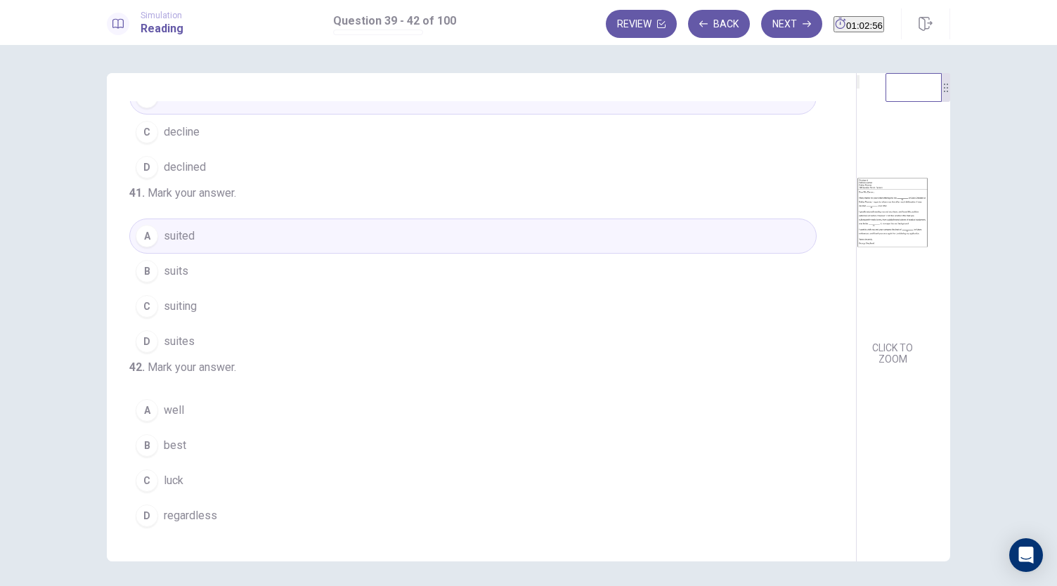
scroll to position [341, 0]
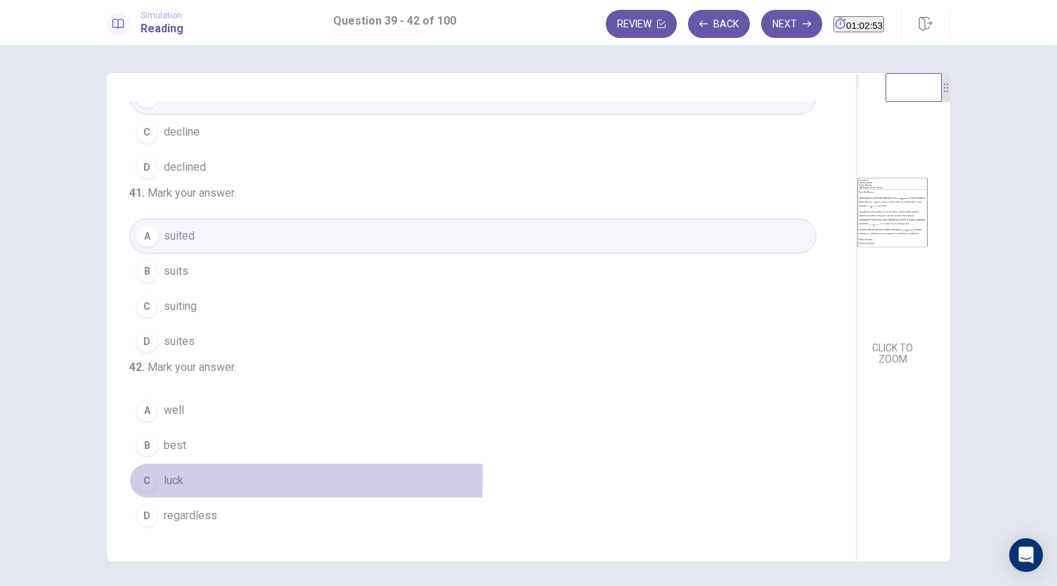
click at [148, 478] on div "C" at bounding box center [147, 480] width 22 height 22
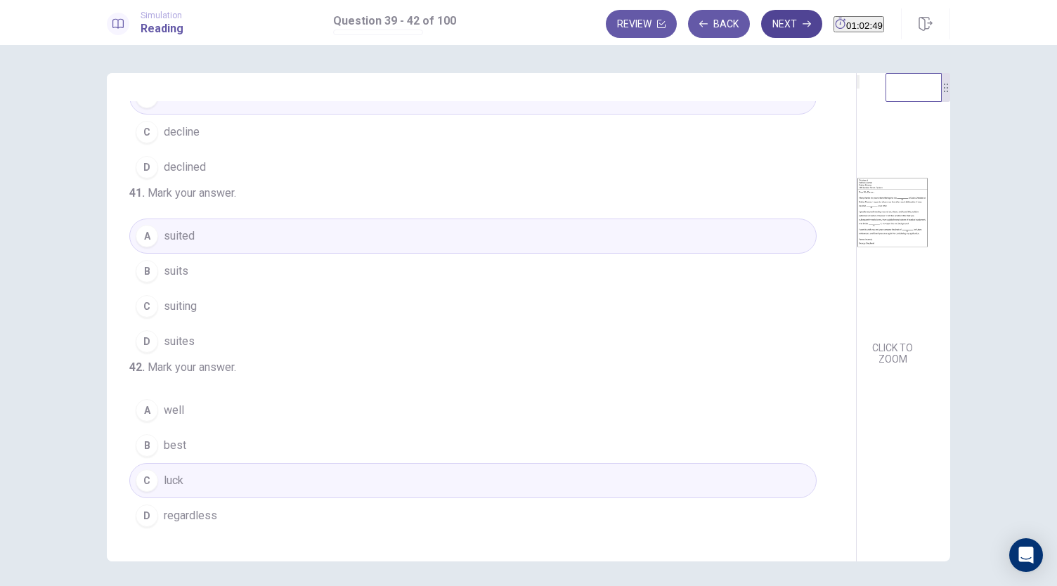
click at [761, 25] on button "Next" at bounding box center [791, 24] width 61 height 28
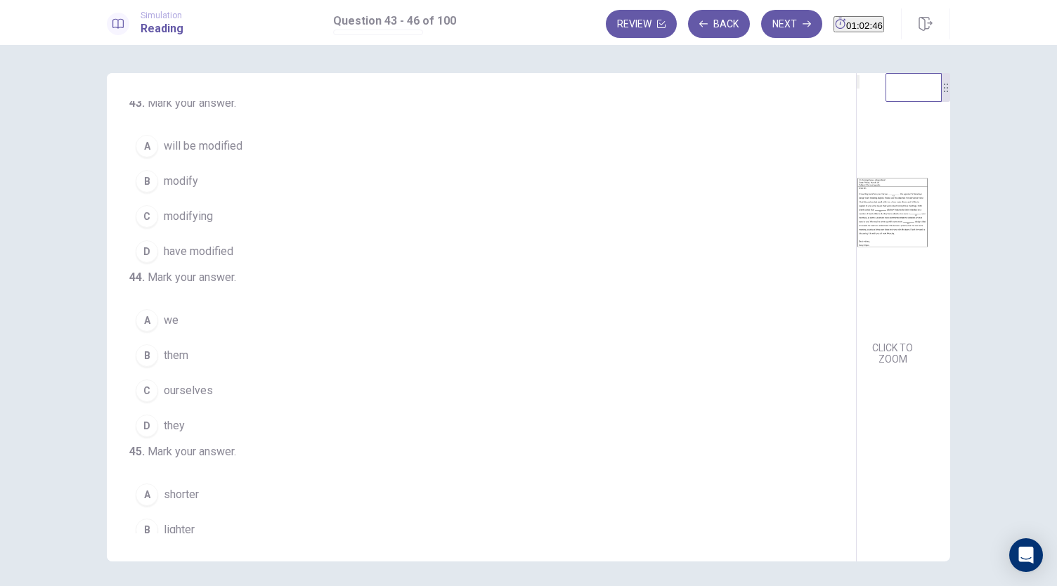
scroll to position [0, 0]
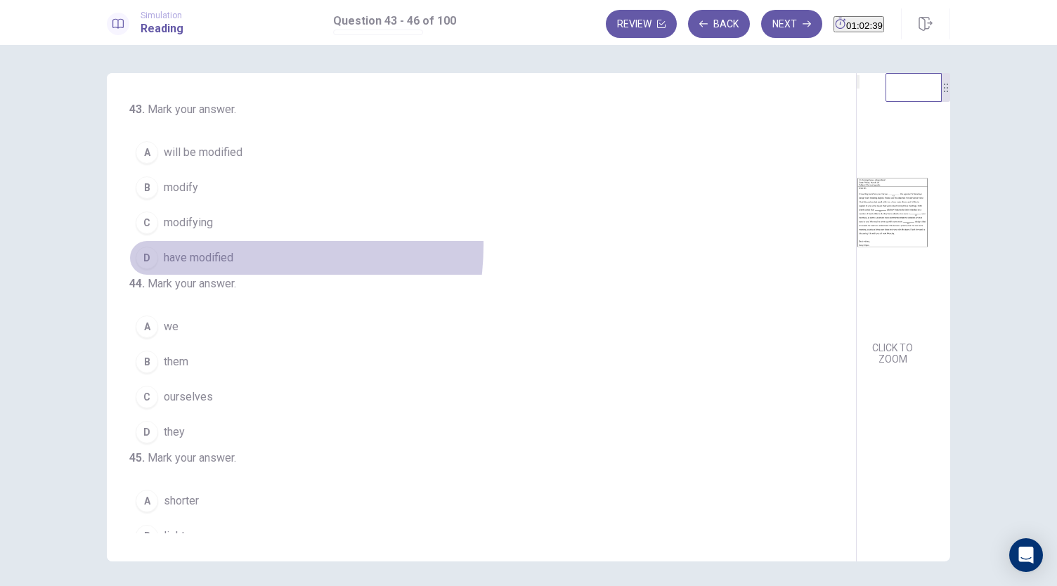
click at [212, 244] on button "D have modified" at bounding box center [472, 257] width 687 height 35
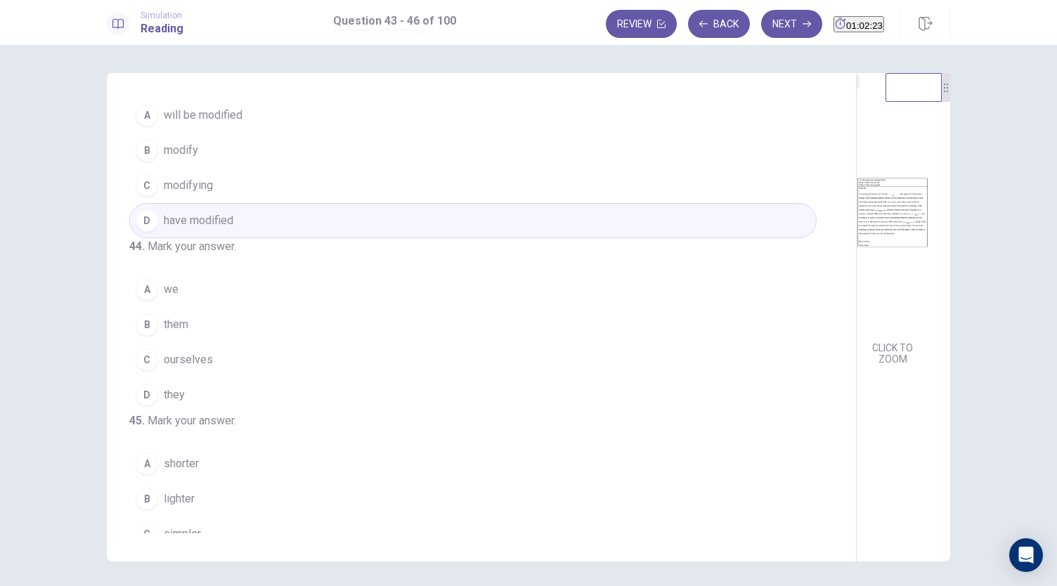
scroll to position [42, 0]
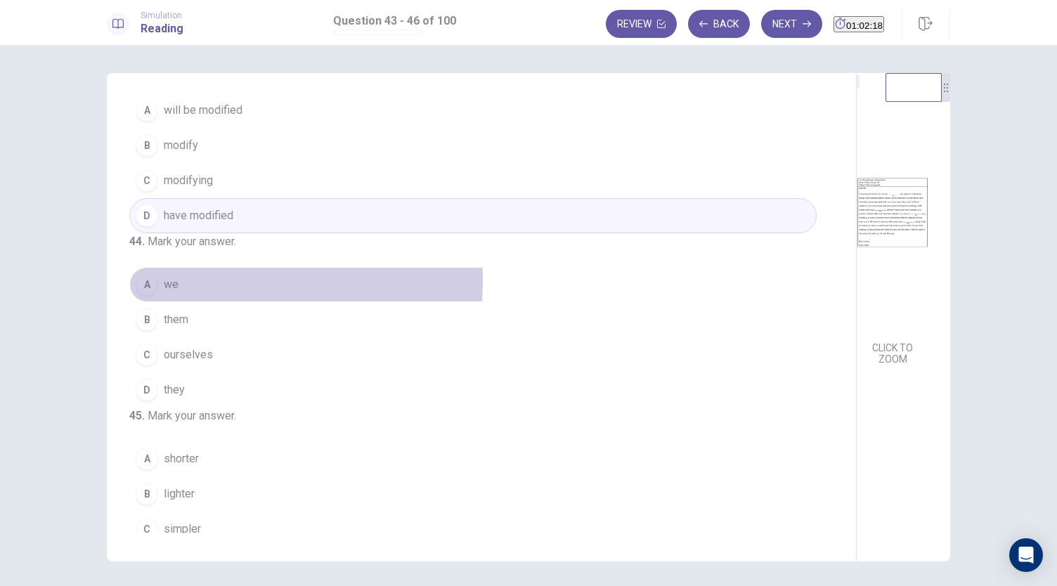
click at [153, 296] on div "A" at bounding box center [147, 284] width 22 height 22
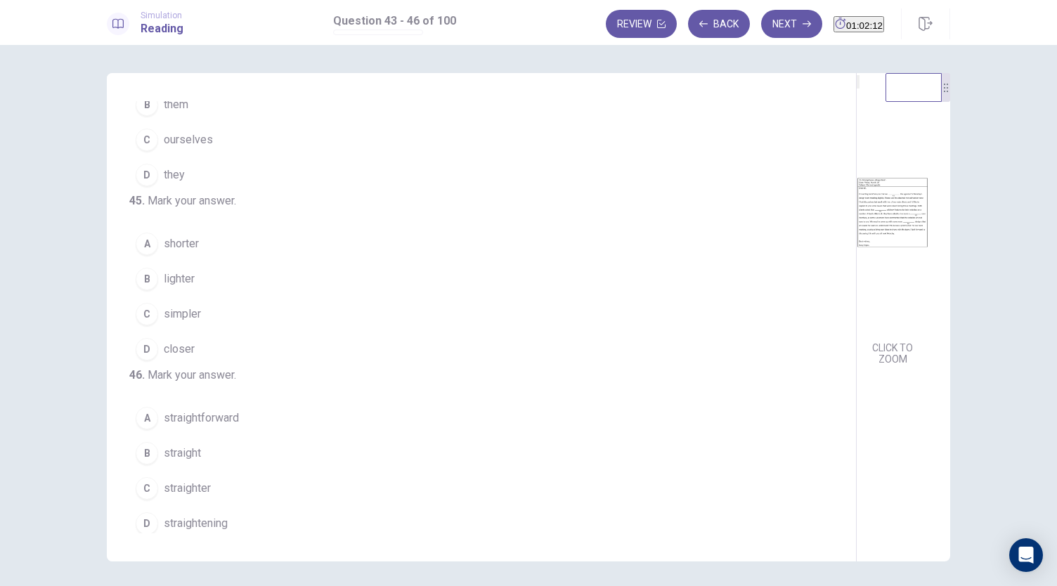
scroll to position [259, 0]
click at [201, 330] on button "C simpler" at bounding box center [472, 312] width 687 height 35
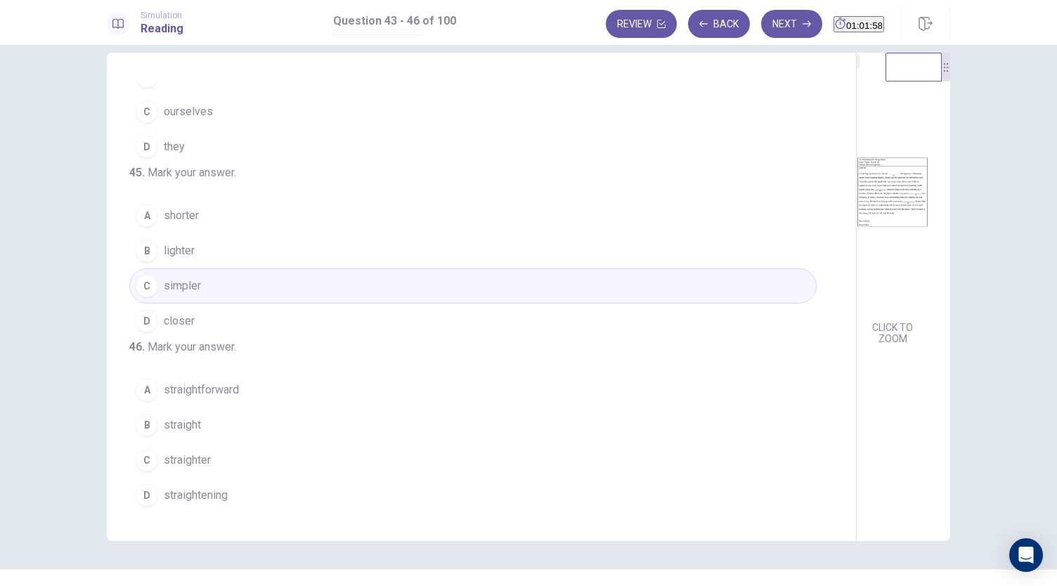
scroll to position [21, 0]
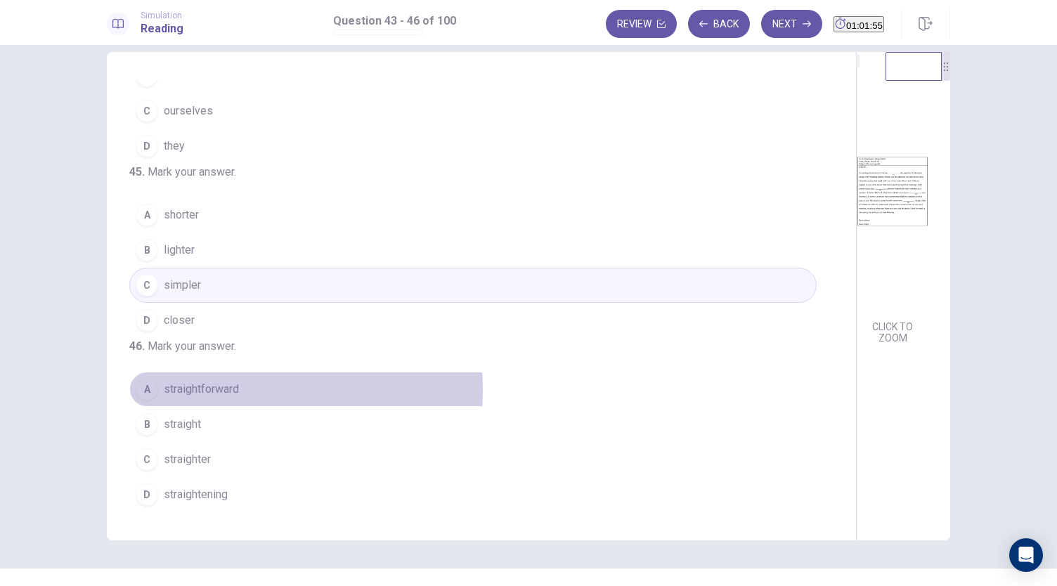
click at [234, 392] on span "straightforward" at bounding box center [201, 389] width 75 height 17
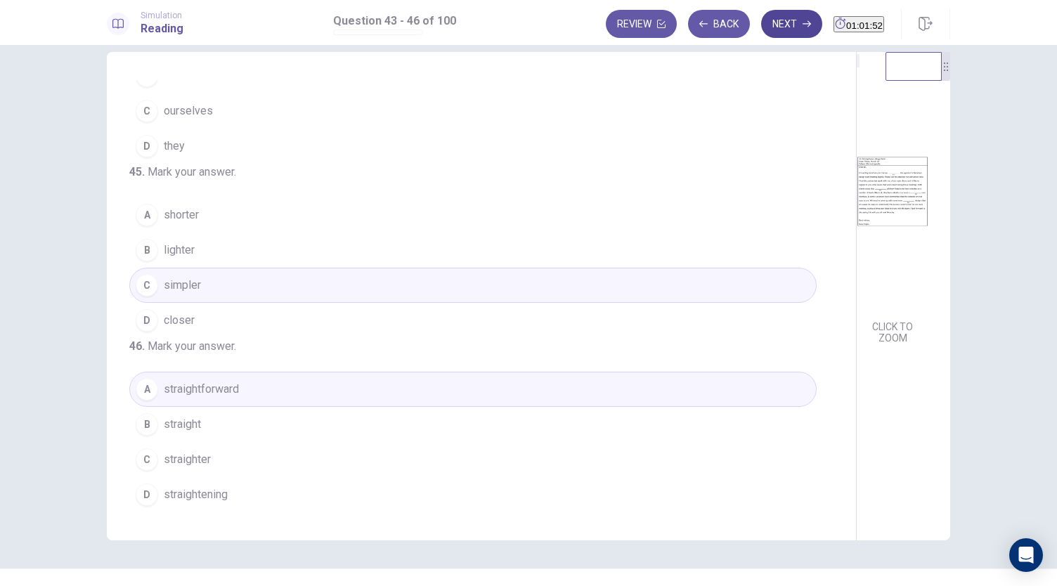
click at [761, 32] on button "Next" at bounding box center [791, 24] width 61 height 28
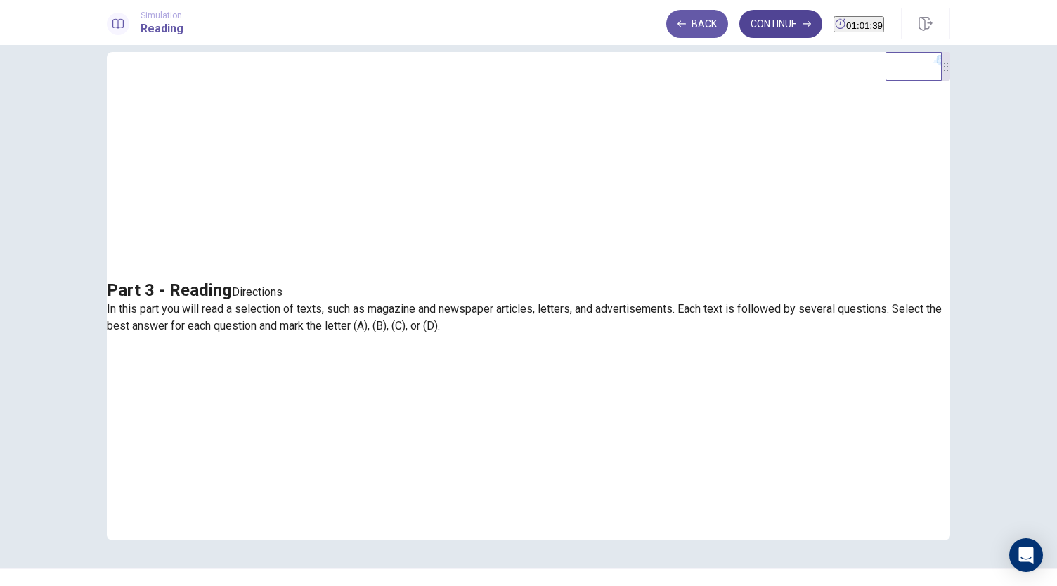
click at [739, 17] on button "Continue" at bounding box center [780, 24] width 83 height 28
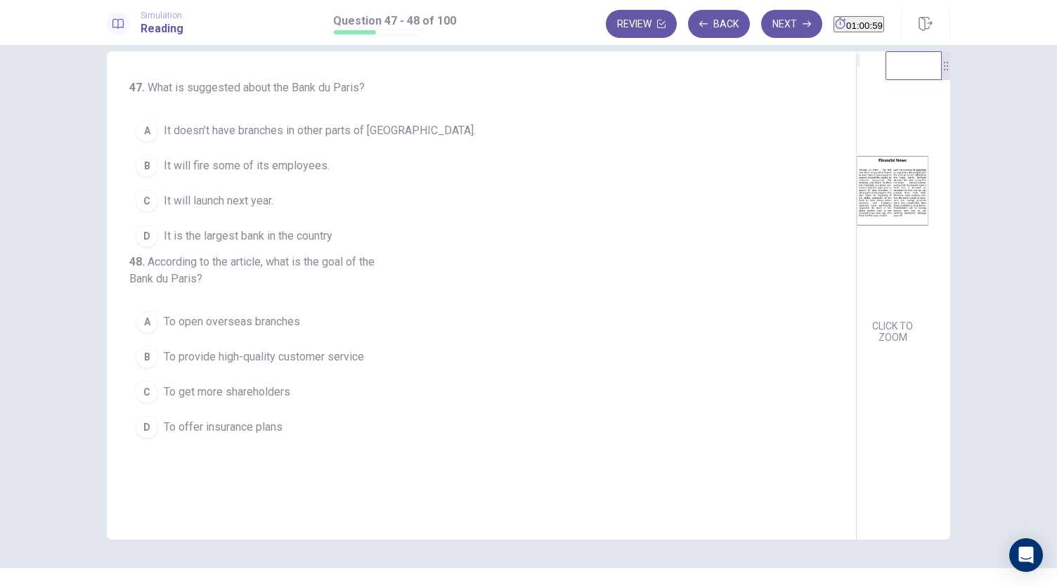
scroll to position [22, 0]
click at [320, 132] on span "It doesn’t have branches in other parts of France." at bounding box center [320, 130] width 312 height 17
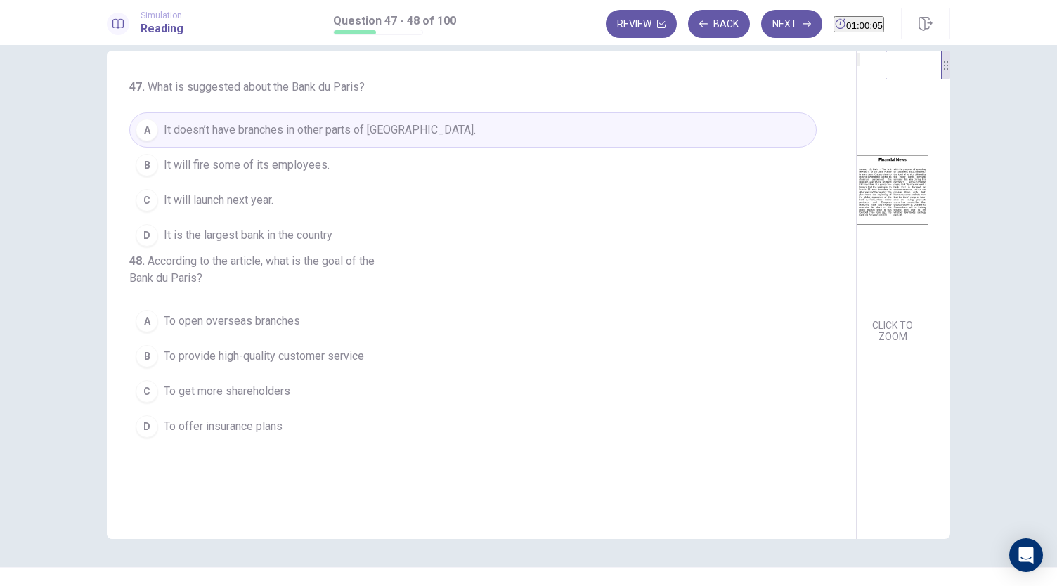
scroll to position [48, 0]
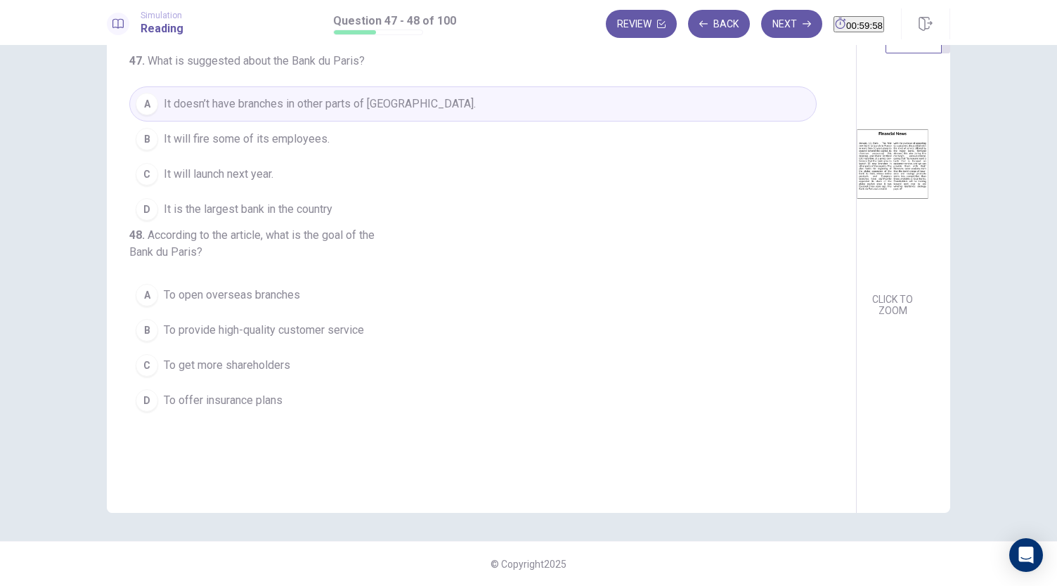
click at [296, 339] on span "To provide high-quality customer service" at bounding box center [264, 330] width 200 height 17
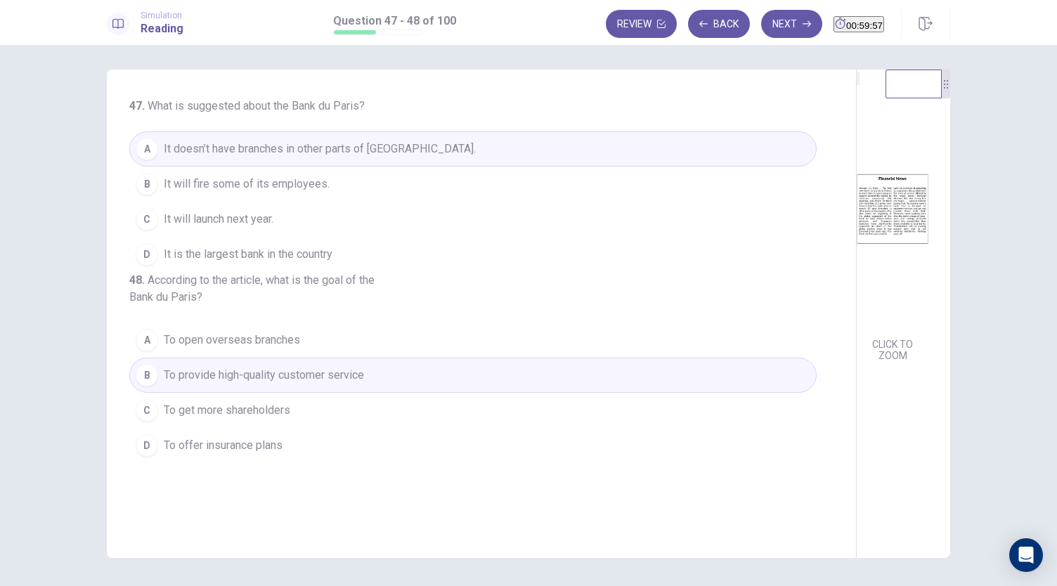
scroll to position [0, 0]
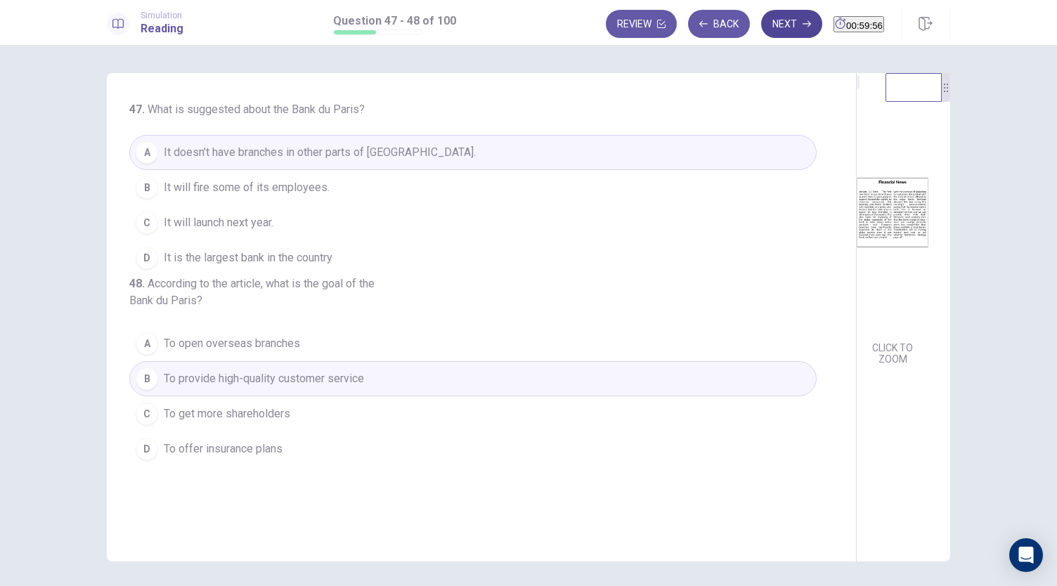
click at [769, 25] on button "Next" at bounding box center [791, 24] width 61 height 28
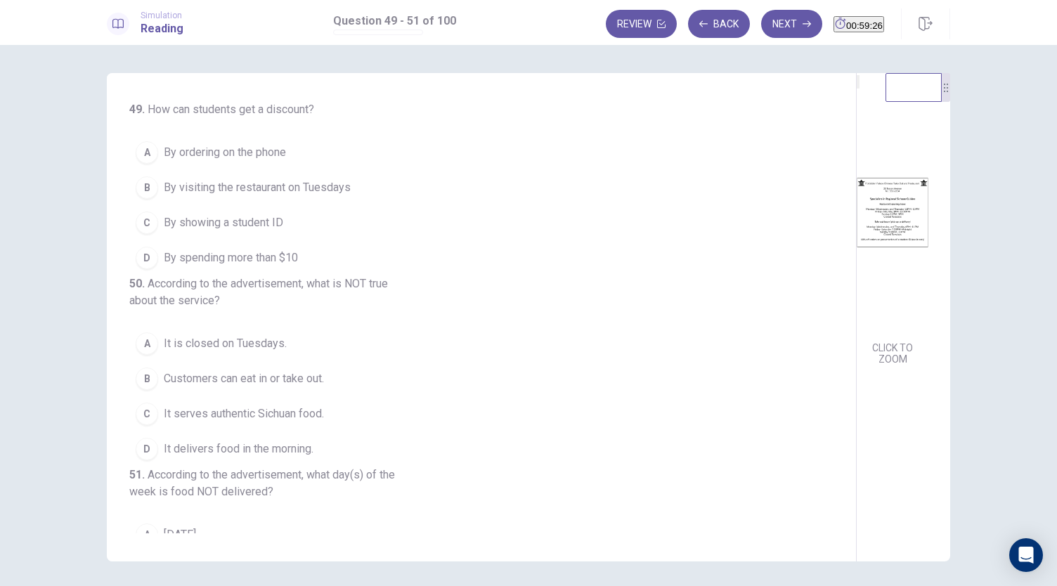
click at [271, 218] on span "By showing a student ID" at bounding box center [223, 222] width 119 height 17
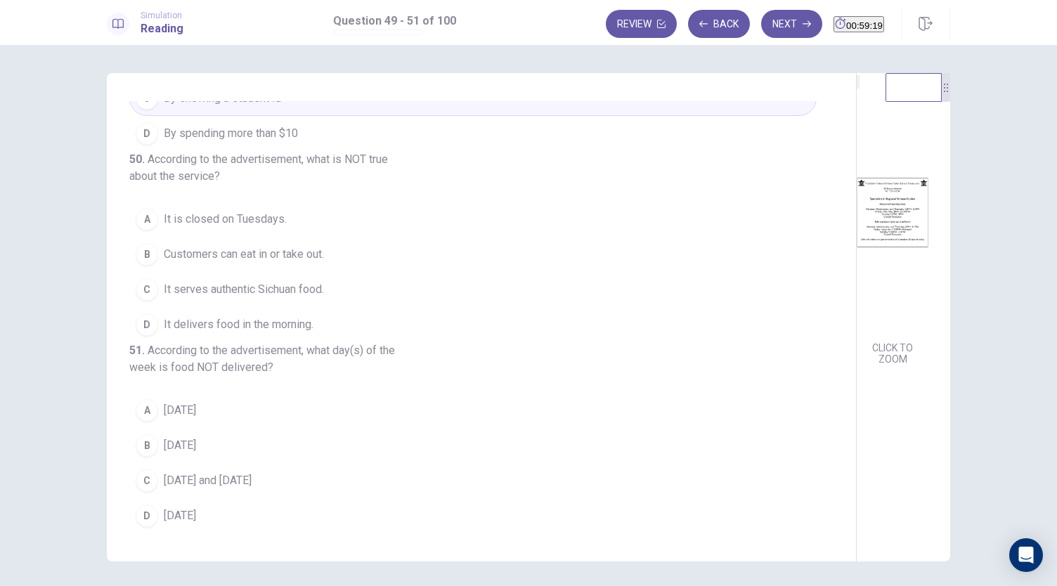
scroll to position [126, 0]
click at [277, 333] on span "It delivers food in the morning." at bounding box center [239, 324] width 150 height 17
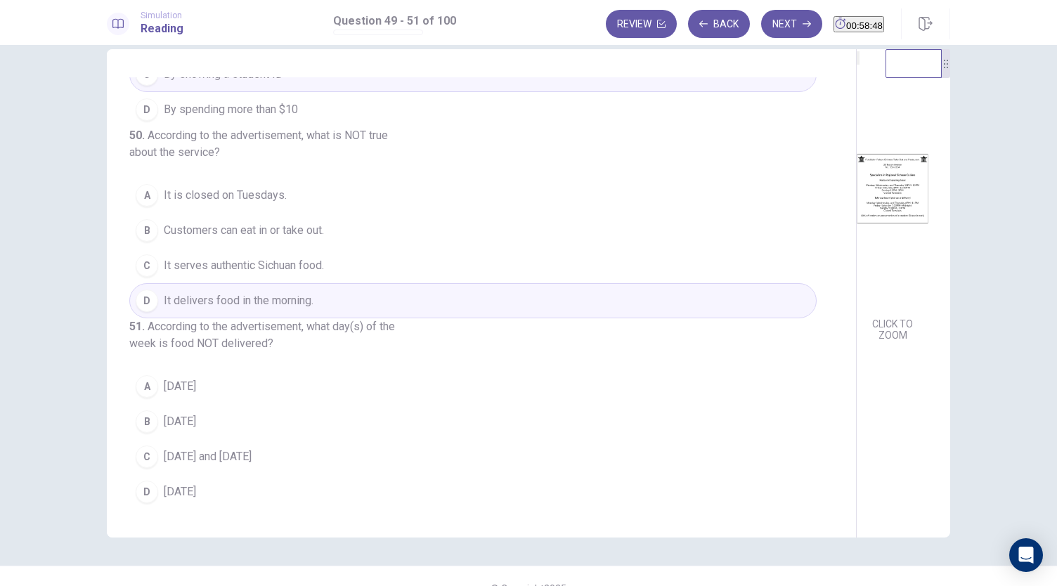
scroll to position [30, 0]
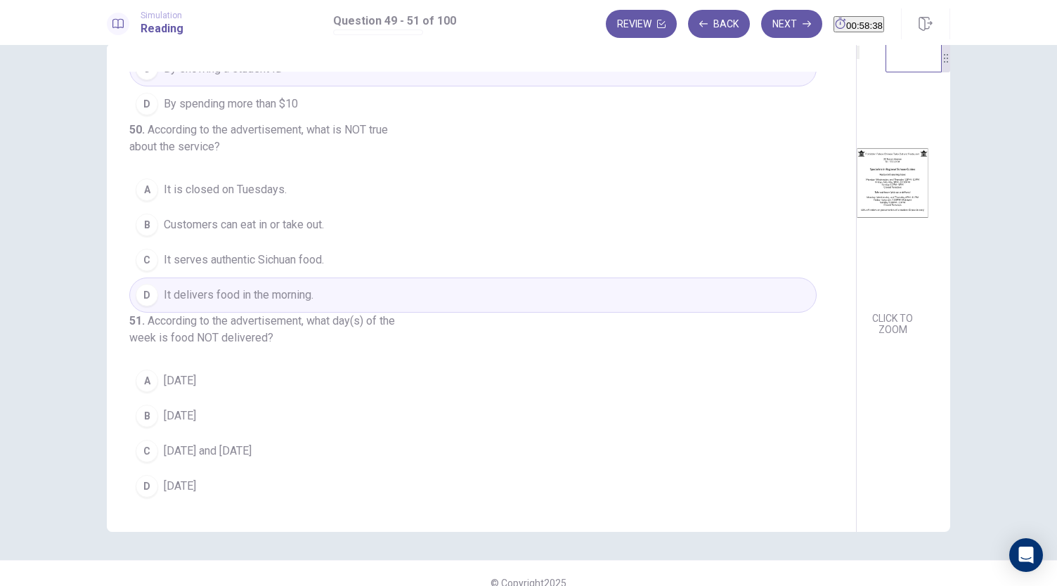
click at [183, 387] on span "Tuesday" at bounding box center [180, 380] width 32 height 17
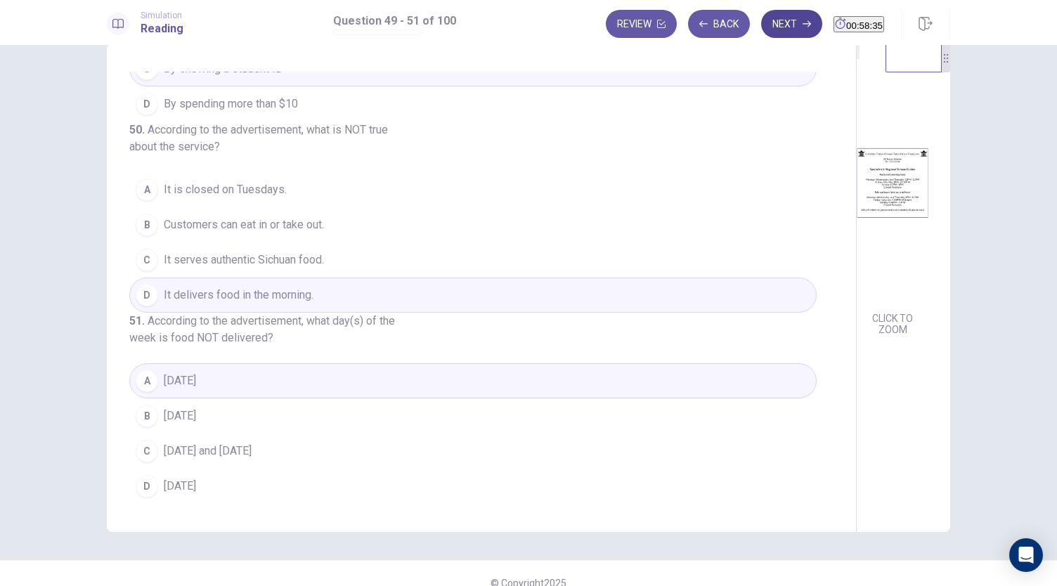
click at [771, 24] on button "Next" at bounding box center [791, 24] width 61 height 28
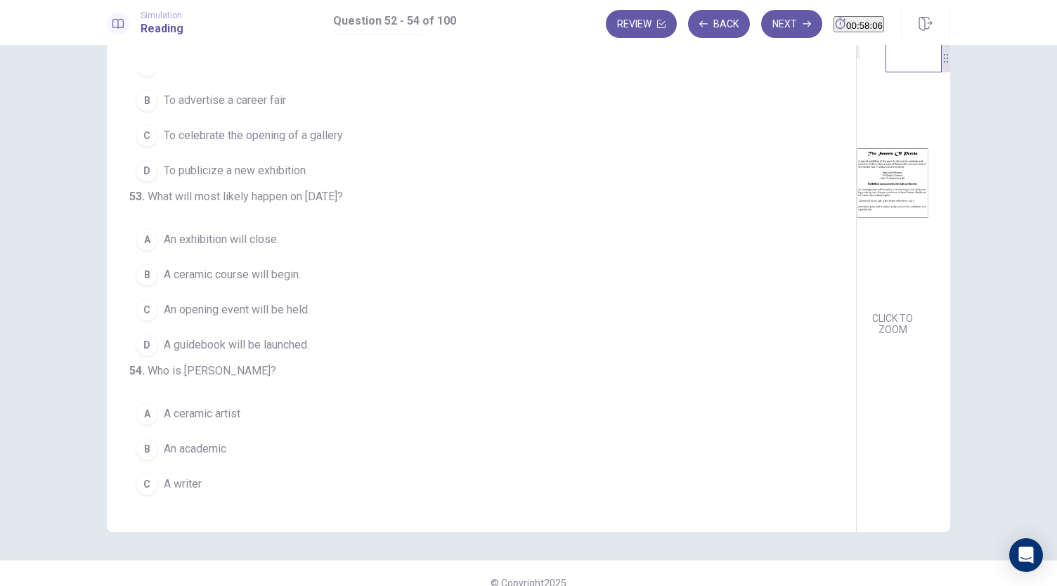
scroll to position [0, 0]
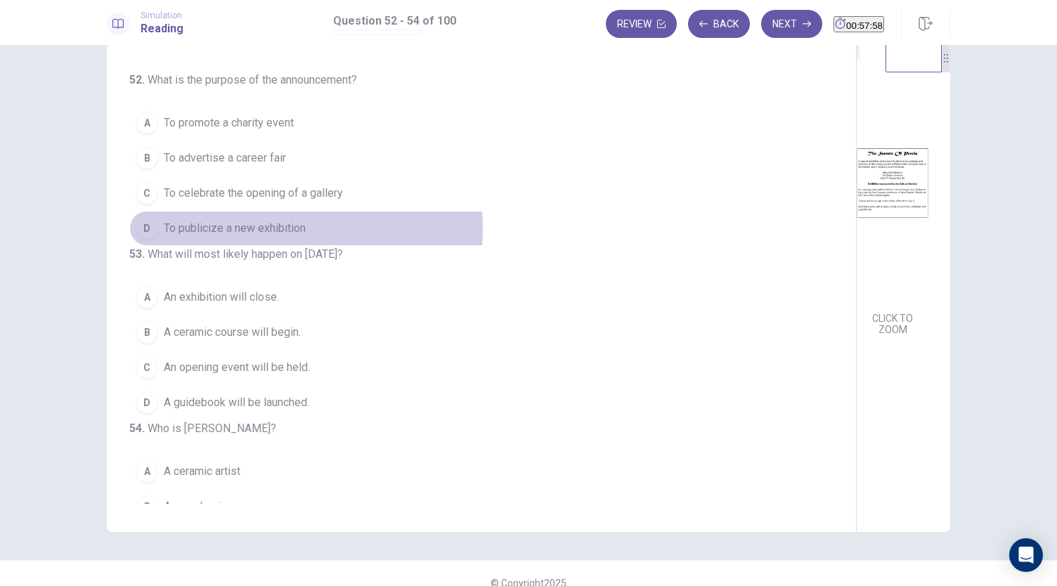
click at [261, 228] on span "To publicize a new exhibition" at bounding box center [235, 228] width 142 height 17
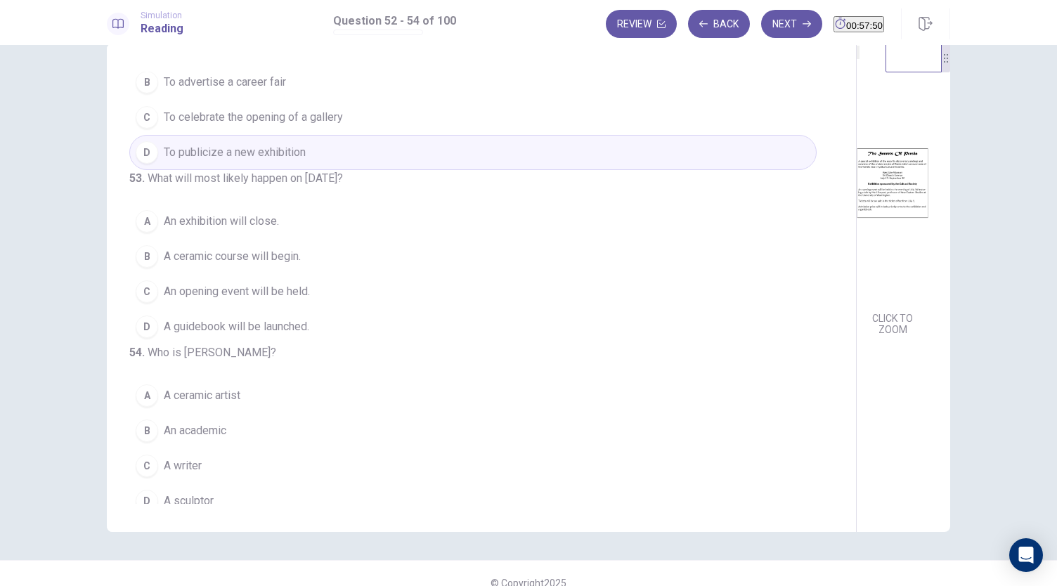
scroll to position [77, 0]
click at [272, 229] on span "An exhibition will close." at bounding box center [221, 220] width 115 height 17
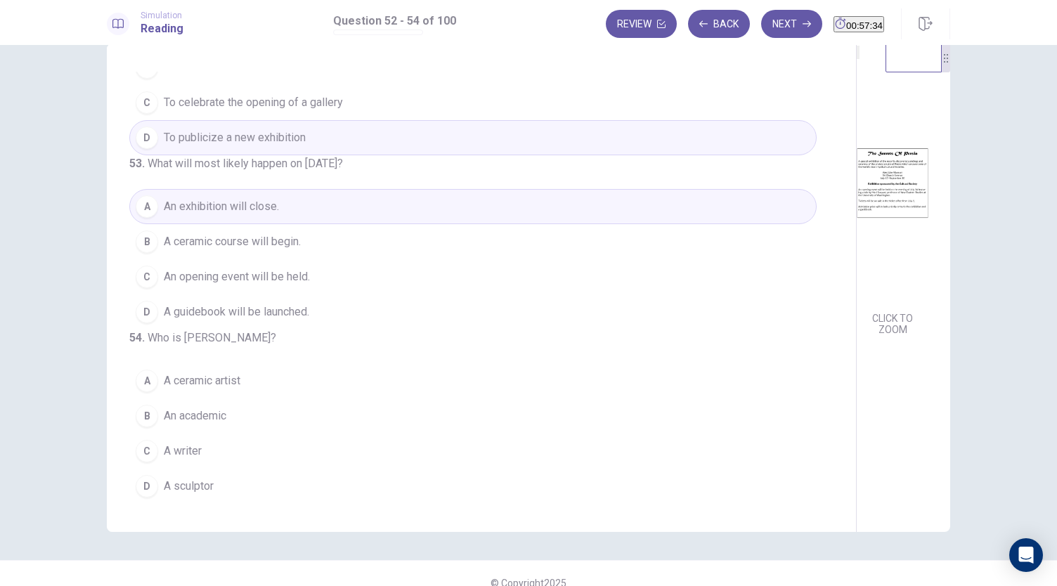
scroll to position [141, 0]
click at [156, 417] on button "B An academic" at bounding box center [472, 415] width 687 height 35
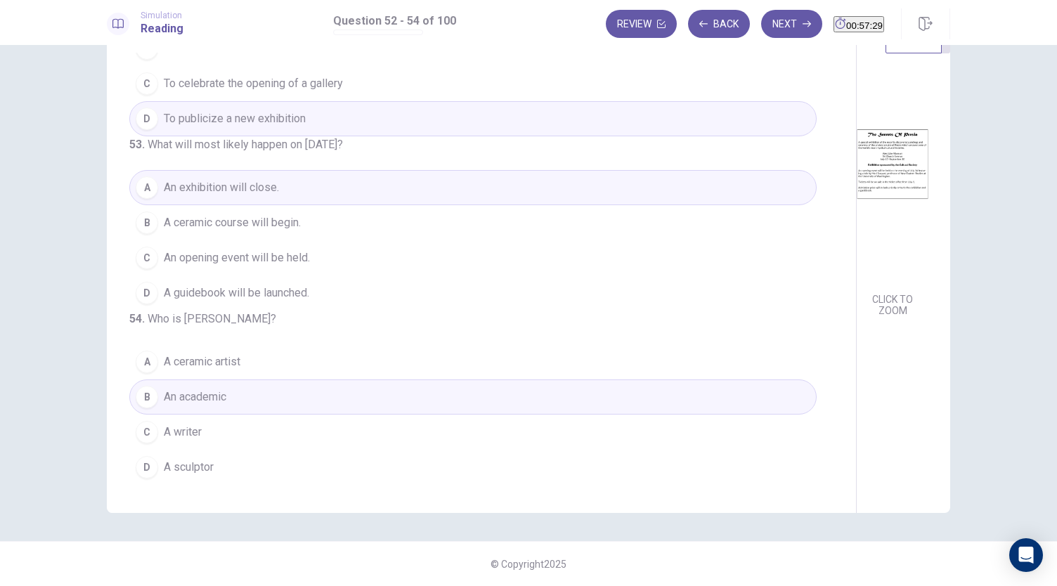
scroll to position [0, 0]
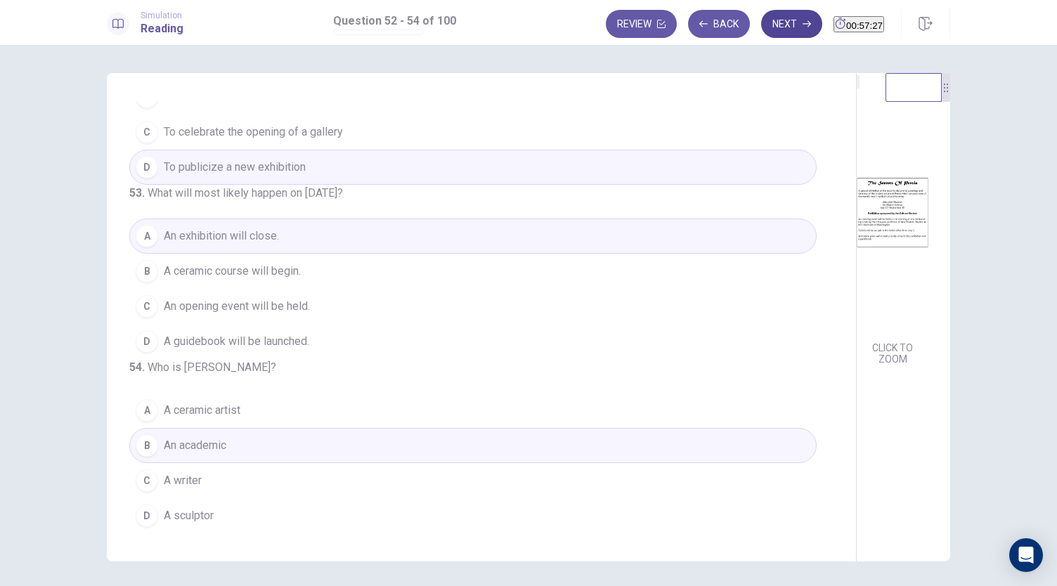
click at [761, 29] on button "Next" at bounding box center [791, 24] width 61 height 28
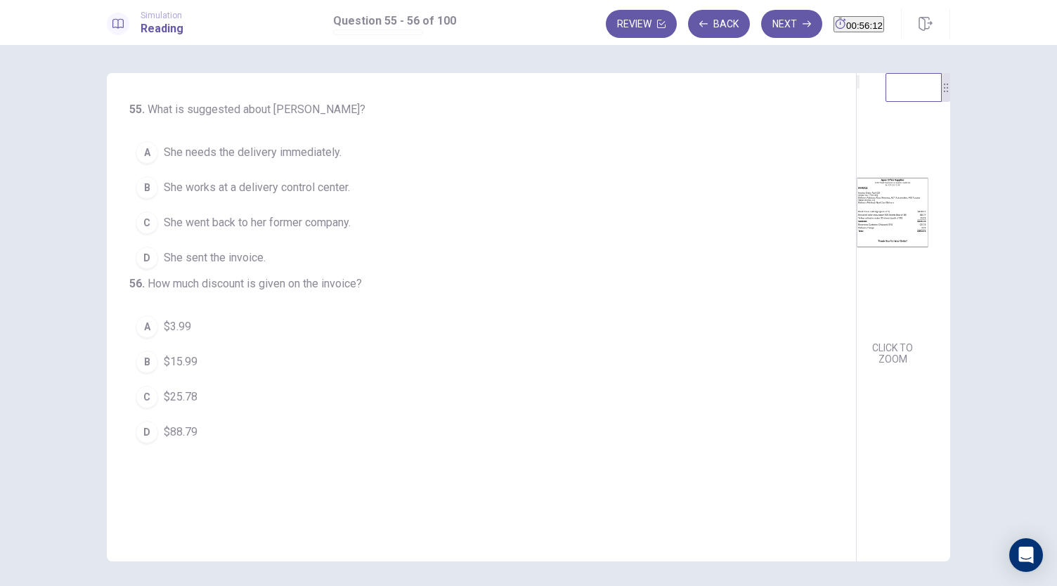
click at [249, 147] on span "She needs the delivery immediately." at bounding box center [253, 152] width 178 height 17
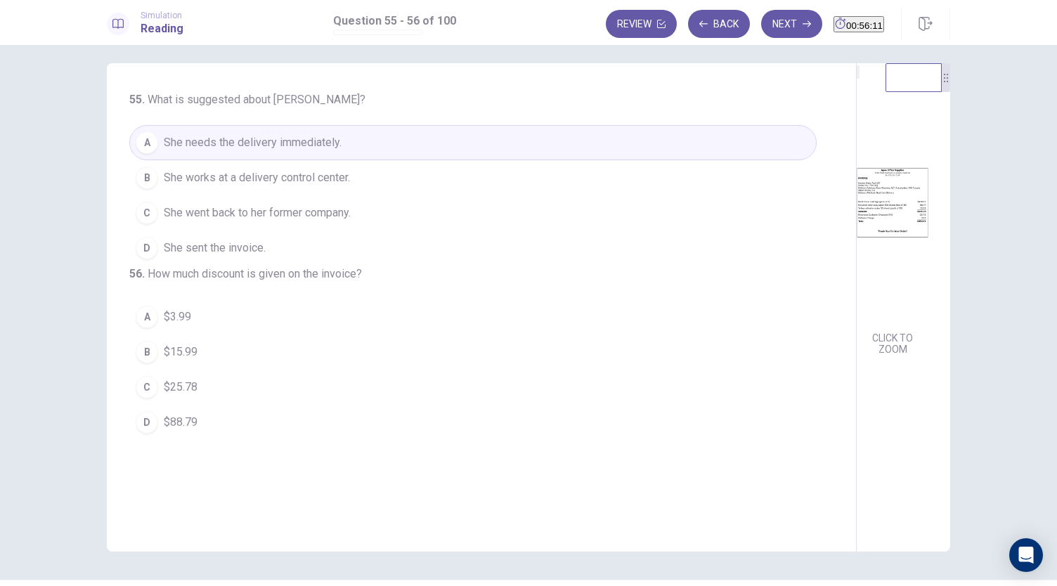
scroll to position [11, 0]
click at [147, 398] on div "C" at bounding box center [147, 386] width 22 height 22
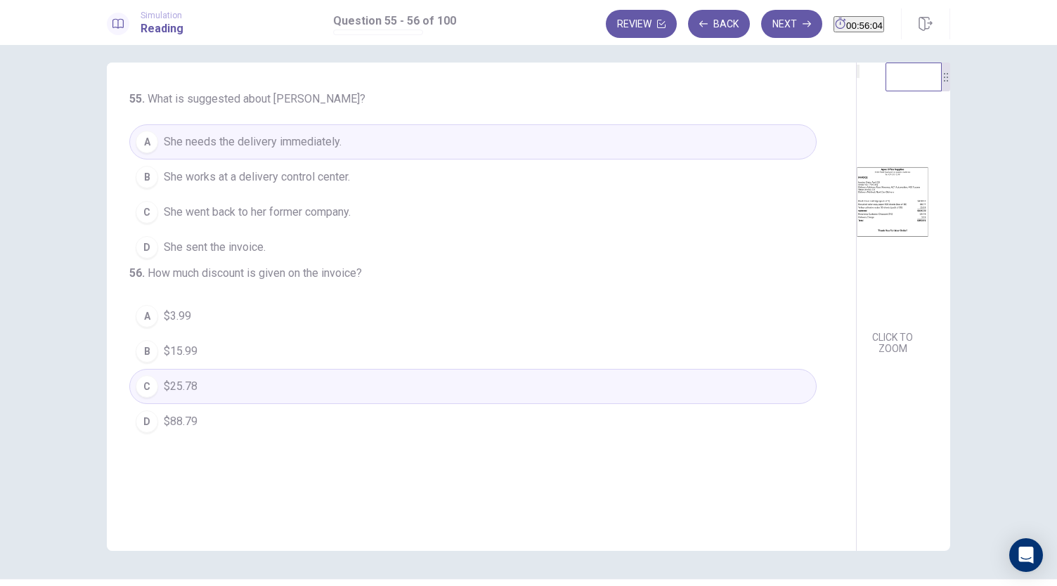
scroll to position [48, 0]
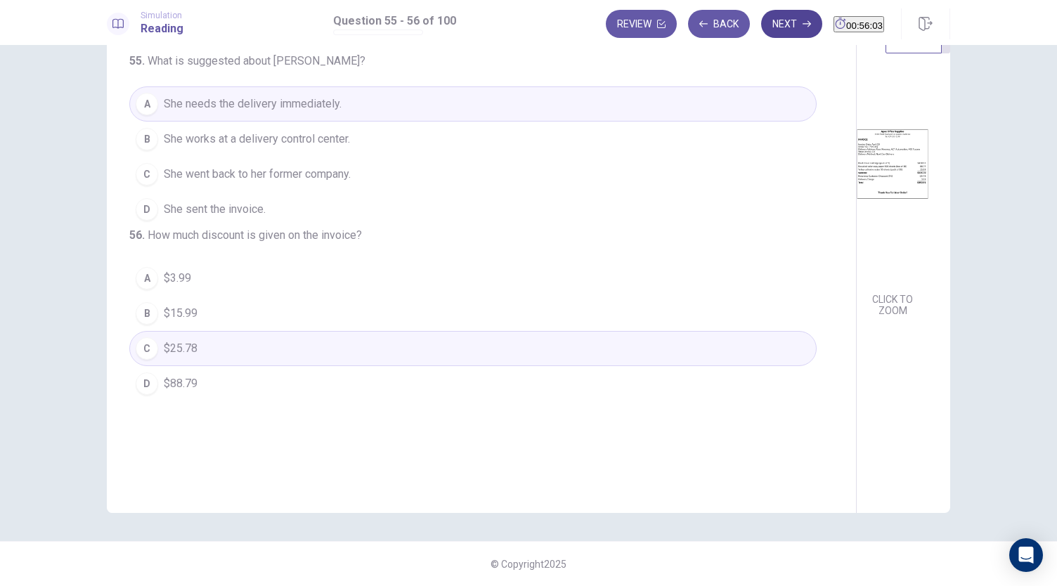
click at [761, 22] on button "Next" at bounding box center [791, 24] width 61 height 28
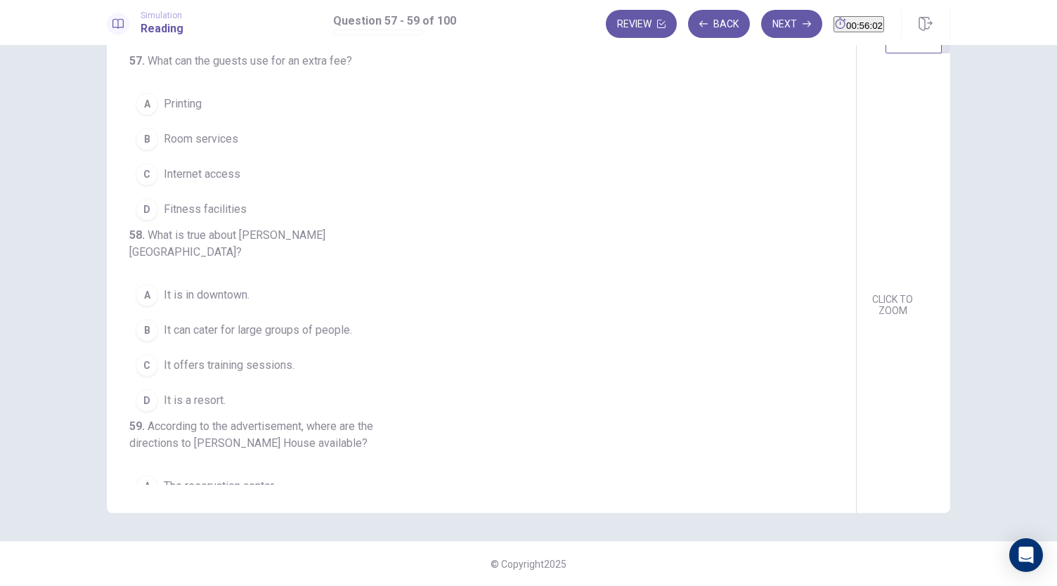
scroll to position [0, 0]
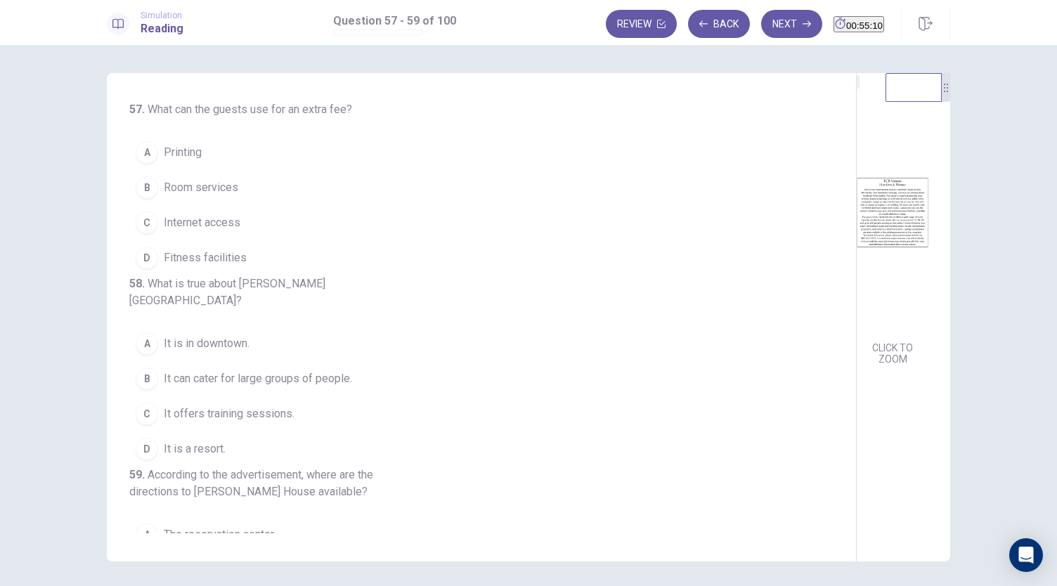
click at [147, 257] on div "D" at bounding box center [147, 258] width 22 height 22
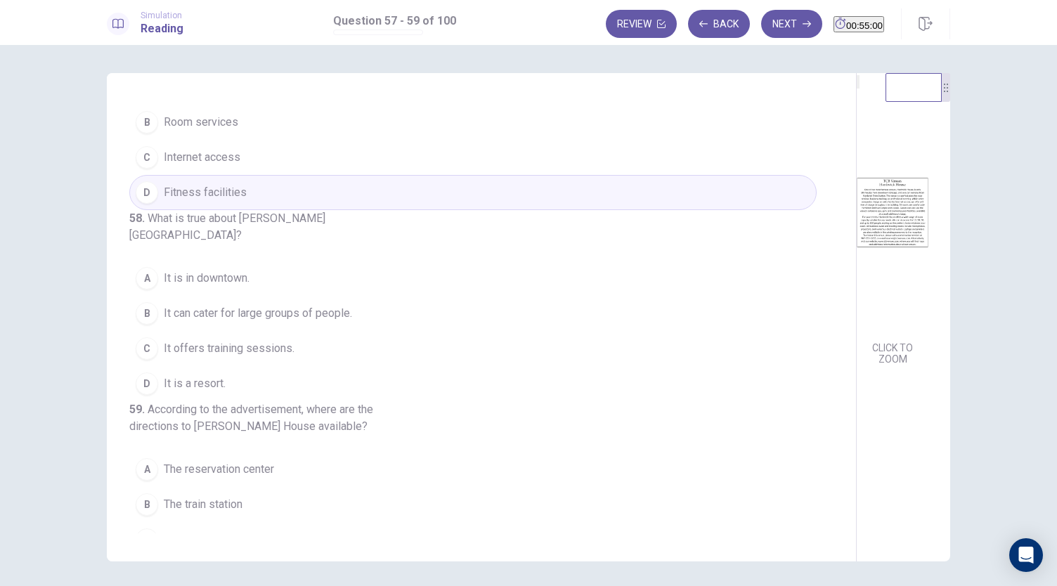
scroll to position [66, 0]
click at [246, 320] on span "It can cater for large groups of people." at bounding box center [258, 312] width 188 height 17
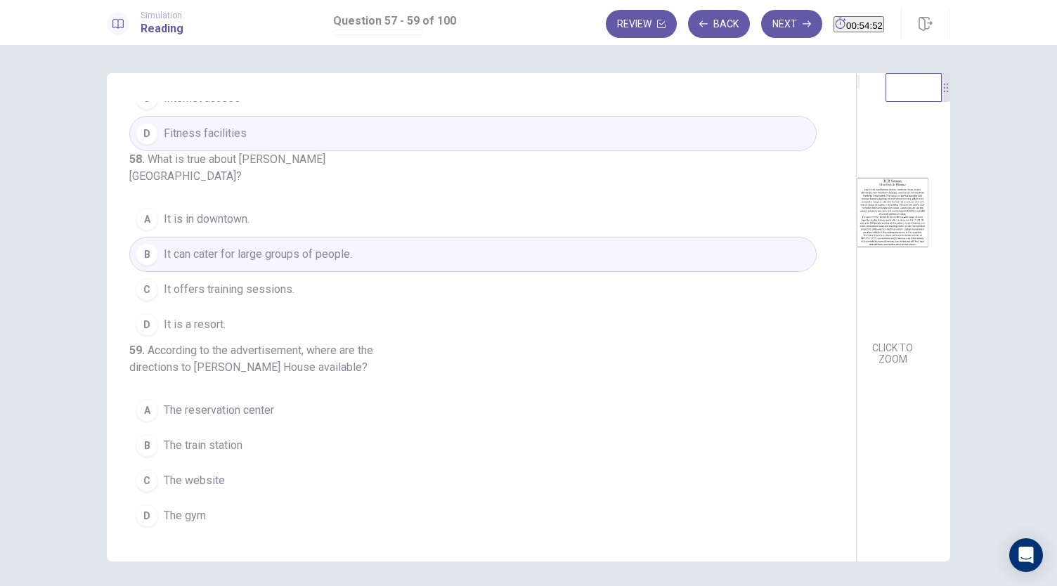
scroll to position [157, 0]
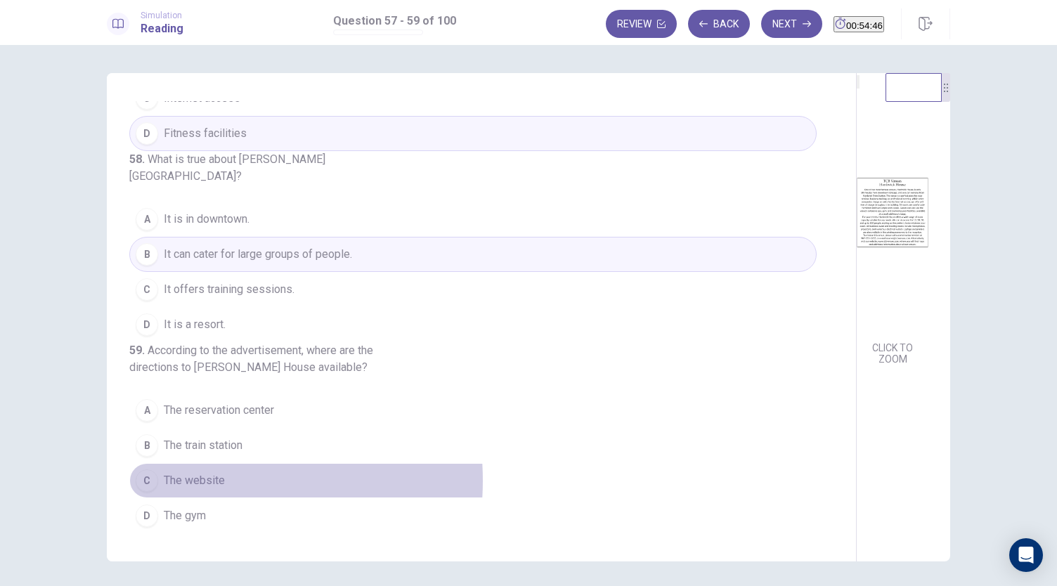
click at [194, 481] on span "The website" at bounding box center [194, 480] width 61 height 17
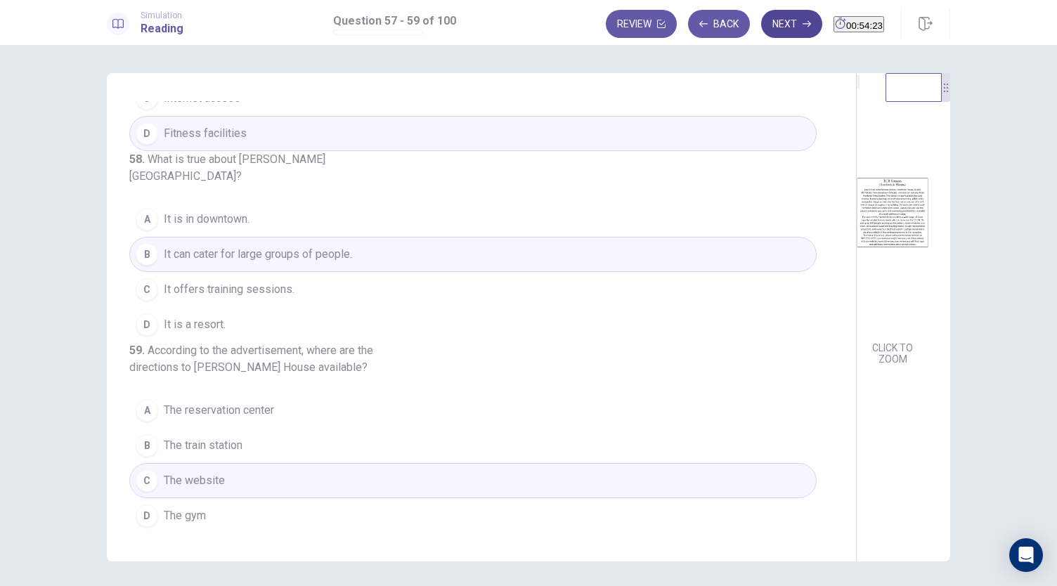
click at [761, 30] on button "Next" at bounding box center [791, 24] width 61 height 28
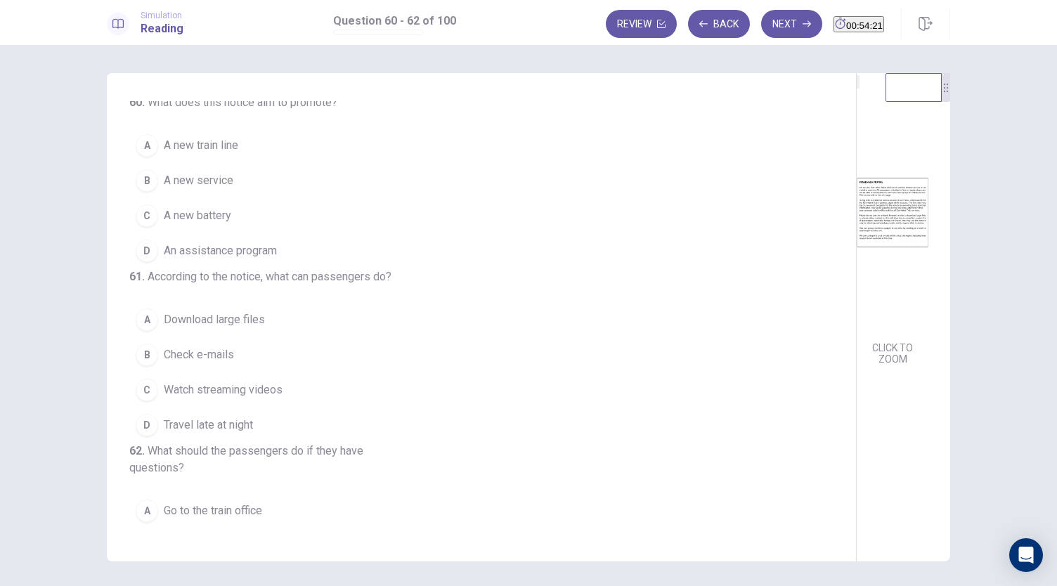
scroll to position [0, 0]
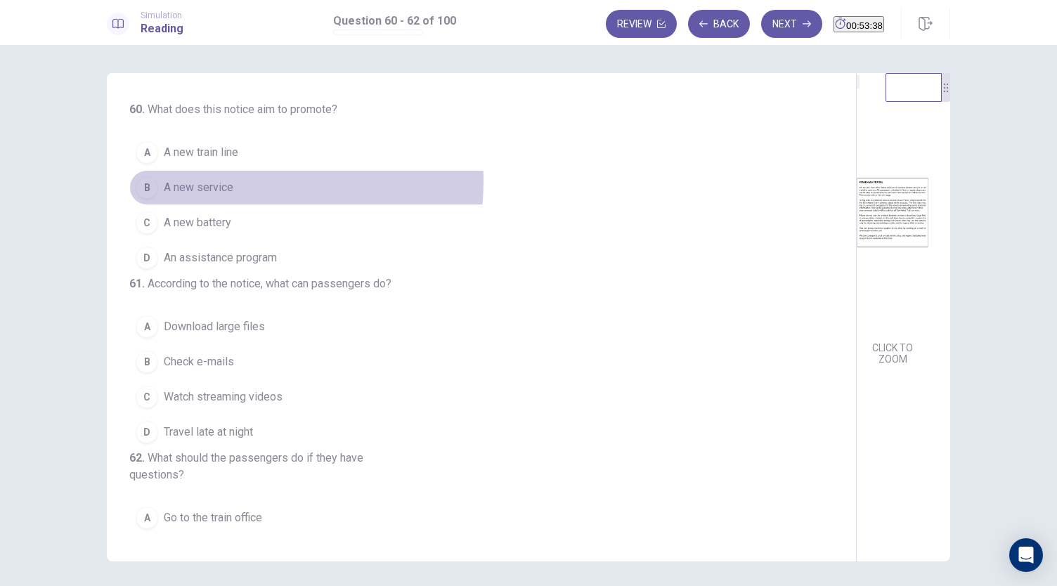
click at [226, 181] on span "A new service" at bounding box center [199, 187] width 70 height 17
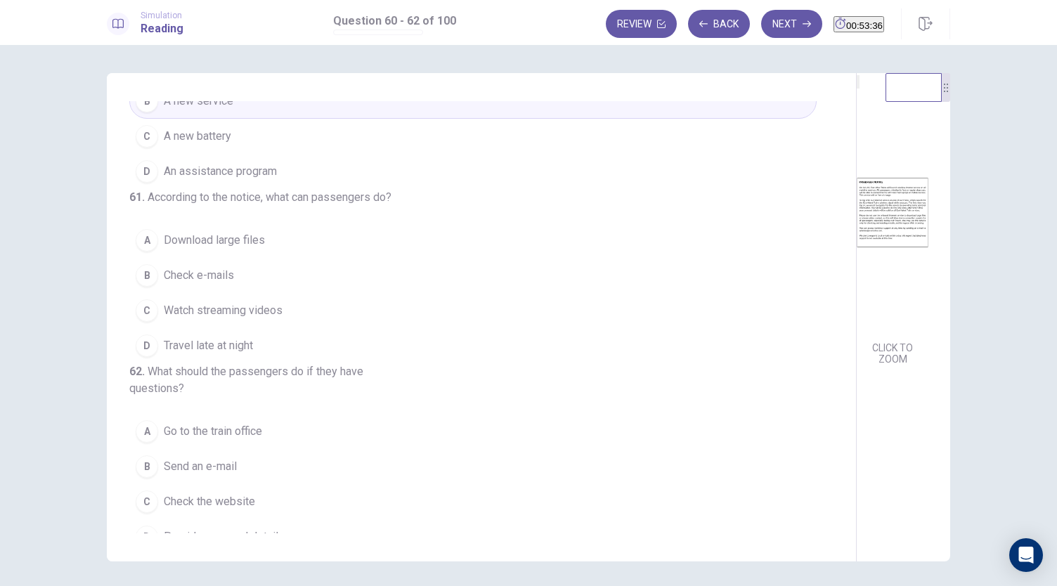
scroll to position [87, 0]
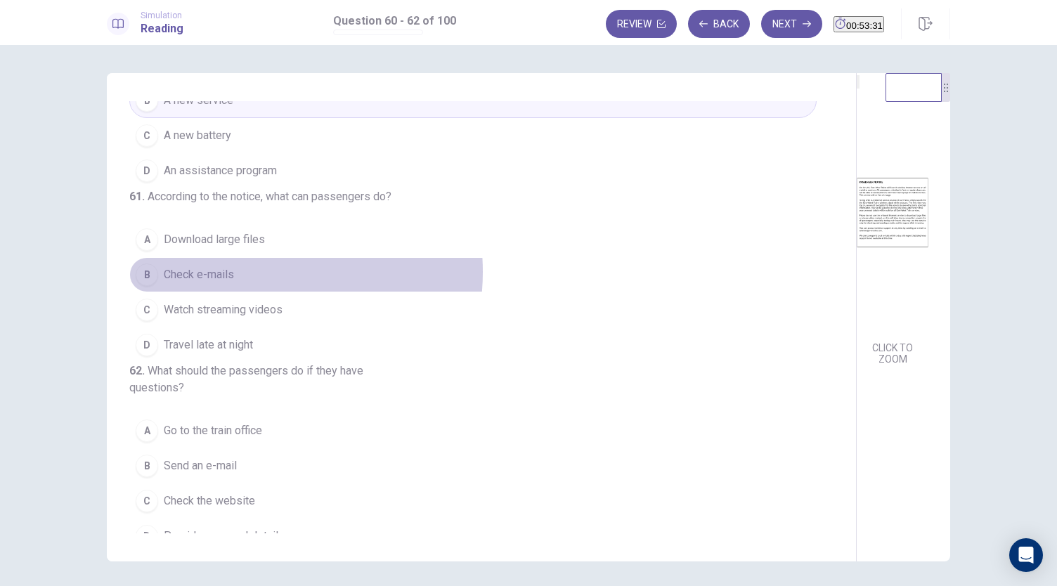
click at [241, 292] on button "B Check e-mails" at bounding box center [472, 274] width 687 height 35
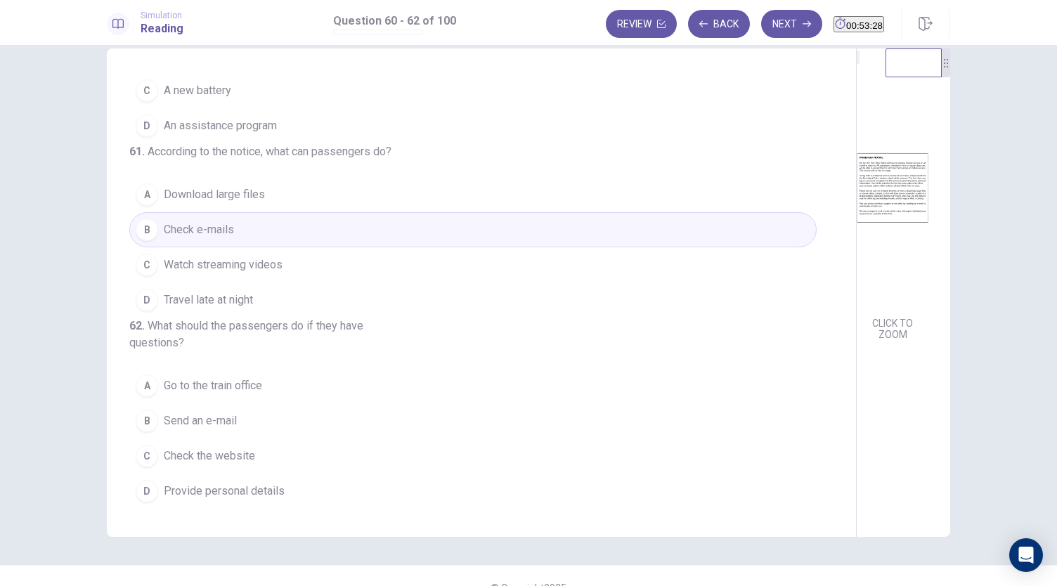
scroll to position [26, 0]
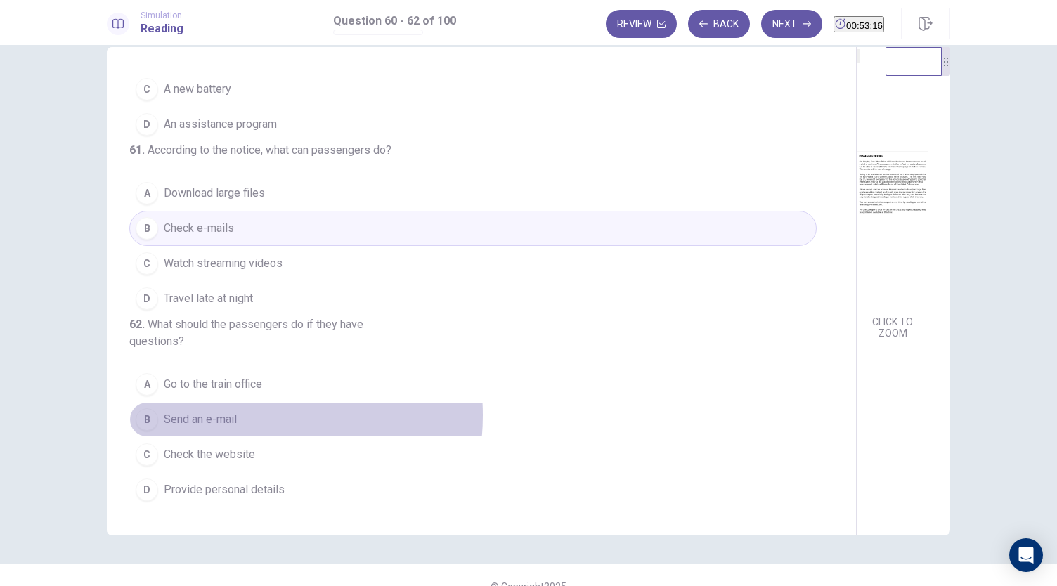
click at [230, 417] on span "Send an e-mail" at bounding box center [200, 419] width 73 height 17
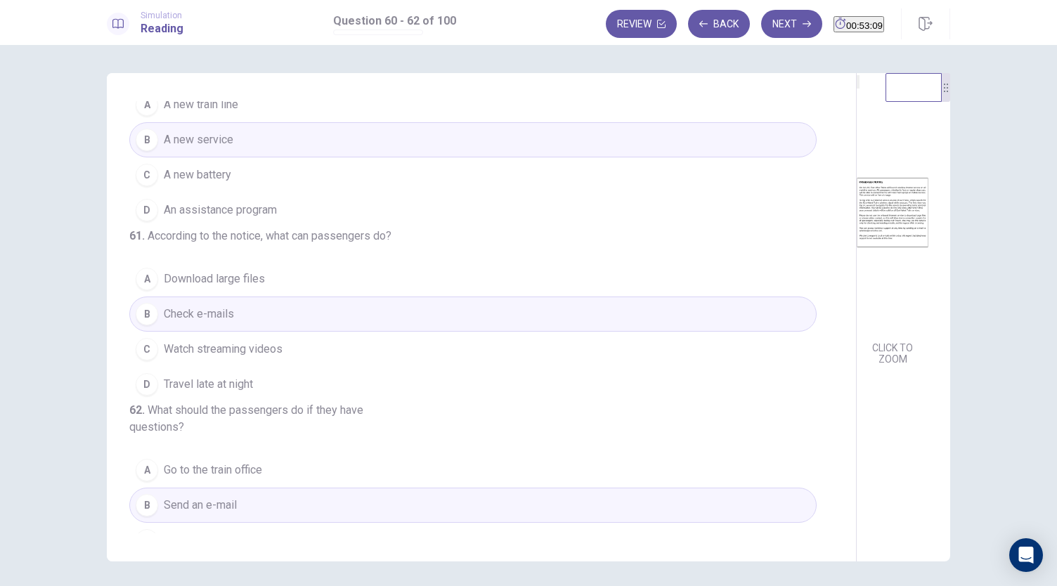
scroll to position [0, 0]
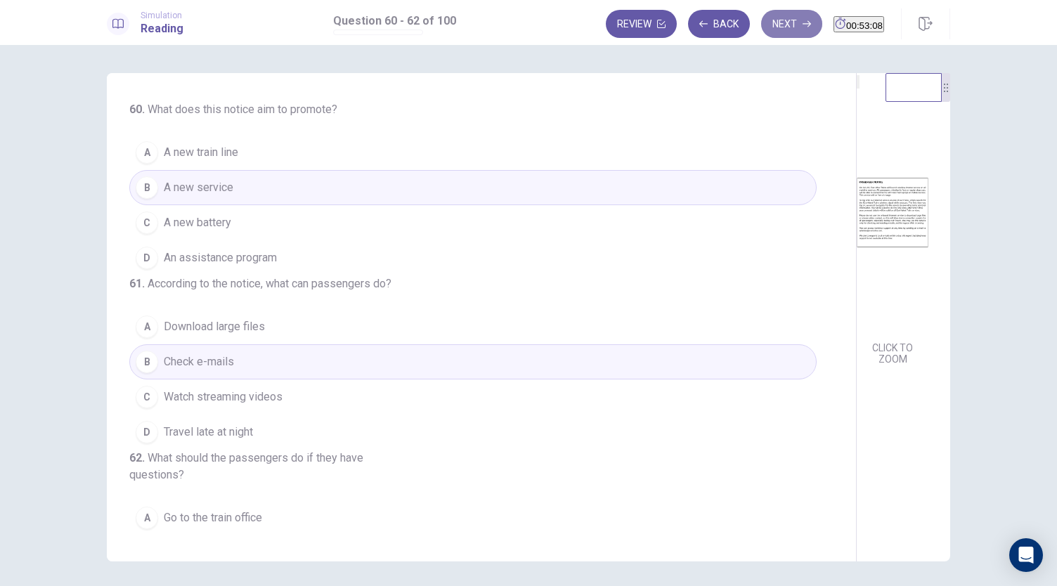
click at [766, 33] on button "Next" at bounding box center [791, 24] width 61 height 28
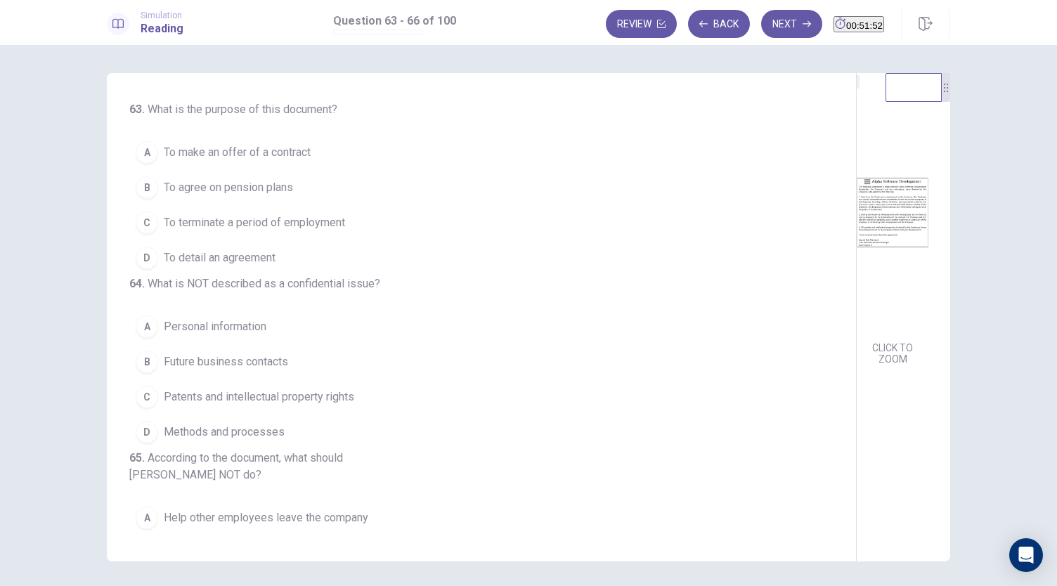
click at [299, 254] on button "D To detail an agreement" at bounding box center [472, 257] width 687 height 35
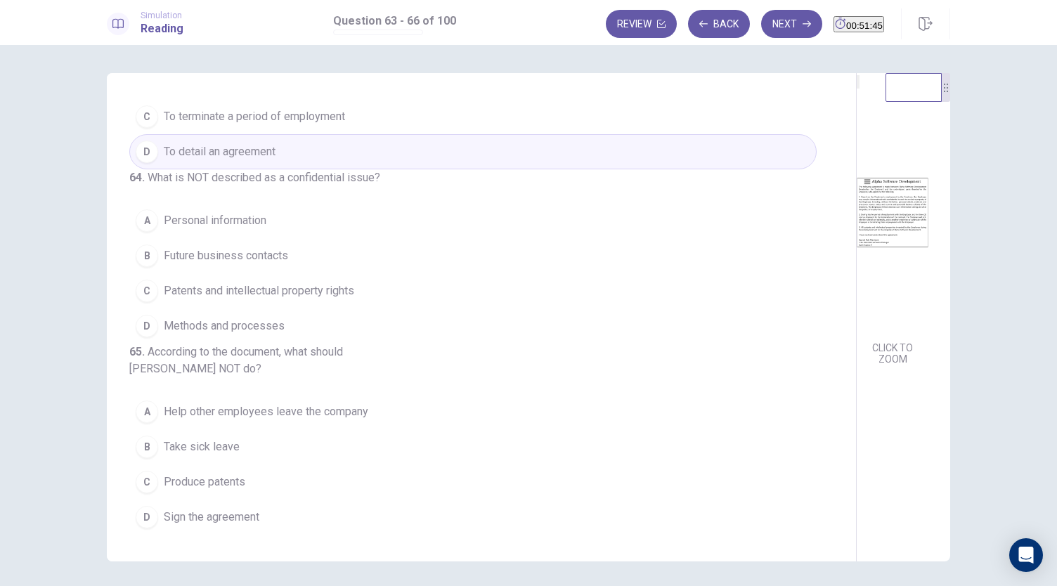
scroll to position [117, 0]
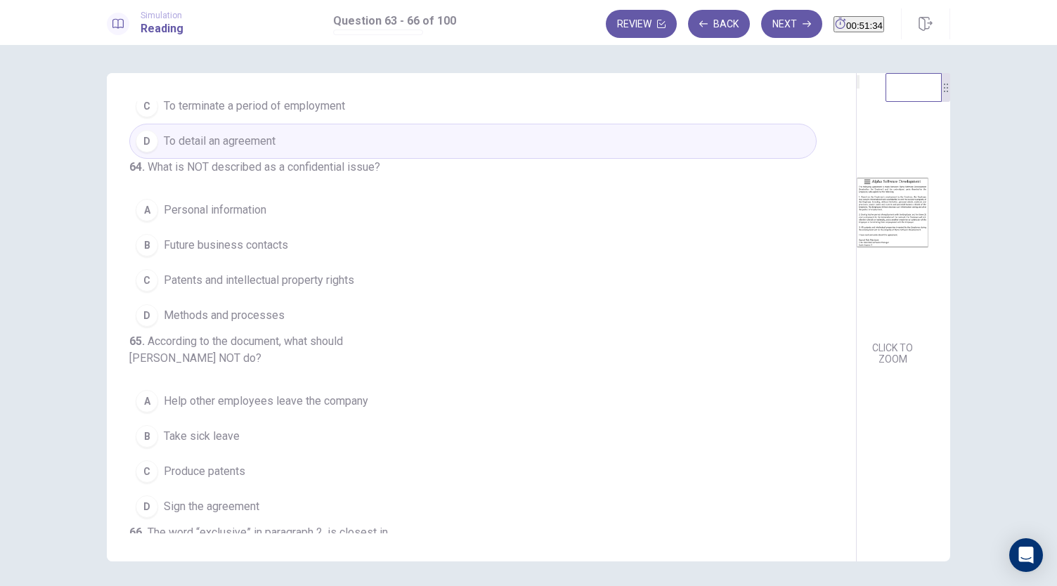
click at [273, 254] on span "Future business contacts" at bounding box center [226, 245] width 124 height 17
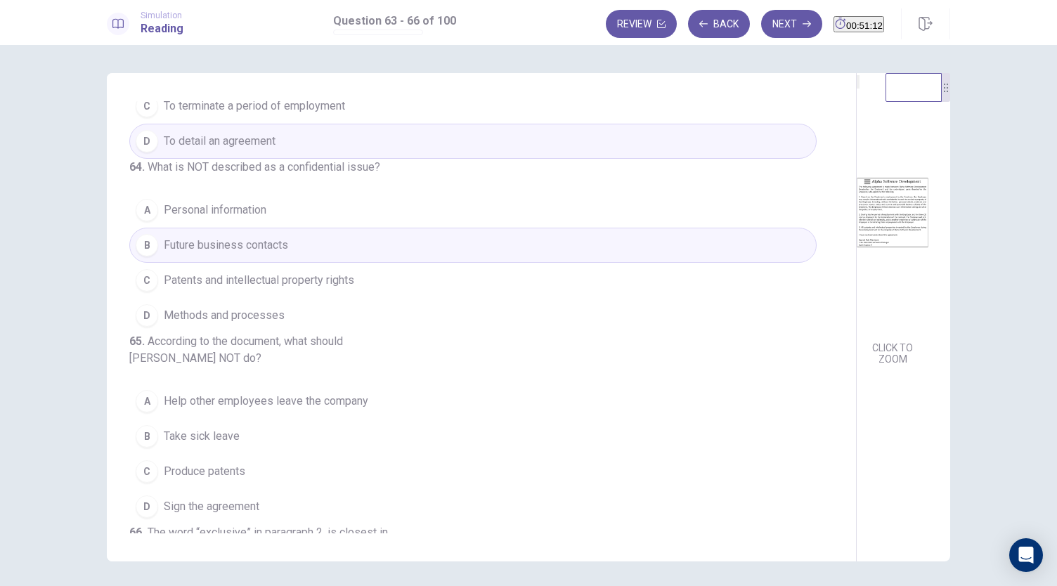
click at [275, 289] on span "Patents and intellectual property rights" at bounding box center [259, 280] width 190 height 17
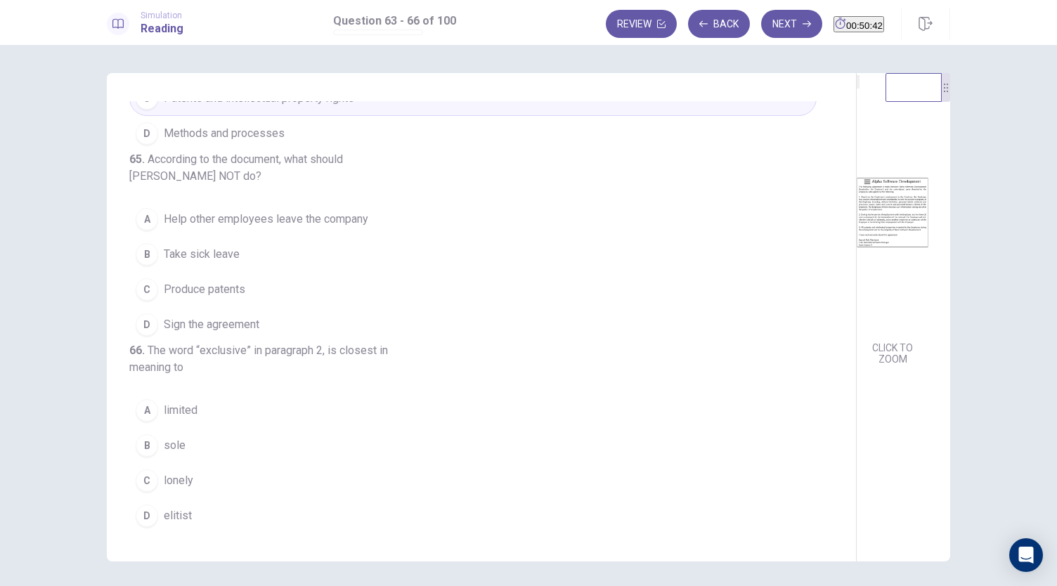
scroll to position [322, 0]
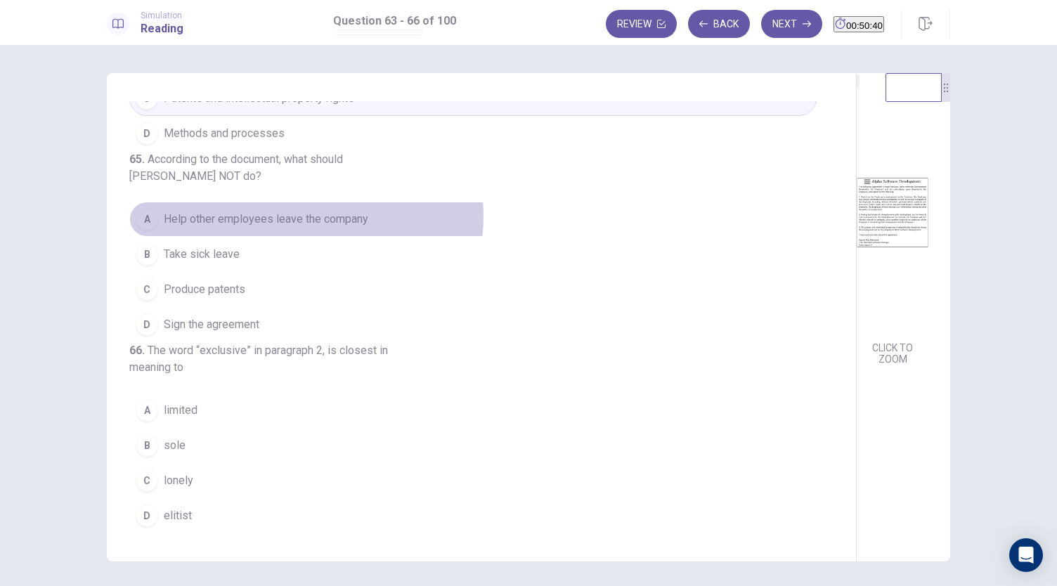
click at [296, 228] on span "Help other employees leave the company" at bounding box center [266, 219] width 204 height 17
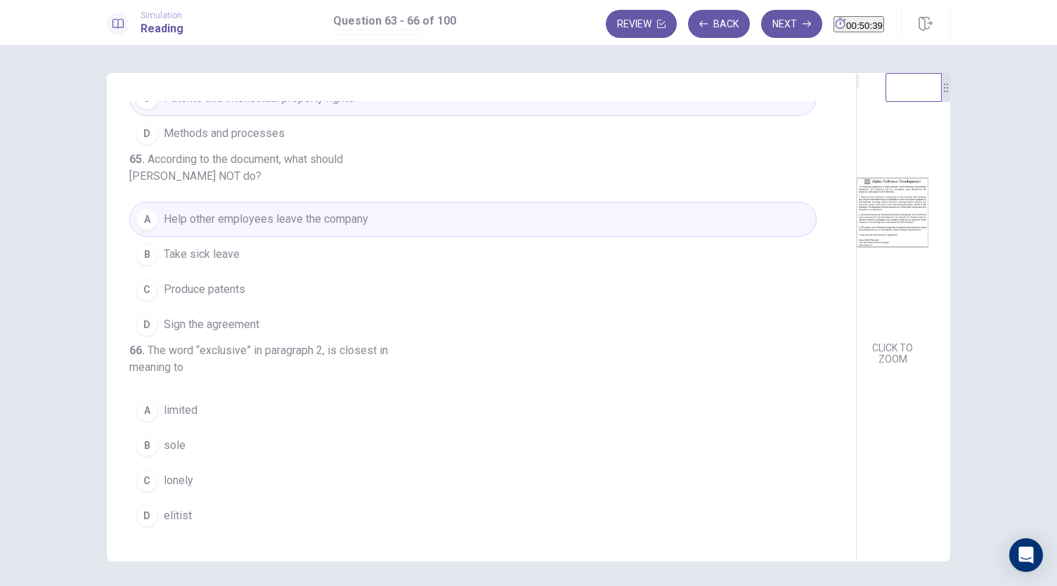
scroll to position [375, 0]
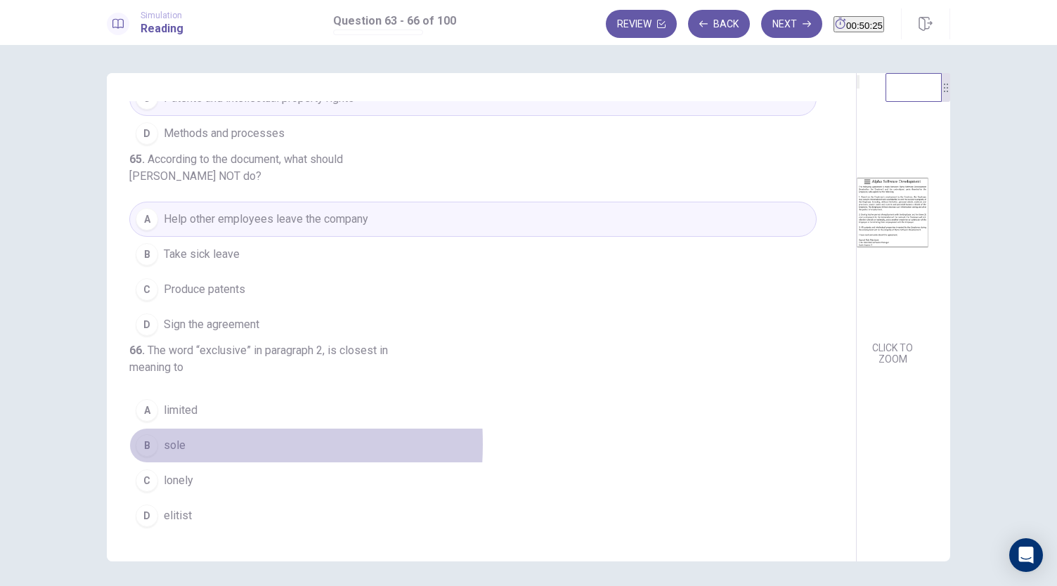
click at [149, 445] on div "B" at bounding box center [147, 445] width 22 height 22
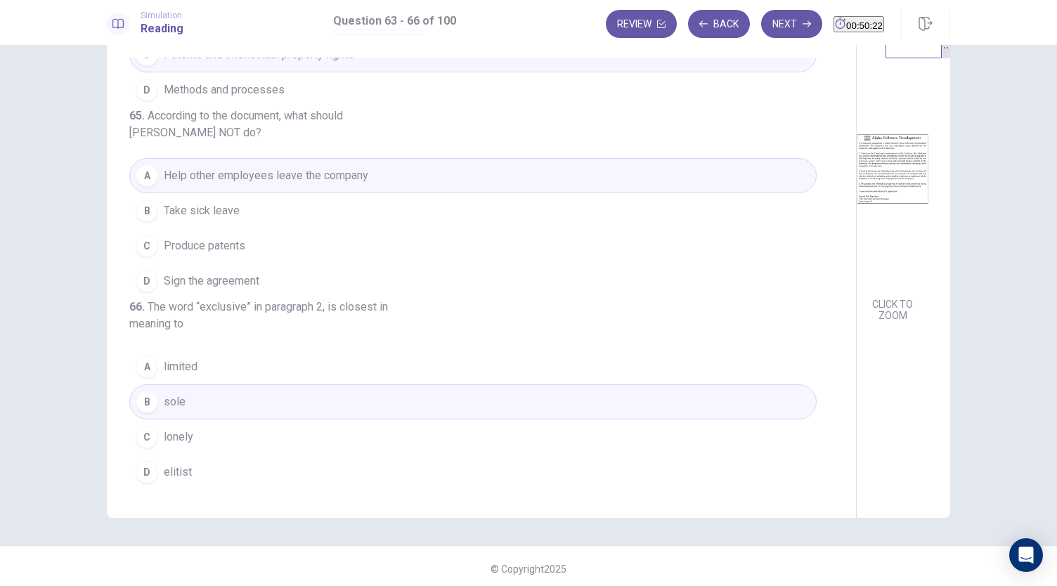
scroll to position [48, 0]
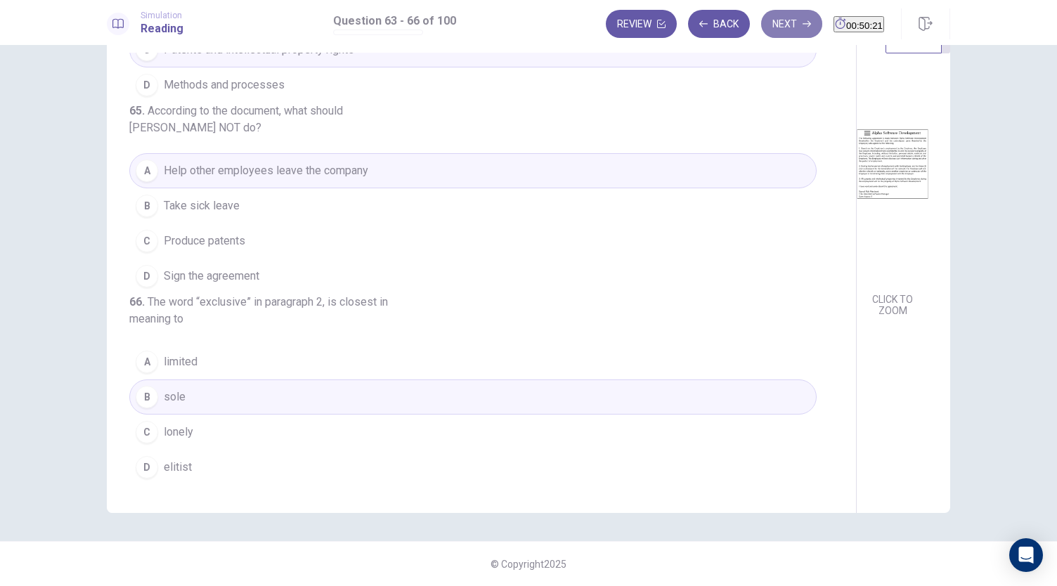
click at [776, 30] on button "Next" at bounding box center [791, 24] width 61 height 28
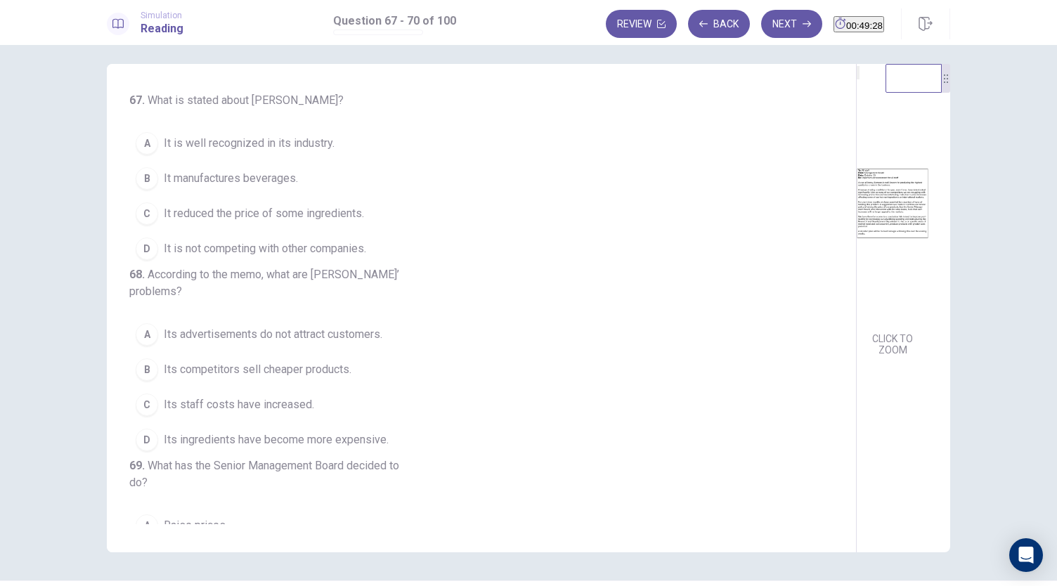
scroll to position [10, 0]
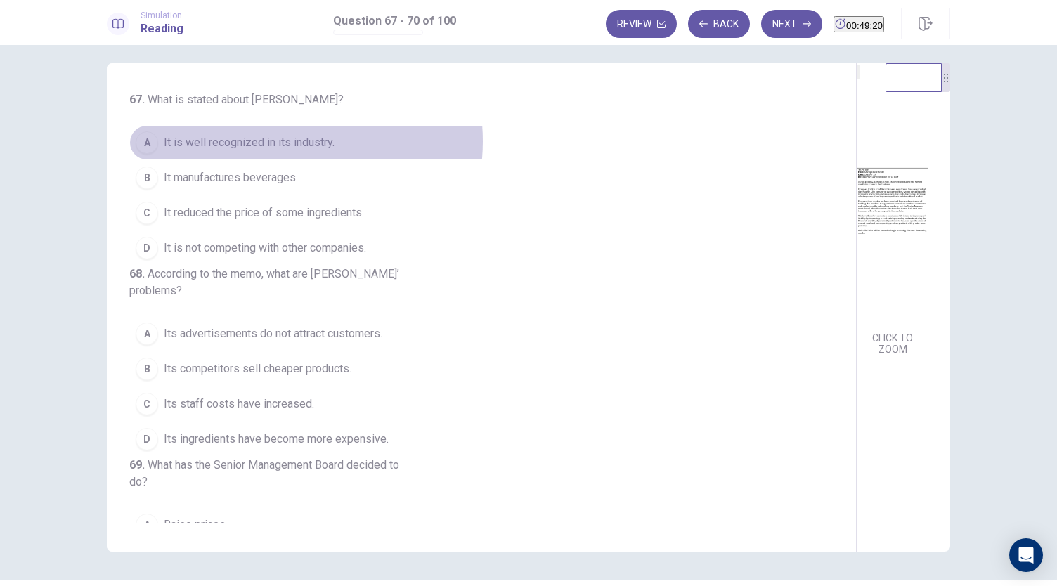
click at [272, 141] on span "It is well recognized in its industry." at bounding box center [249, 142] width 171 height 17
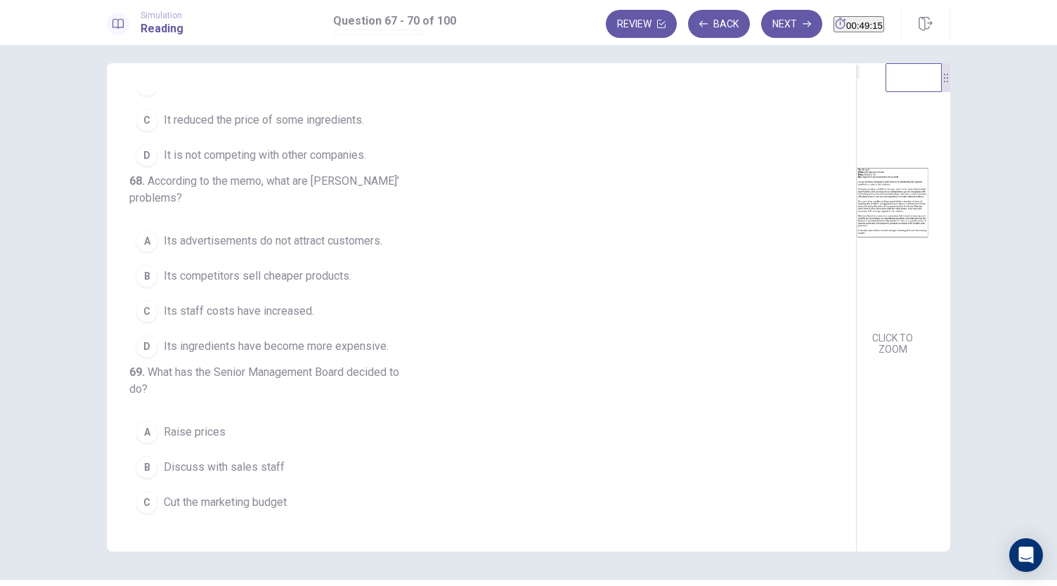
scroll to position [96, 0]
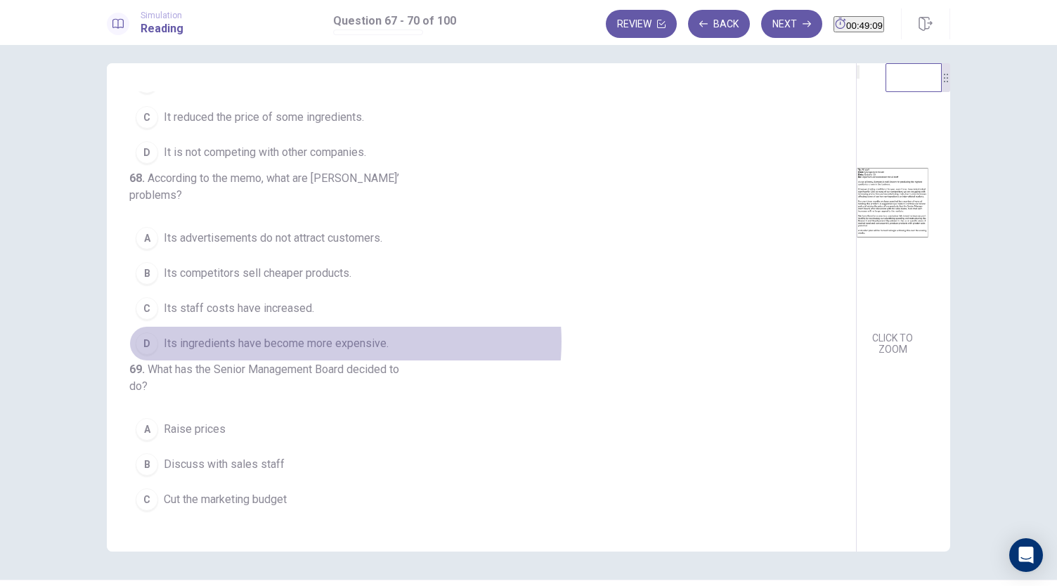
click at [341, 352] on span "Its ingredients have become more expensive." at bounding box center [276, 343] width 225 height 17
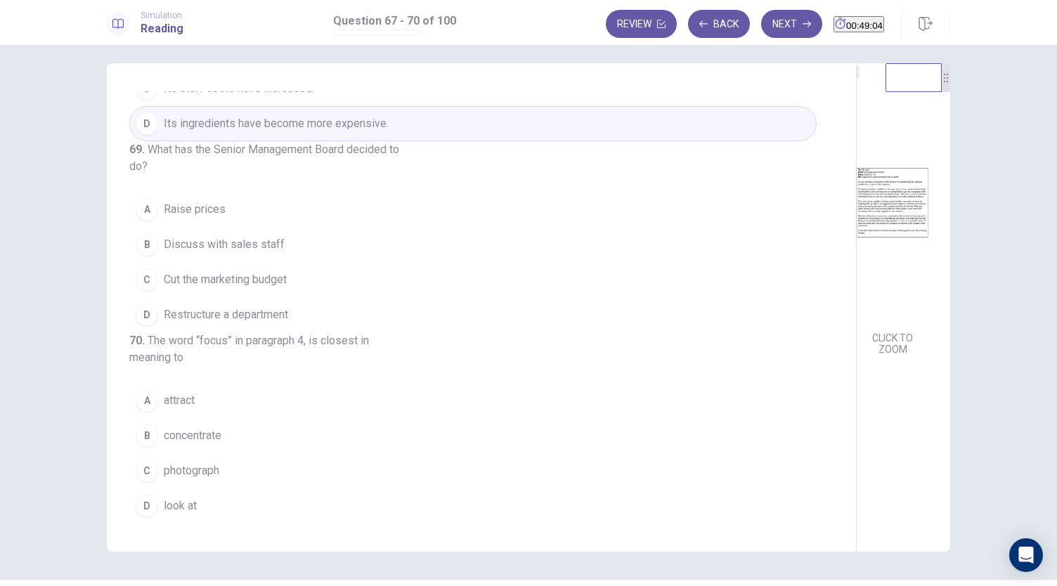
scroll to position [334, 0]
click at [290, 332] on button "D Restructure a department" at bounding box center [472, 314] width 687 height 35
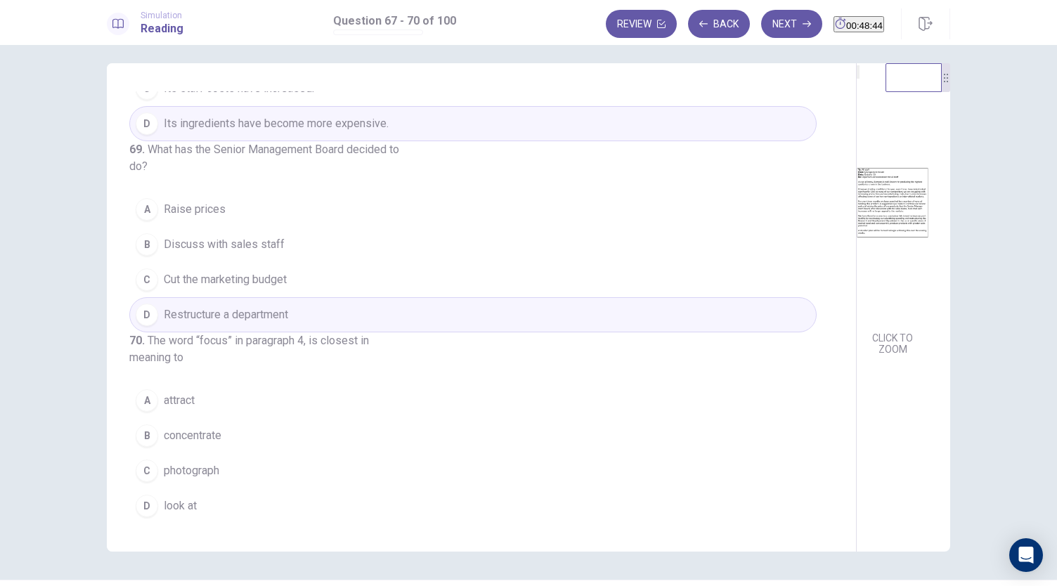
scroll to position [27, 0]
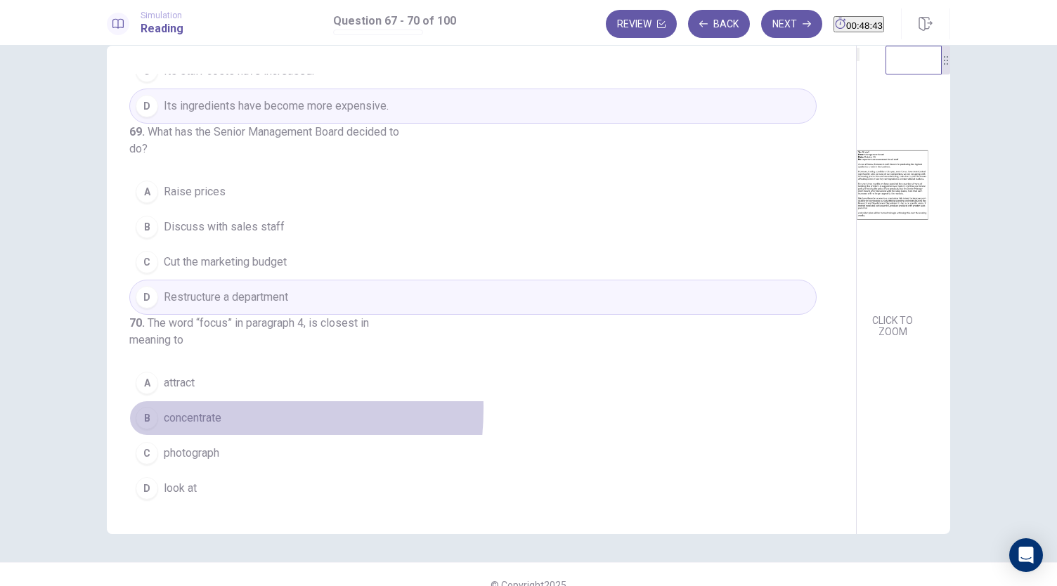
click at [183, 410] on button "B concentrate" at bounding box center [472, 417] width 687 height 35
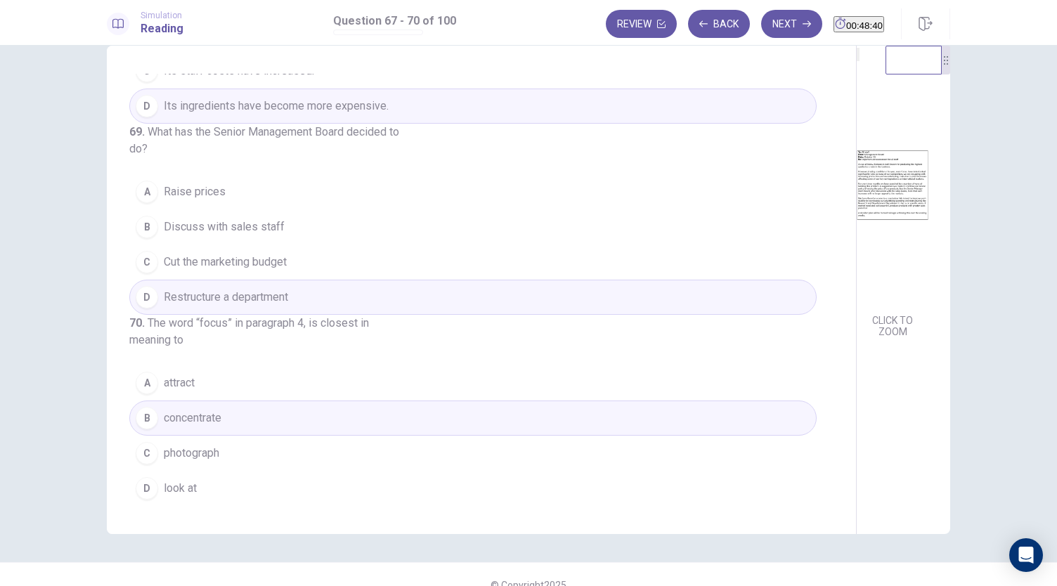
scroll to position [392, 0]
click at [756, 40] on div "Simulation Reading Question 67 - 70 of 100 Review Back Next 00:48:38" at bounding box center [528, 22] width 1057 height 45
click at [761, 27] on button "Next" at bounding box center [791, 24] width 61 height 28
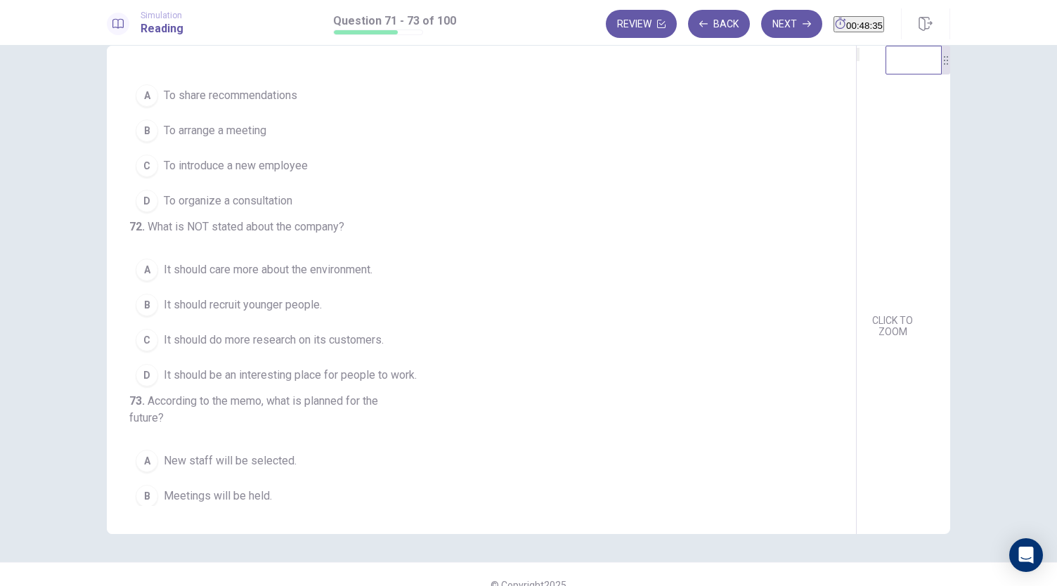
scroll to position [0, 0]
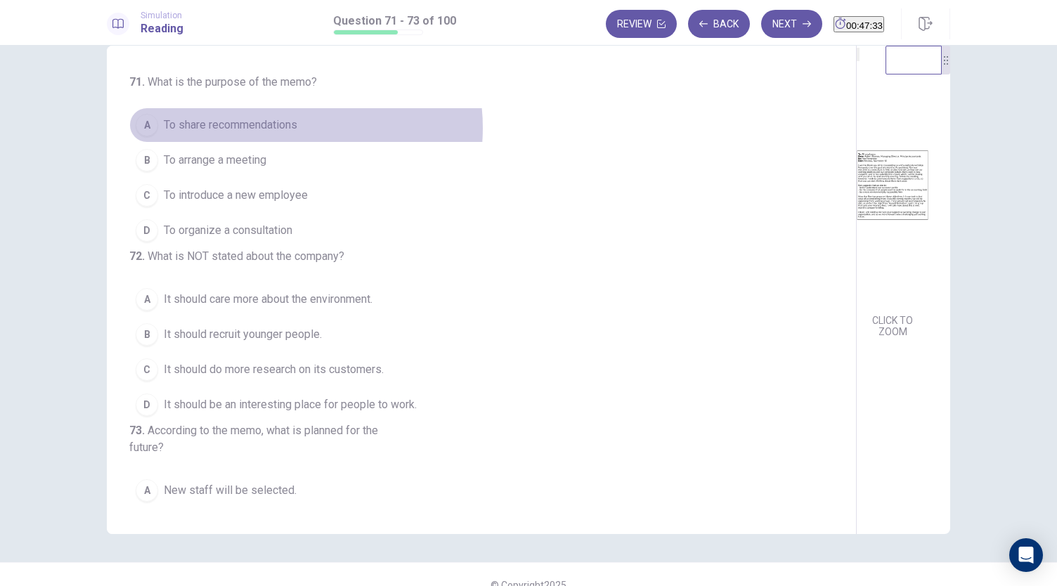
click at [278, 127] on span "To share recommendations" at bounding box center [230, 125] width 133 height 17
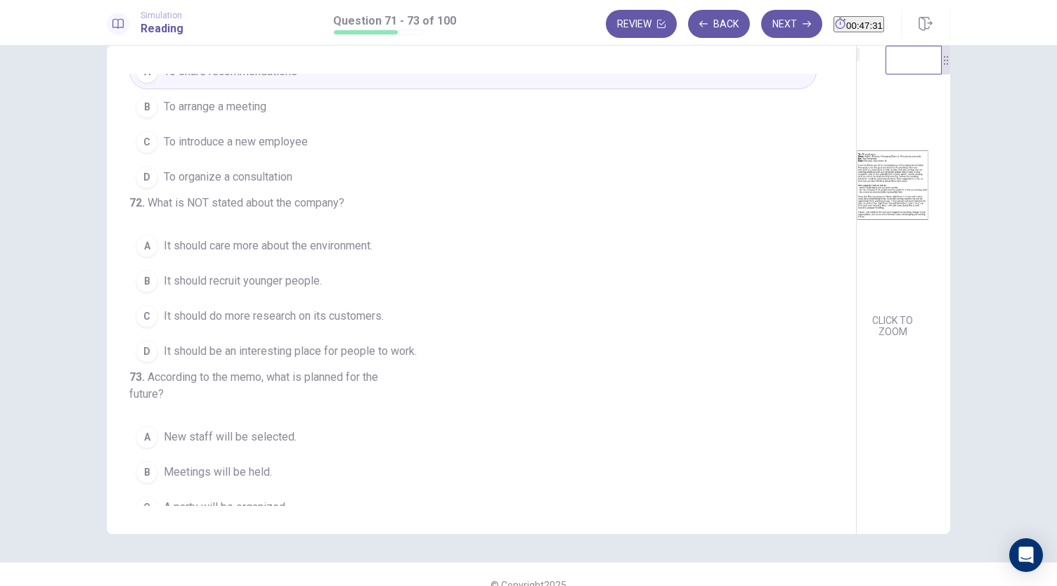
scroll to position [63, 0]
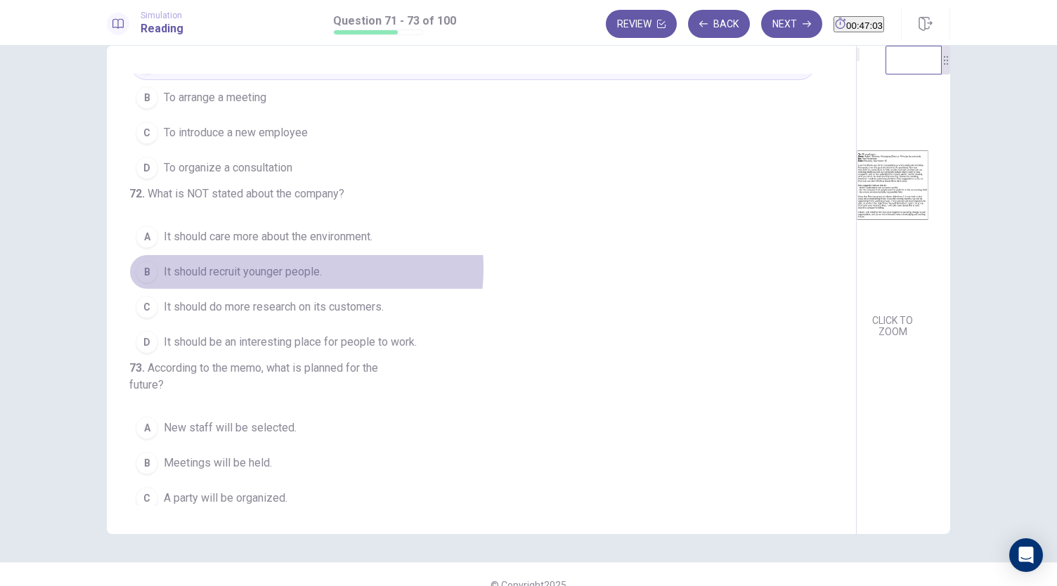
click at [285, 280] on span "It should recruit younger people." at bounding box center [243, 271] width 158 height 17
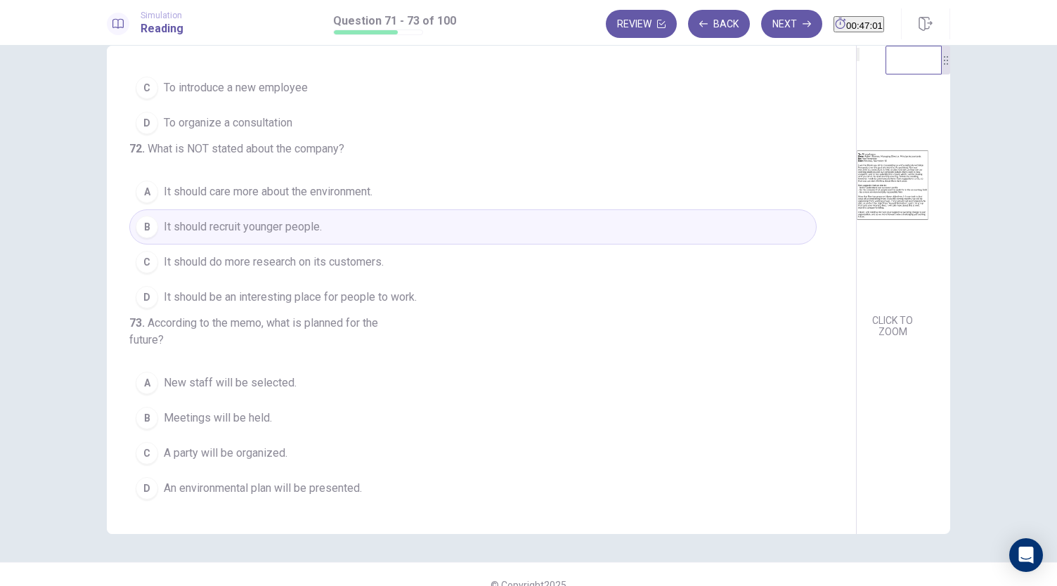
scroll to position [48, 0]
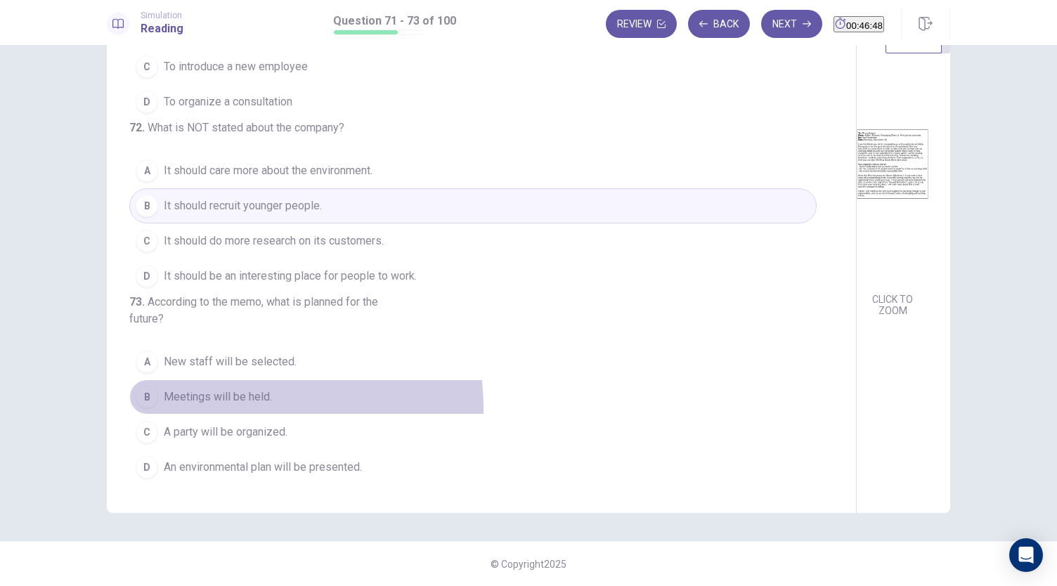
click at [237, 410] on button "B Meetings will be held." at bounding box center [472, 396] width 687 height 35
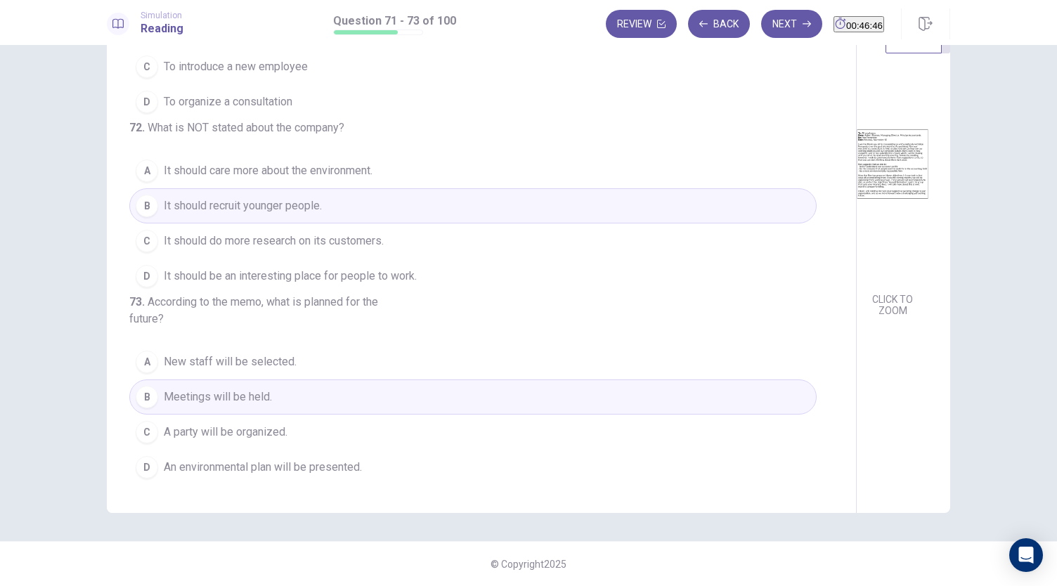
scroll to position [0, 0]
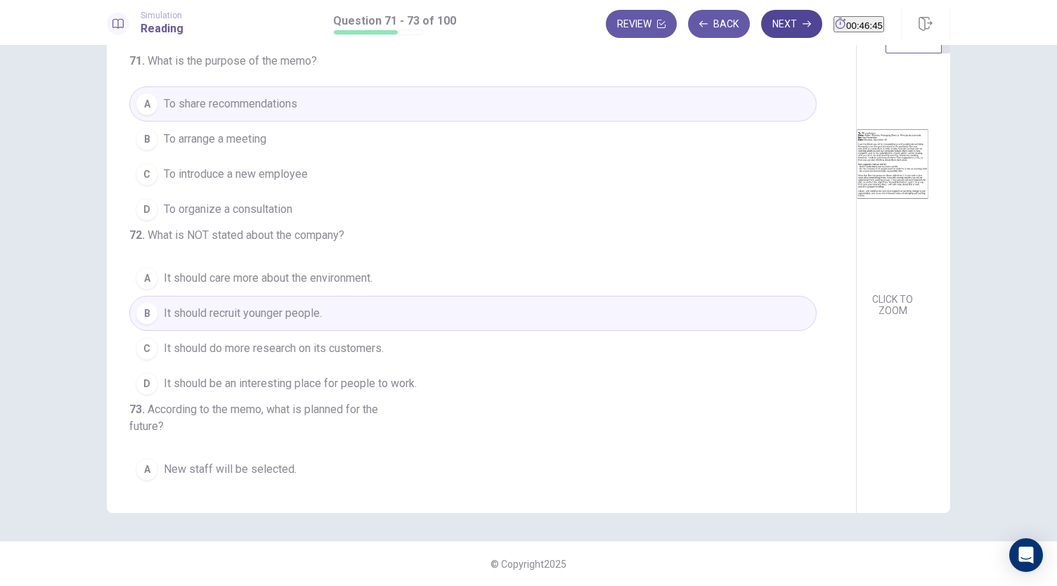
click at [761, 15] on button "Next" at bounding box center [791, 24] width 61 height 28
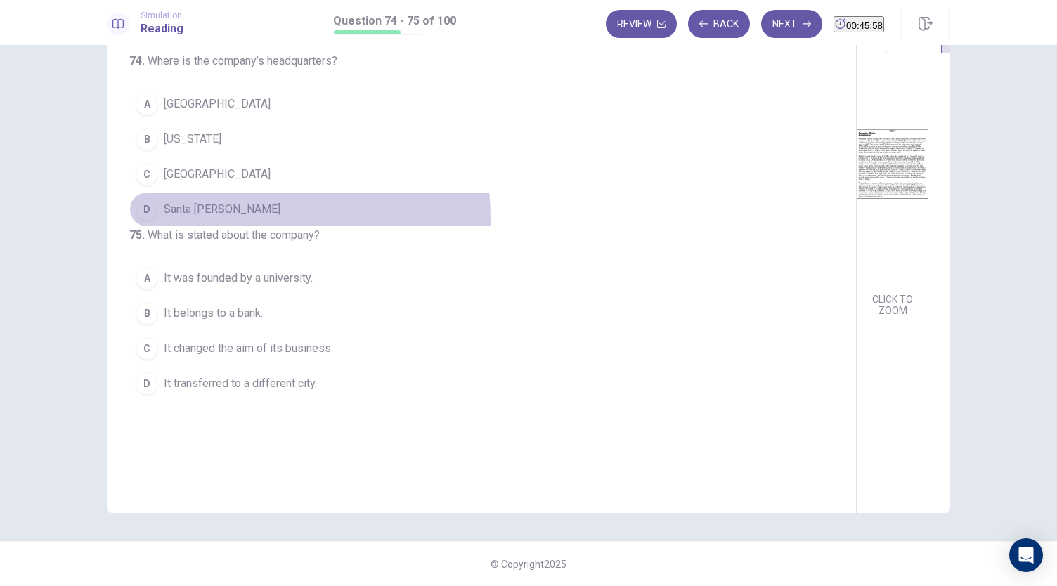
click at [203, 217] on button "D Santa Cruz" at bounding box center [472, 209] width 687 height 35
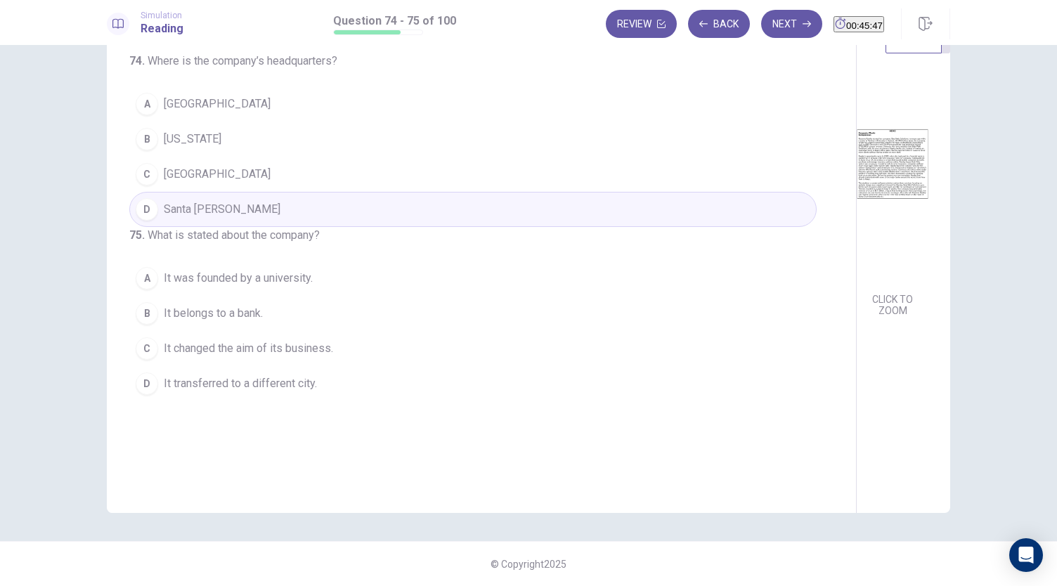
click at [271, 357] on span "It changed the aim of its business." at bounding box center [248, 348] width 169 height 17
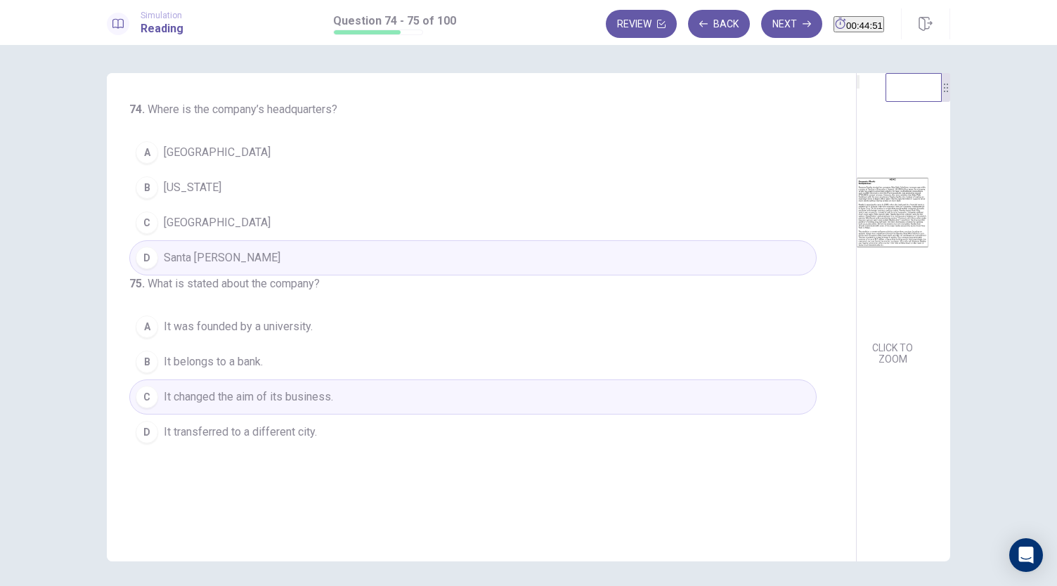
scroll to position [48, 0]
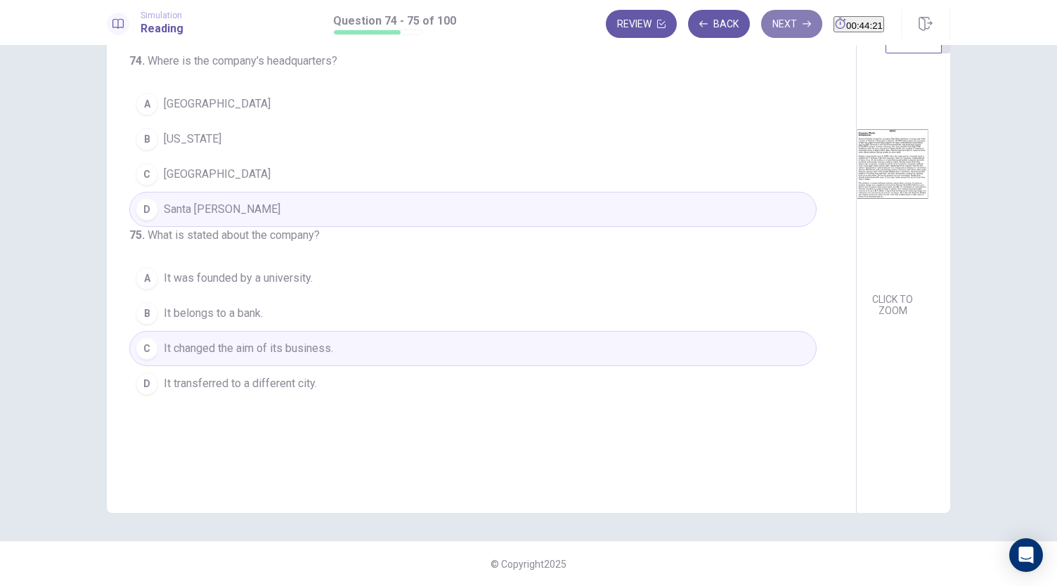
click at [764, 36] on button "Next" at bounding box center [791, 24] width 61 height 28
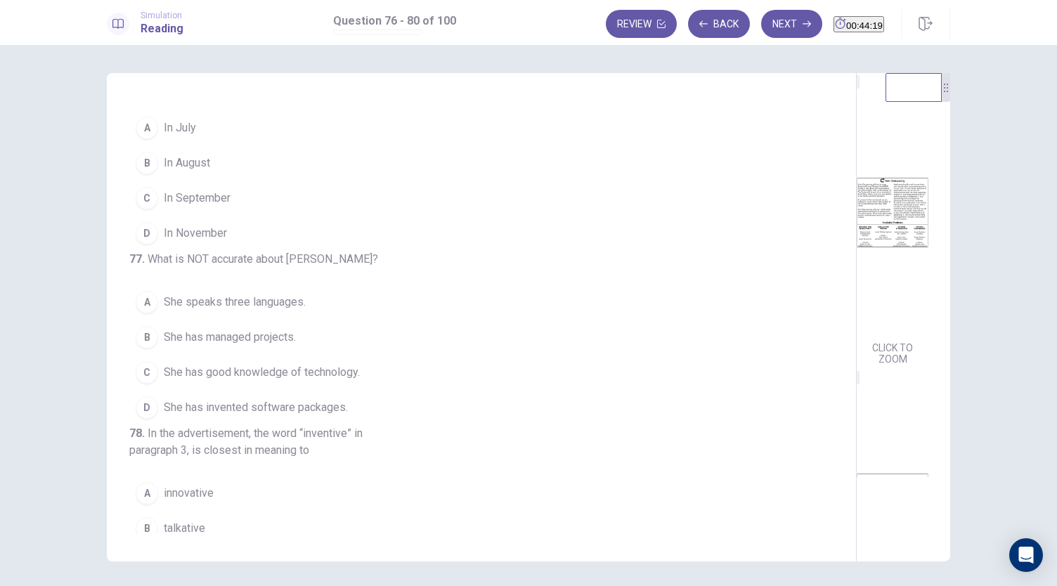
scroll to position [0, 0]
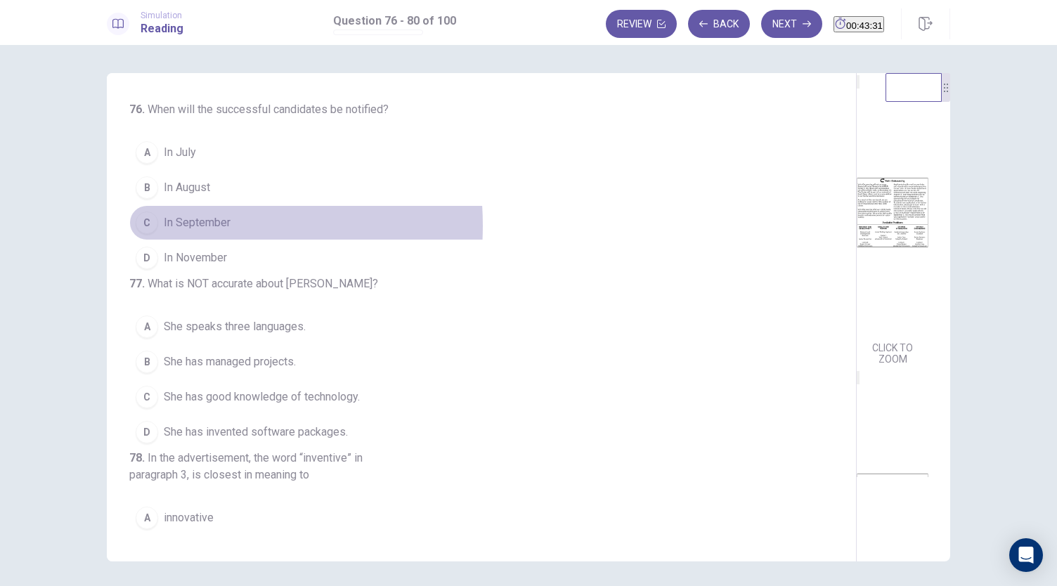
click at [167, 224] on span "In September" at bounding box center [197, 222] width 67 height 17
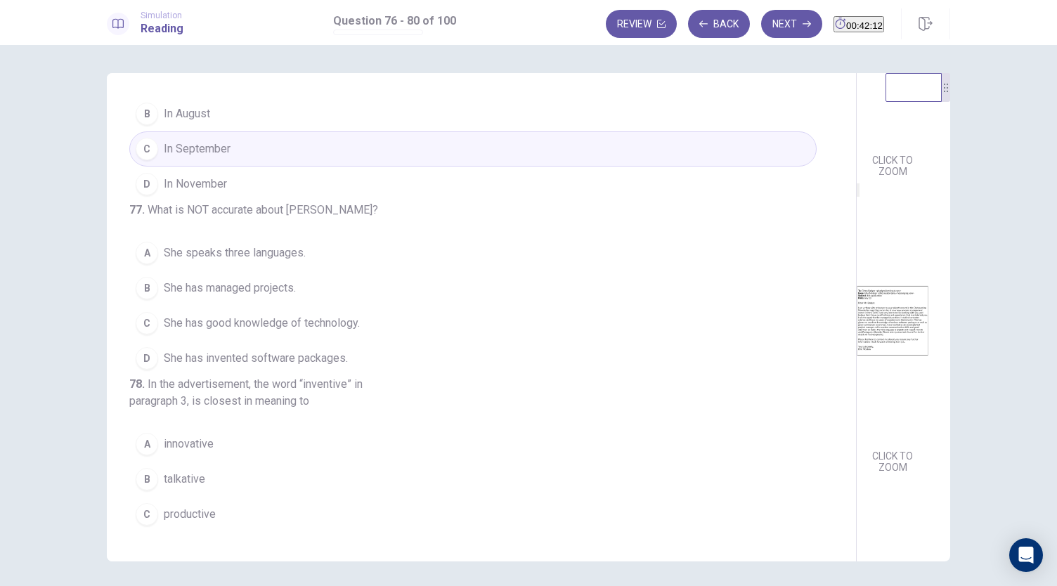
scroll to position [74, 0]
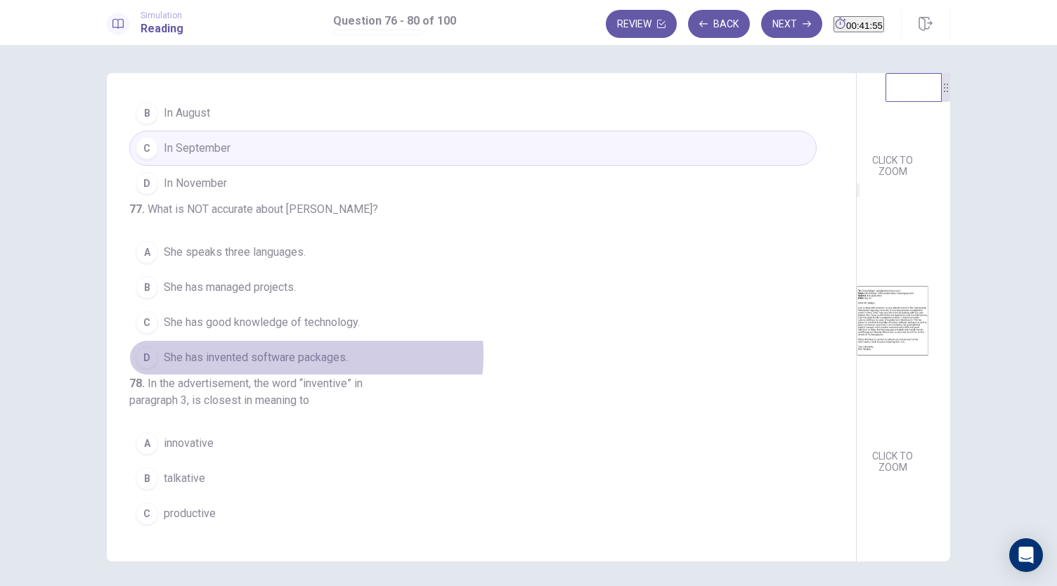
click at [299, 366] on span "She has invented software packages." at bounding box center [256, 357] width 184 height 17
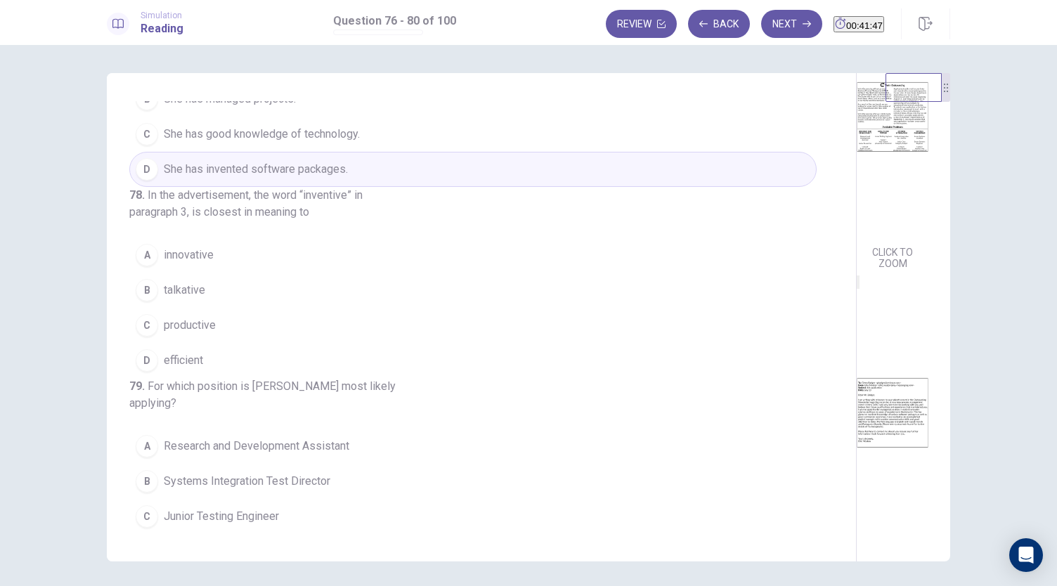
scroll to position [0, 0]
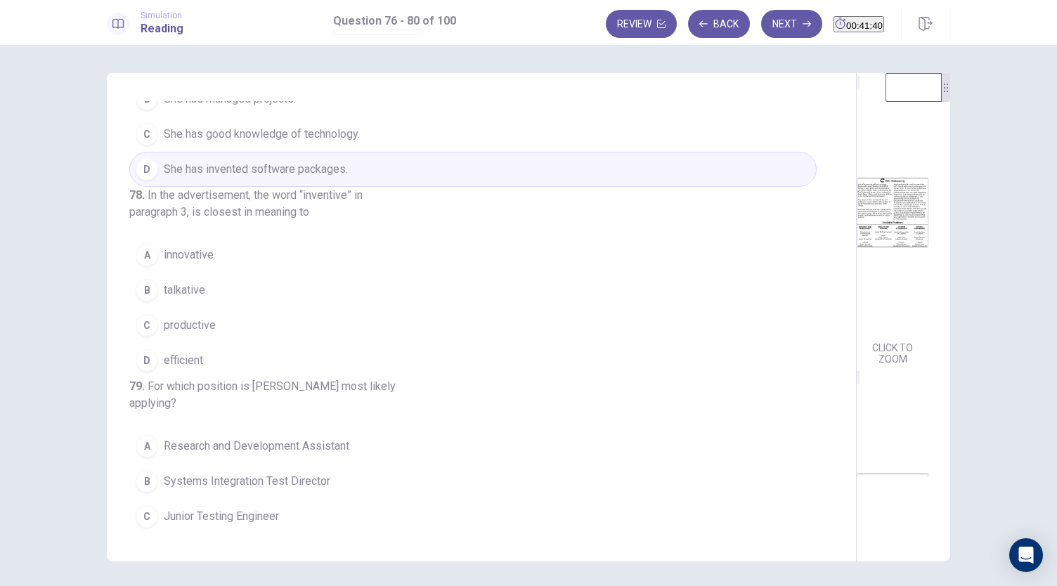
click at [218, 273] on button "A innovative" at bounding box center [472, 254] width 687 height 35
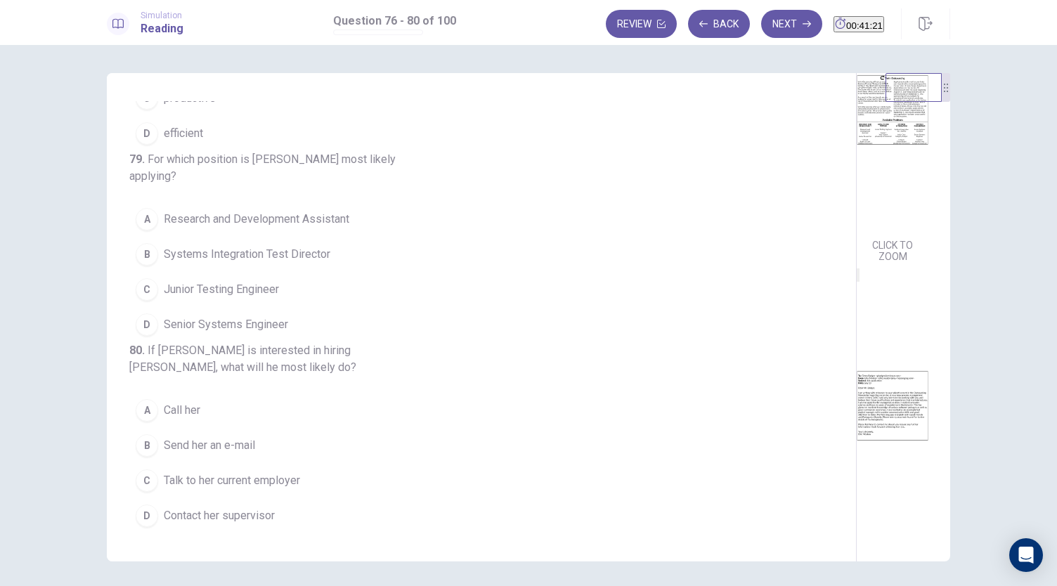
scroll to position [101, 0]
click at [273, 263] on span "Systems Integration Test Director" at bounding box center [247, 254] width 167 height 17
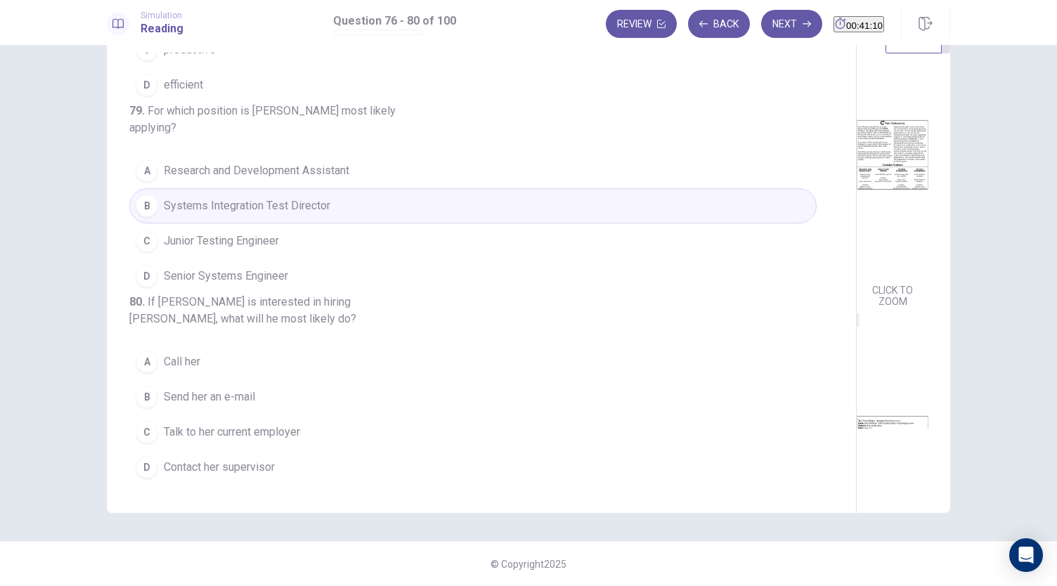
scroll to position [0, 0]
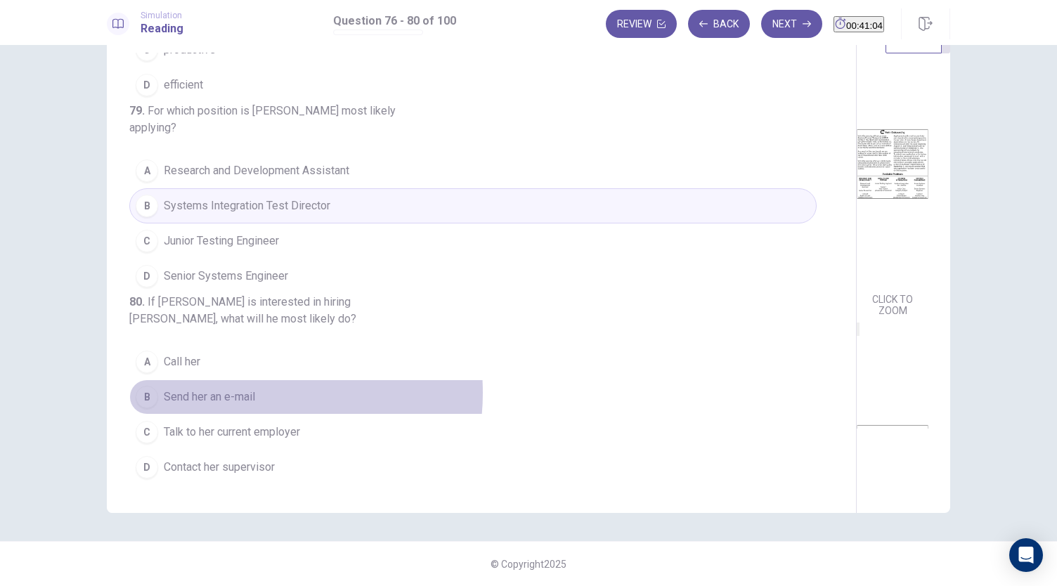
click at [236, 394] on span "Send her an e-mail" at bounding box center [209, 397] width 91 height 17
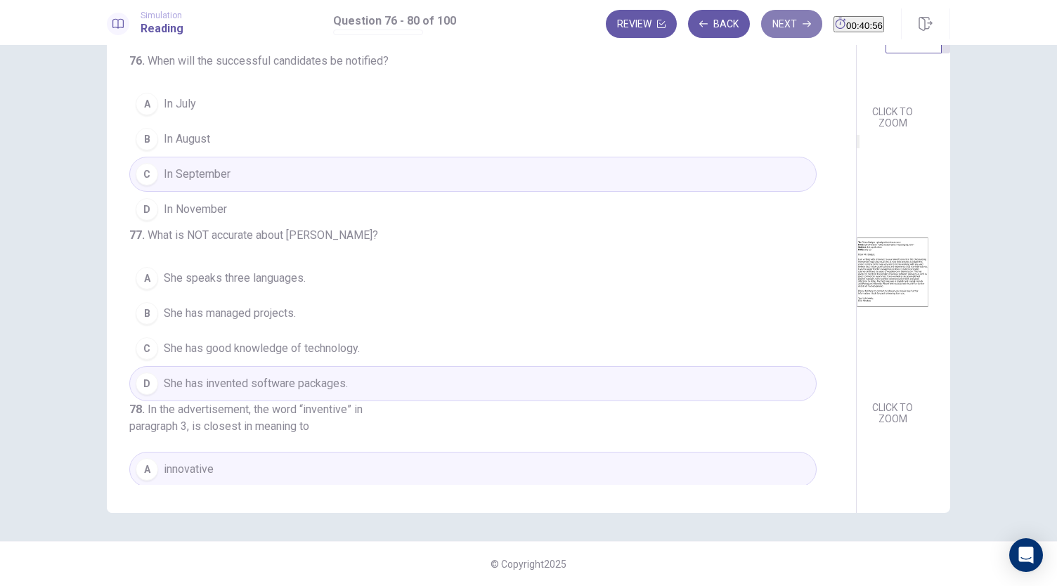
click at [761, 29] on button "Next" at bounding box center [791, 24] width 61 height 28
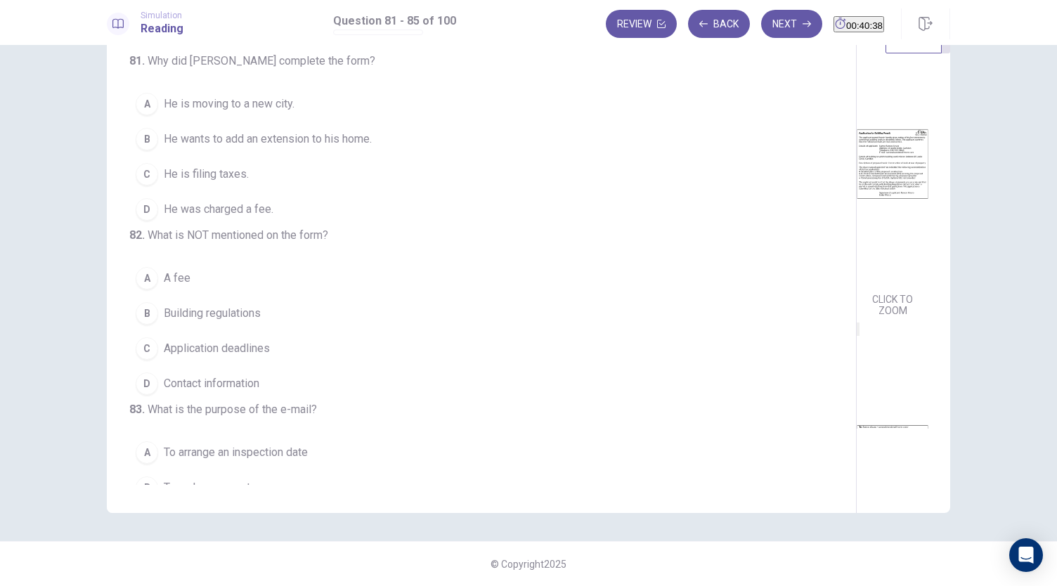
click at [337, 136] on span "He wants to add an extension to his home." at bounding box center [268, 139] width 208 height 17
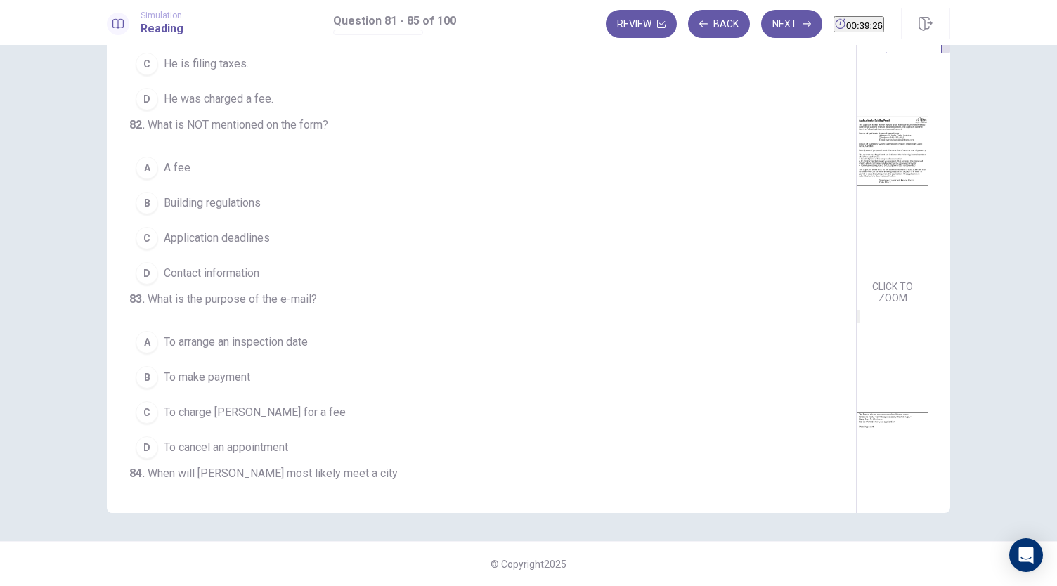
scroll to position [37, 0]
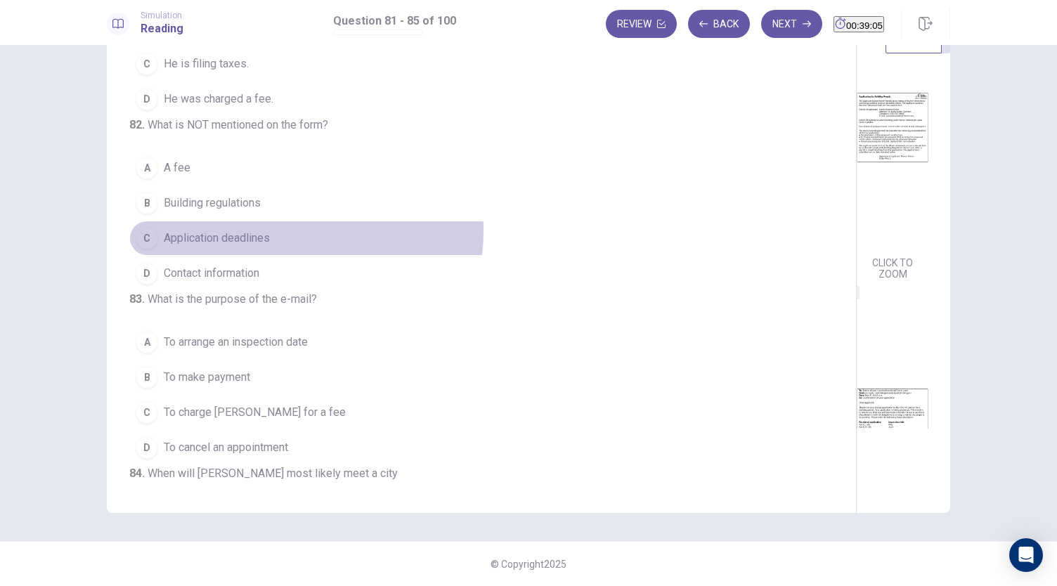
click at [255, 247] on span "Application deadlines" at bounding box center [217, 238] width 106 height 17
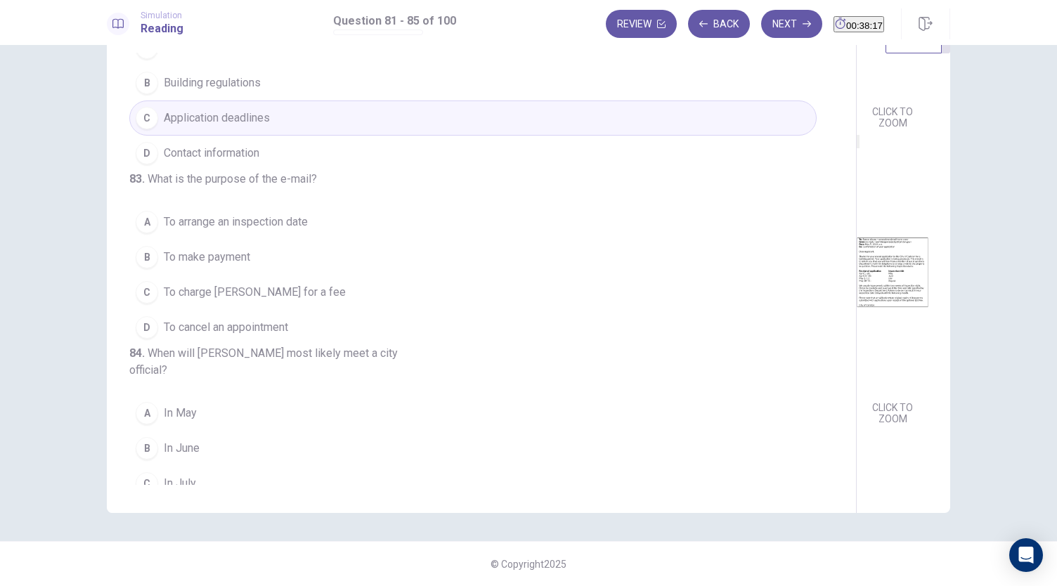
scroll to position [231, 0]
click at [294, 239] on button "A To arrange an inspection date" at bounding box center [472, 221] width 687 height 35
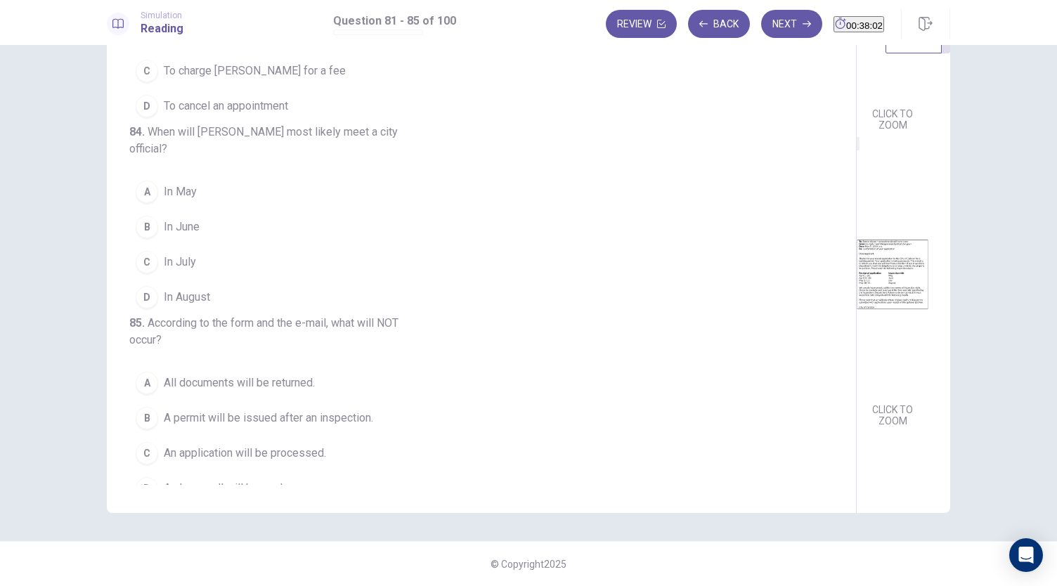
scroll to position [185, 0]
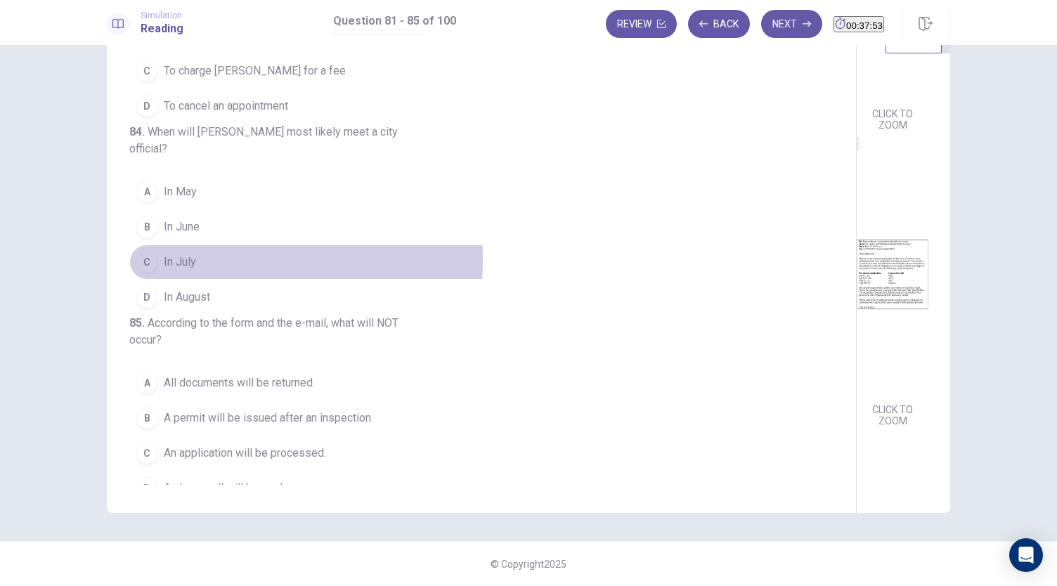
click at [164, 270] on span "In July" at bounding box center [180, 262] width 32 height 17
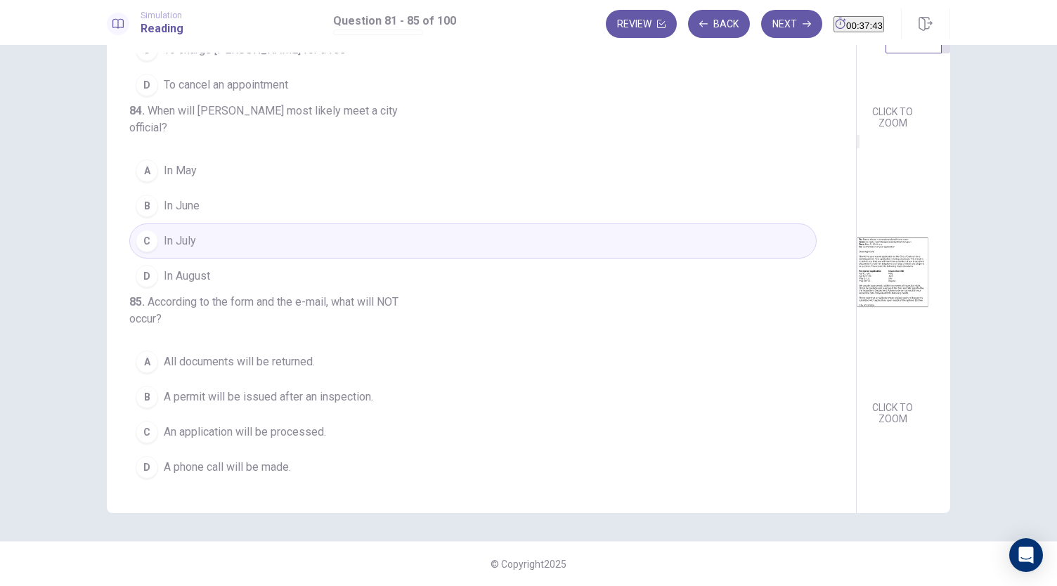
scroll to position [575, 0]
click at [376, 353] on button "A All documents will be returned." at bounding box center [472, 361] width 687 height 35
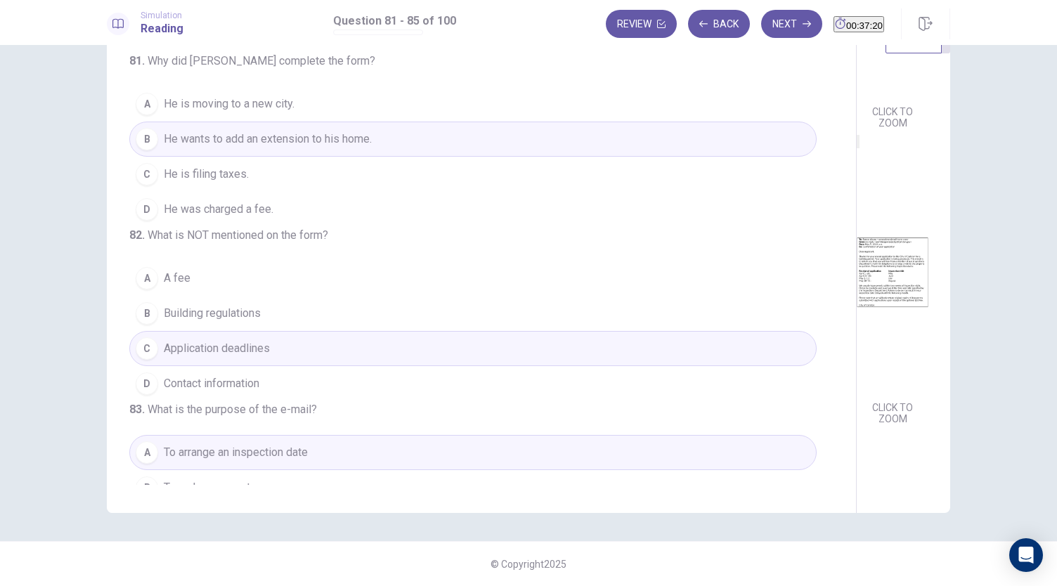
scroll to position [0, 0]
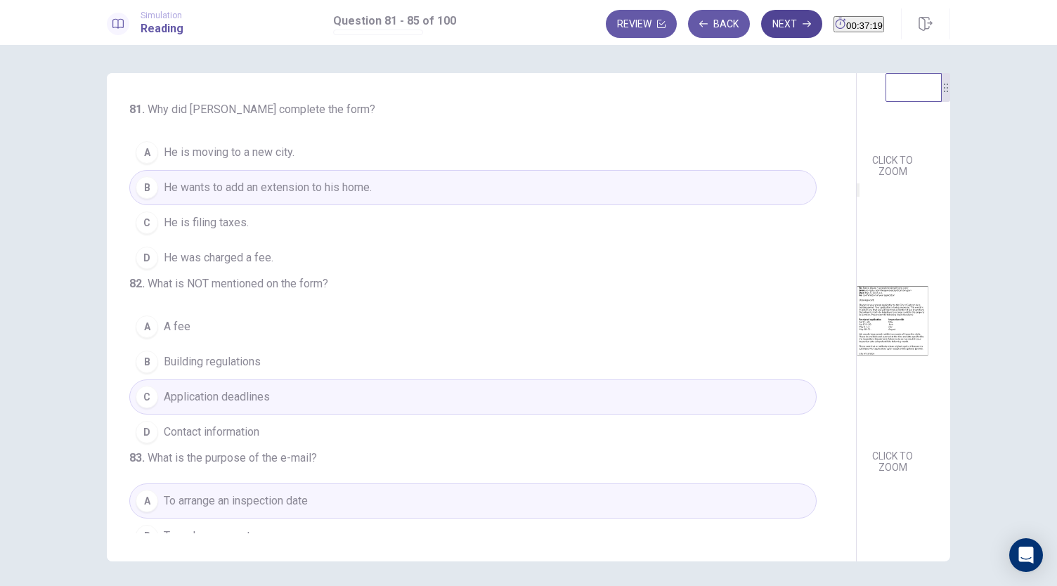
click at [761, 26] on button "Next" at bounding box center [791, 24] width 61 height 28
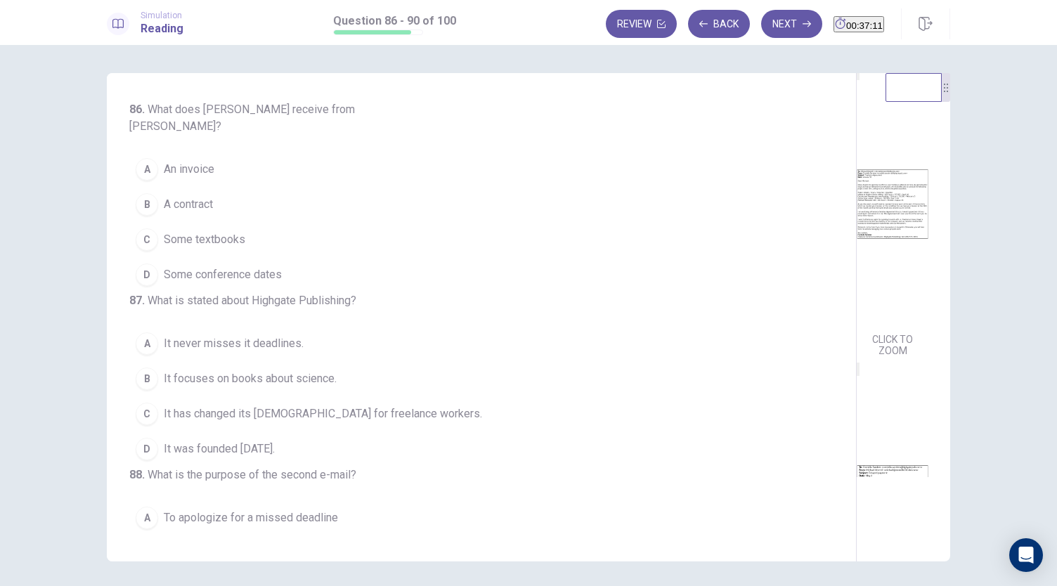
scroll to position [6, 0]
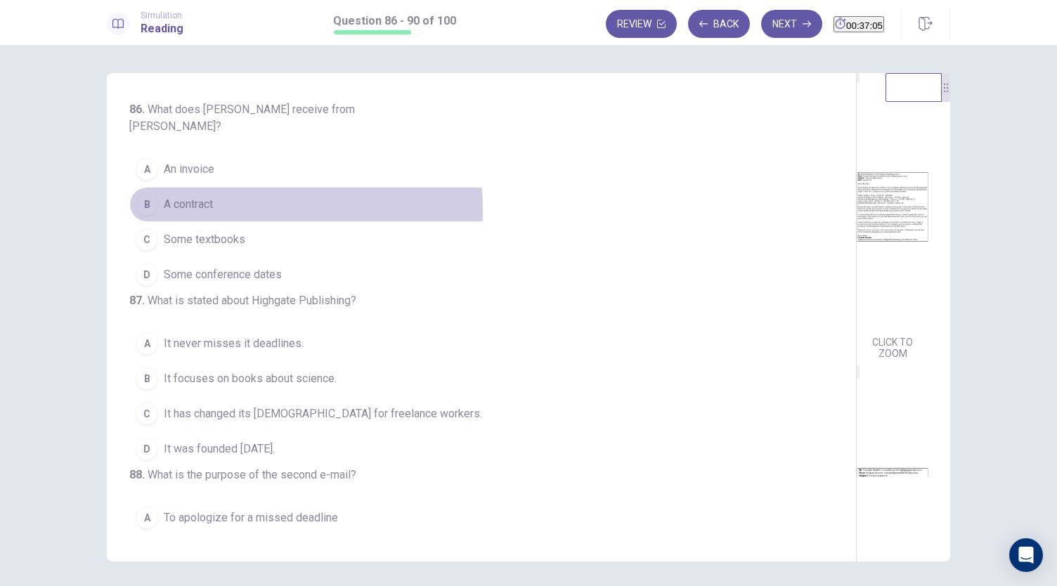
click at [178, 196] on span "A contract" at bounding box center [188, 204] width 49 height 17
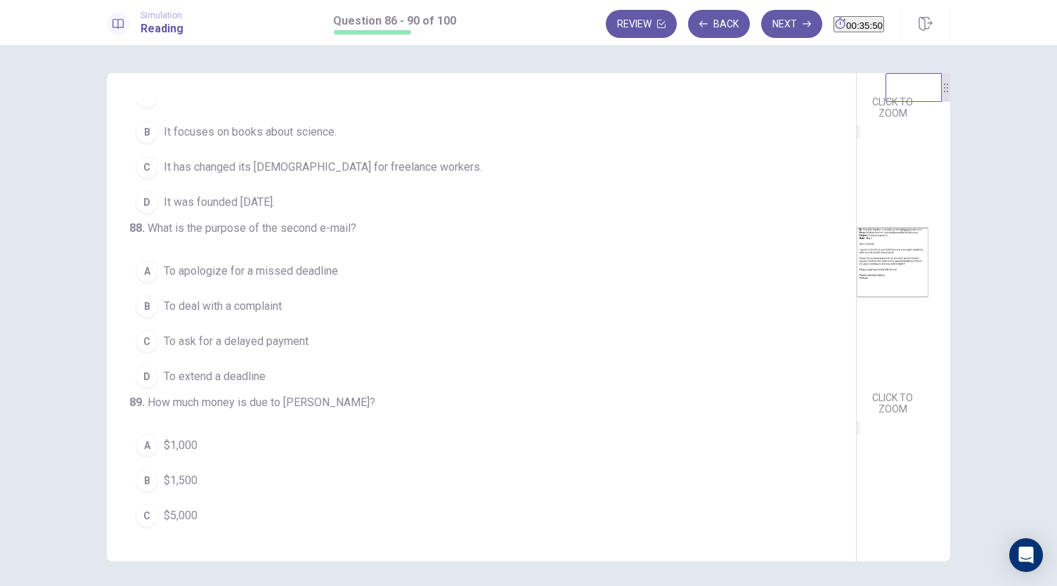
scroll to position [261, 0]
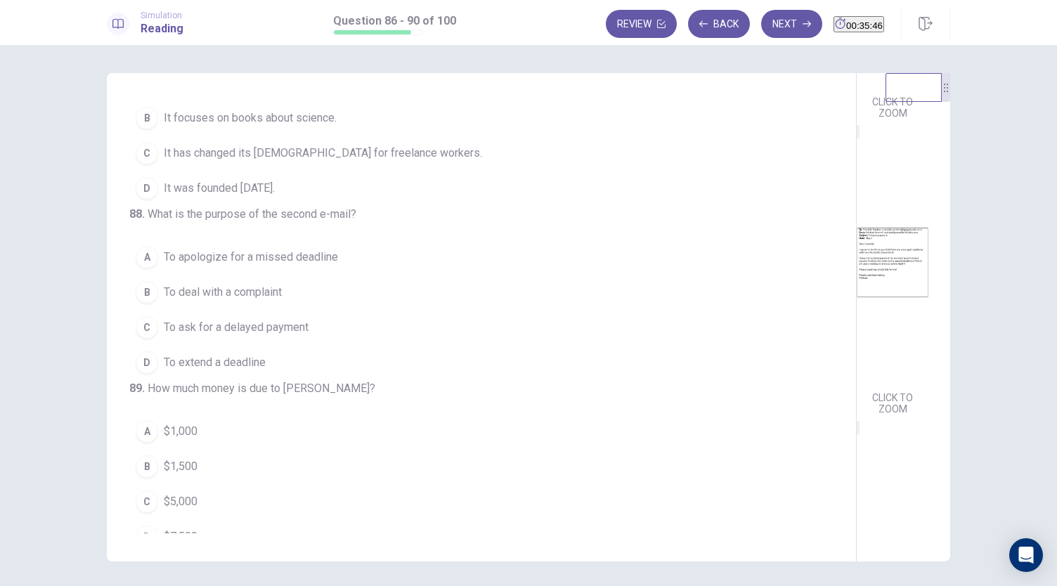
click at [289, 336] on span "To ask for a delayed payment" at bounding box center [236, 327] width 145 height 17
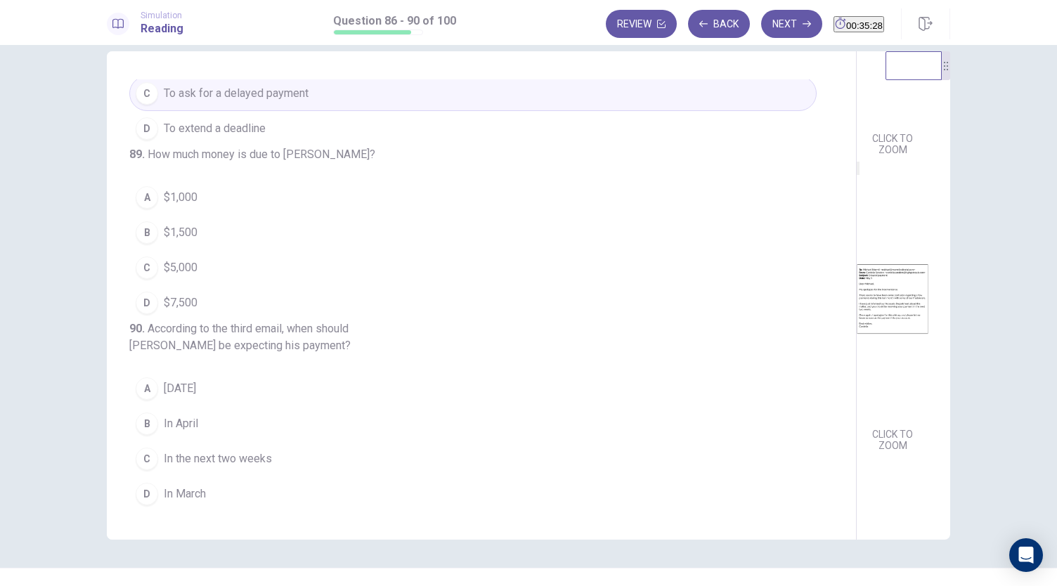
scroll to position [22, 0]
click at [190, 457] on span "In the next two weeks" at bounding box center [218, 458] width 108 height 17
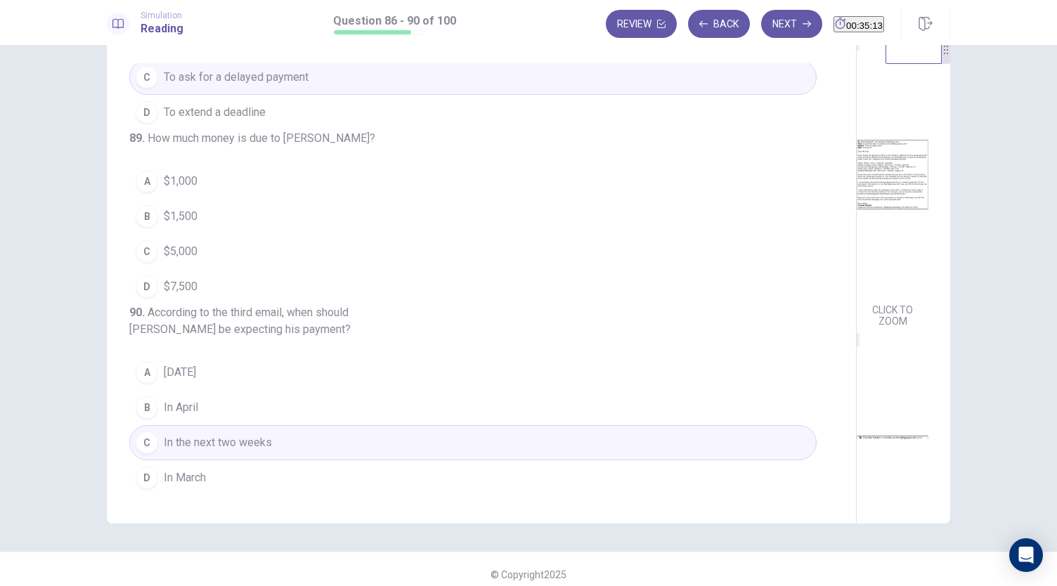
scroll to position [509, 0]
click at [200, 234] on button "B $1,500" at bounding box center [472, 216] width 687 height 35
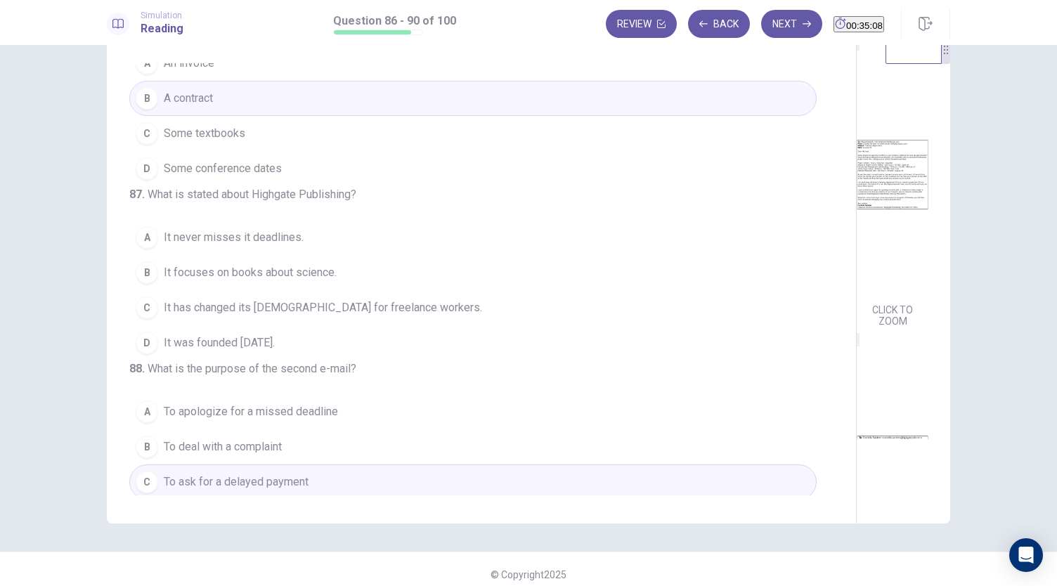
scroll to position [73, 0]
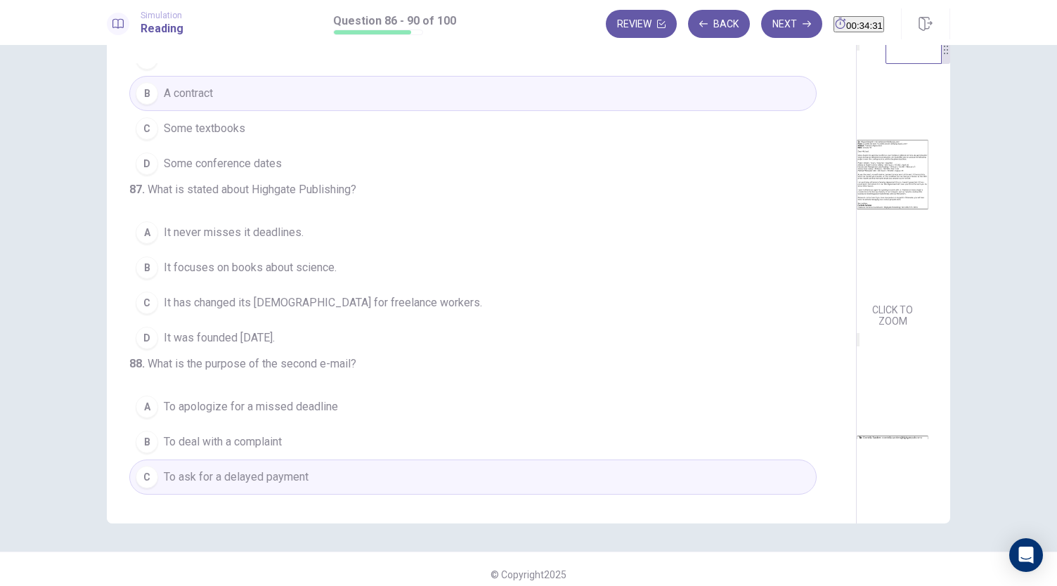
click at [265, 342] on span "It was founded ten years ago." at bounding box center [219, 337] width 111 height 17
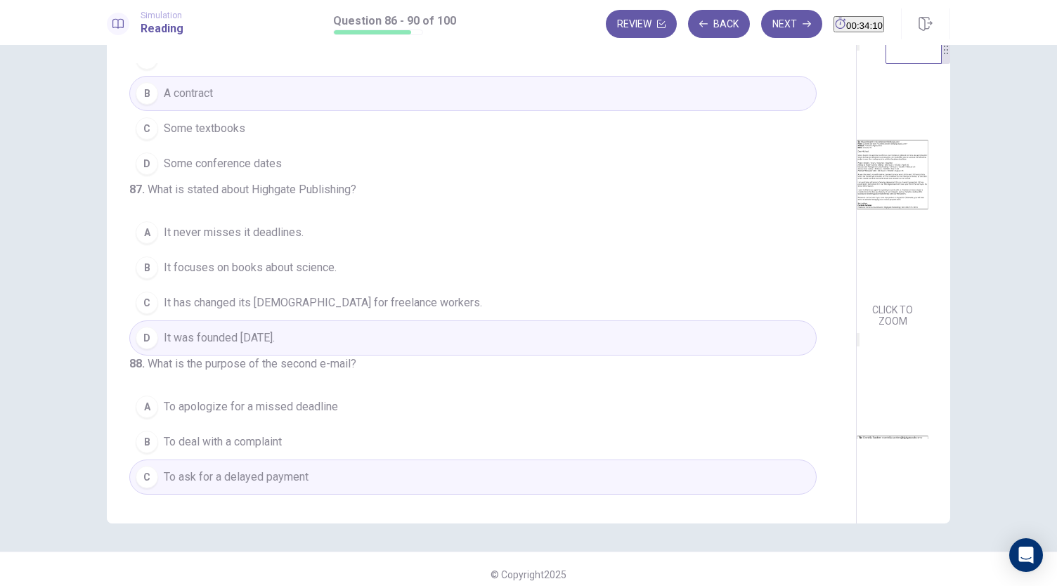
click at [359, 239] on button "A It never misses it deadlines." at bounding box center [472, 232] width 687 height 35
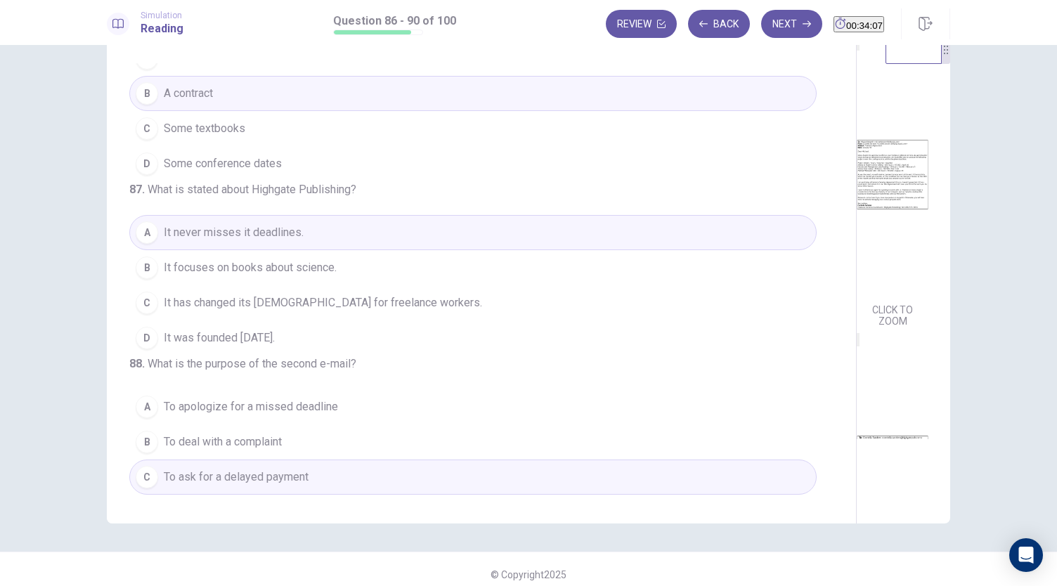
click at [334, 352] on button "D It was founded ten years ago." at bounding box center [472, 337] width 687 height 35
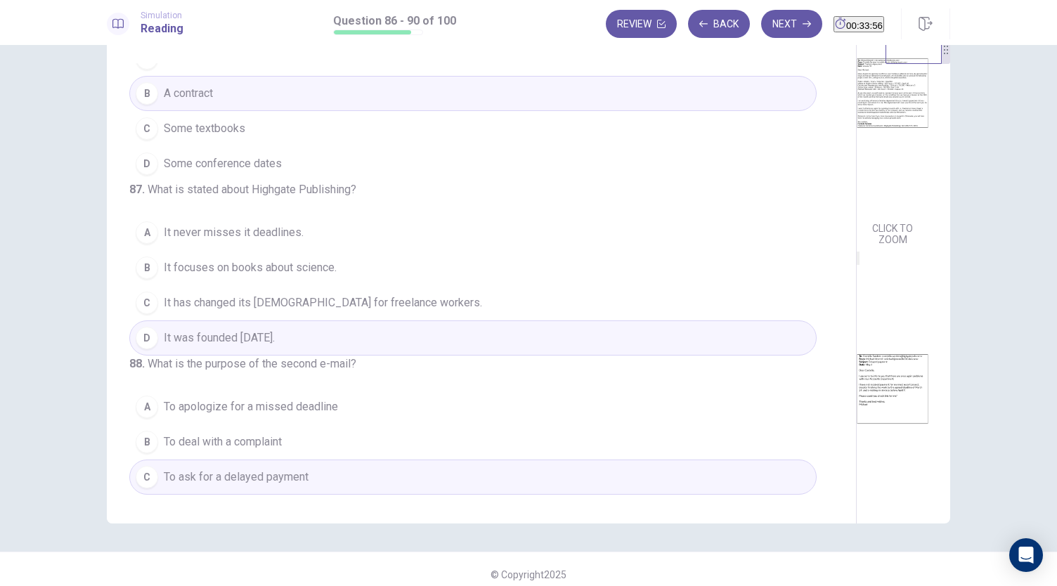
scroll to position [83, 0]
click at [230, 304] on span "It has changed its contract for freelance workers." at bounding box center [323, 302] width 318 height 17
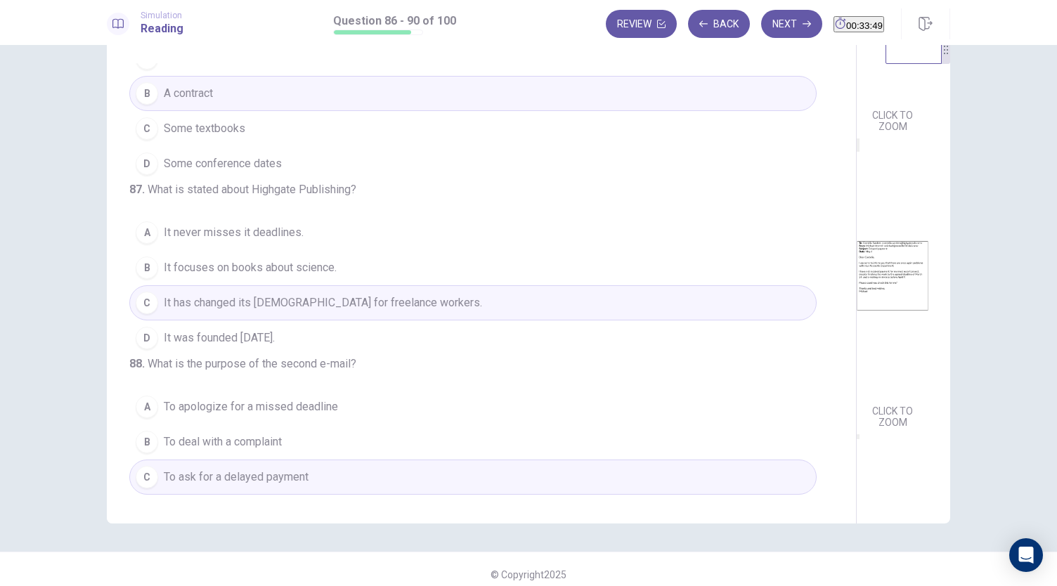
scroll to position [194, 0]
click at [275, 339] on span "It was founded ten years ago." at bounding box center [219, 337] width 111 height 17
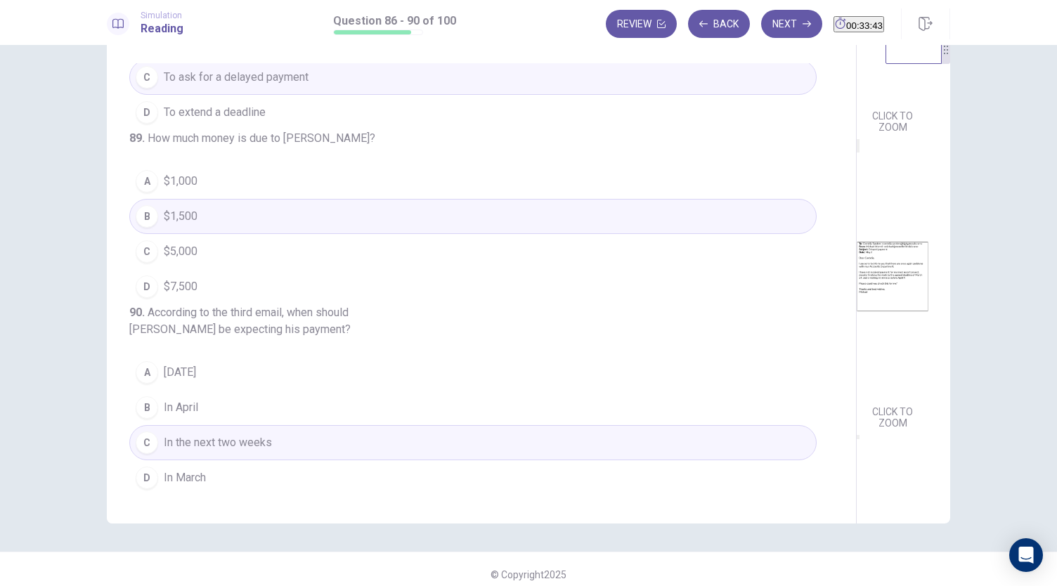
scroll to position [559, 0]
click at [761, 30] on button "Next" at bounding box center [791, 24] width 61 height 28
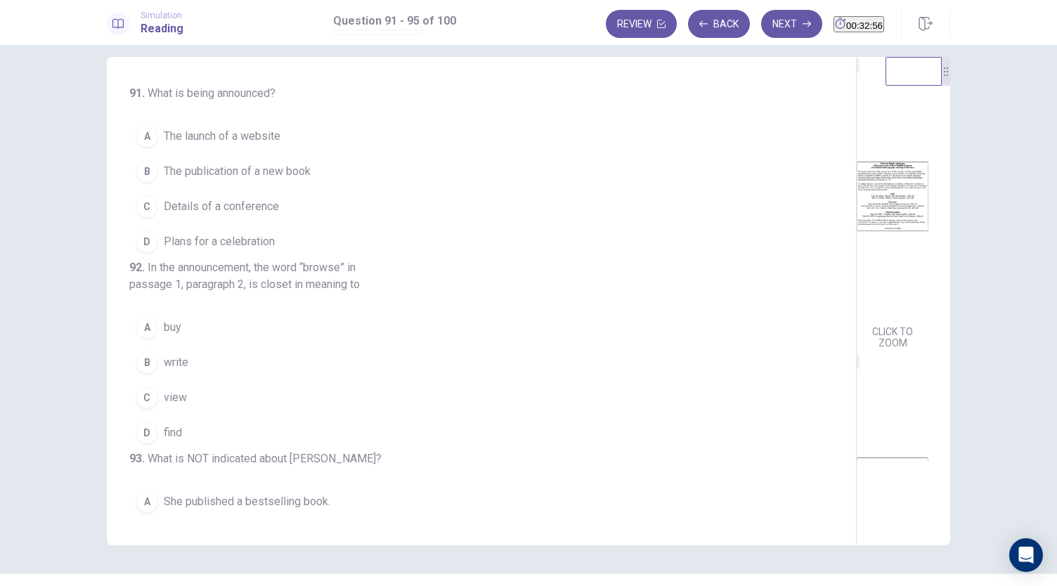
scroll to position [0, 0]
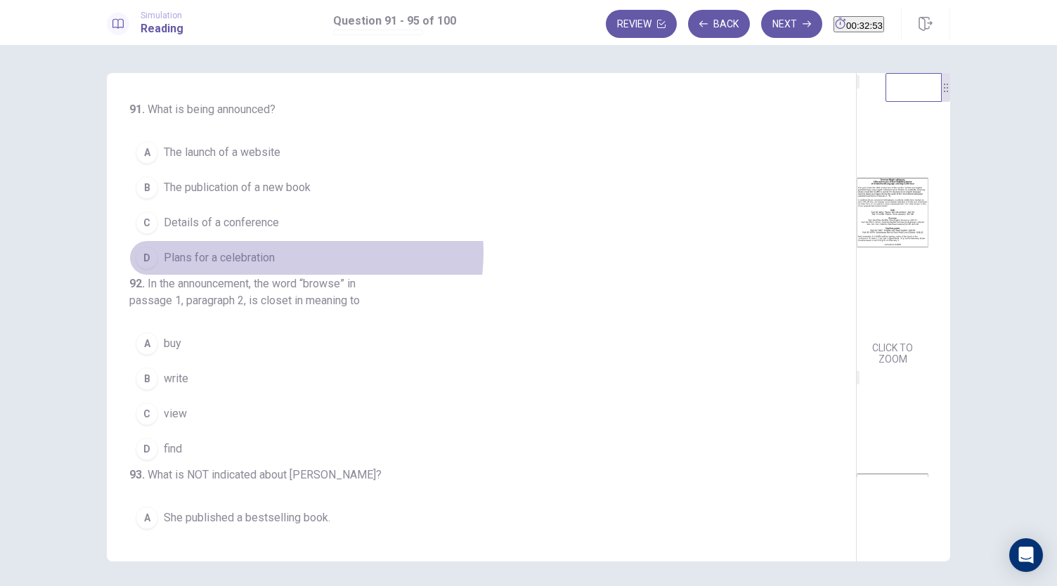
click at [287, 251] on button "D Plans for a celebration" at bounding box center [472, 257] width 687 height 35
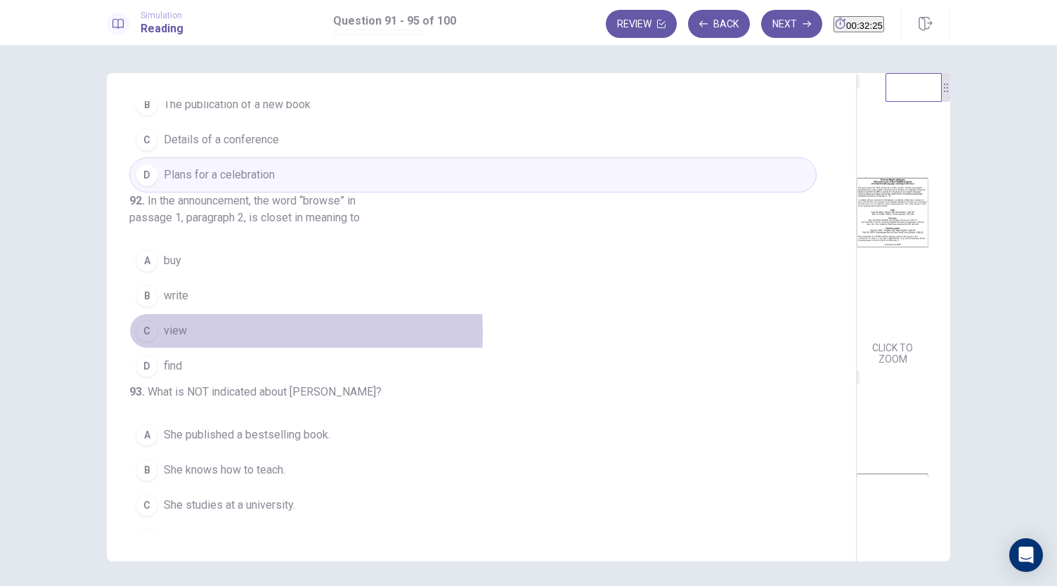
click at [164, 339] on span "view" at bounding box center [175, 330] width 23 height 17
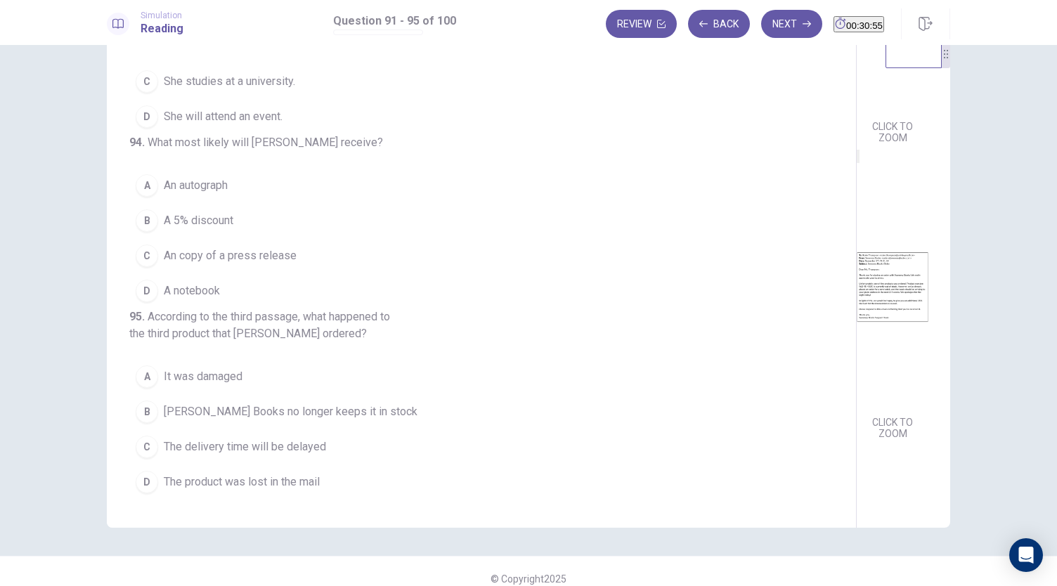
scroll to position [37, 0]
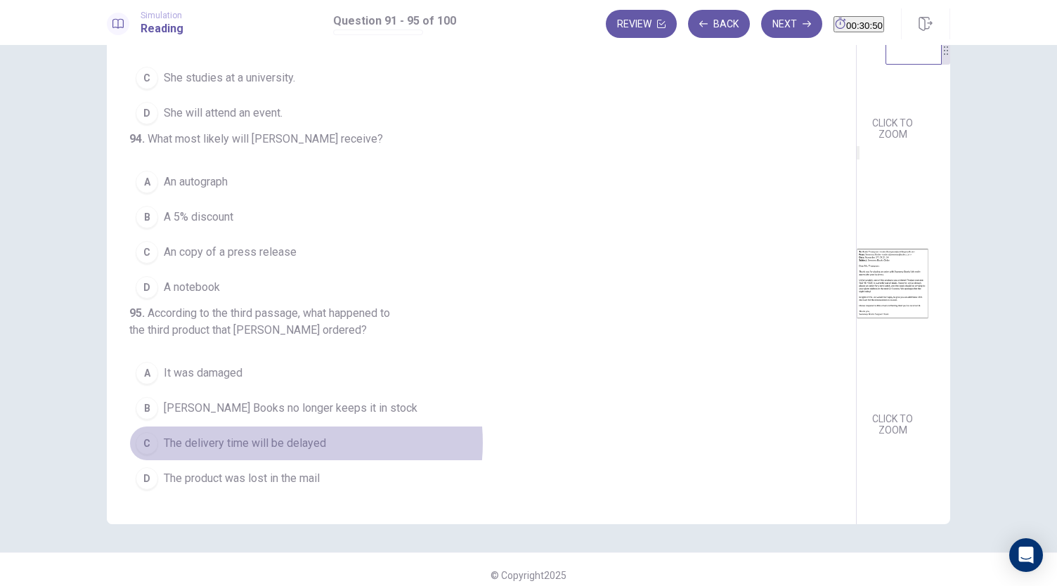
click at [289, 443] on span "The delivery time will be delayed" at bounding box center [245, 443] width 162 height 17
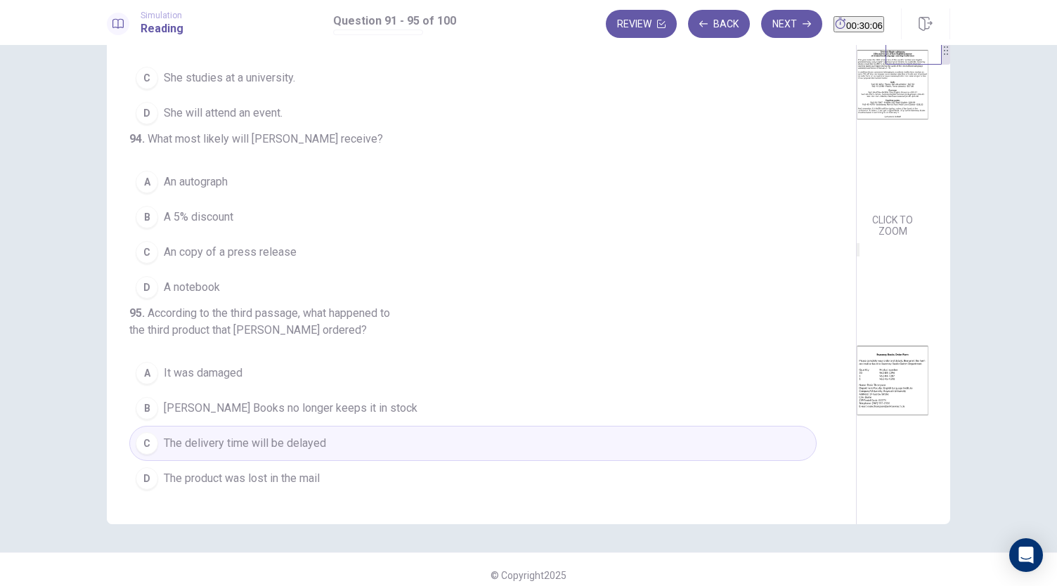
scroll to position [97, 0]
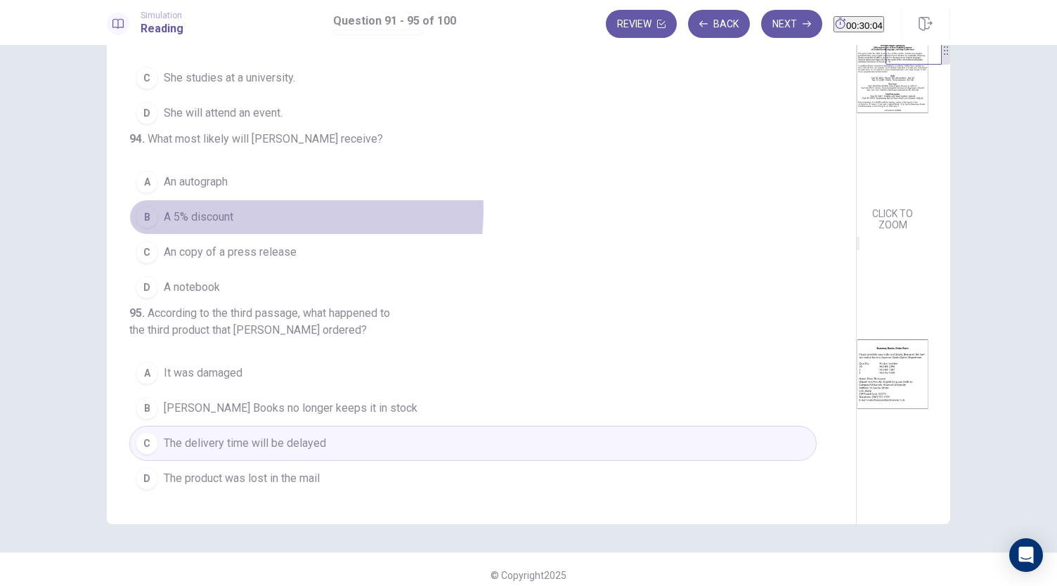
click at [224, 226] on span "A 5% discount" at bounding box center [199, 217] width 70 height 17
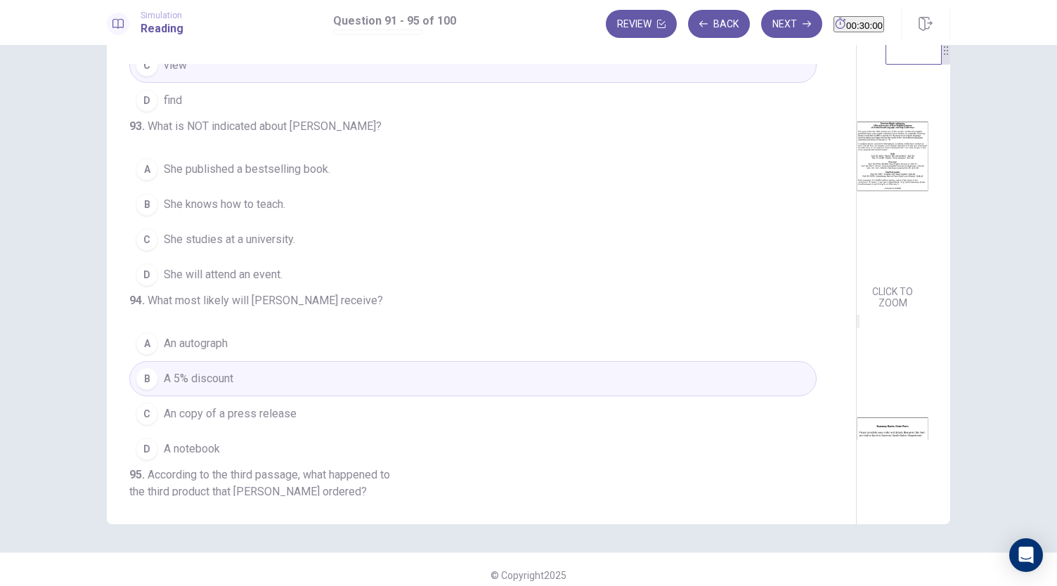
scroll to position [18, 0]
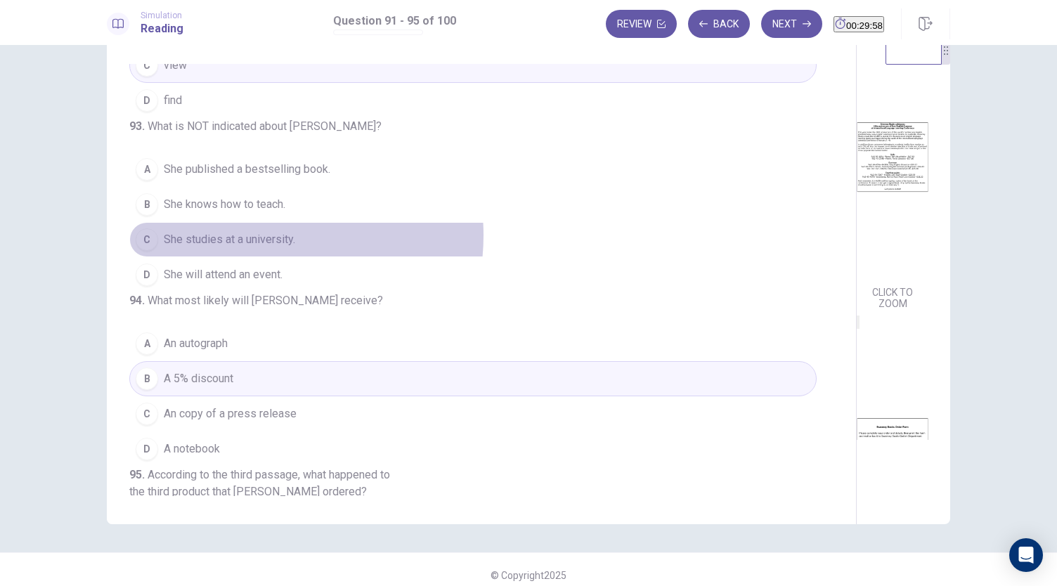
click at [259, 248] on span "She studies at a university." at bounding box center [229, 239] width 131 height 17
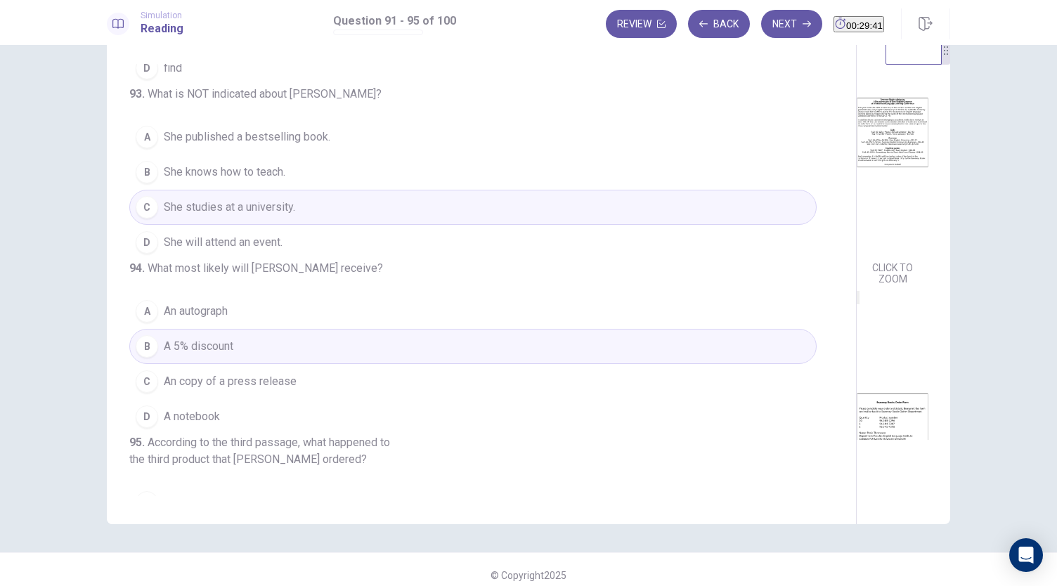
scroll to position [44, 0]
click at [776, 11] on button "Next" at bounding box center [791, 24] width 61 height 28
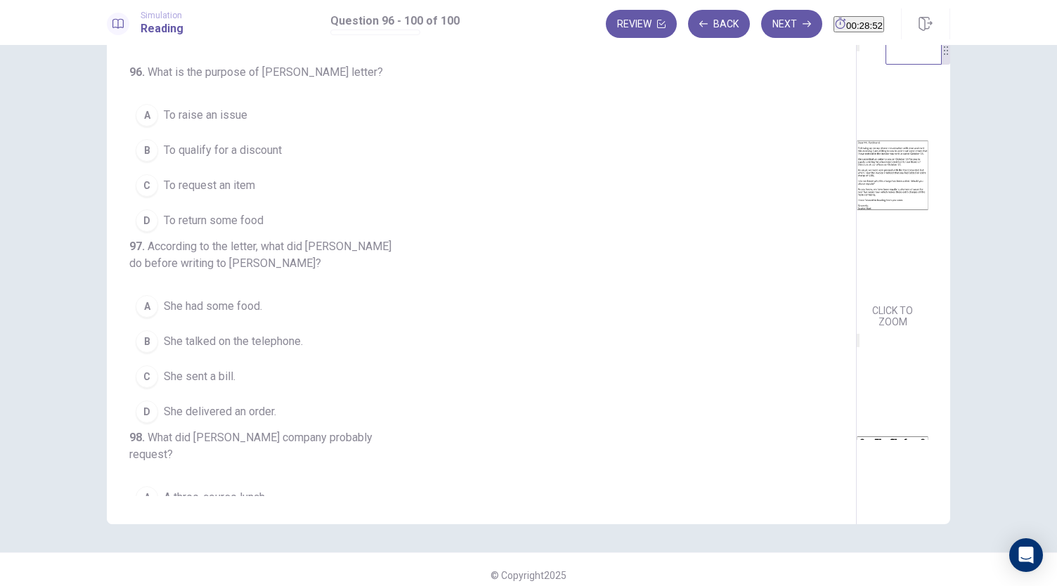
scroll to position [0, 0]
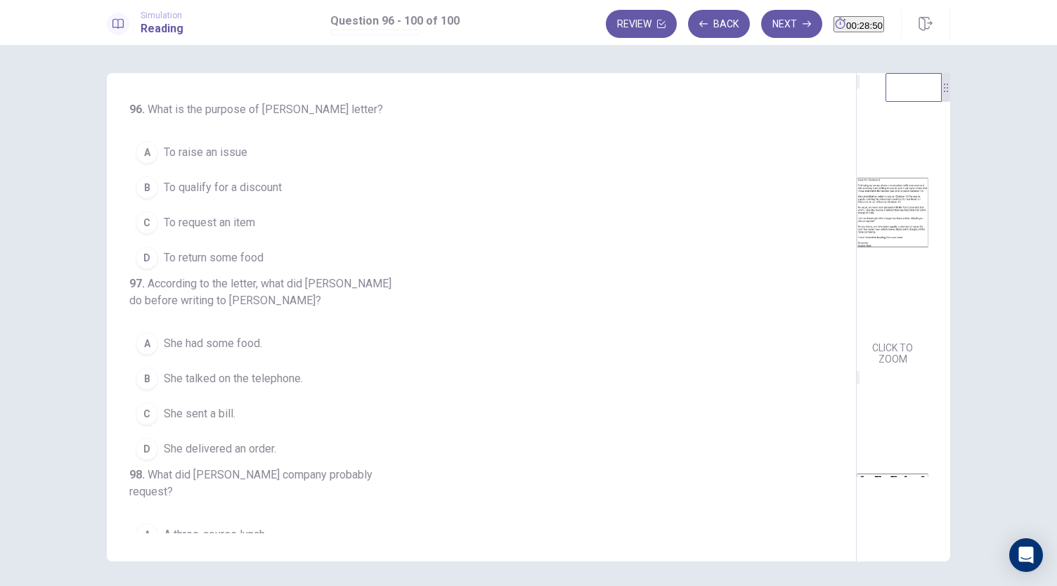
click at [211, 155] on span "To raise an issue" at bounding box center [206, 152] width 84 height 17
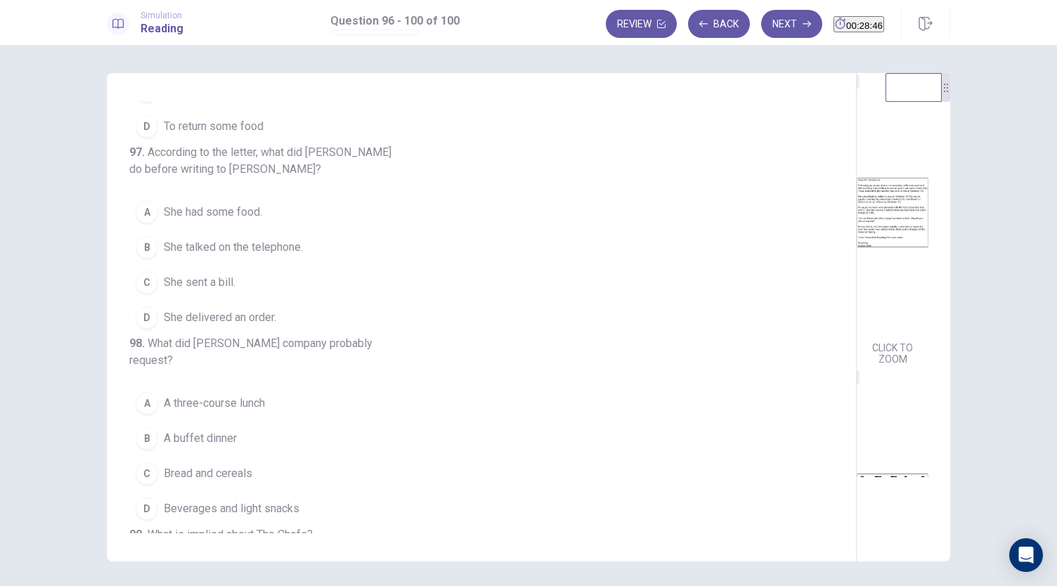
scroll to position [132, 0]
click at [249, 220] on span "She had some food." at bounding box center [213, 211] width 98 height 17
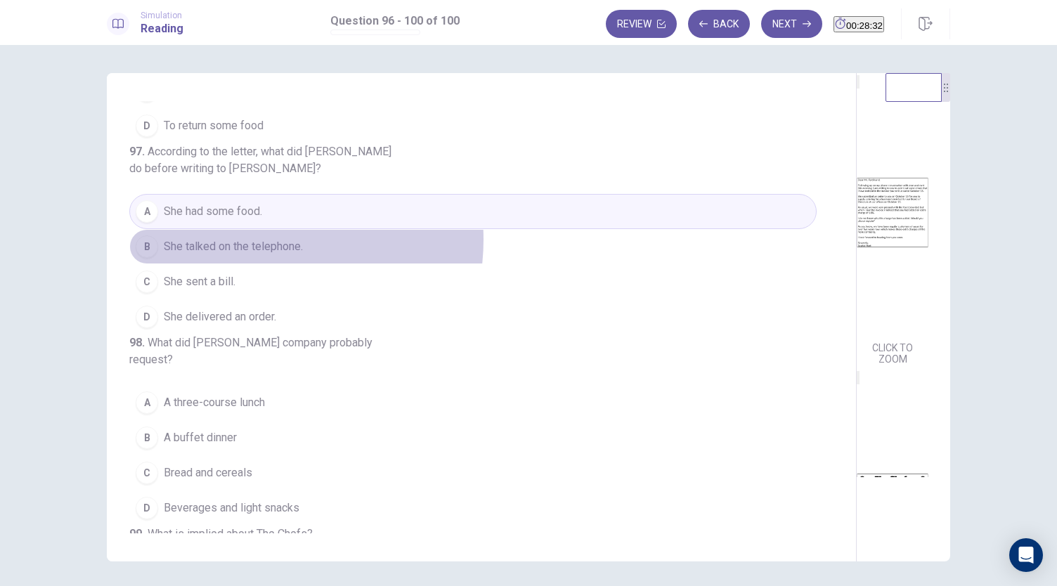
click at [256, 255] on span "She talked on the telephone." at bounding box center [233, 246] width 139 height 17
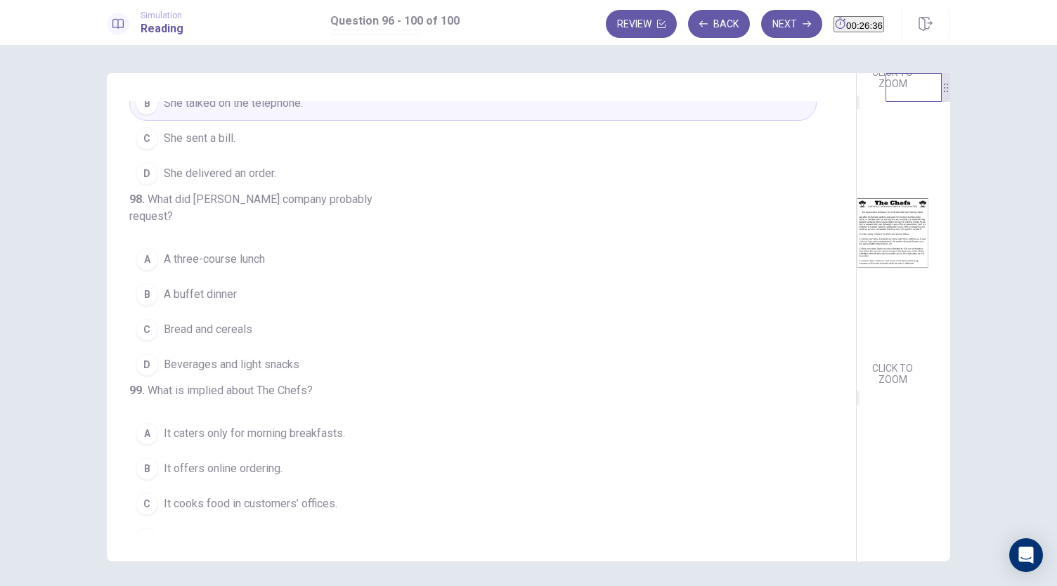
scroll to position [282, 0]
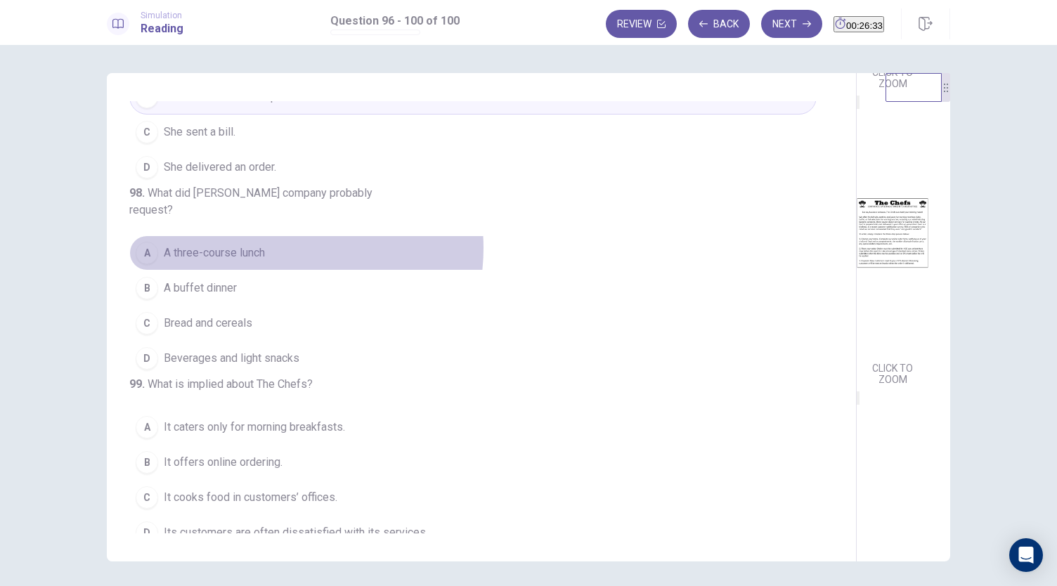
click at [281, 270] on button "A A three-course lunch" at bounding box center [472, 252] width 687 height 35
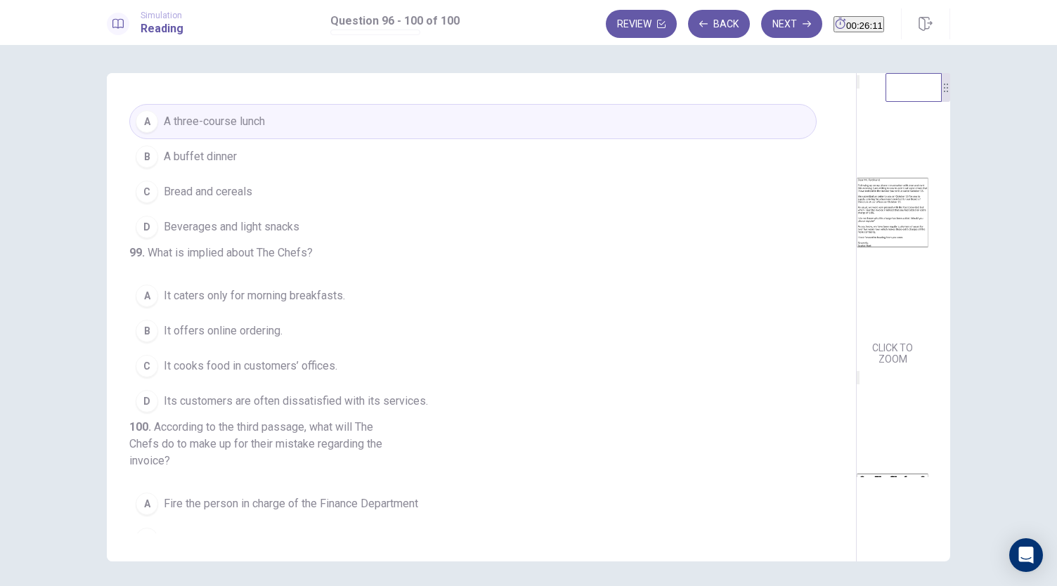
scroll to position [410, 0]
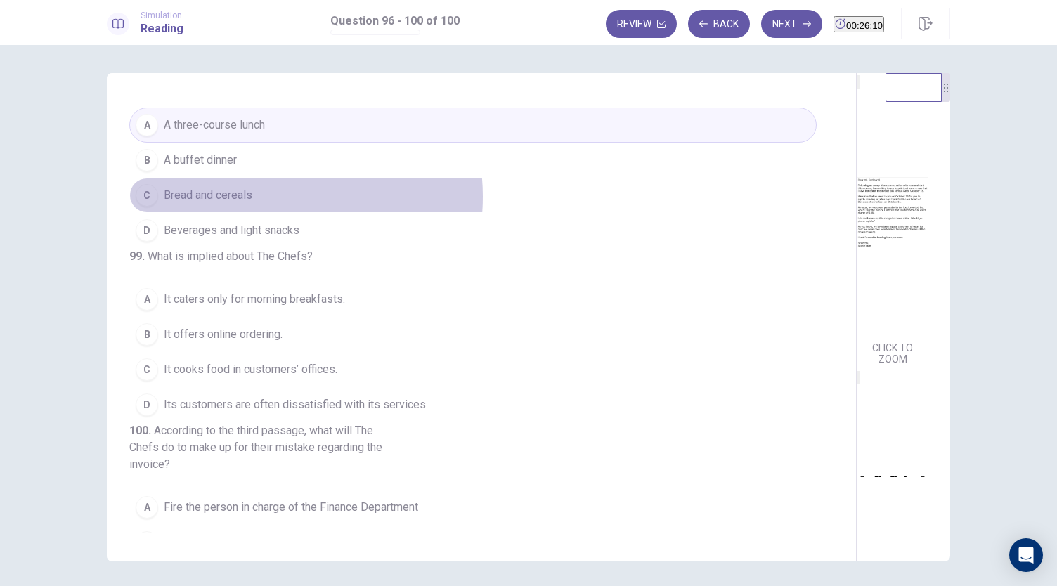
click at [251, 213] on button "C Bread and cereals" at bounding box center [472, 195] width 687 height 35
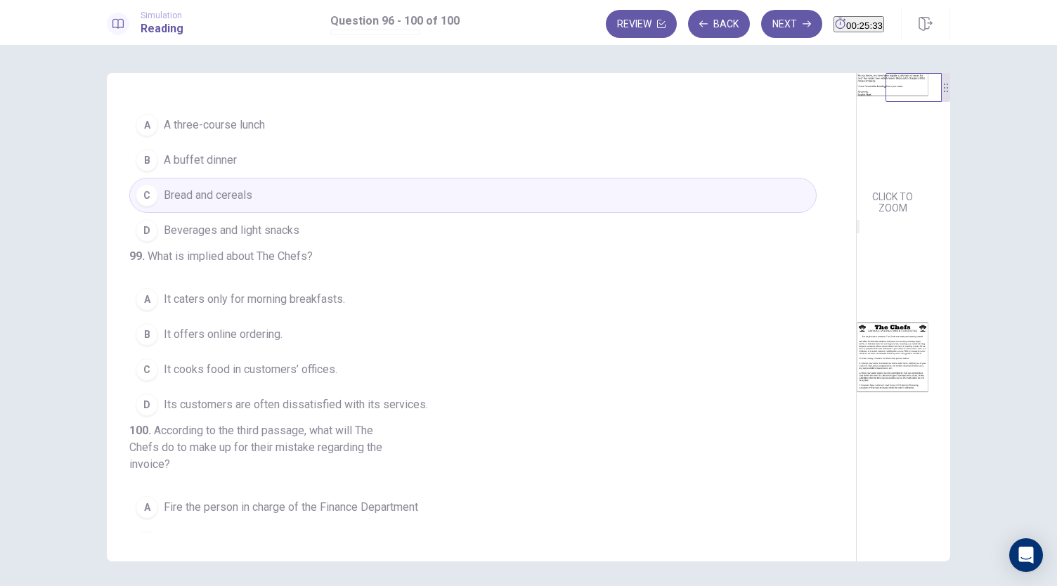
scroll to position [152, 0]
click at [248, 133] on span "A three-course lunch" at bounding box center [214, 125] width 101 height 17
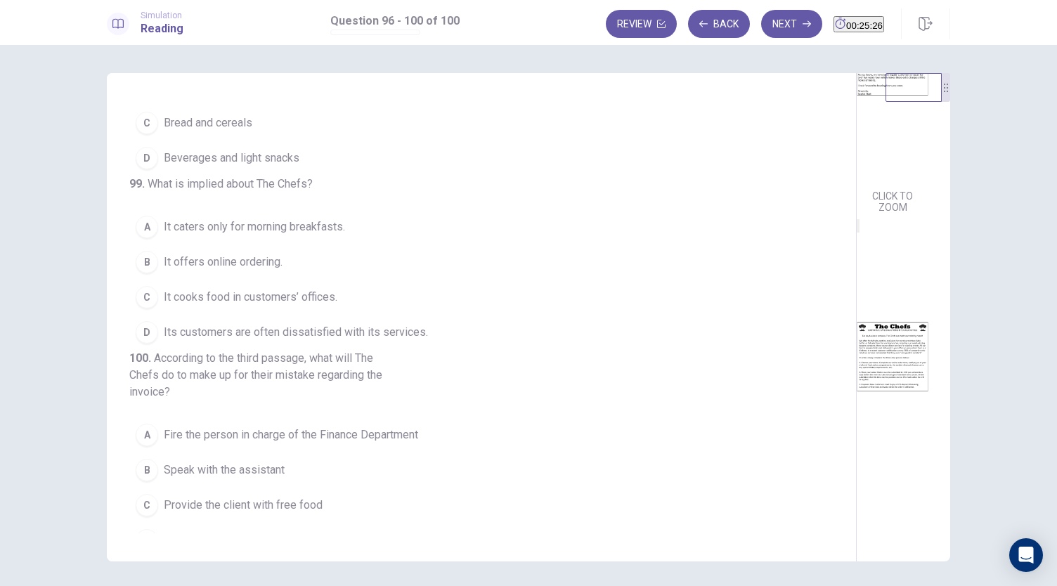
scroll to position [488, 0]
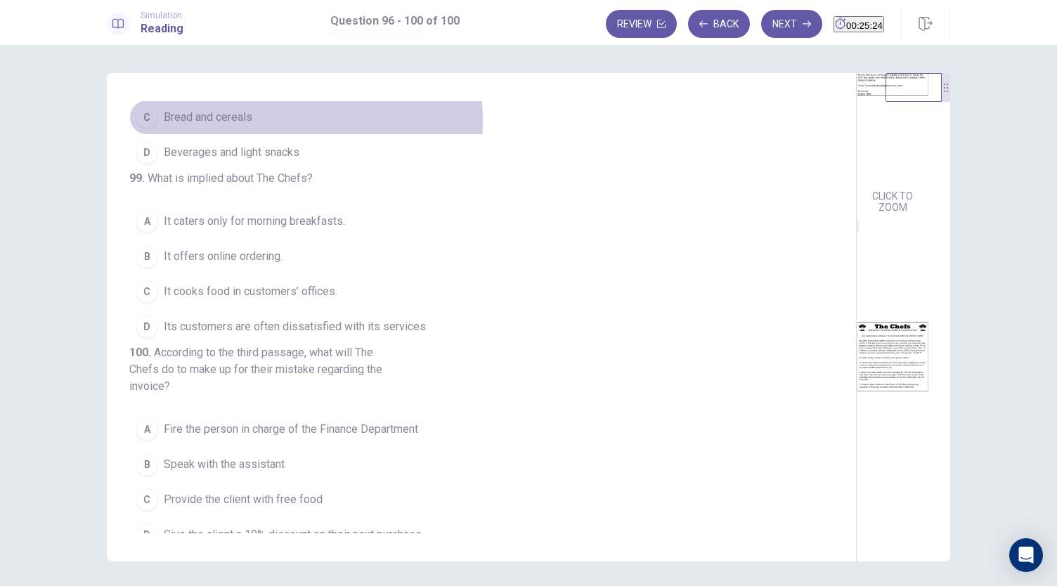
click at [235, 126] on span "Bread and cereals" at bounding box center [208, 117] width 89 height 17
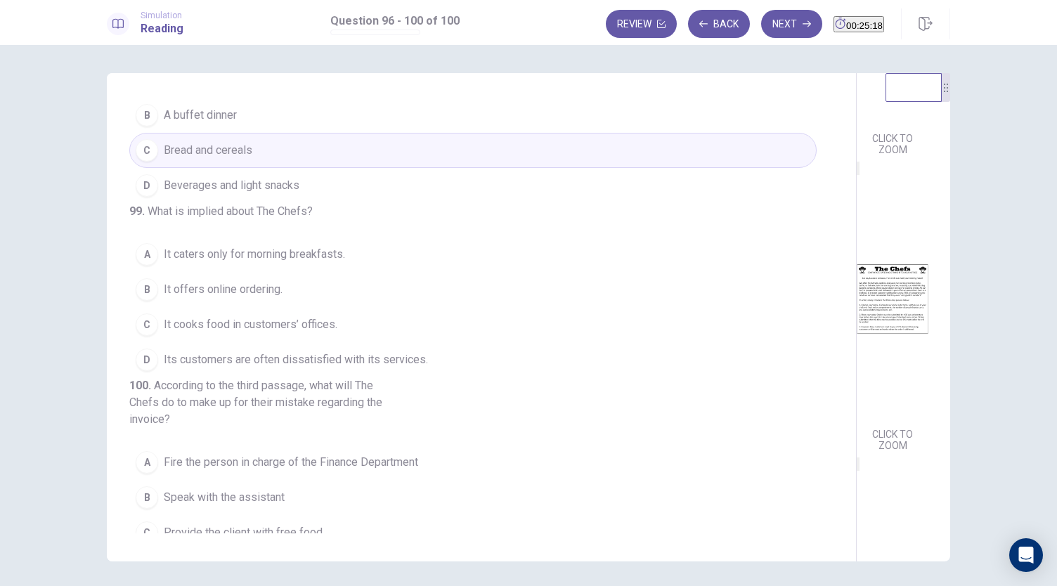
scroll to position [445, 0]
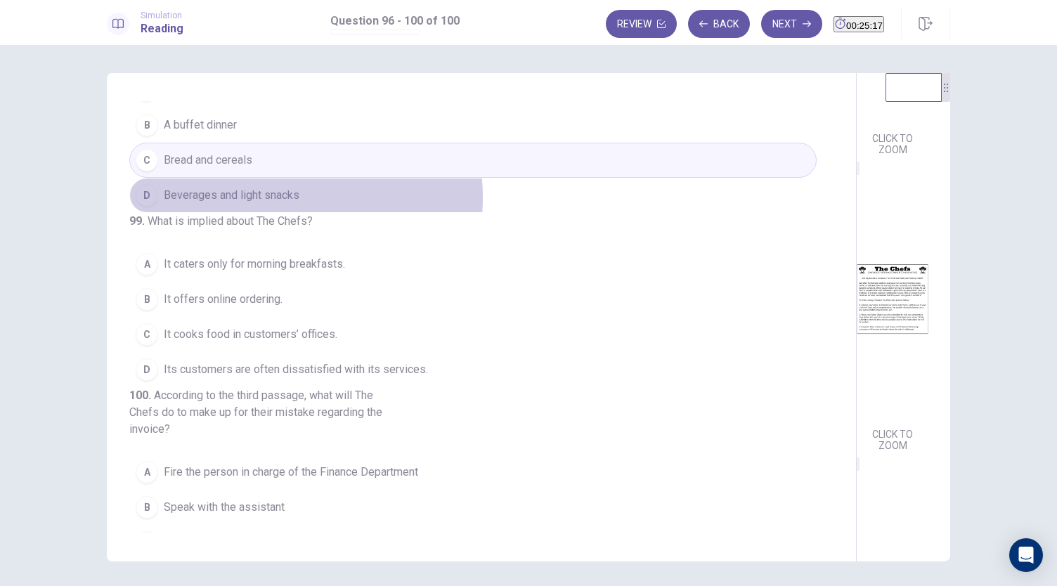
click at [260, 204] on span "Beverages and light snacks" at bounding box center [232, 195] width 136 height 17
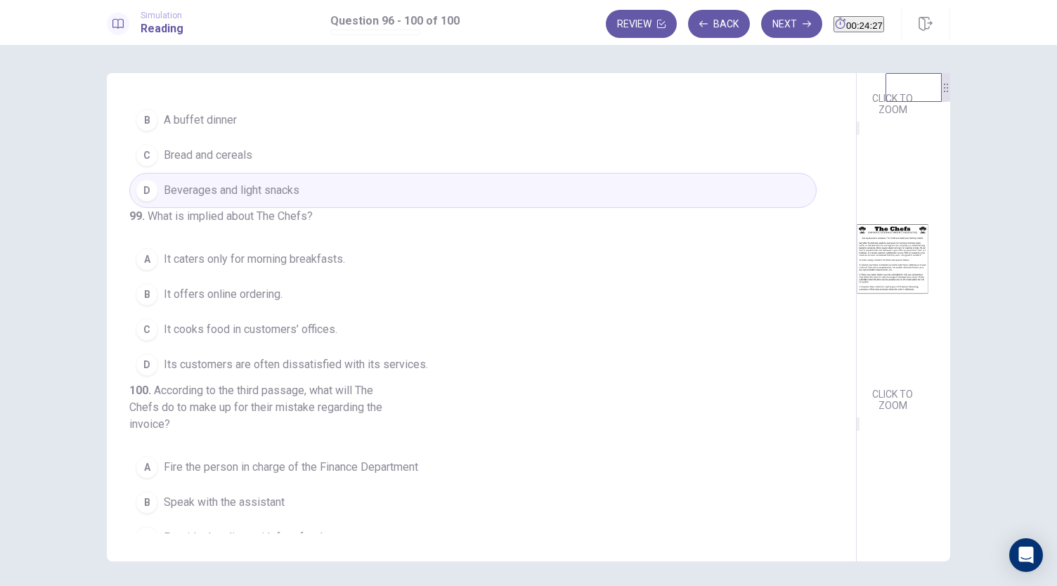
scroll to position [448, 0]
click at [235, 165] on span "Bread and cereals" at bounding box center [208, 156] width 89 height 17
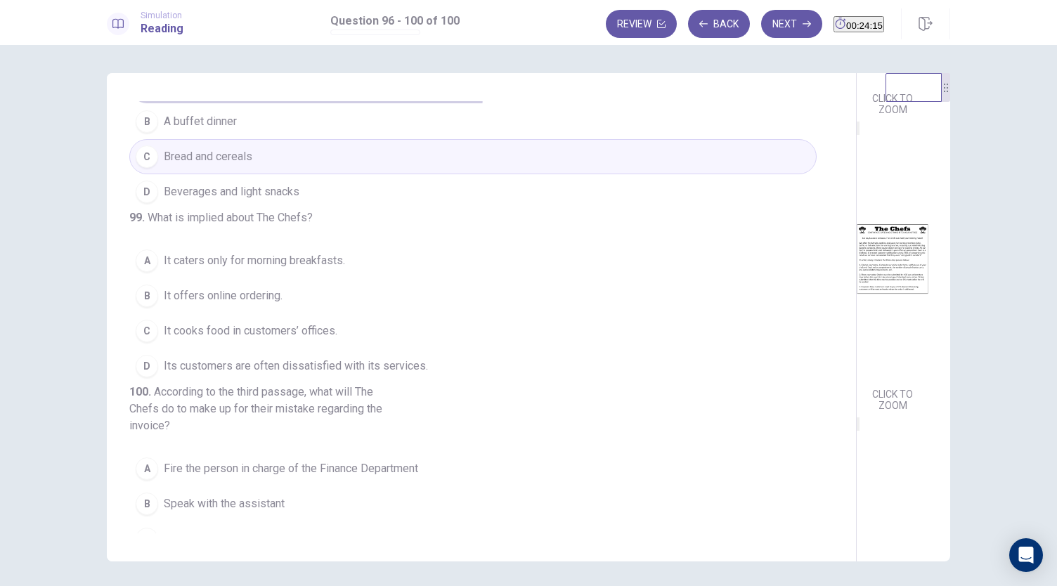
click at [235, 95] on span "A three-course lunch" at bounding box center [214, 86] width 101 height 17
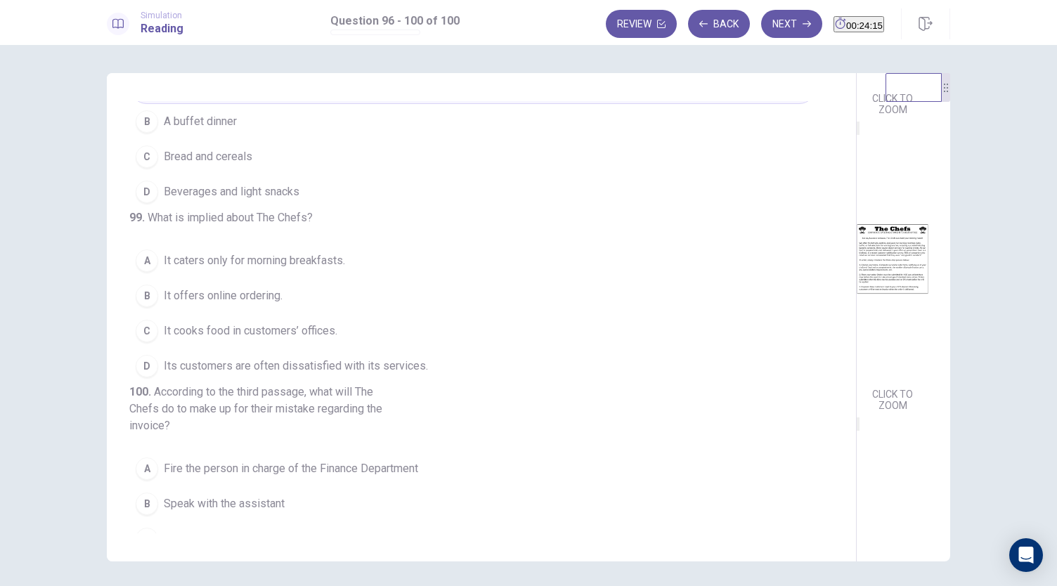
click at [248, 209] on button "D Beverages and light snacks" at bounding box center [472, 191] width 687 height 35
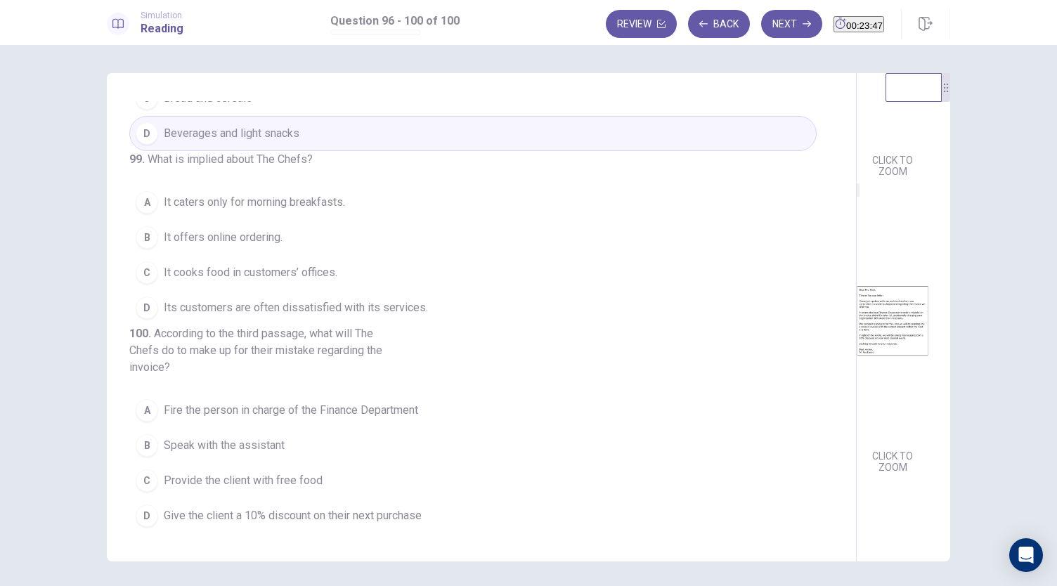
scroll to position [582, 0]
click at [296, 221] on button "B It offers online ordering." at bounding box center [472, 237] width 687 height 35
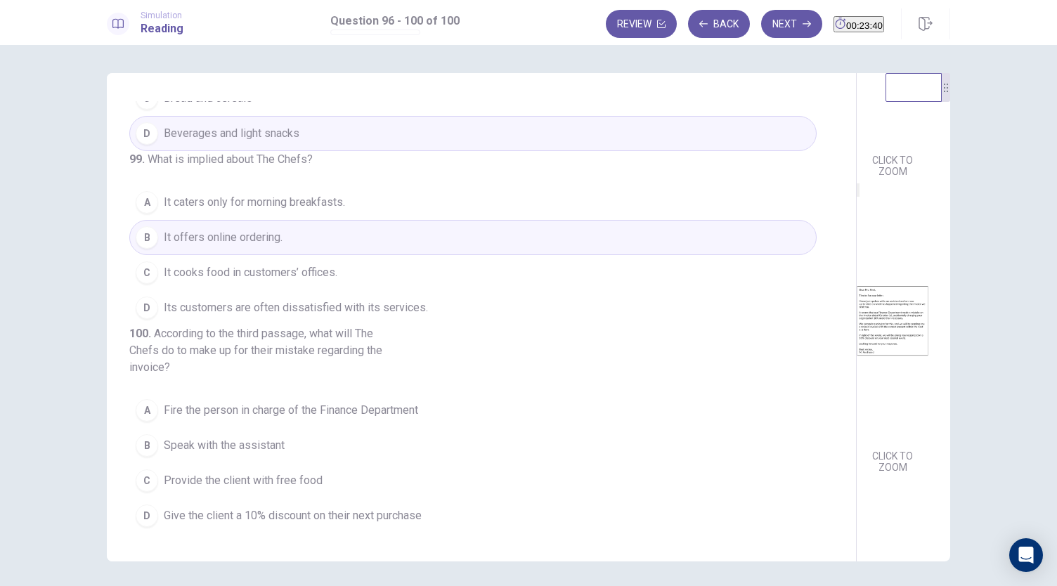
scroll to position [592, 0]
click at [285, 516] on span "Give the client a 10% discount on their next purchase" at bounding box center [293, 515] width 258 height 17
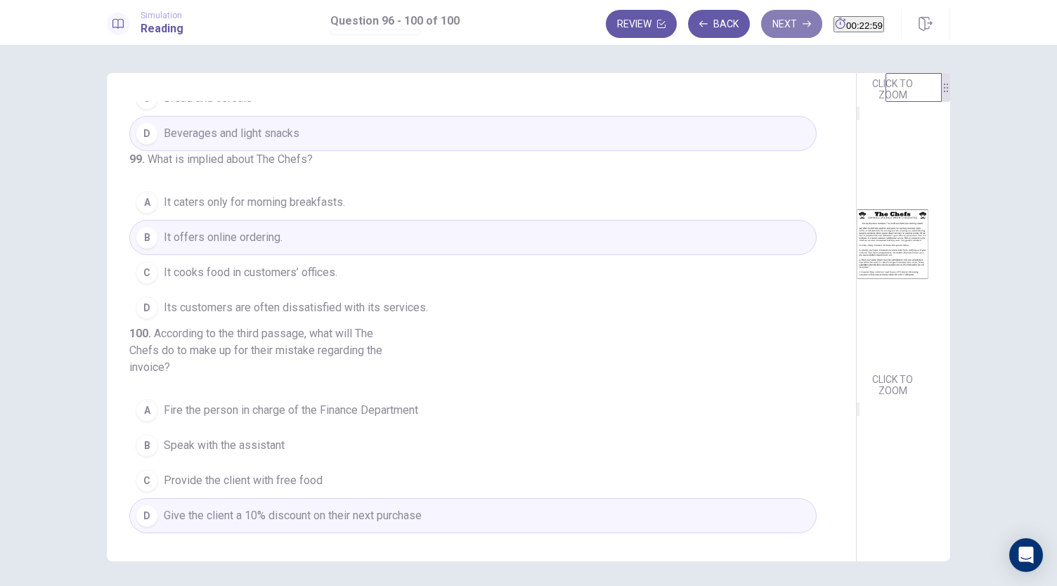
click at [767, 27] on button "Next" at bounding box center [791, 24] width 61 height 28
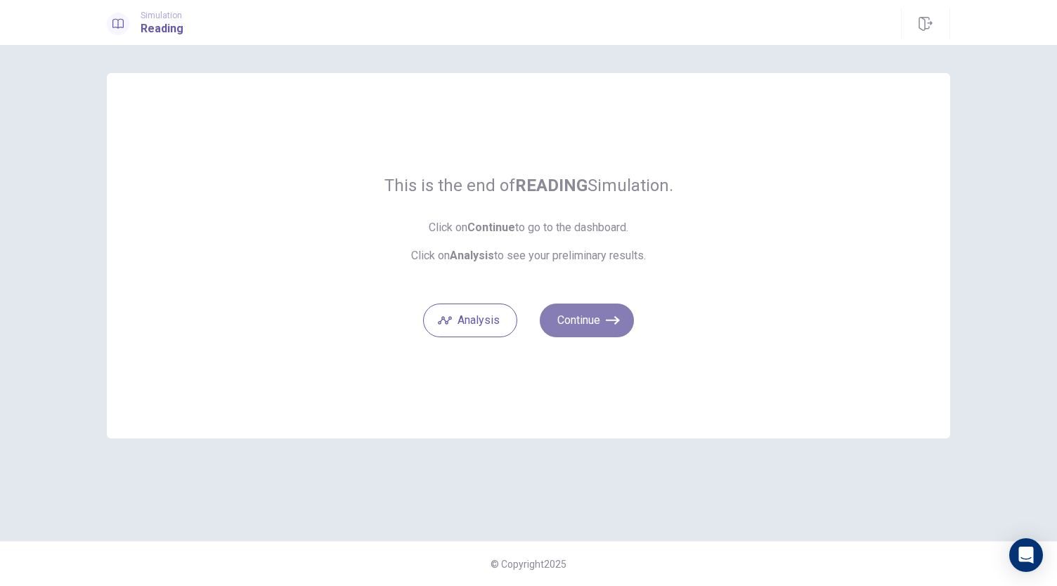
click at [607, 321] on icon "button" at bounding box center [613, 320] width 14 height 14
